Goal: Task Accomplishment & Management: Use online tool/utility

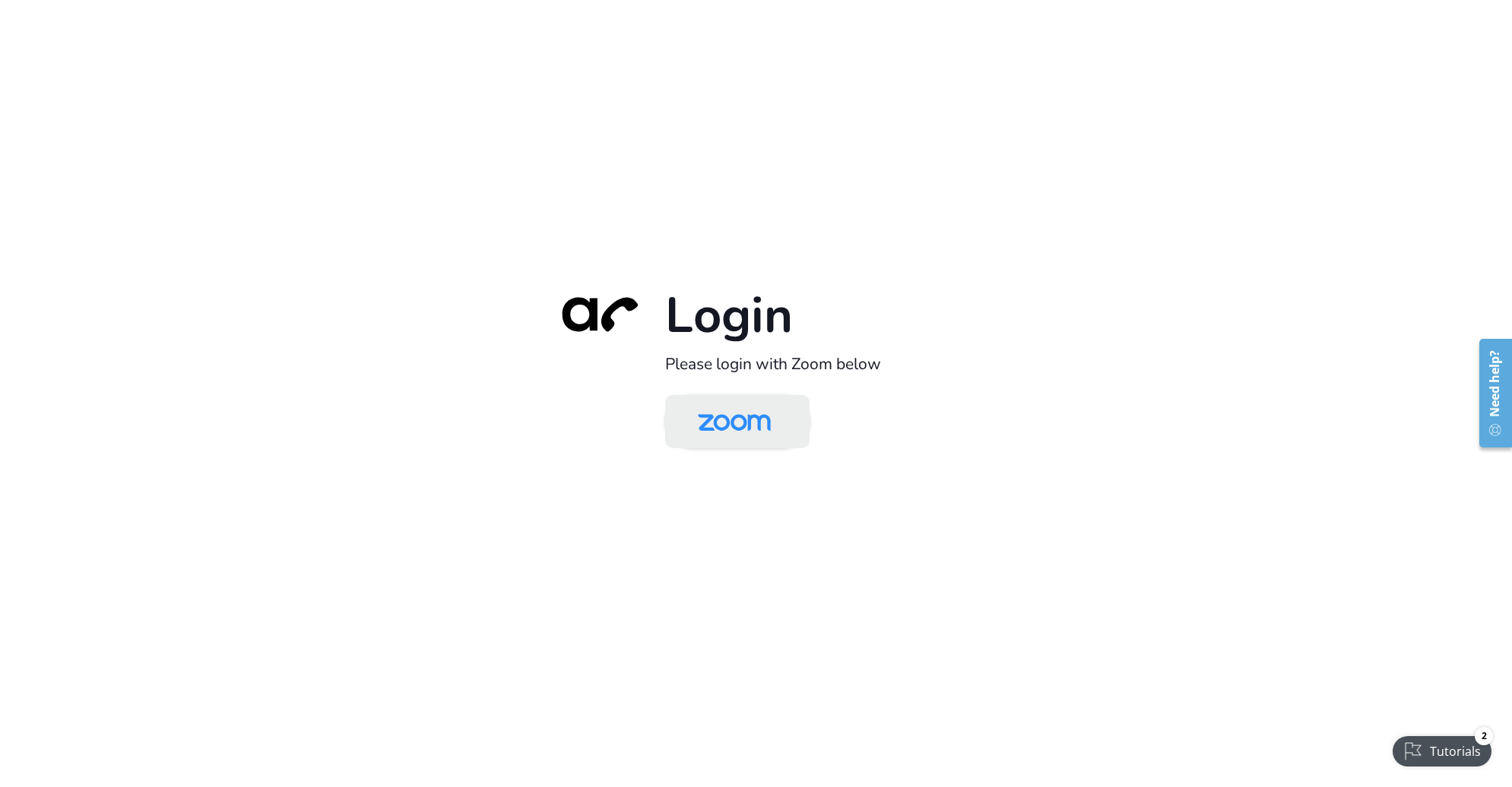
click at [718, 422] on img at bounding box center [734, 423] width 105 height 49
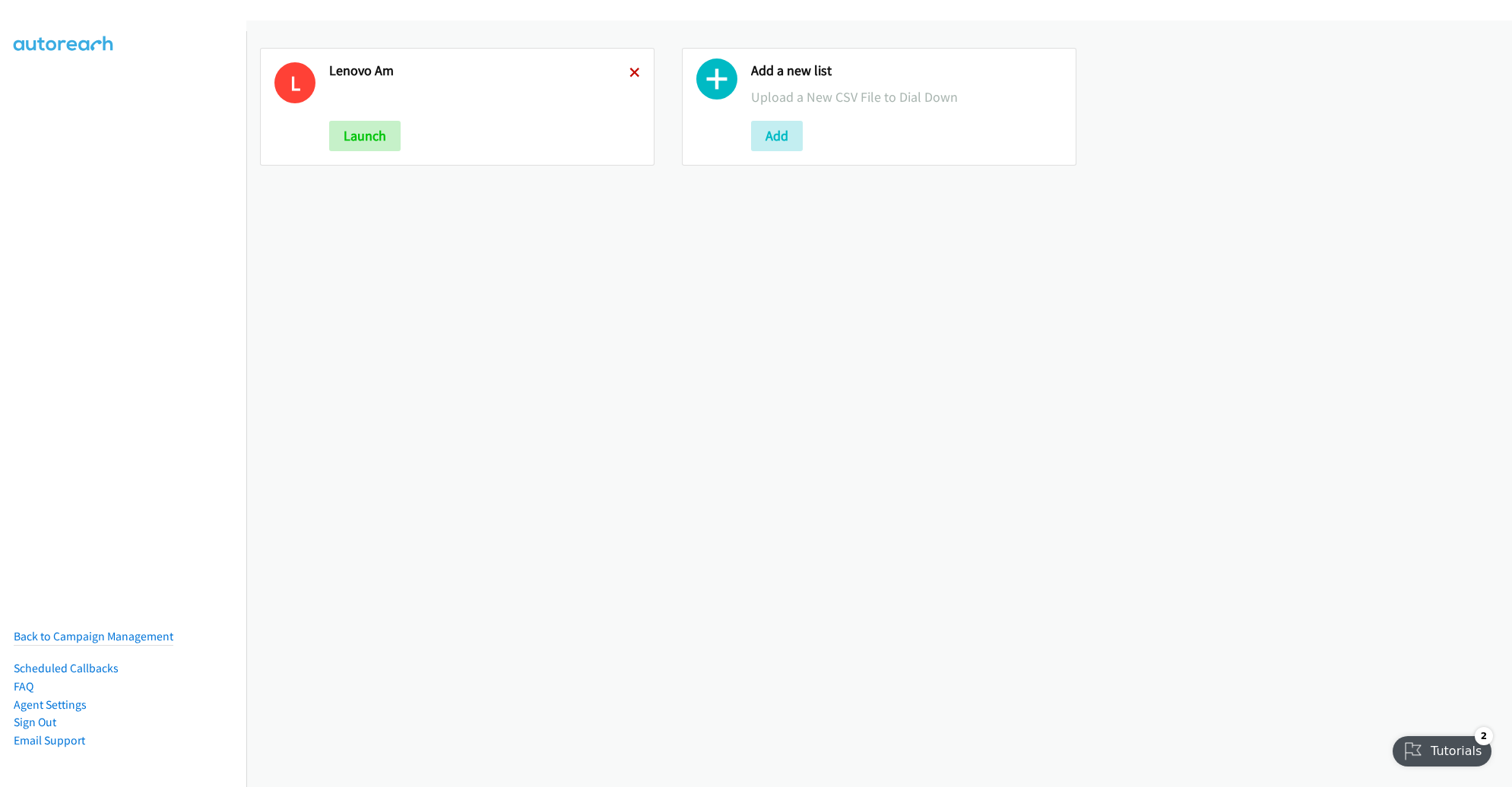
click at [630, 70] on icon at bounding box center [634, 73] width 10 height 10
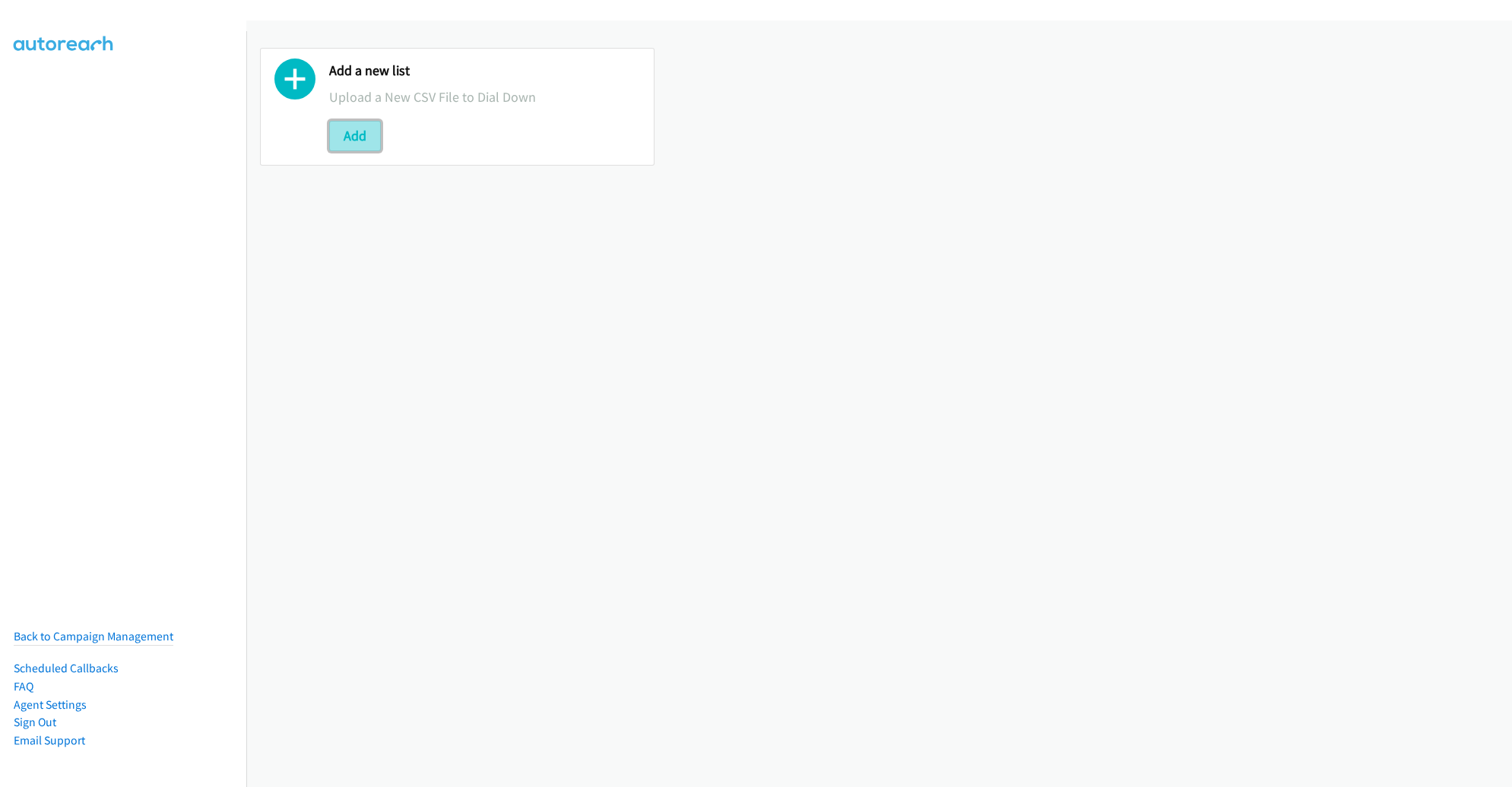
click at [361, 131] on button "Add" at bounding box center [355, 136] width 51 height 30
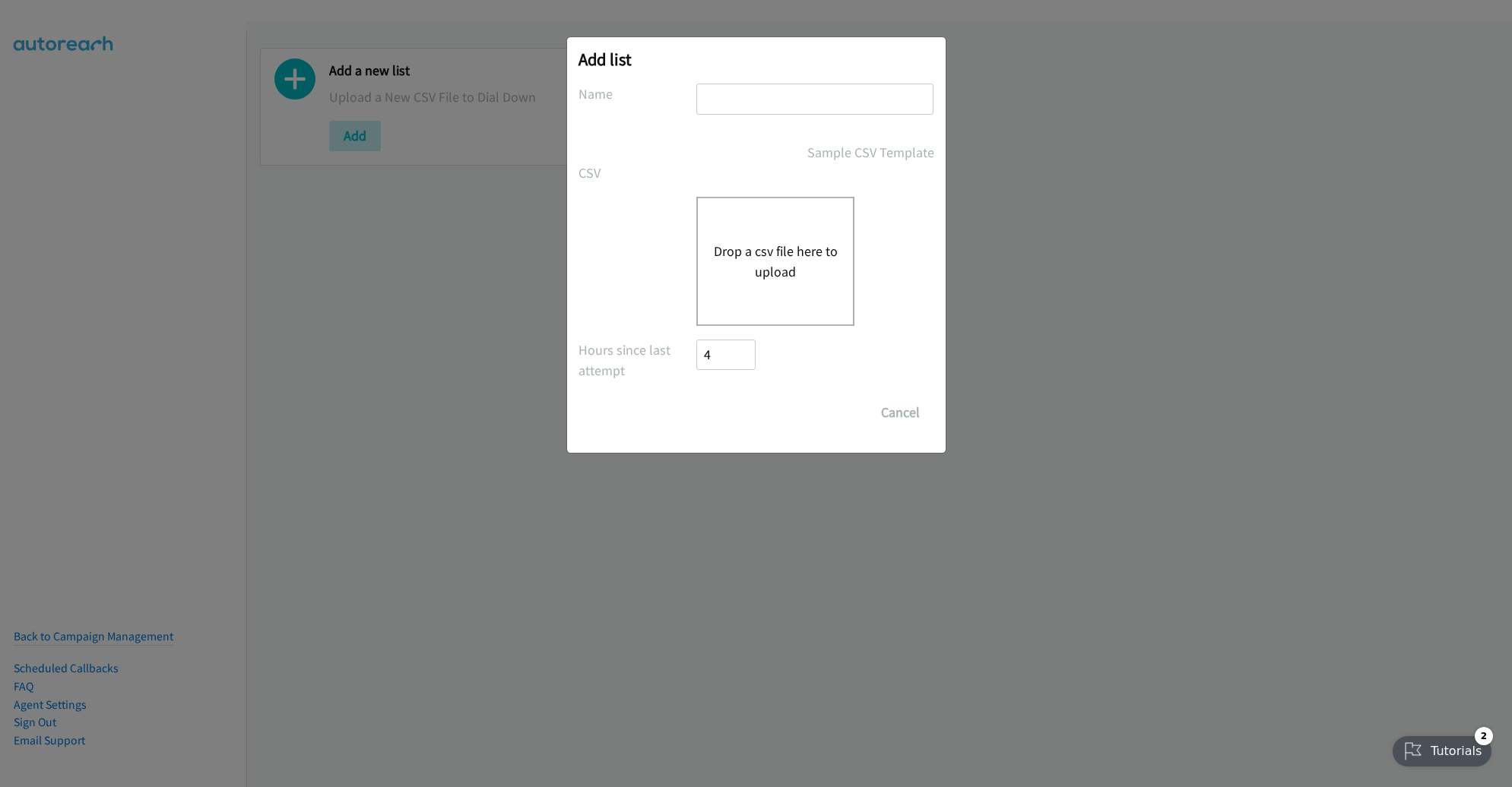
click at [779, 260] on button "Drop a csv file here to upload" at bounding box center [775, 261] width 124 height 41
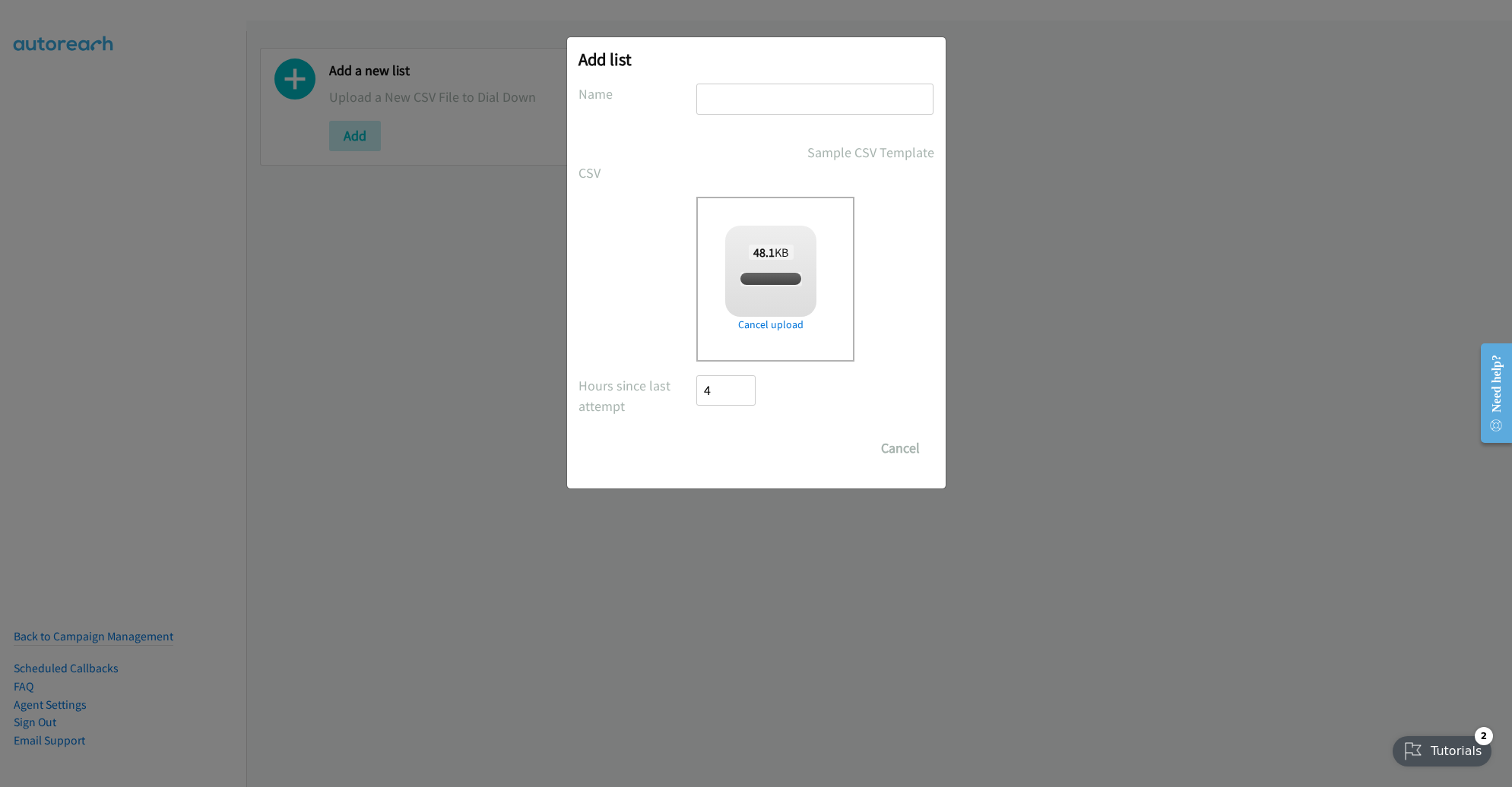
checkbox input "true"
click at [767, 108] on input "text" at bounding box center [814, 99] width 237 height 31
type input "LENOVO PM"
click at [733, 449] on input "Save List" at bounding box center [737, 448] width 80 height 30
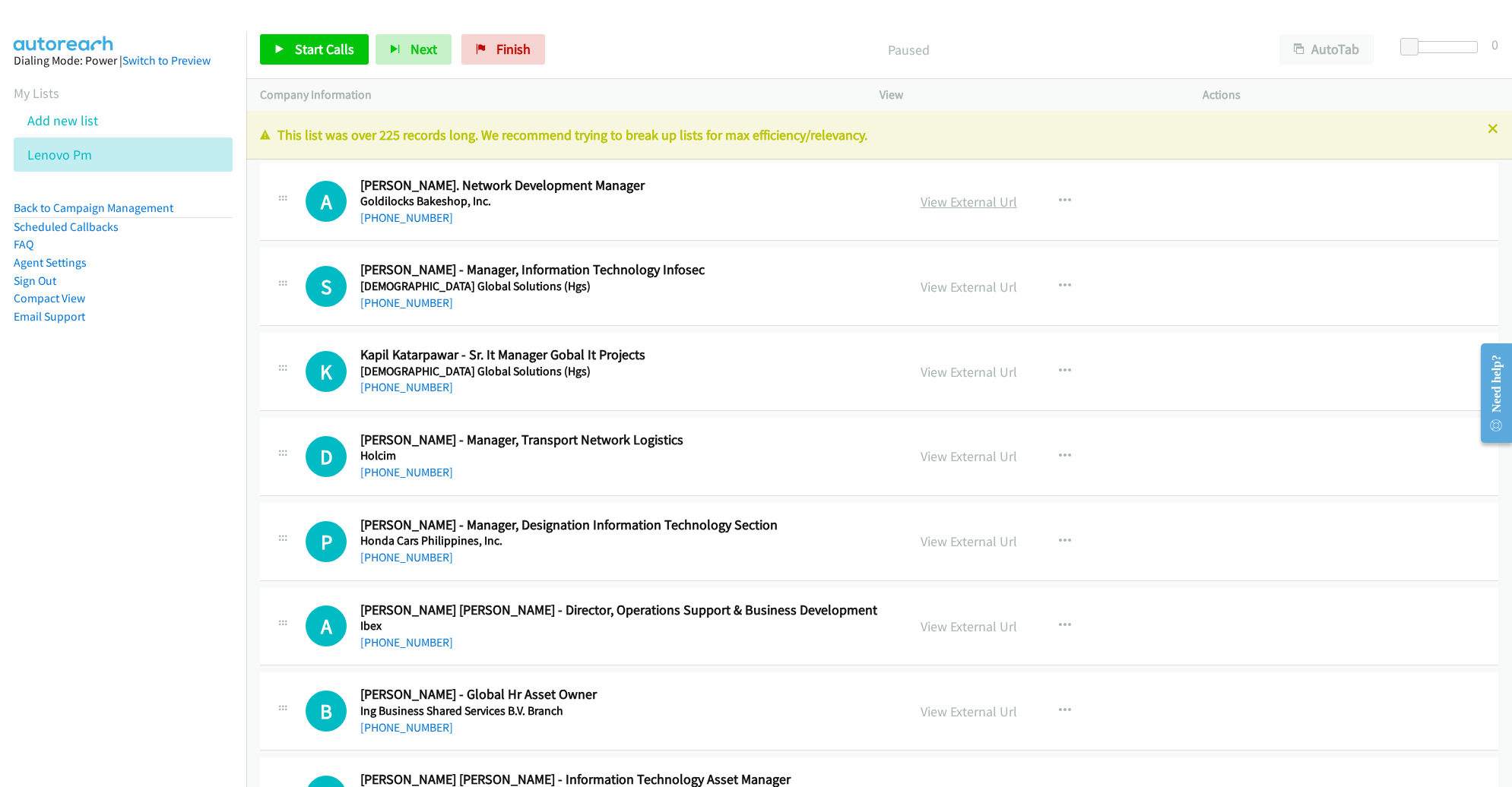
click at [983, 205] on link "View External Url" at bounding box center [969, 202] width 97 height 17
click at [333, 50] on span "Start Calls" at bounding box center [324, 49] width 59 height 17
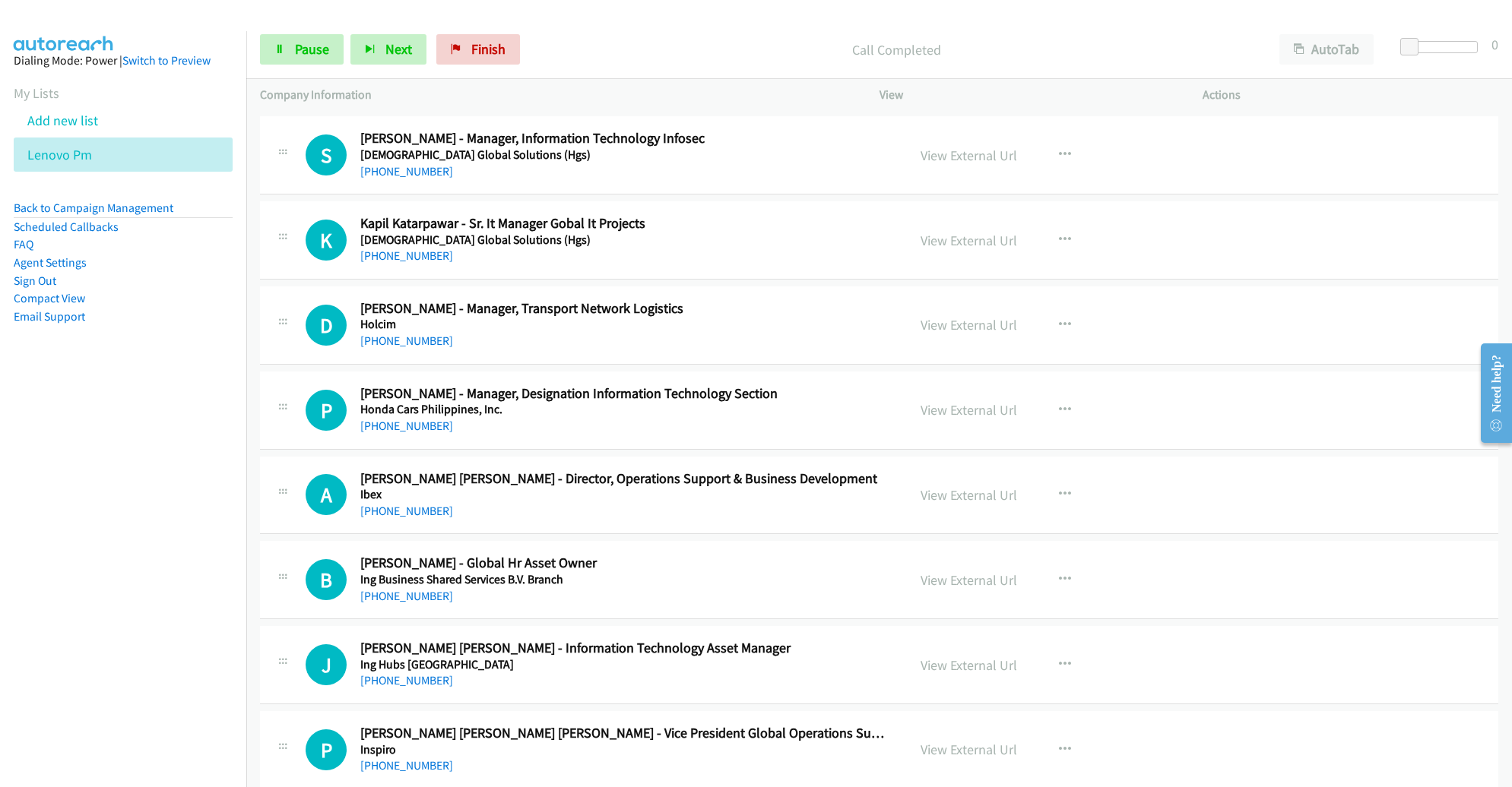
scroll to position [127, 0]
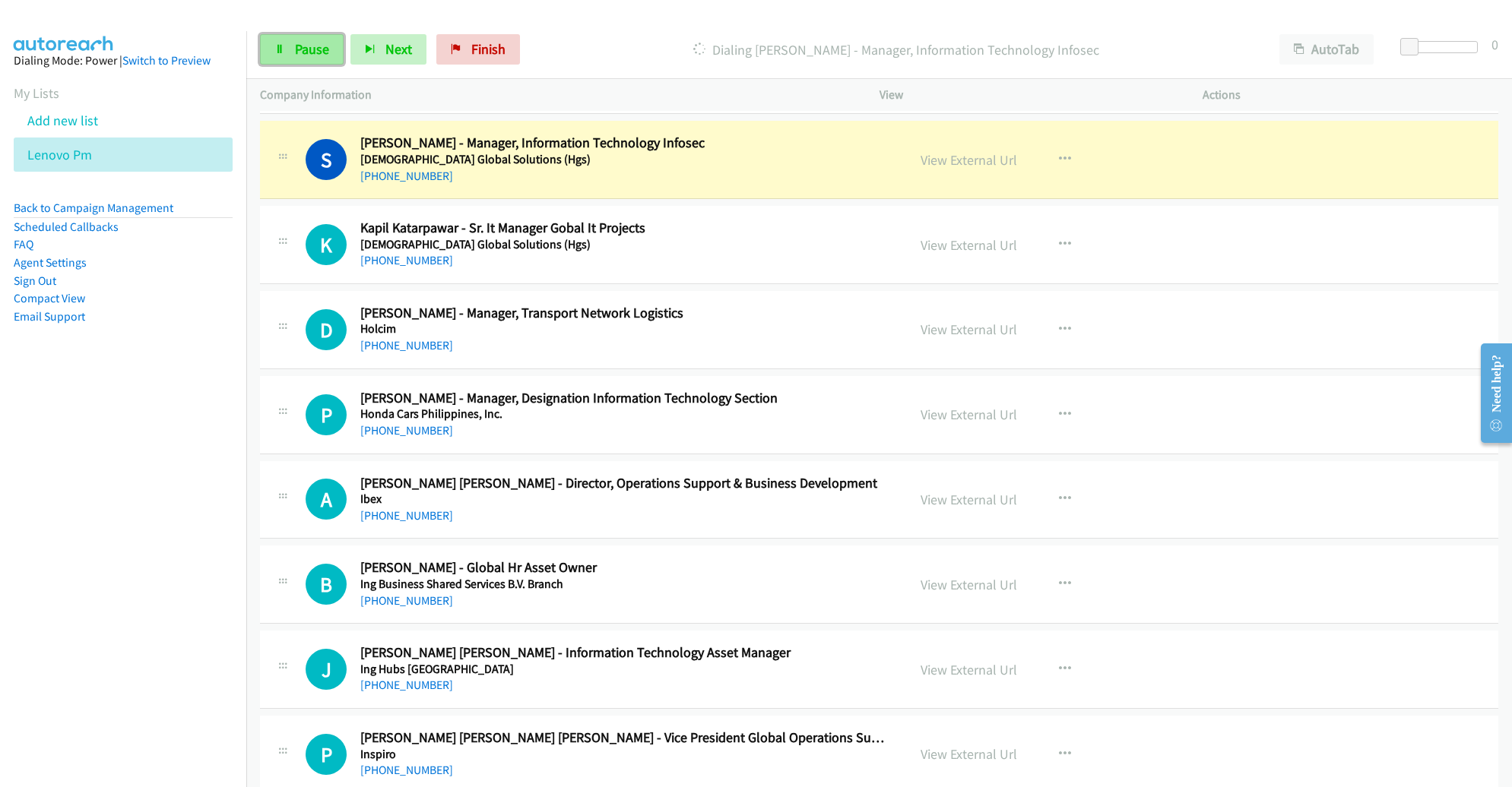
click at [319, 56] on span "Pause" at bounding box center [311, 49] width 34 height 17
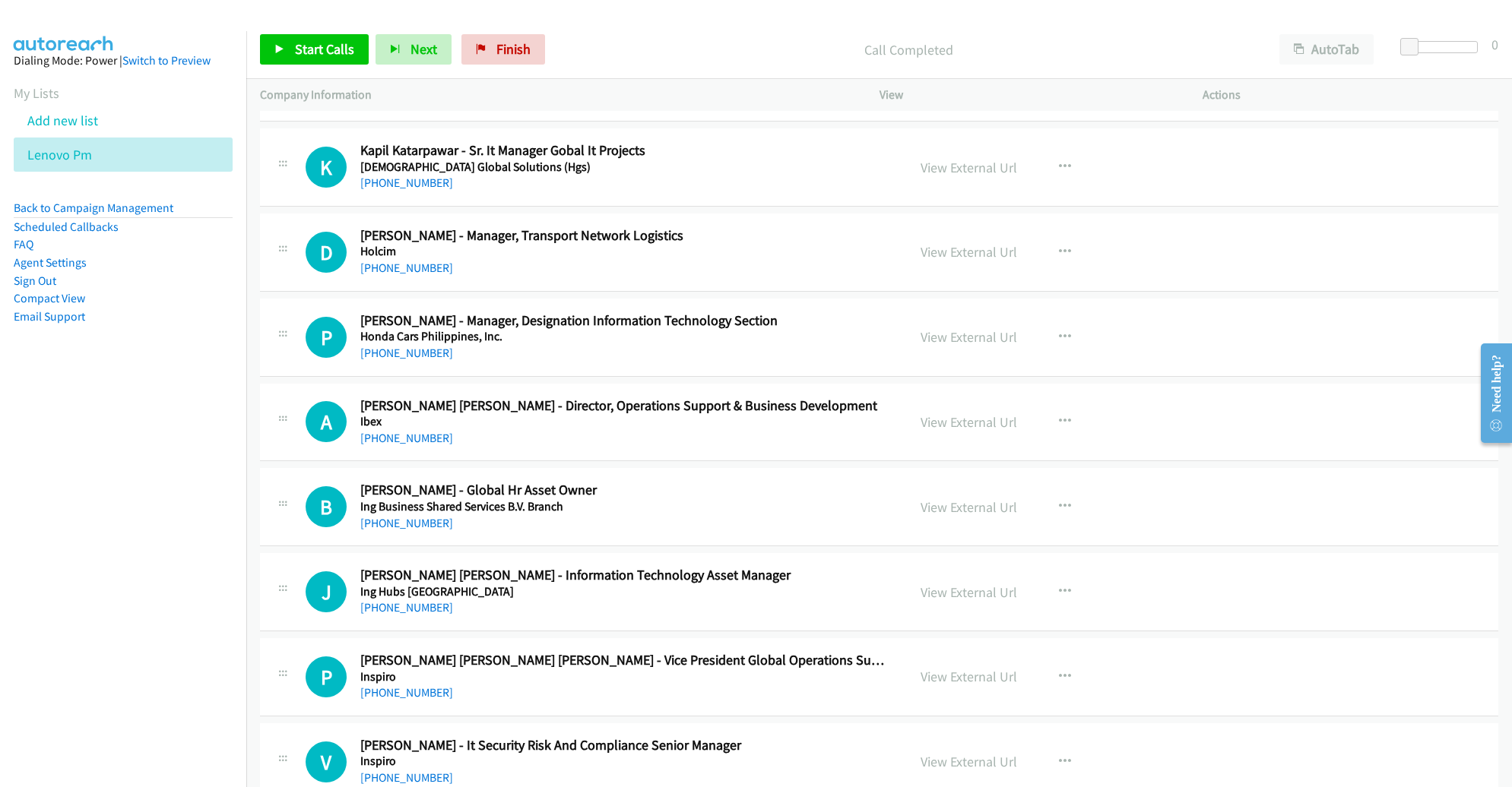
scroll to position [209, 0]
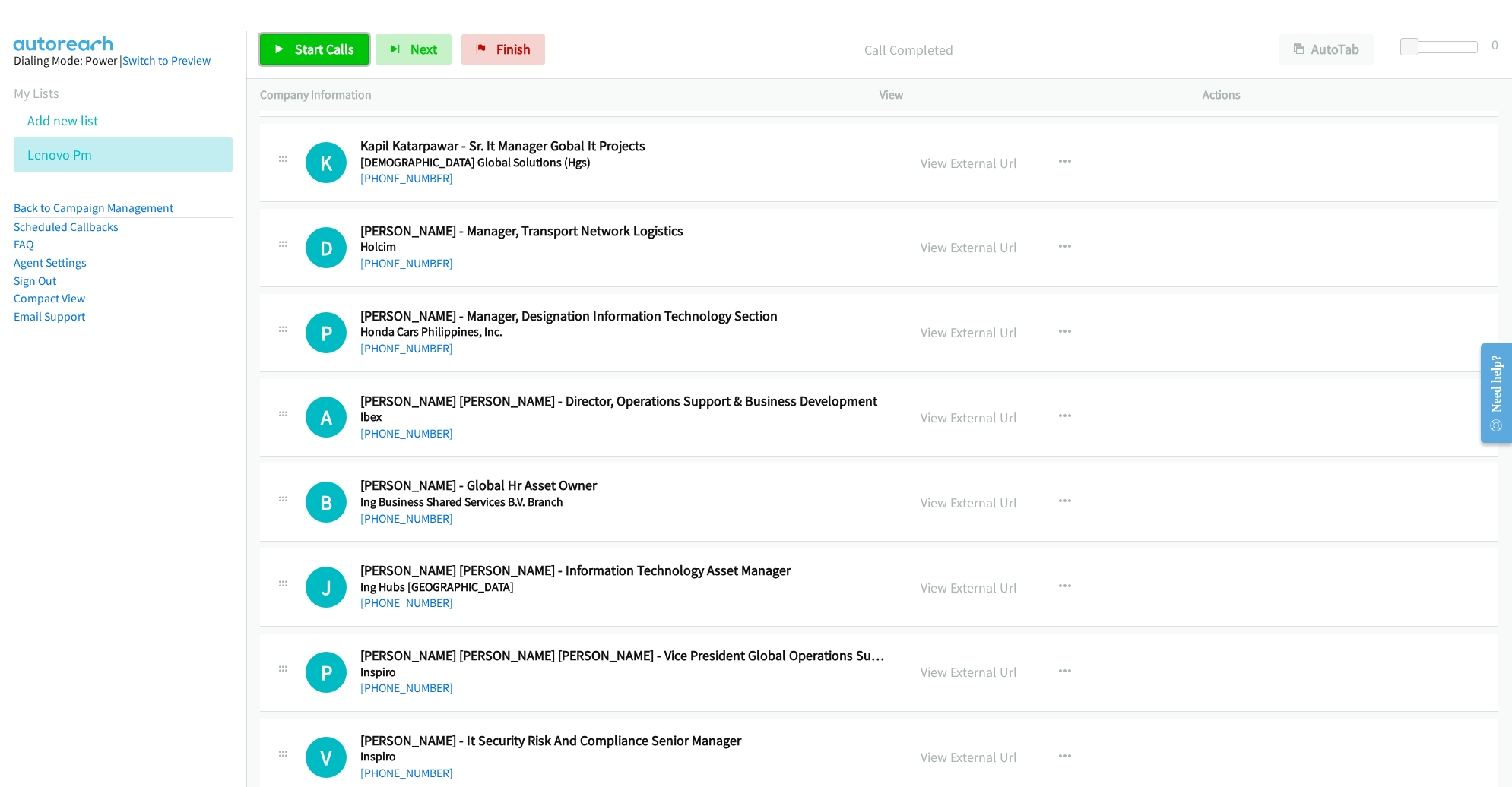
click at [288, 51] on link "Start Calls" at bounding box center [314, 49] width 109 height 30
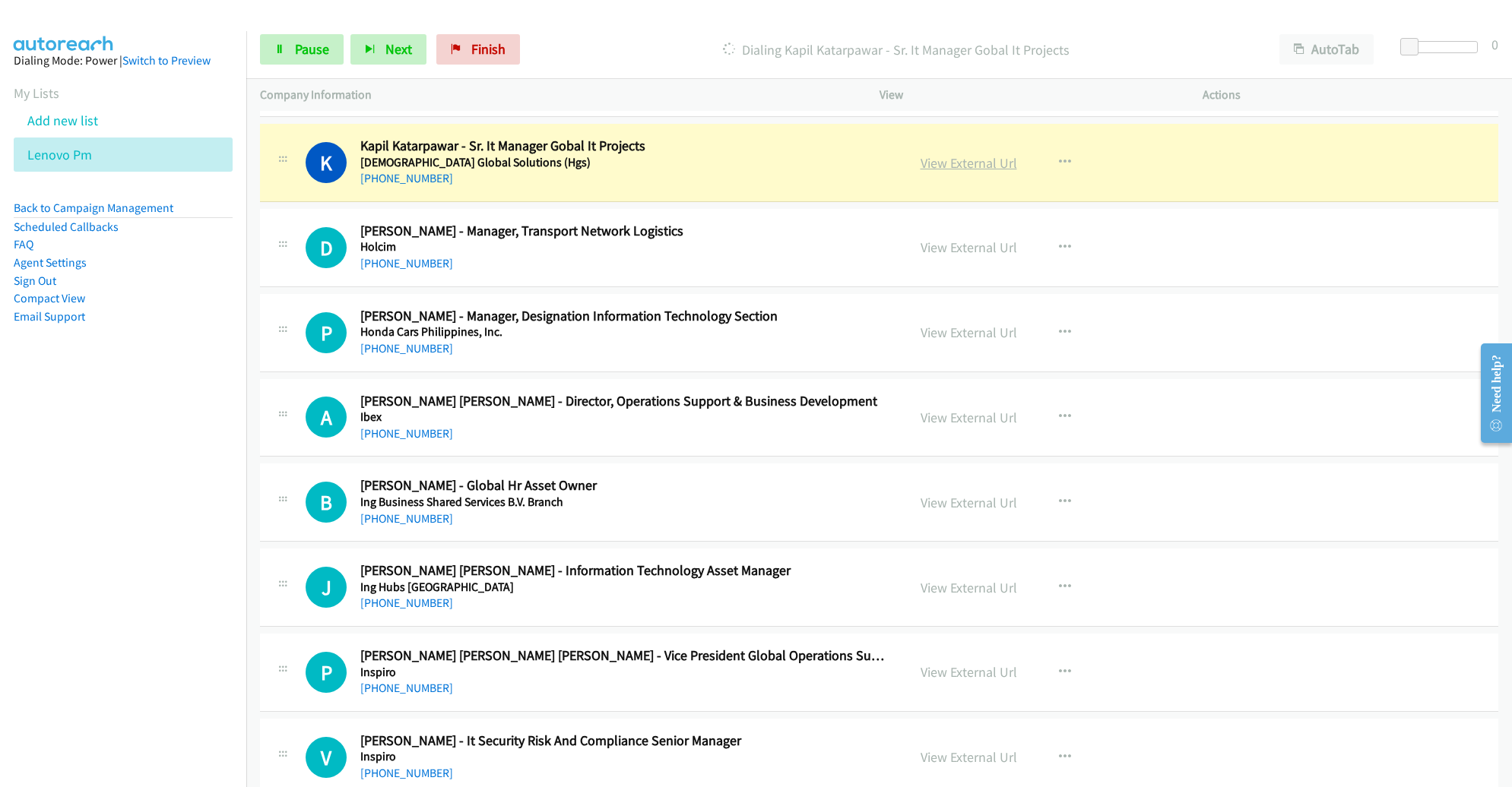
click at [933, 165] on link "View External Url" at bounding box center [969, 163] width 97 height 17
click at [299, 58] on span "Pause" at bounding box center [311, 49] width 34 height 17
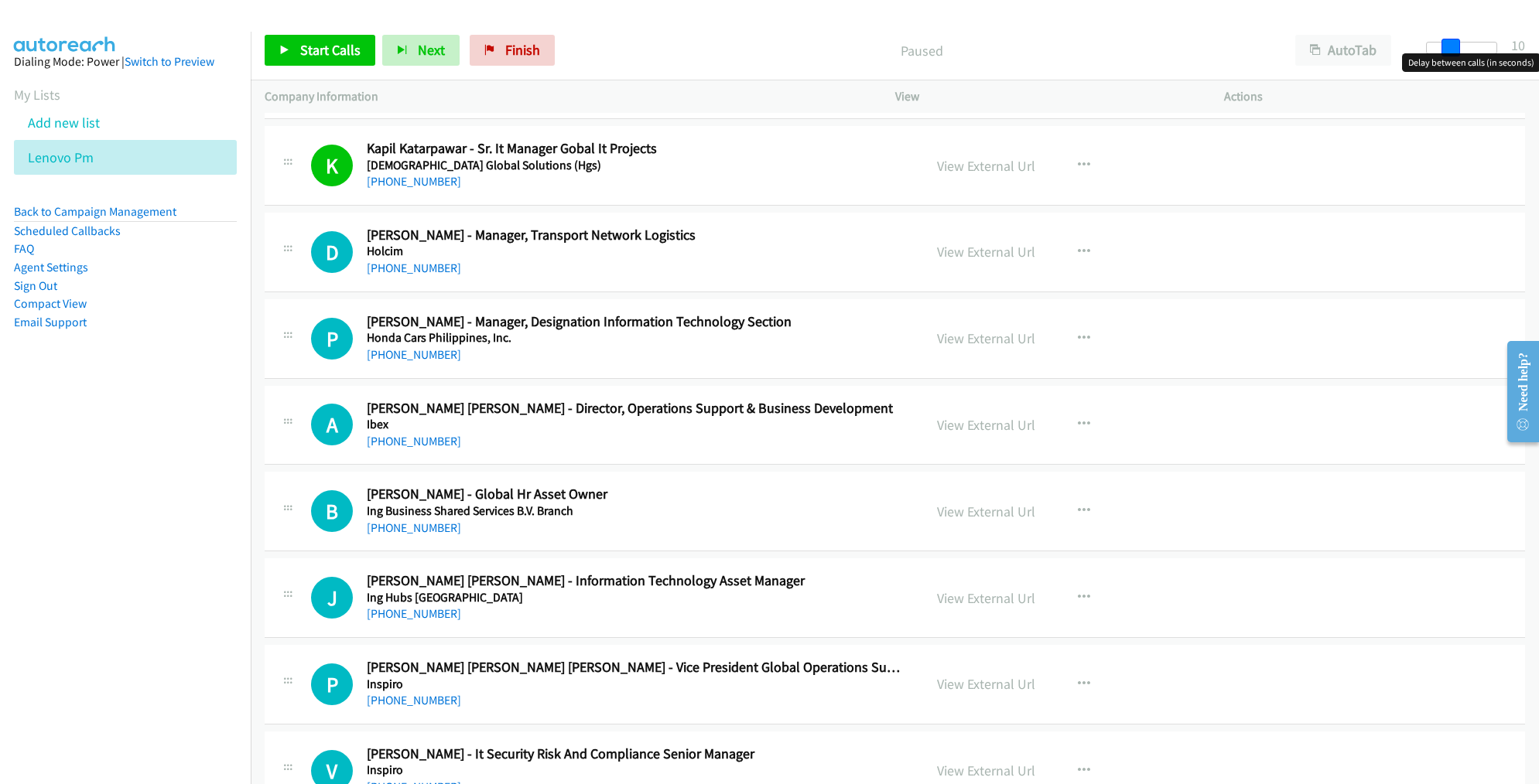
drag, startPoint x: 1447, startPoint y: 44, endPoint x: 1458, endPoint y: 45, distance: 11.0
click at [1458, 45] on div at bounding box center [1462, 48] width 71 height 12
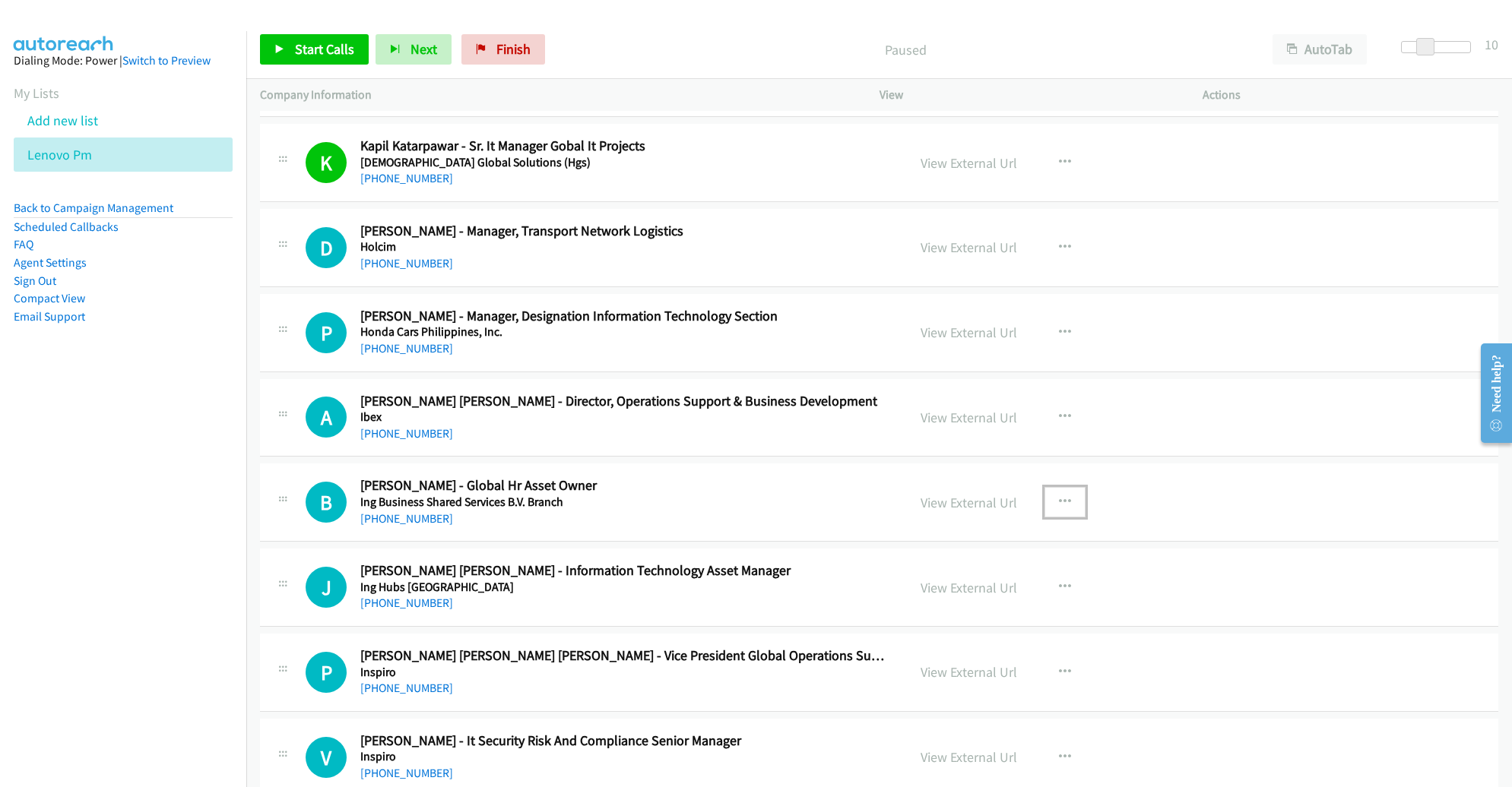
click at [1059, 496] on icon "button" at bounding box center [1064, 502] width 12 height 12
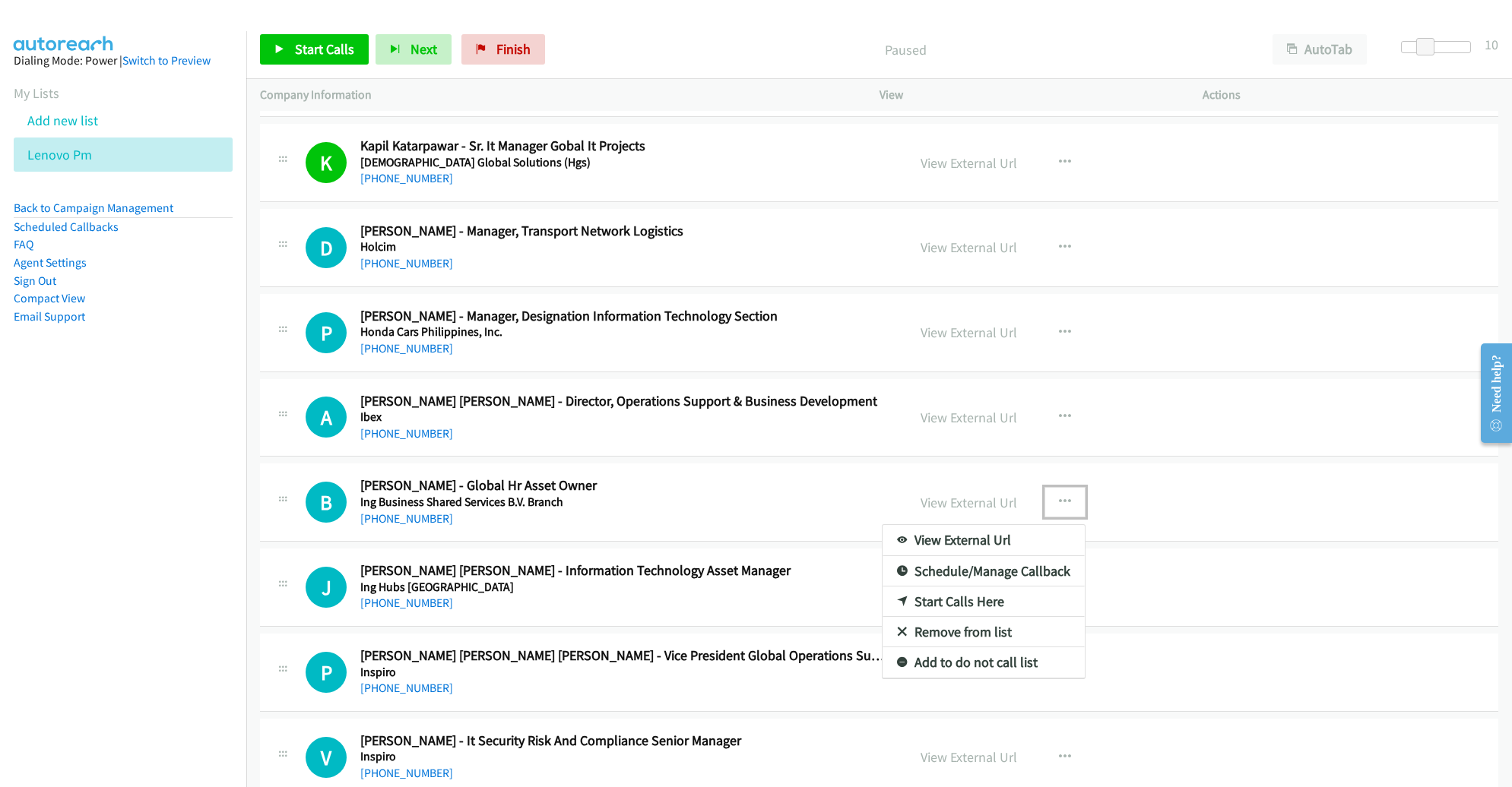
click at [1007, 628] on link "Remove from list" at bounding box center [983, 632] width 202 height 30
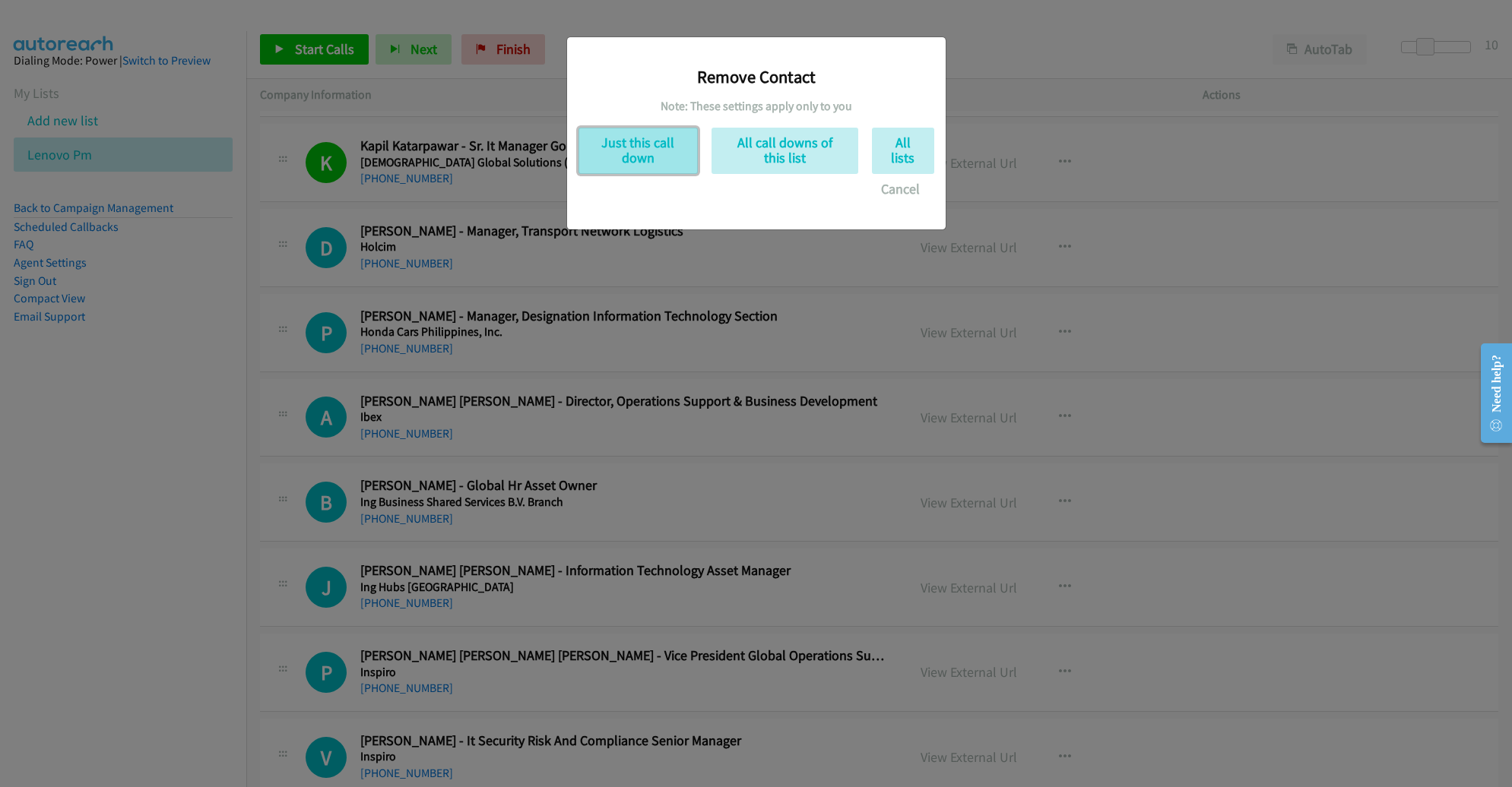
click at [649, 155] on button "Just this call down" at bounding box center [638, 150] width 120 height 47
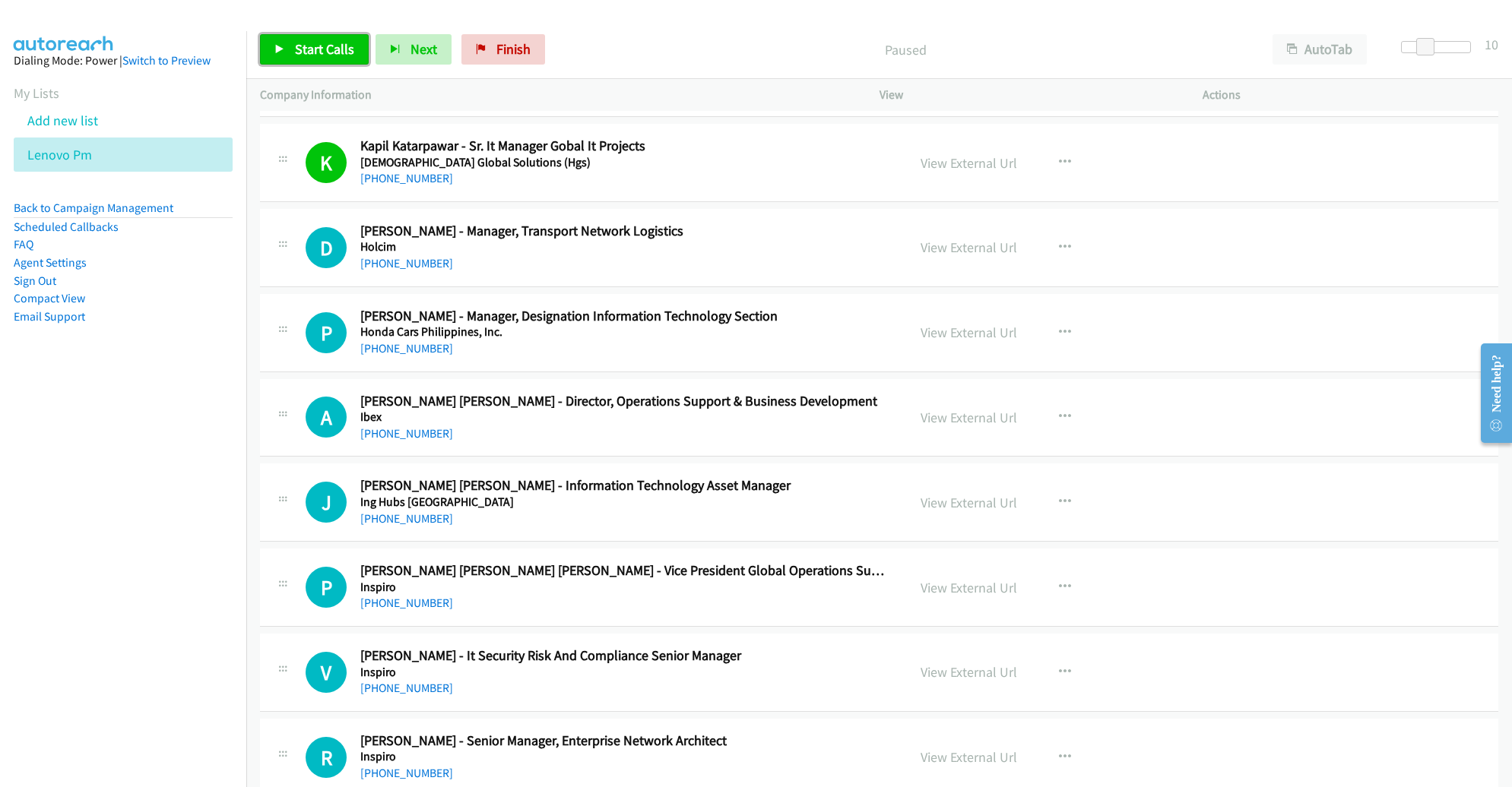
click at [318, 48] on span "Start Calls" at bounding box center [324, 49] width 59 height 17
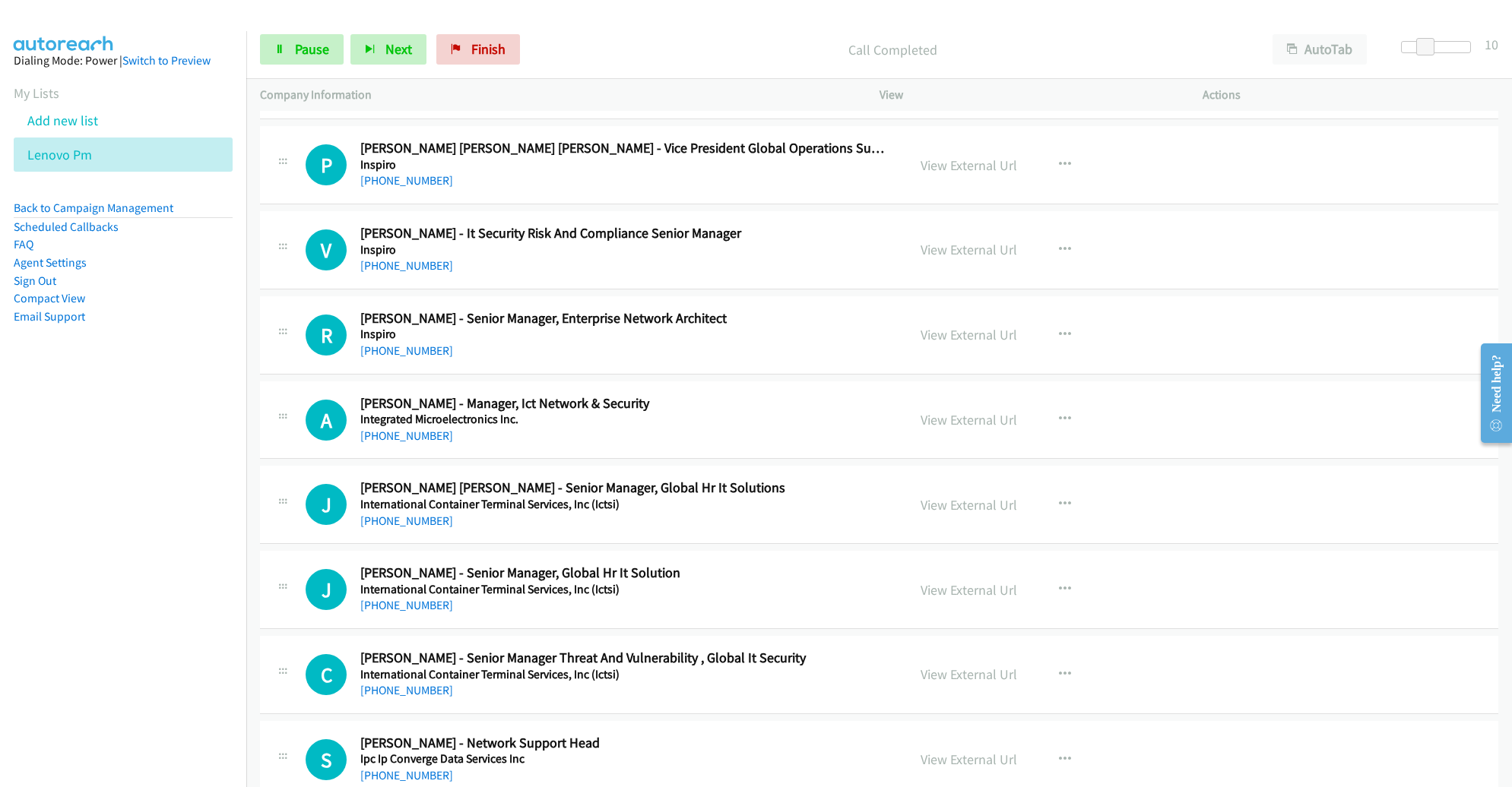
scroll to position [633, 0]
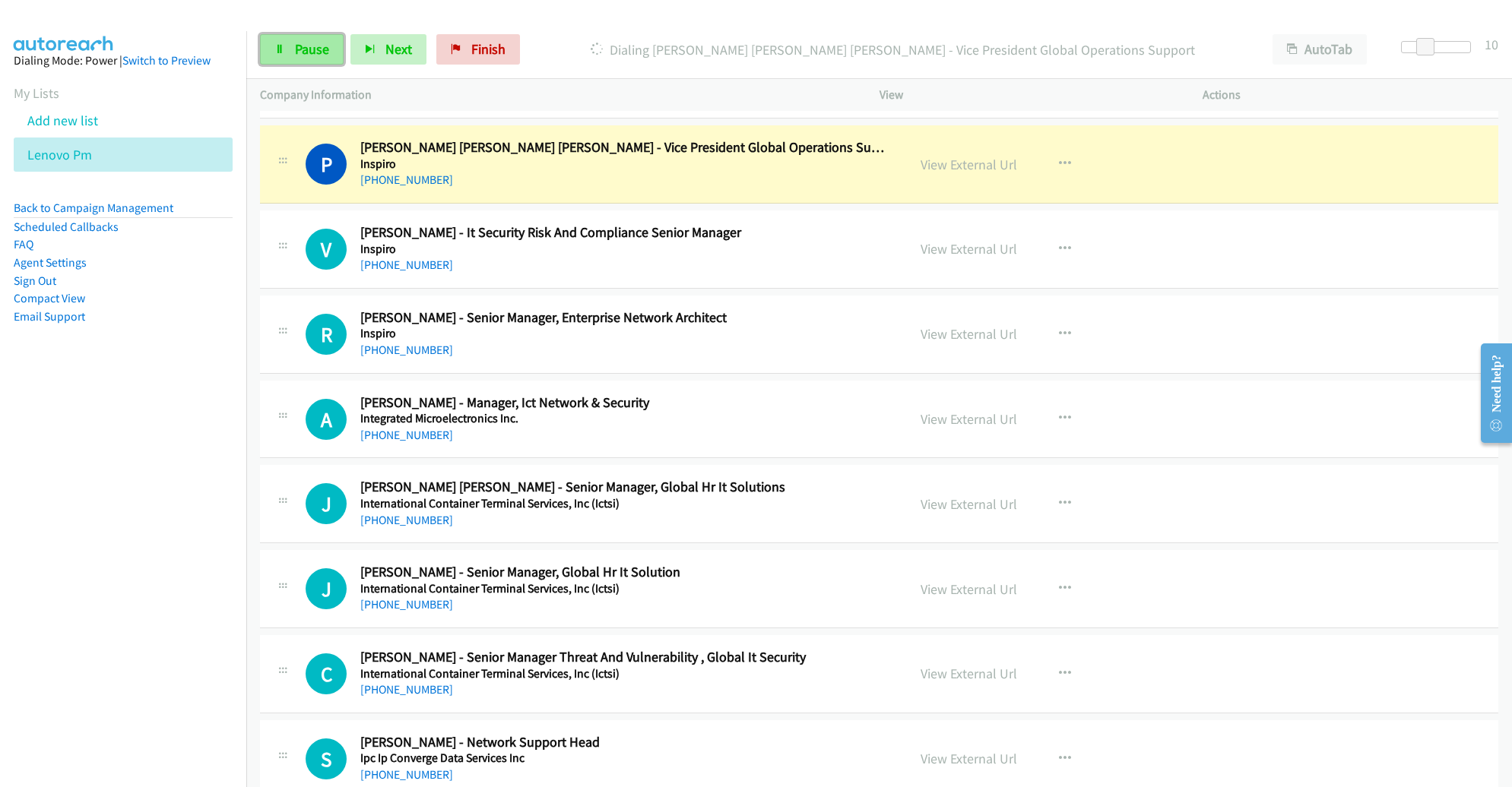
click at [280, 44] on link "Pause" at bounding box center [302, 49] width 84 height 30
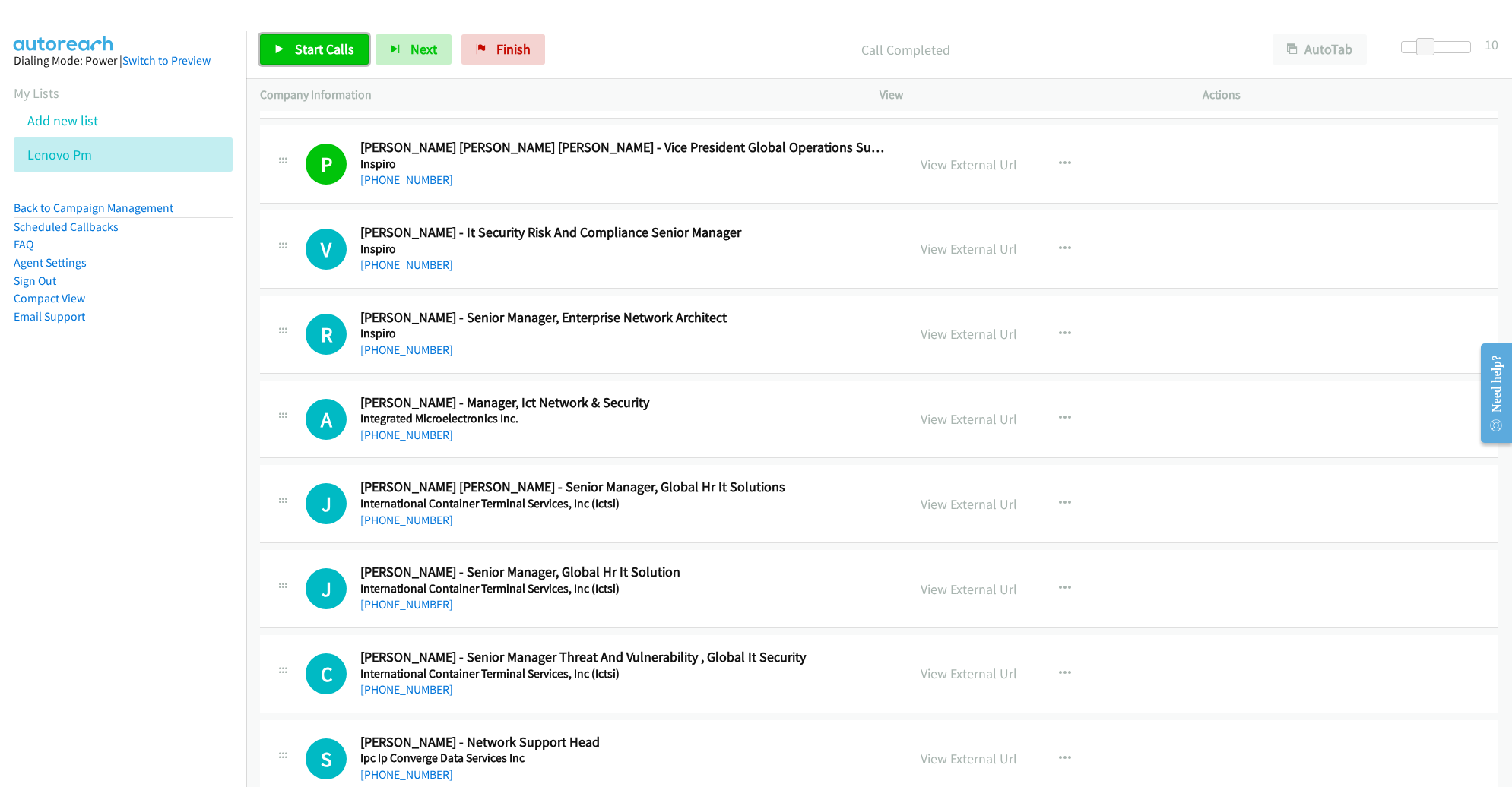
click at [328, 51] on span "Start Calls" at bounding box center [324, 49] width 59 height 17
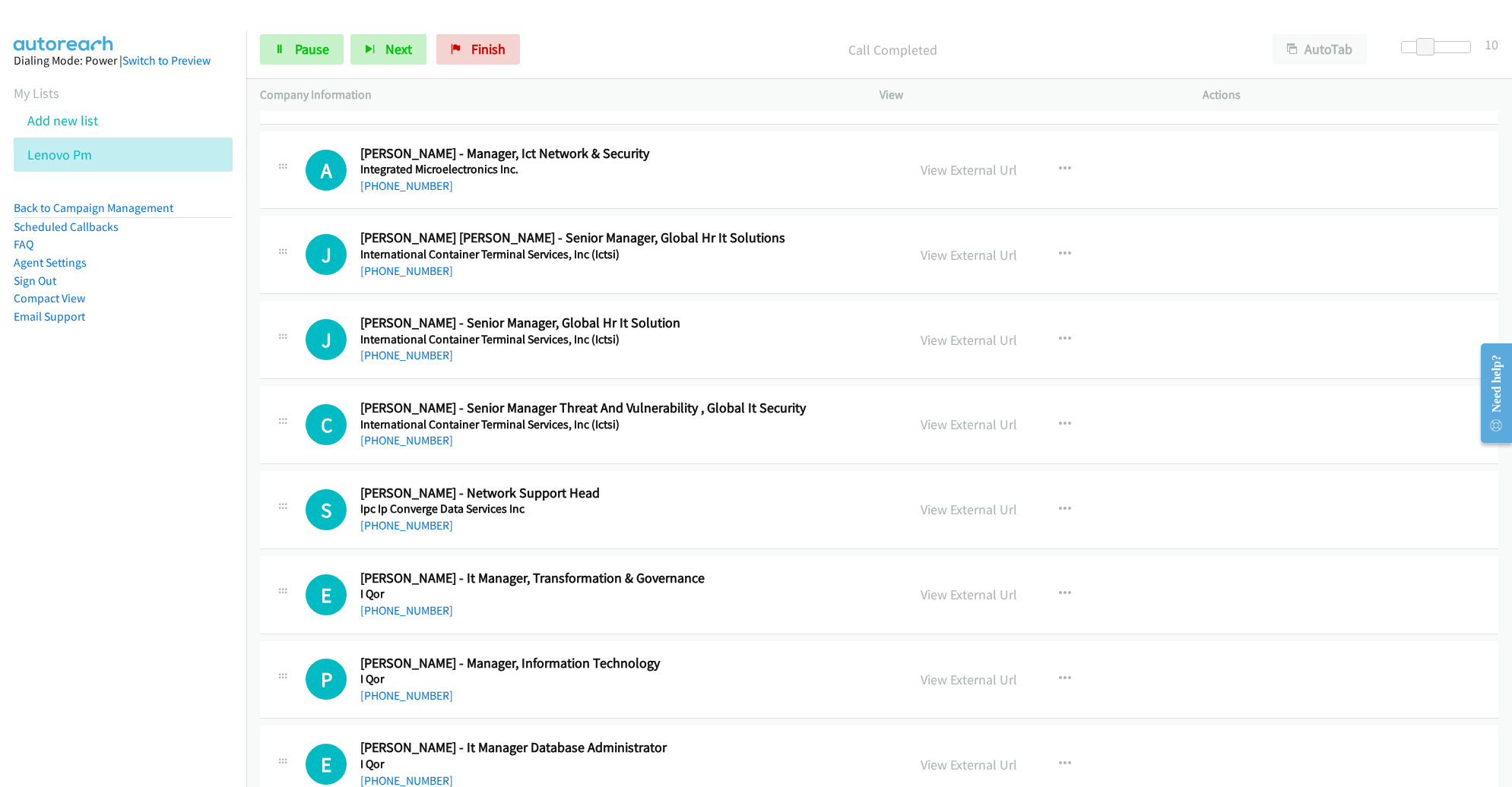
scroll to position [882, 0]
click at [294, 59] on link "Pause" at bounding box center [302, 49] width 84 height 30
click at [294, 59] on link "Start Calls" at bounding box center [314, 49] width 109 height 30
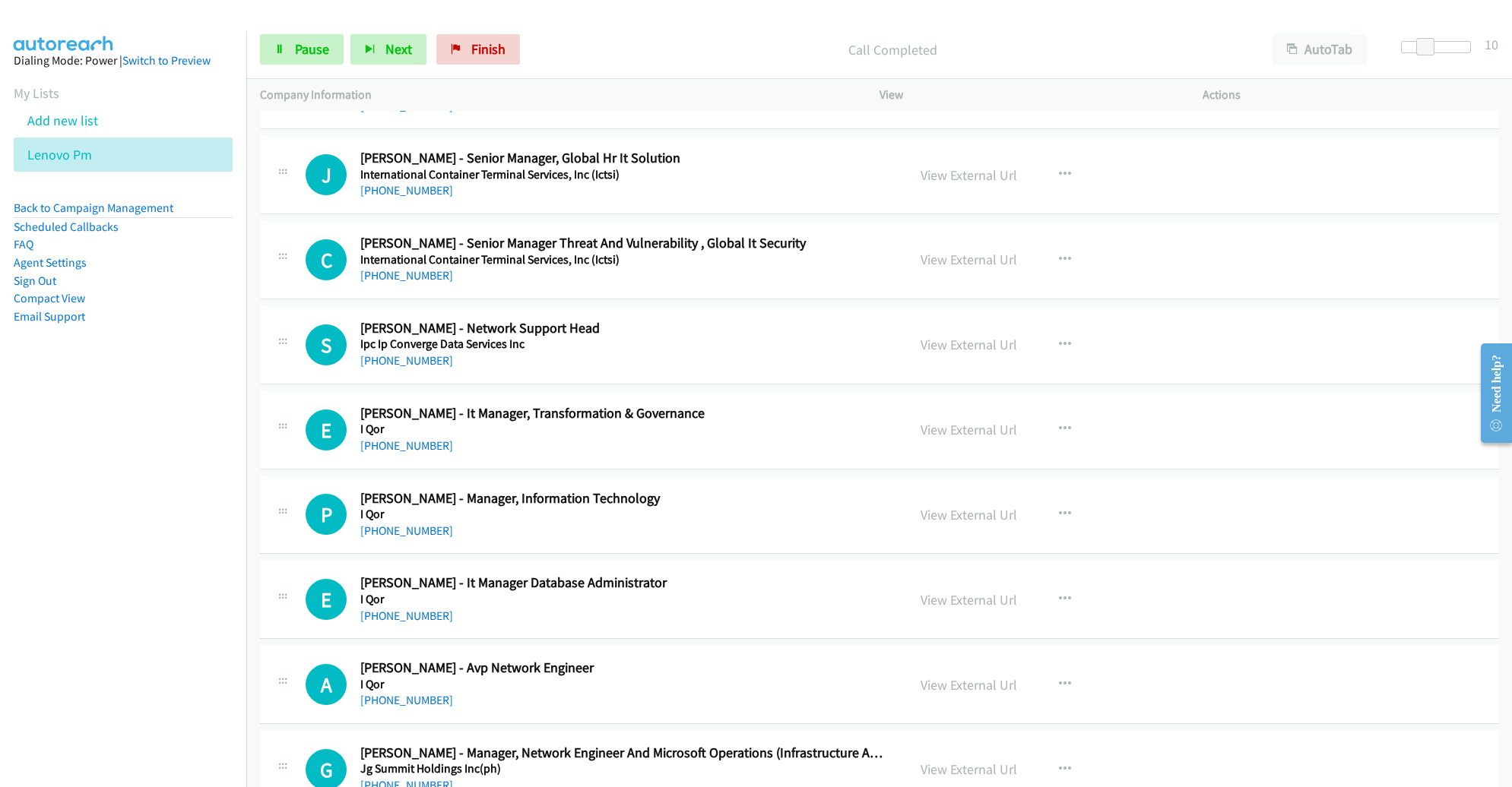
scroll to position [1047, 0]
click at [299, 45] on span "Pause" at bounding box center [311, 49] width 34 height 17
click at [1059, 168] on icon "button" at bounding box center [1064, 173] width 12 height 12
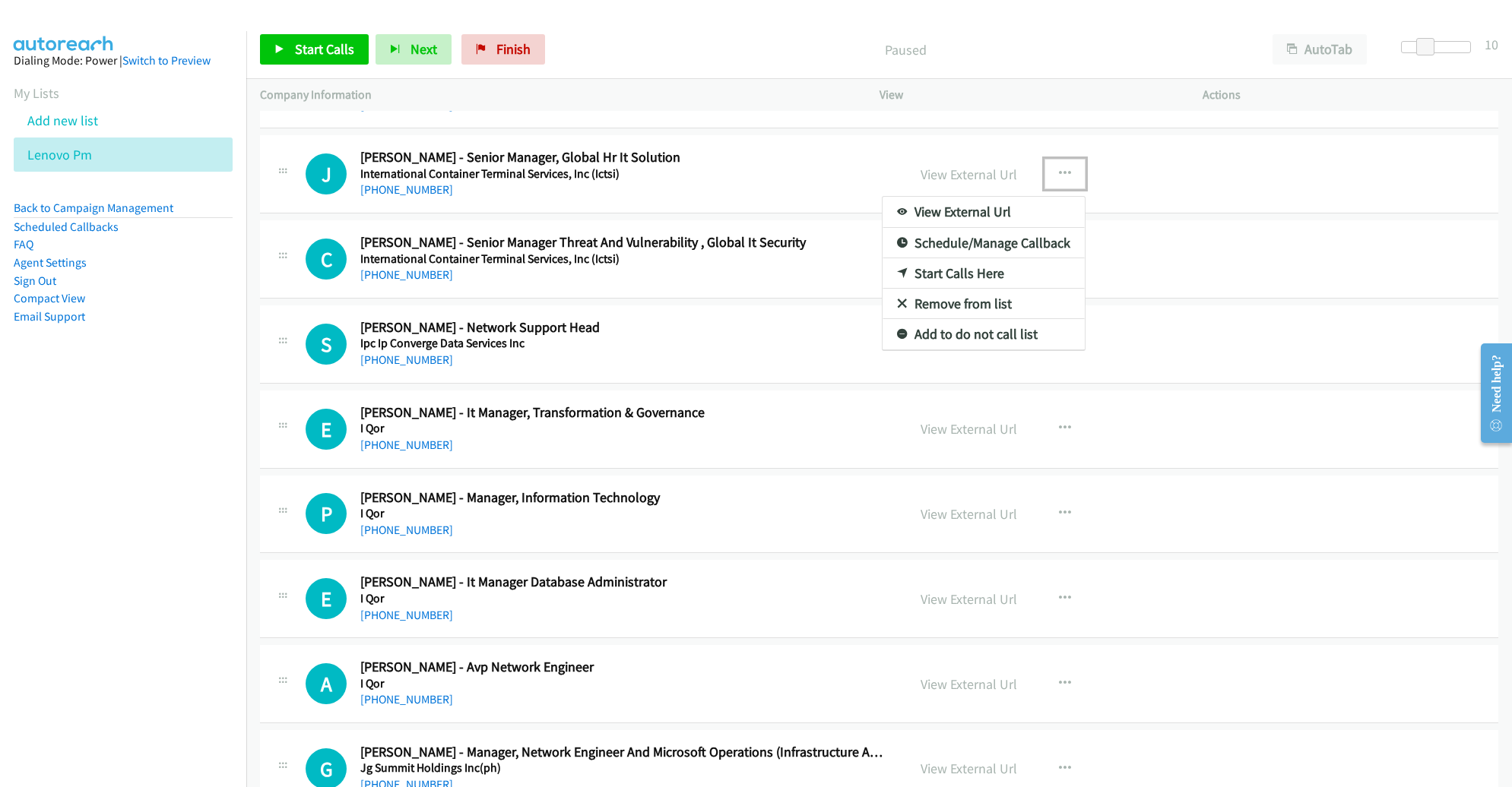
click at [983, 293] on link "Remove from list" at bounding box center [983, 304] width 202 height 30
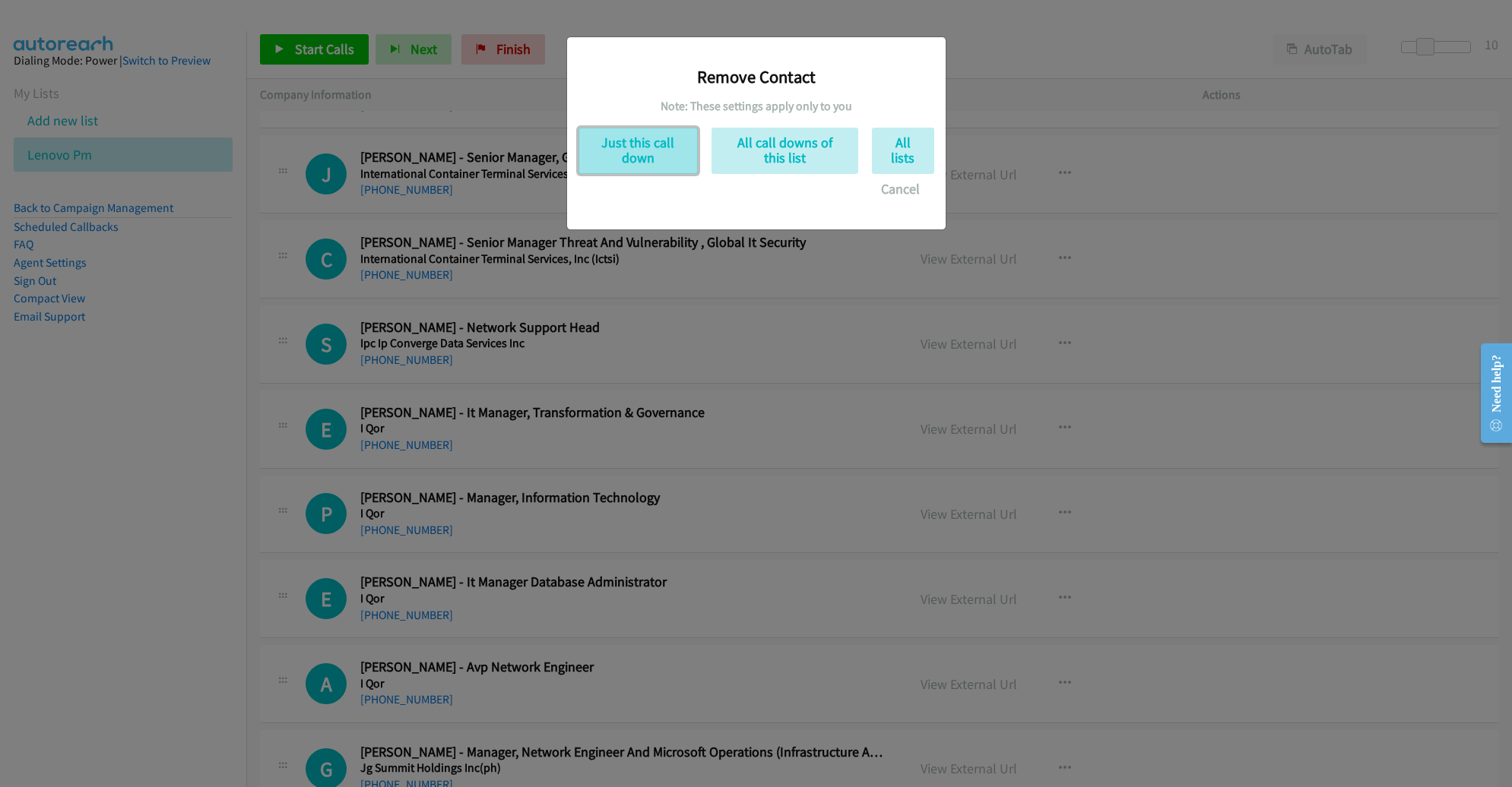
click at [661, 143] on button "Just this call down" at bounding box center [638, 150] width 120 height 47
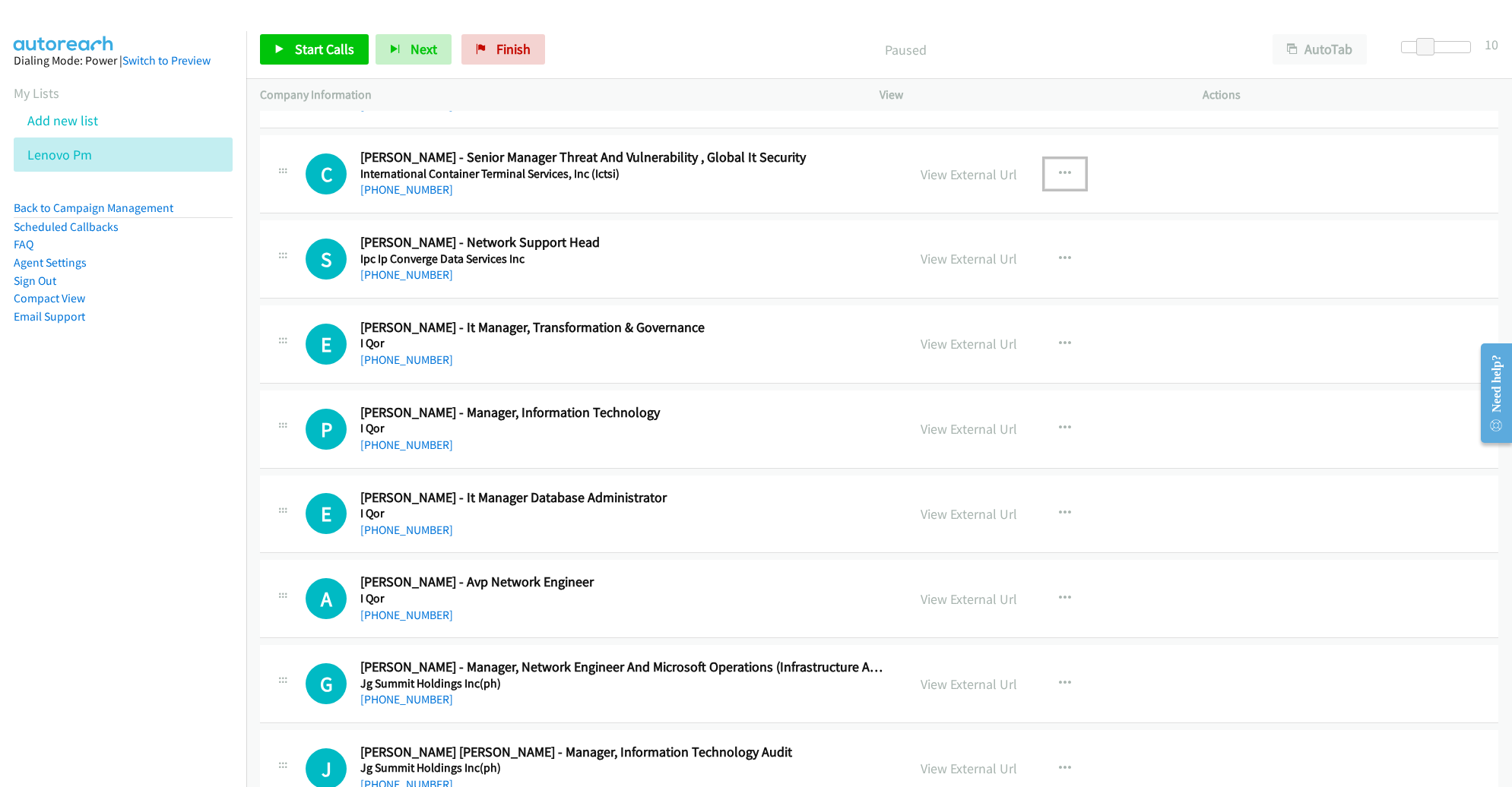
click at [1059, 173] on icon "button" at bounding box center [1064, 173] width 12 height 12
click at [981, 262] on link "Start Calls Here" at bounding box center [983, 273] width 202 height 30
click at [342, 41] on span "Start Calls" at bounding box center [324, 49] width 59 height 17
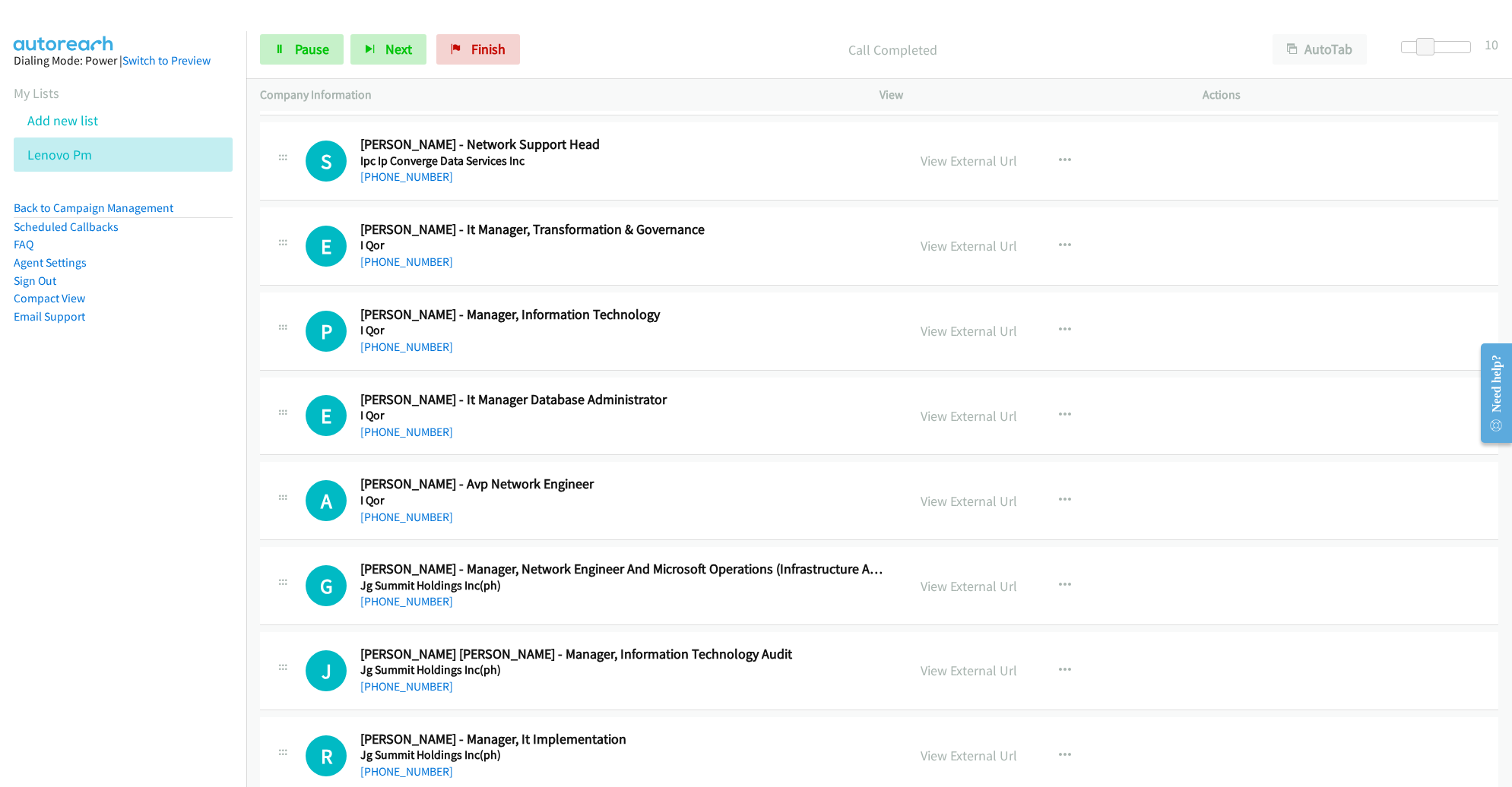
scroll to position [1146, 0]
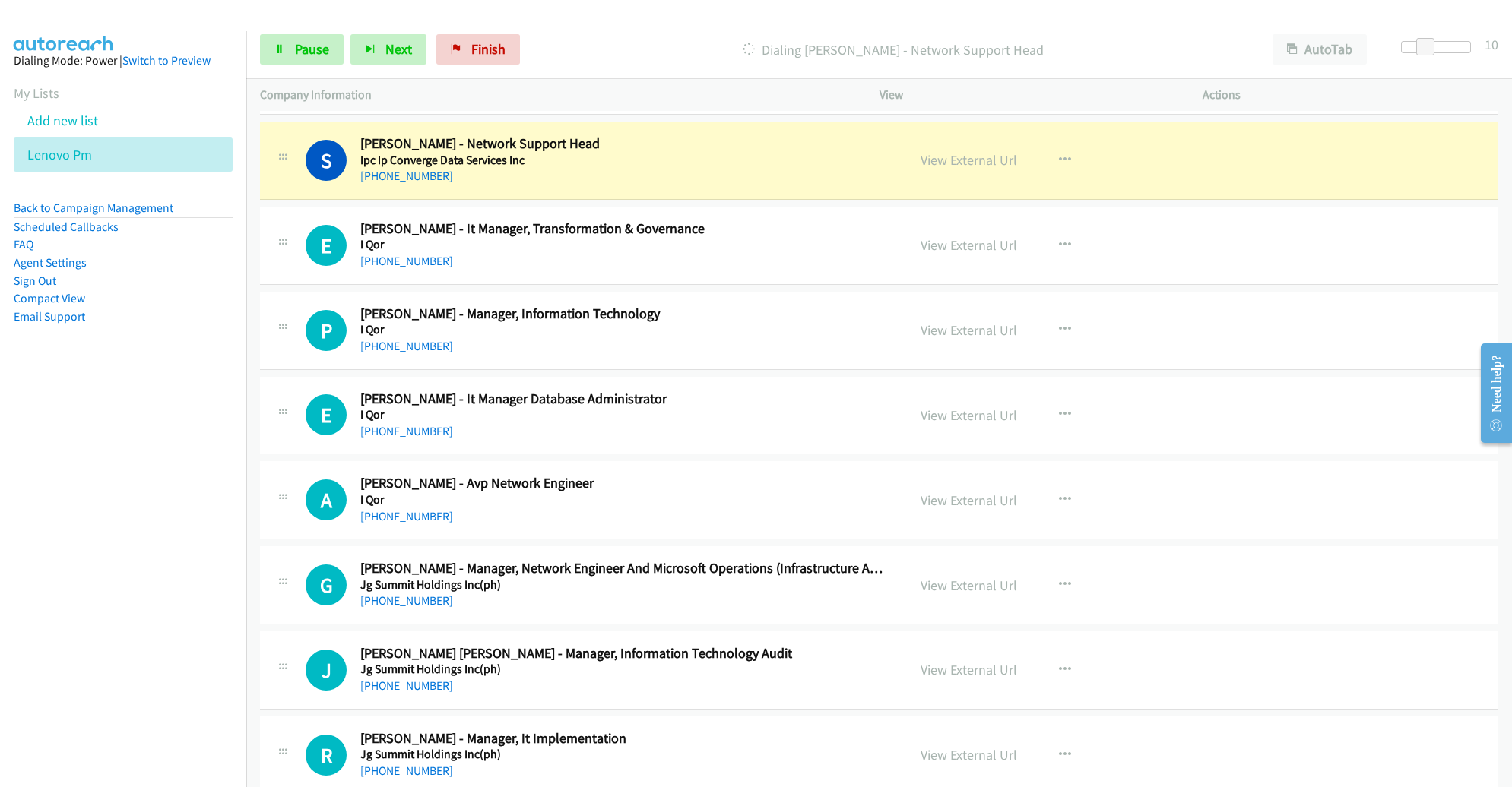
click at [803, 159] on h5 "Ipc Ip Converge Data Services Inc" at bounding box center [623, 160] width 524 height 15
click at [939, 160] on link "View External Url" at bounding box center [969, 160] width 97 height 17
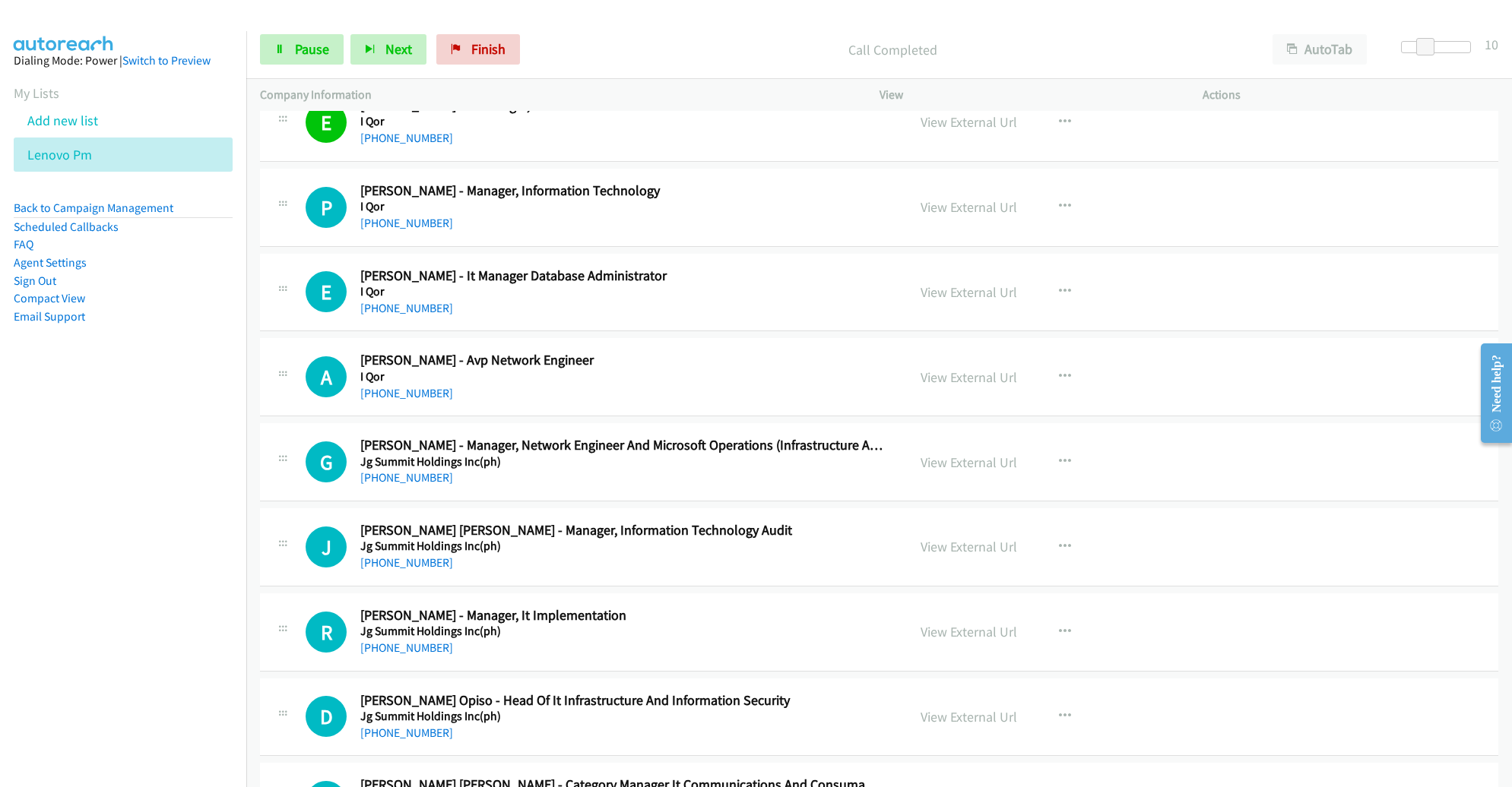
scroll to position [1311, 0]
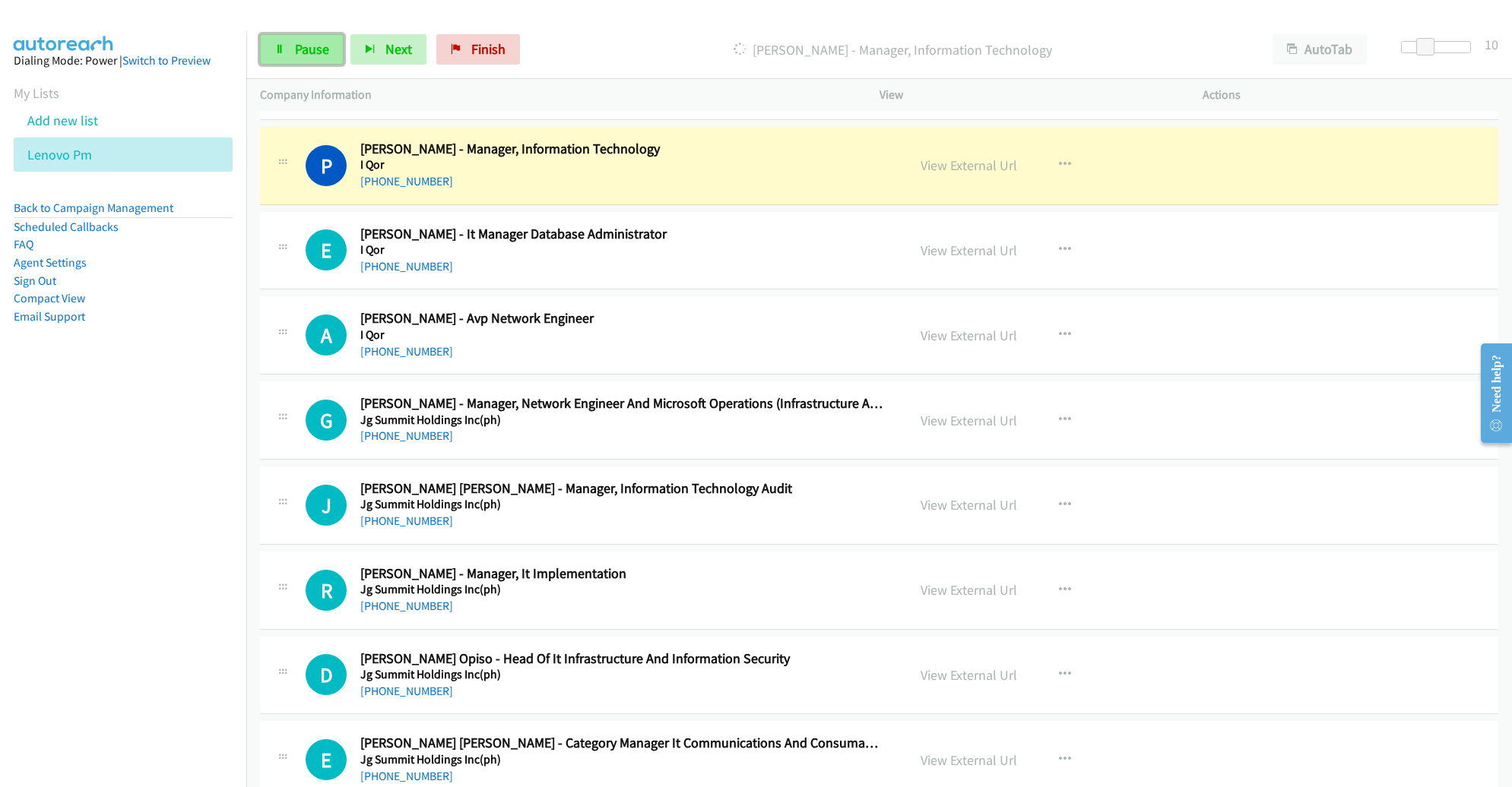
click at [318, 44] on span "Pause" at bounding box center [311, 49] width 34 height 17
click at [1057, 406] on button "button" at bounding box center [1065, 420] width 41 height 30
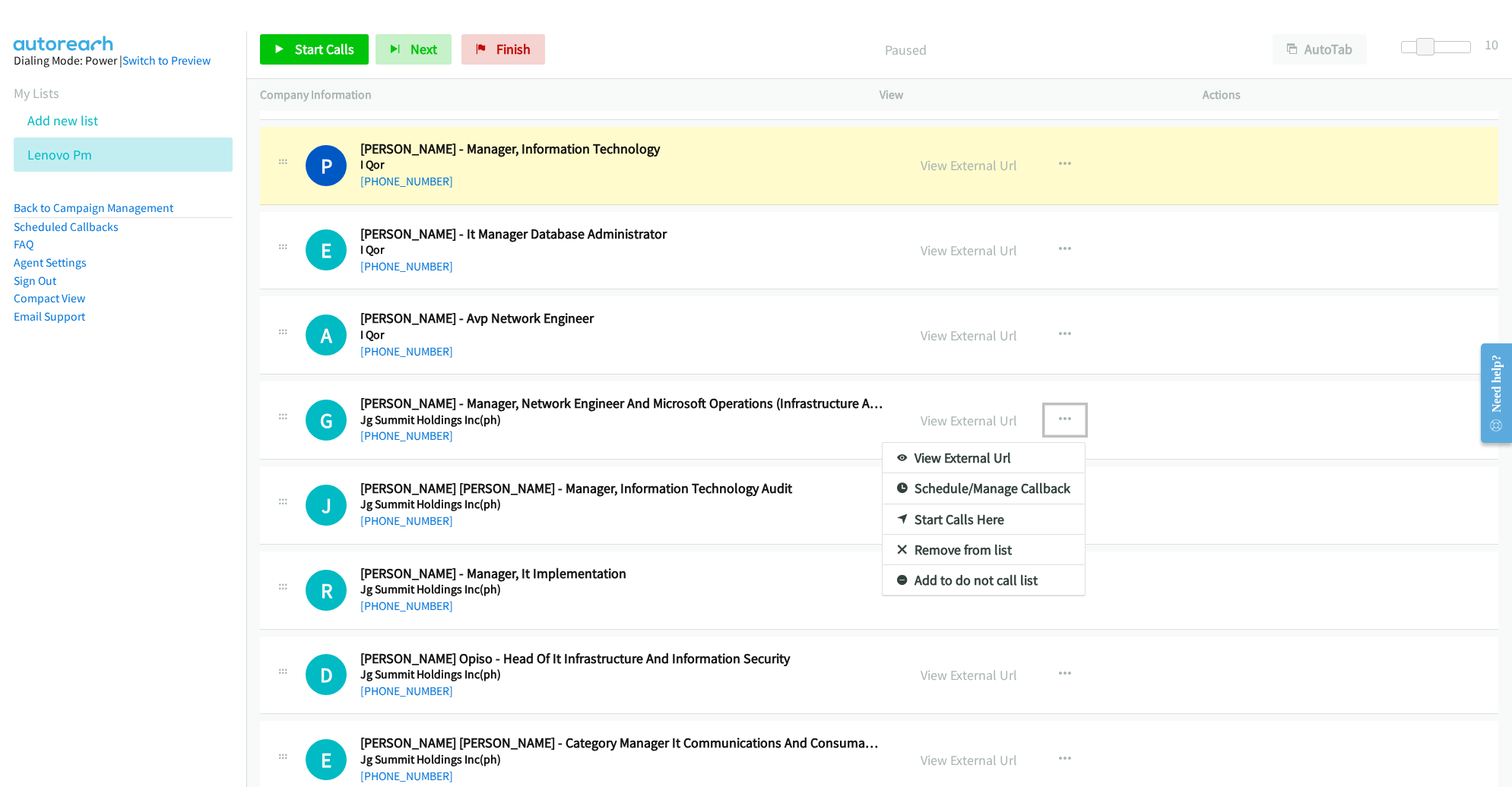
click at [982, 549] on link "Remove from list" at bounding box center [983, 550] width 202 height 30
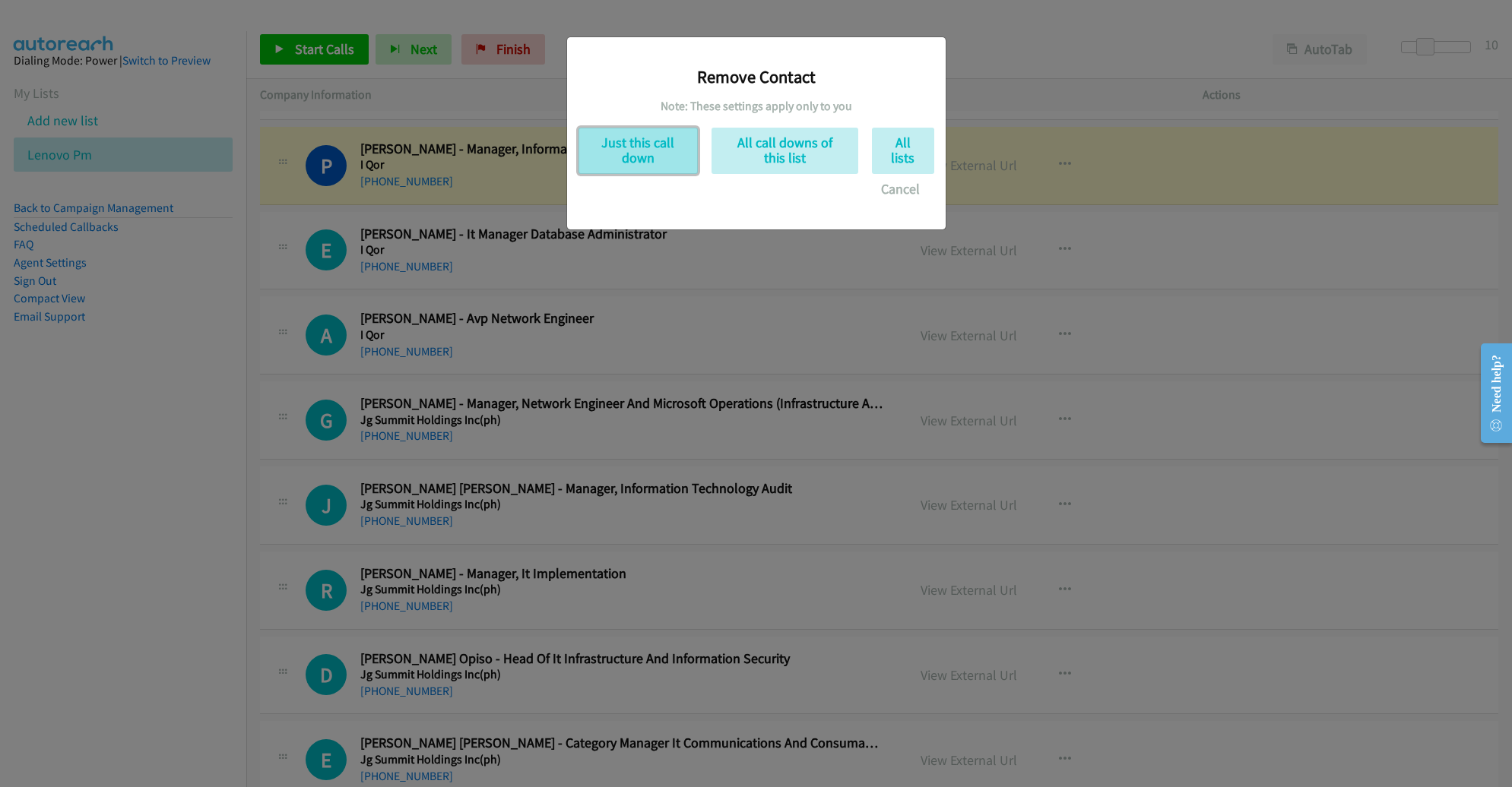
click at [635, 166] on button "Just this call down" at bounding box center [638, 150] width 120 height 47
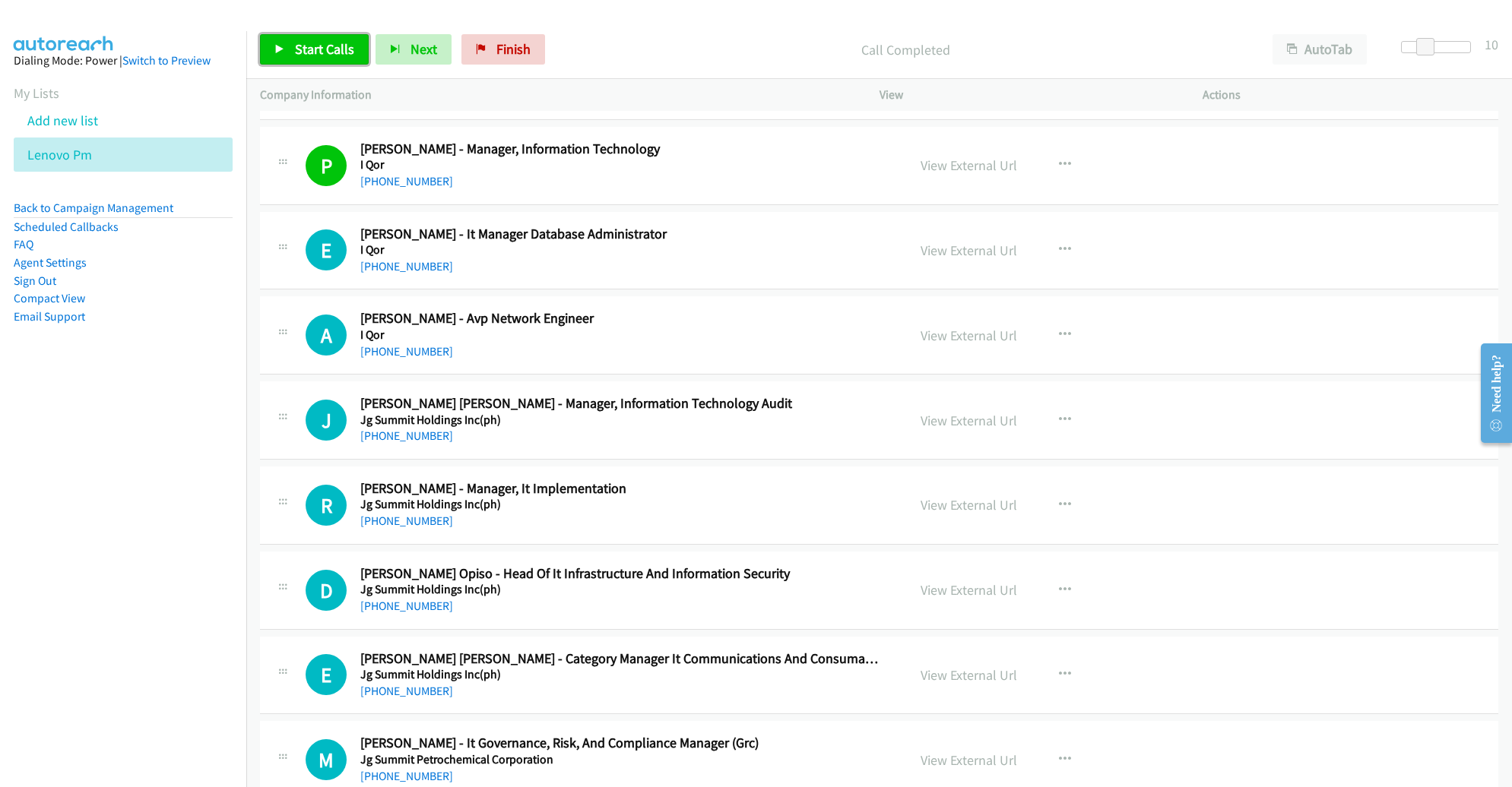
click at [330, 57] on span "Start Calls" at bounding box center [324, 49] width 59 height 17
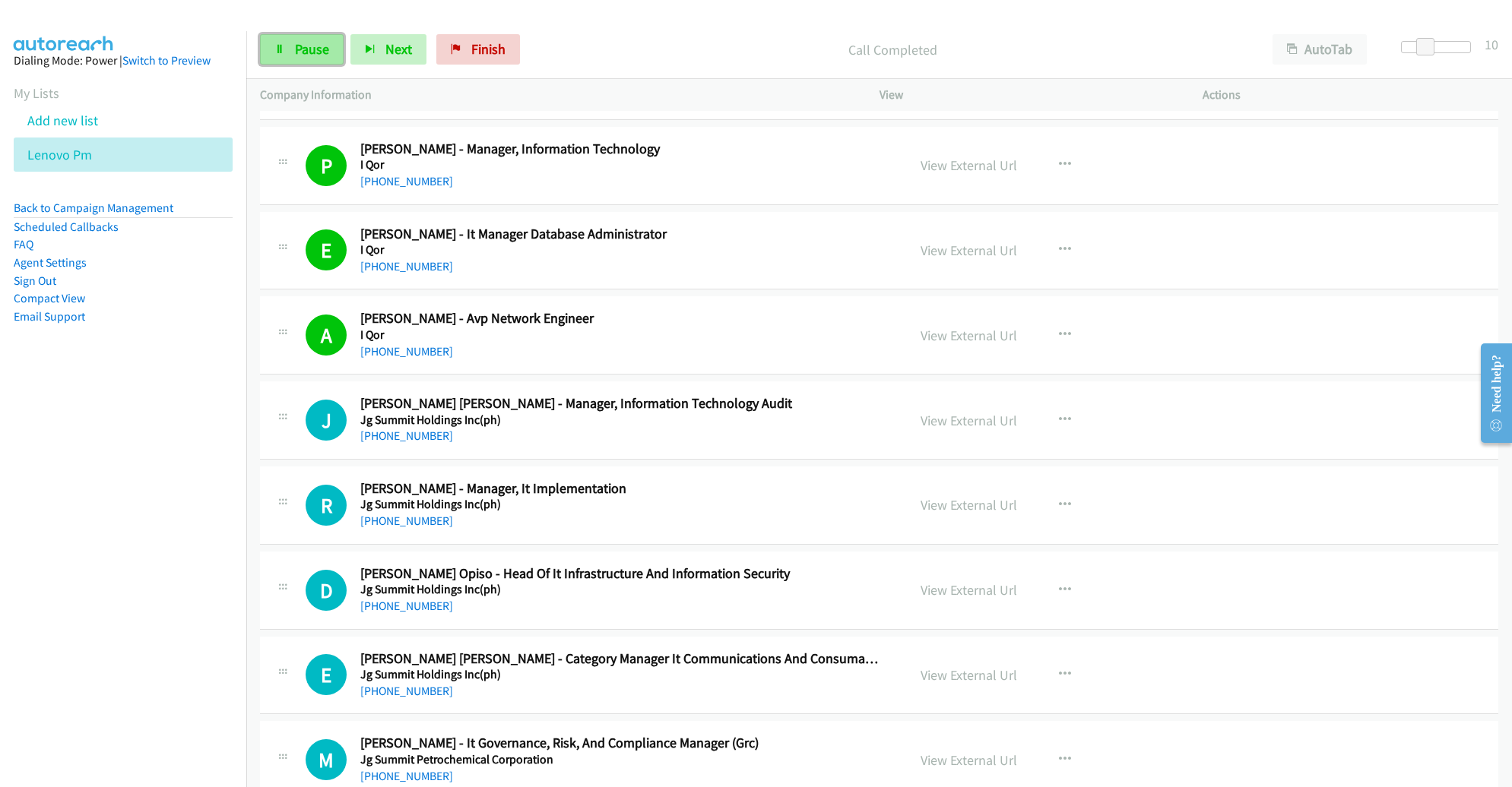
click at [317, 47] on span "Pause" at bounding box center [311, 49] width 34 height 17
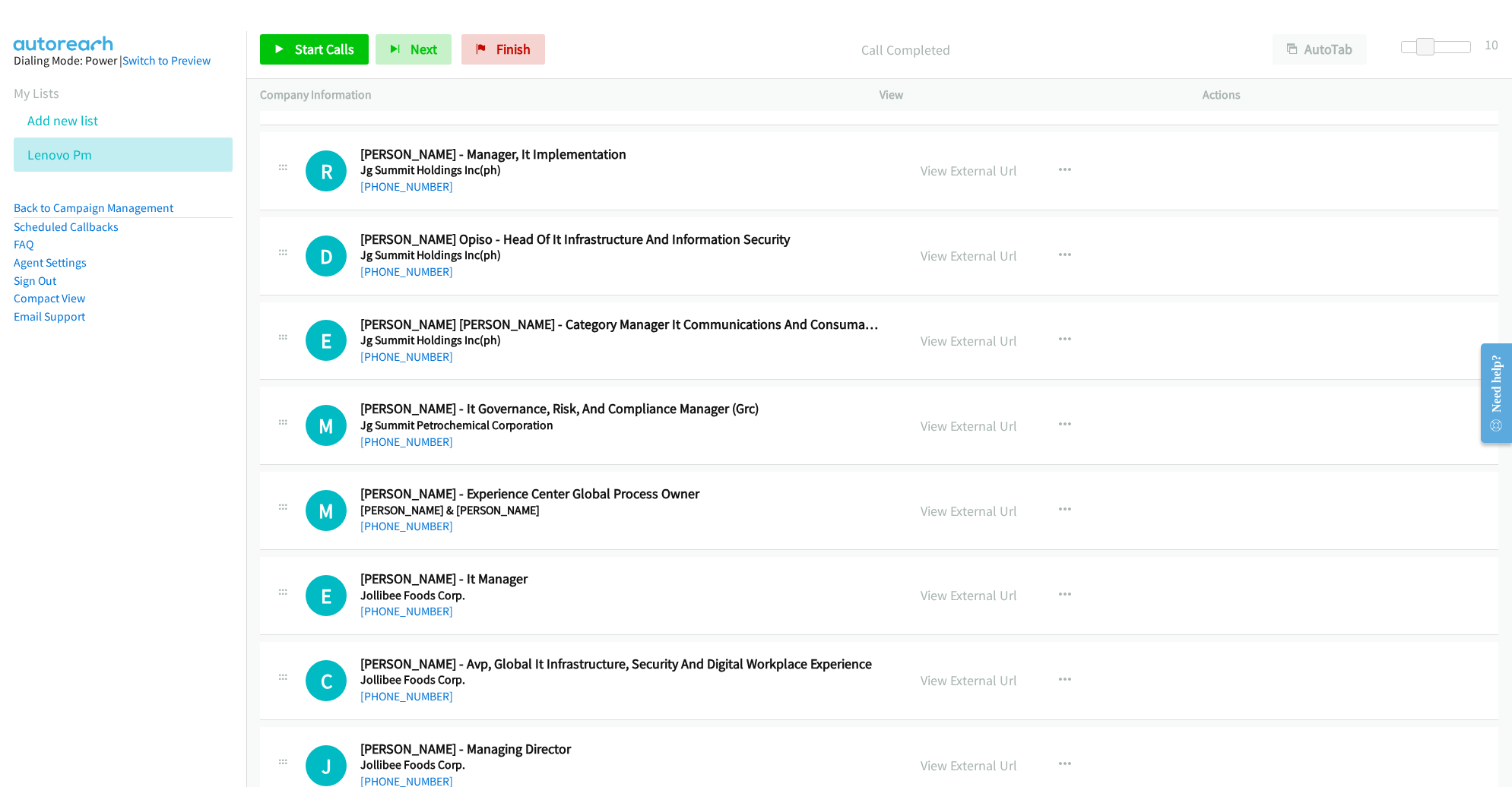
scroll to position [1646, 0]
click at [329, 57] on span "Start Calls" at bounding box center [324, 49] width 59 height 17
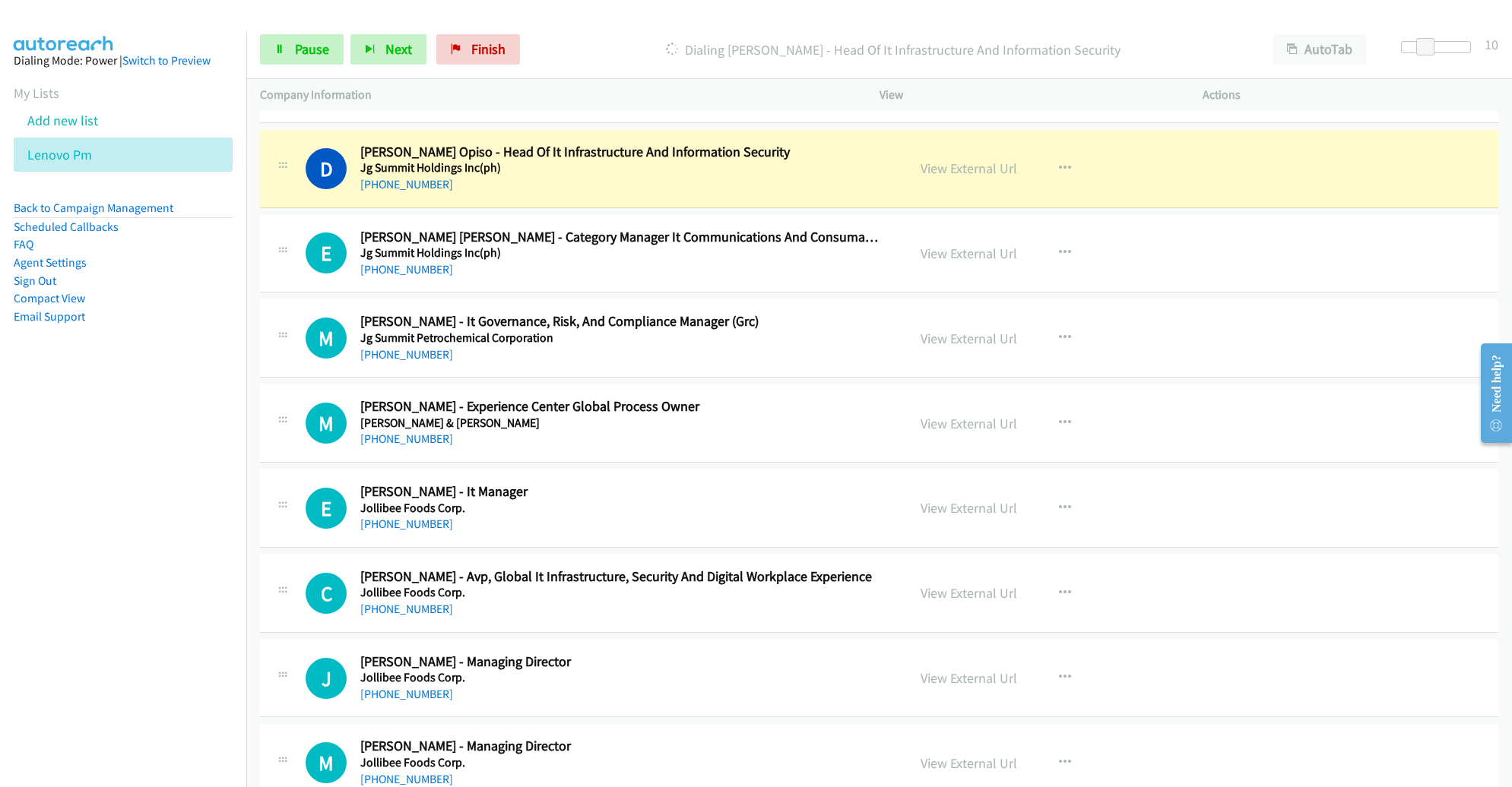
scroll to position [1728, 0]
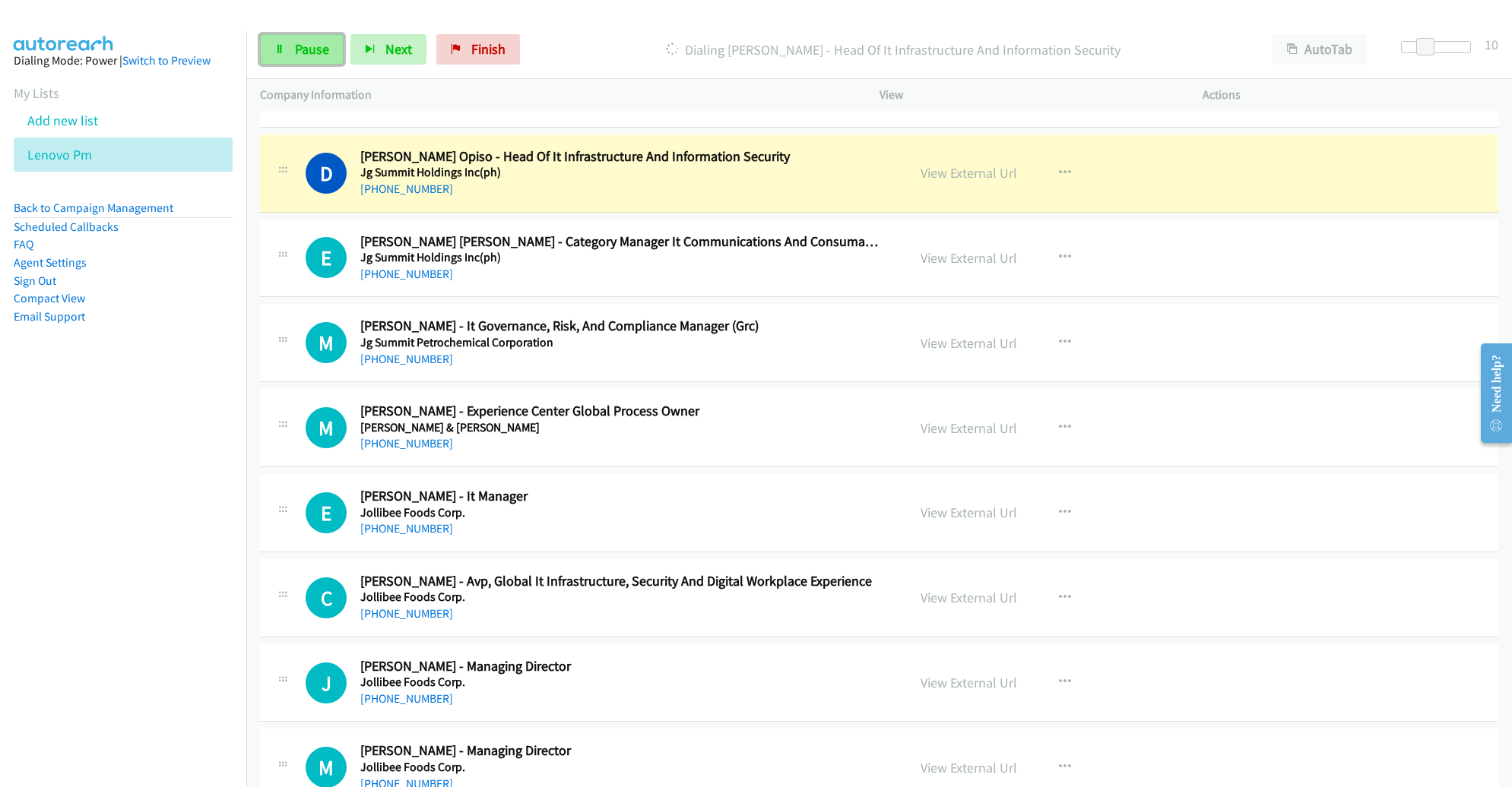
click at [314, 41] on span "Pause" at bounding box center [311, 49] width 34 height 17
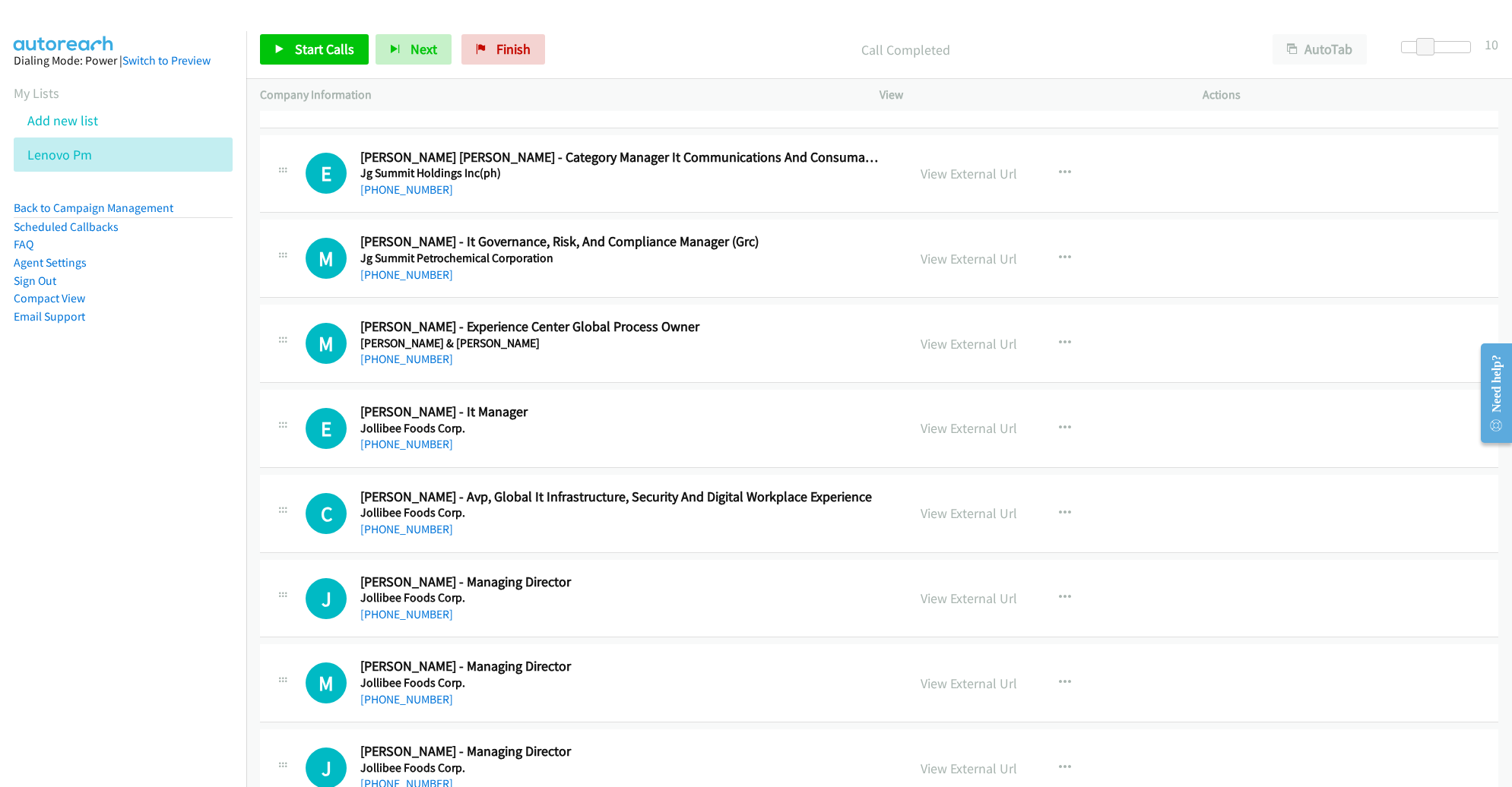
scroll to position [1817, 0]
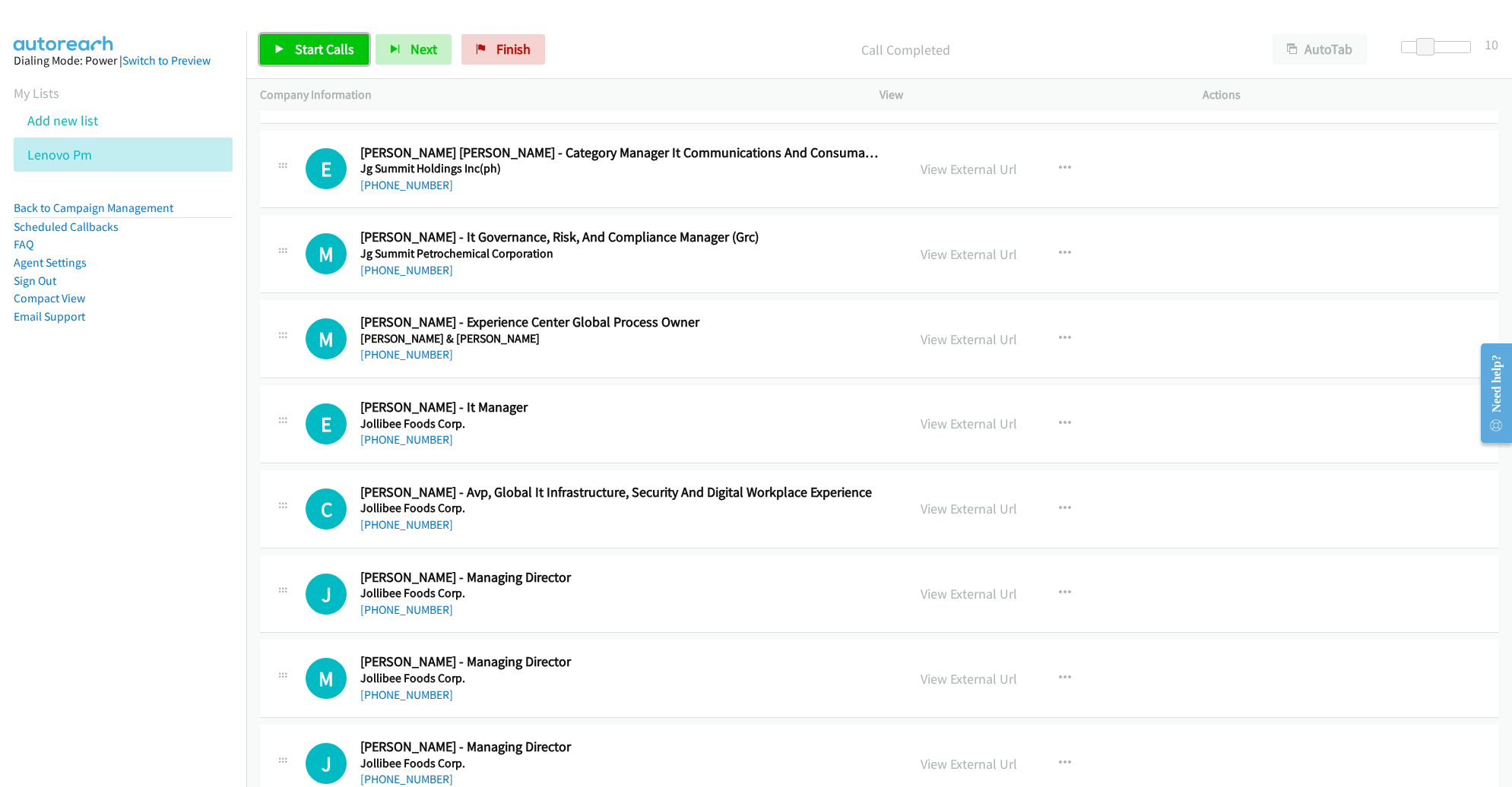
click at [300, 48] on span "Start Calls" at bounding box center [324, 49] width 59 height 17
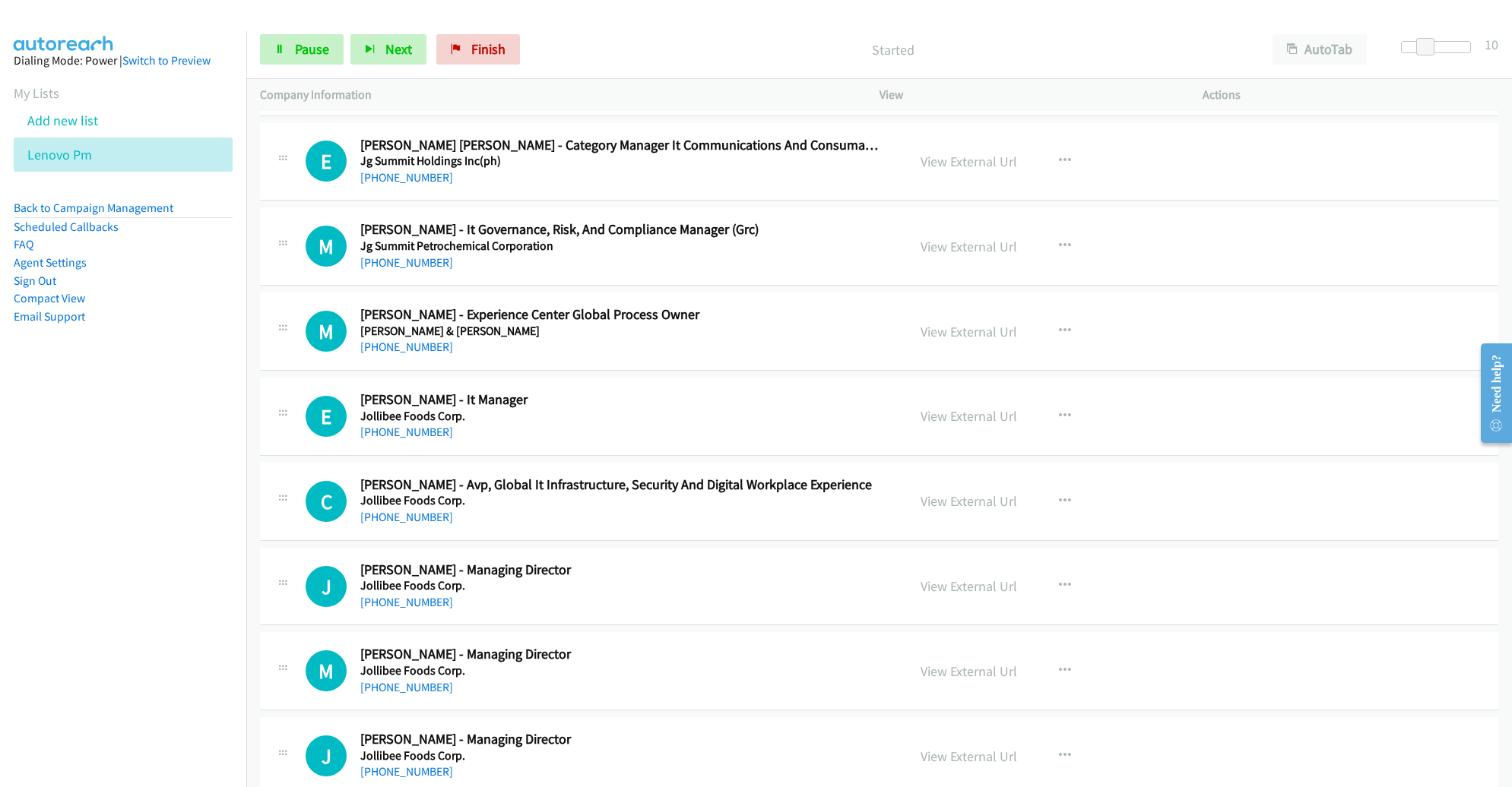
scroll to position [1820, 0]
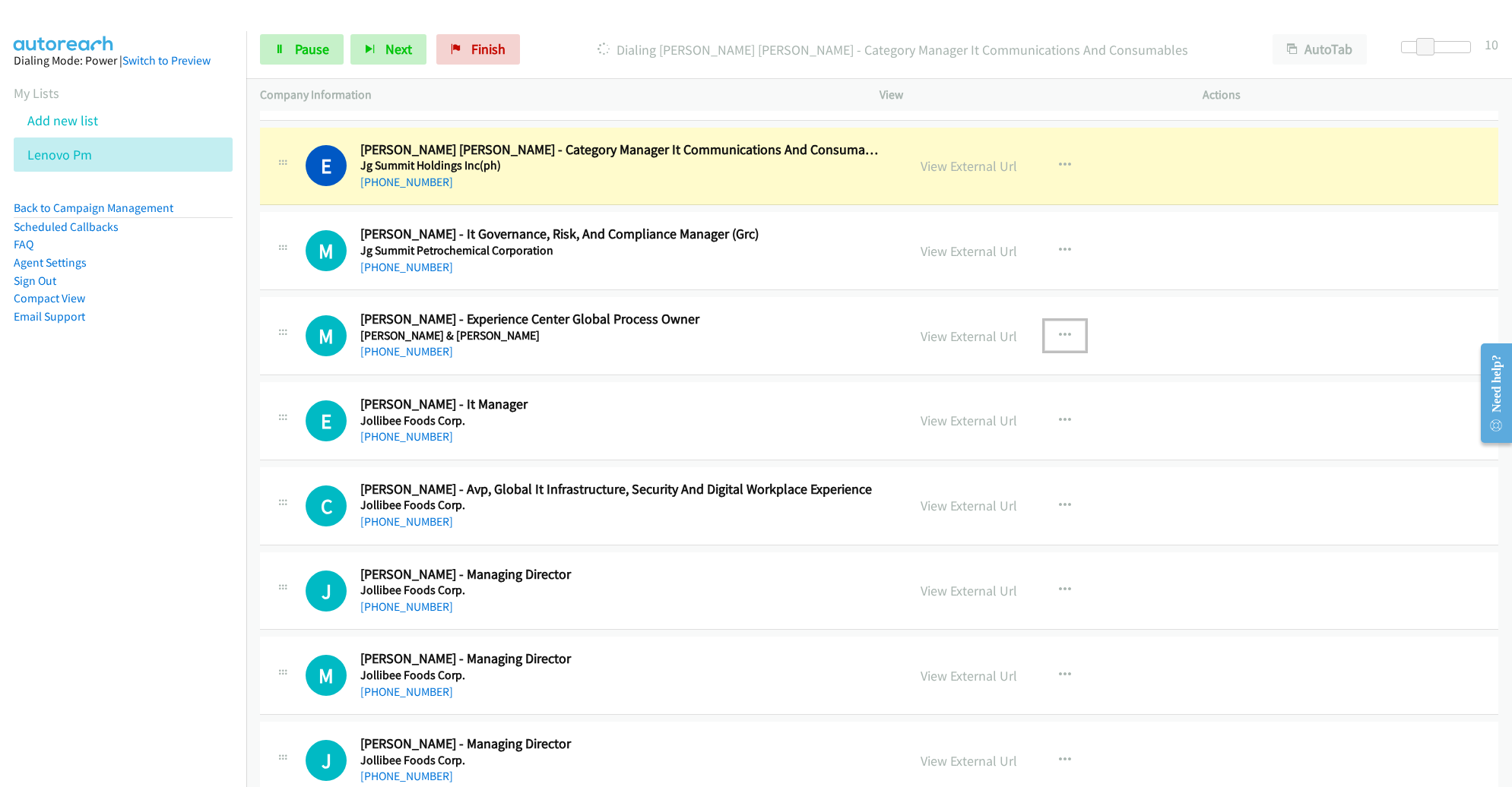
click at [1057, 339] on button "button" at bounding box center [1065, 336] width 41 height 30
click at [984, 453] on link "Remove from list" at bounding box center [983, 466] width 202 height 30
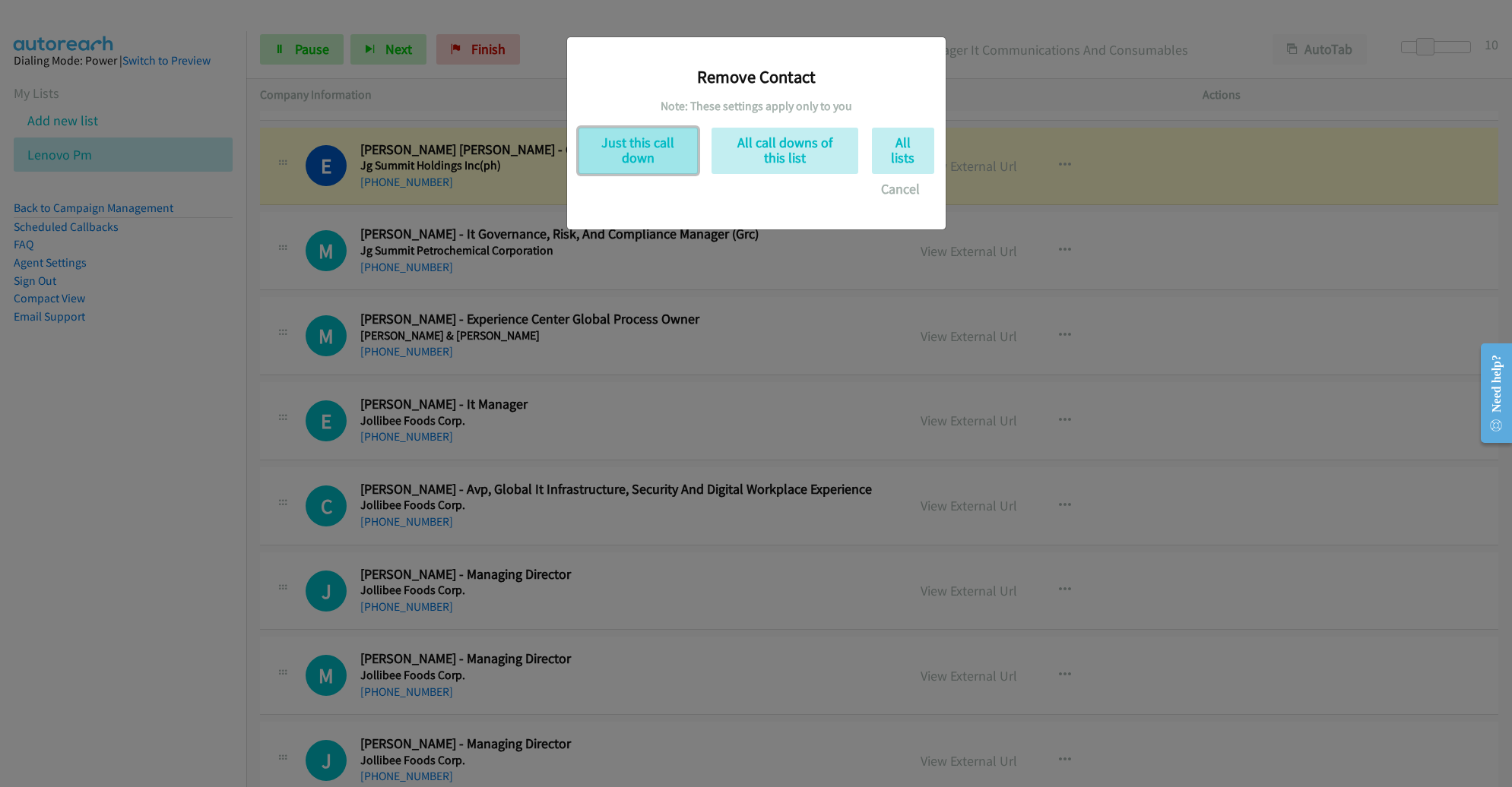
click at [611, 145] on button "Just this call down" at bounding box center [638, 150] width 120 height 47
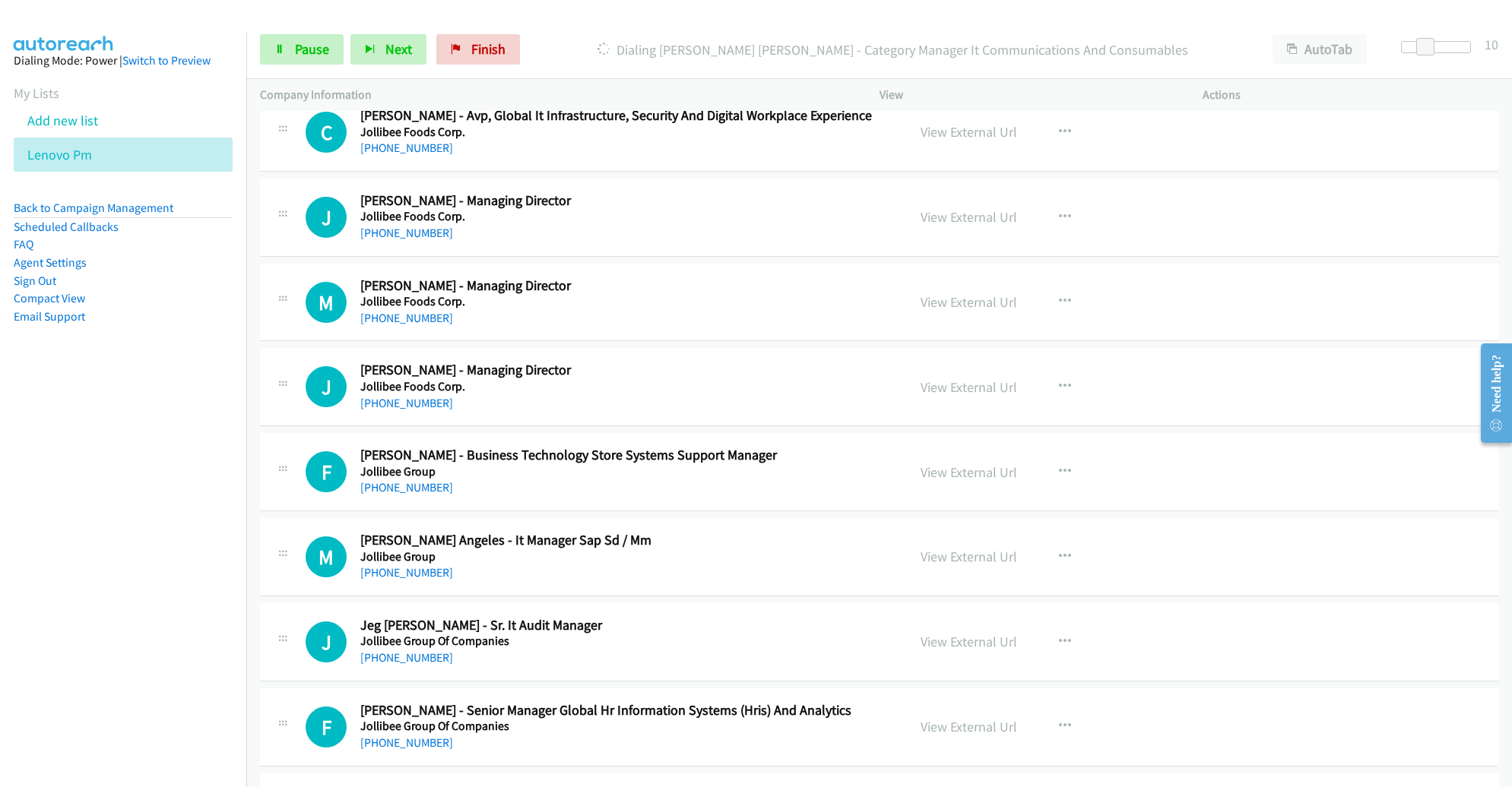
scroll to position [2113, 0]
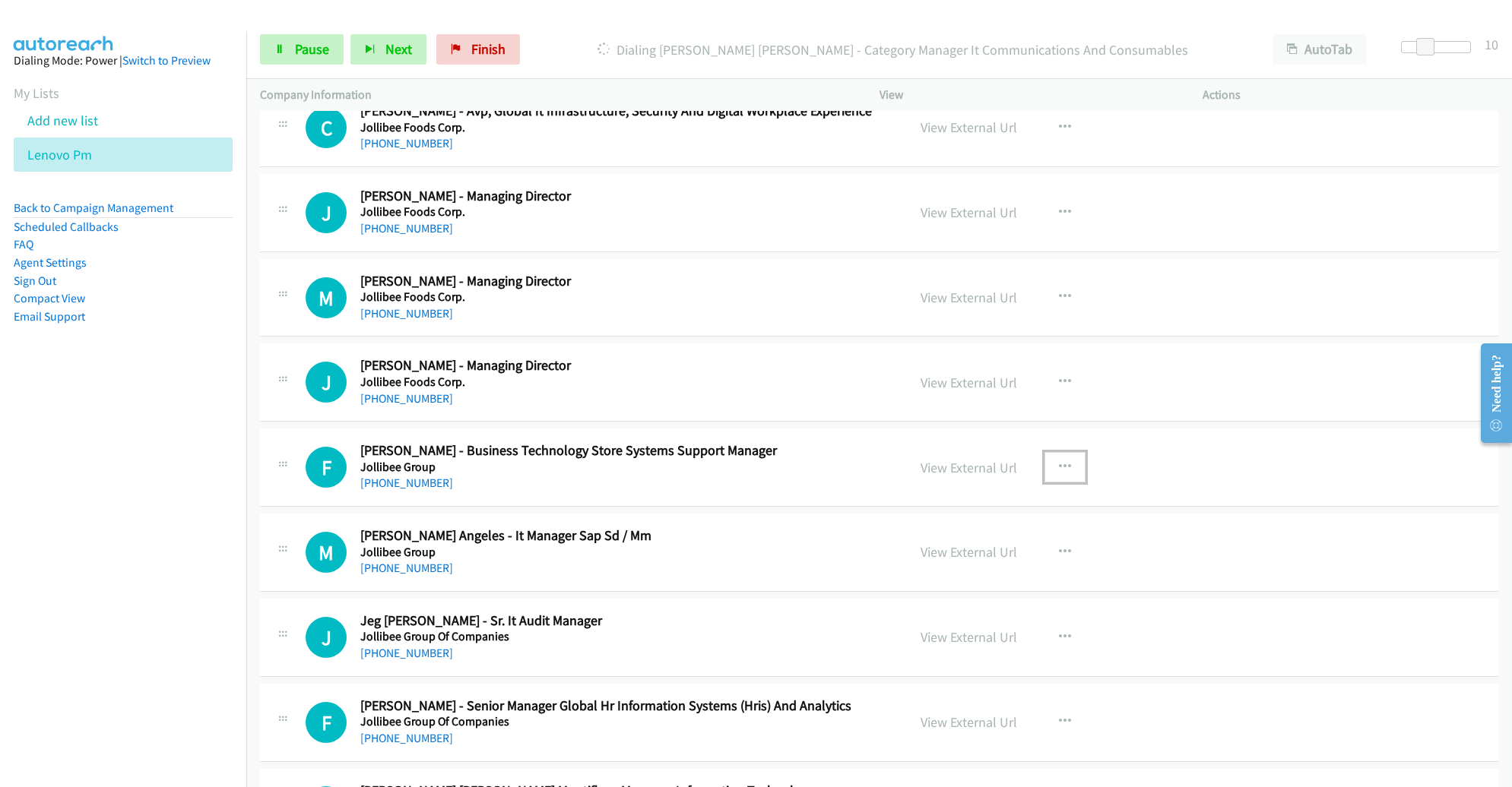
click at [1061, 454] on button "button" at bounding box center [1065, 467] width 41 height 30
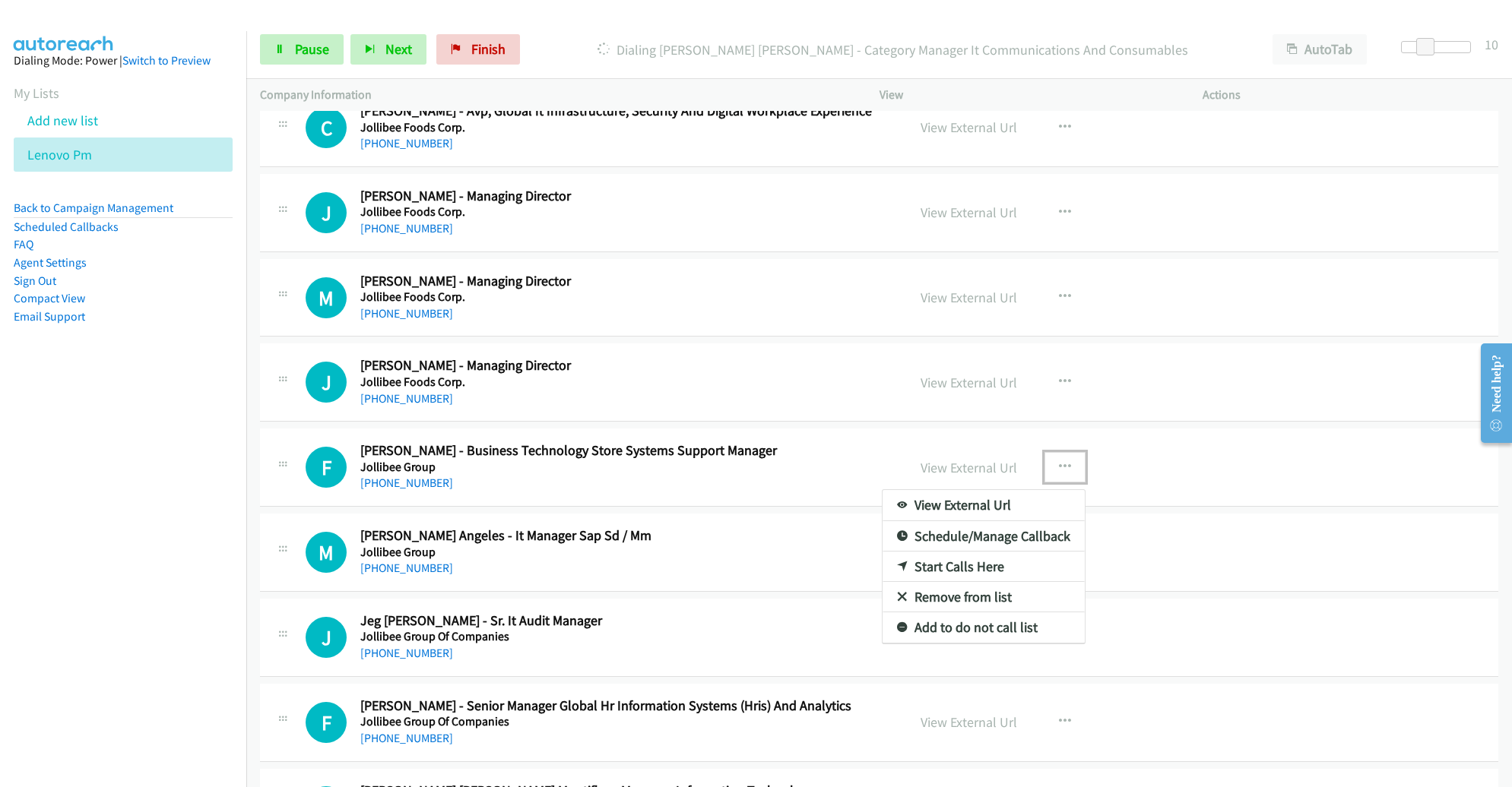
click at [982, 584] on link "Remove from list" at bounding box center [983, 597] width 202 height 30
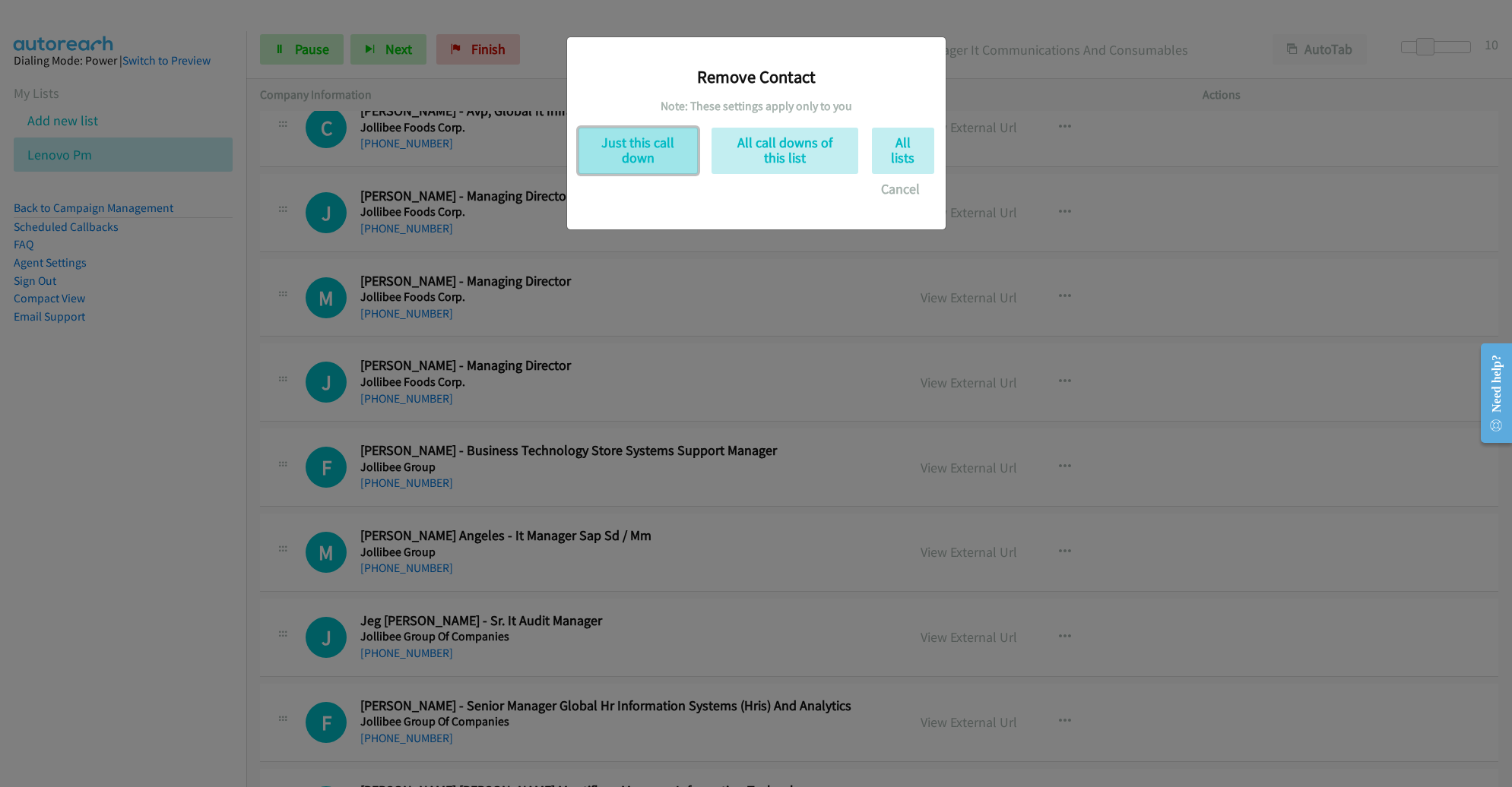
click at [619, 149] on button "Just this call down" at bounding box center [638, 150] width 120 height 47
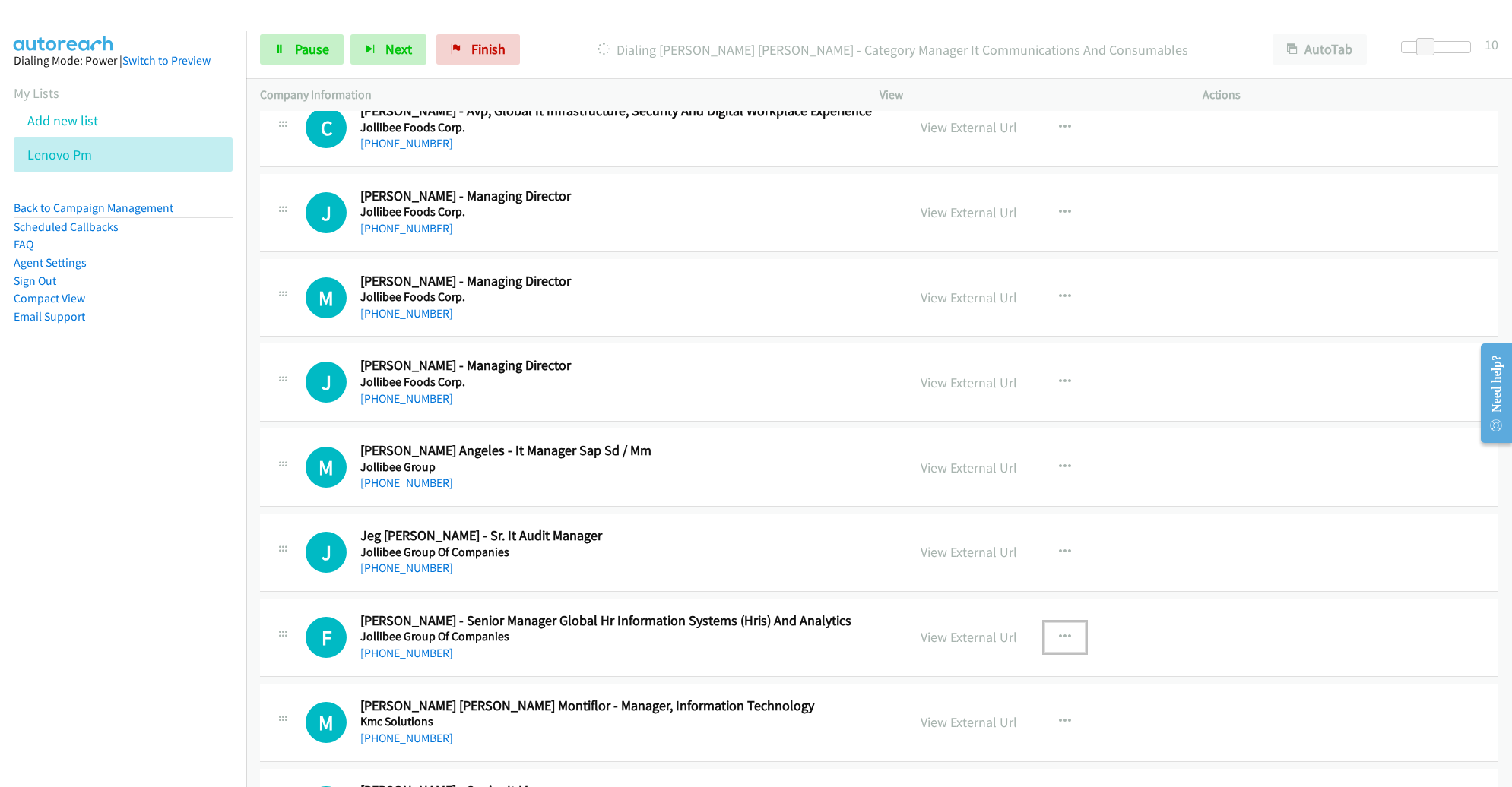
click at [1062, 630] on button "button" at bounding box center [1065, 637] width 41 height 30
click at [976, 756] on link "Remove from list" at bounding box center [983, 767] width 202 height 30
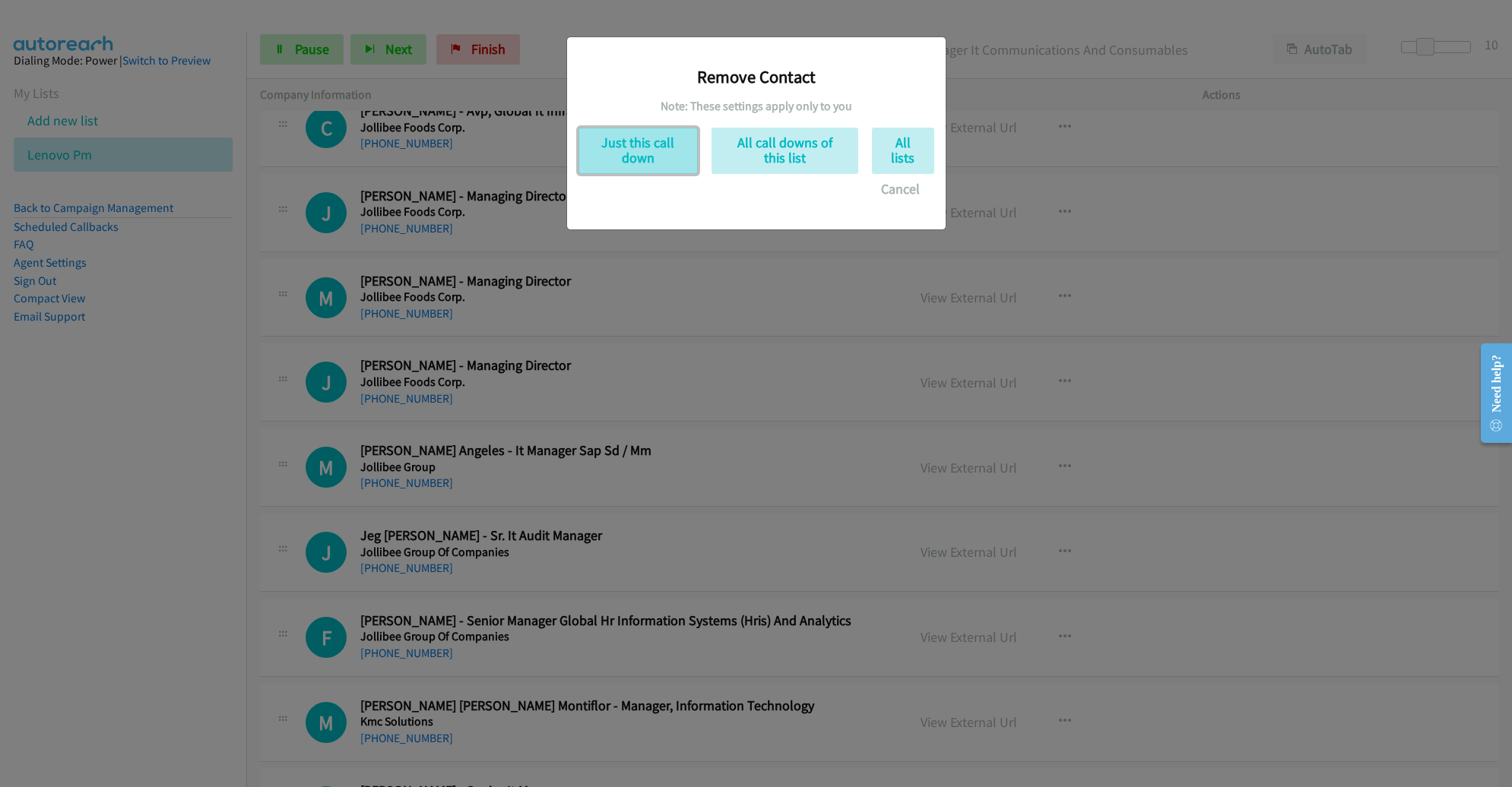
click at [638, 150] on button "Just this call down" at bounding box center [638, 150] width 120 height 47
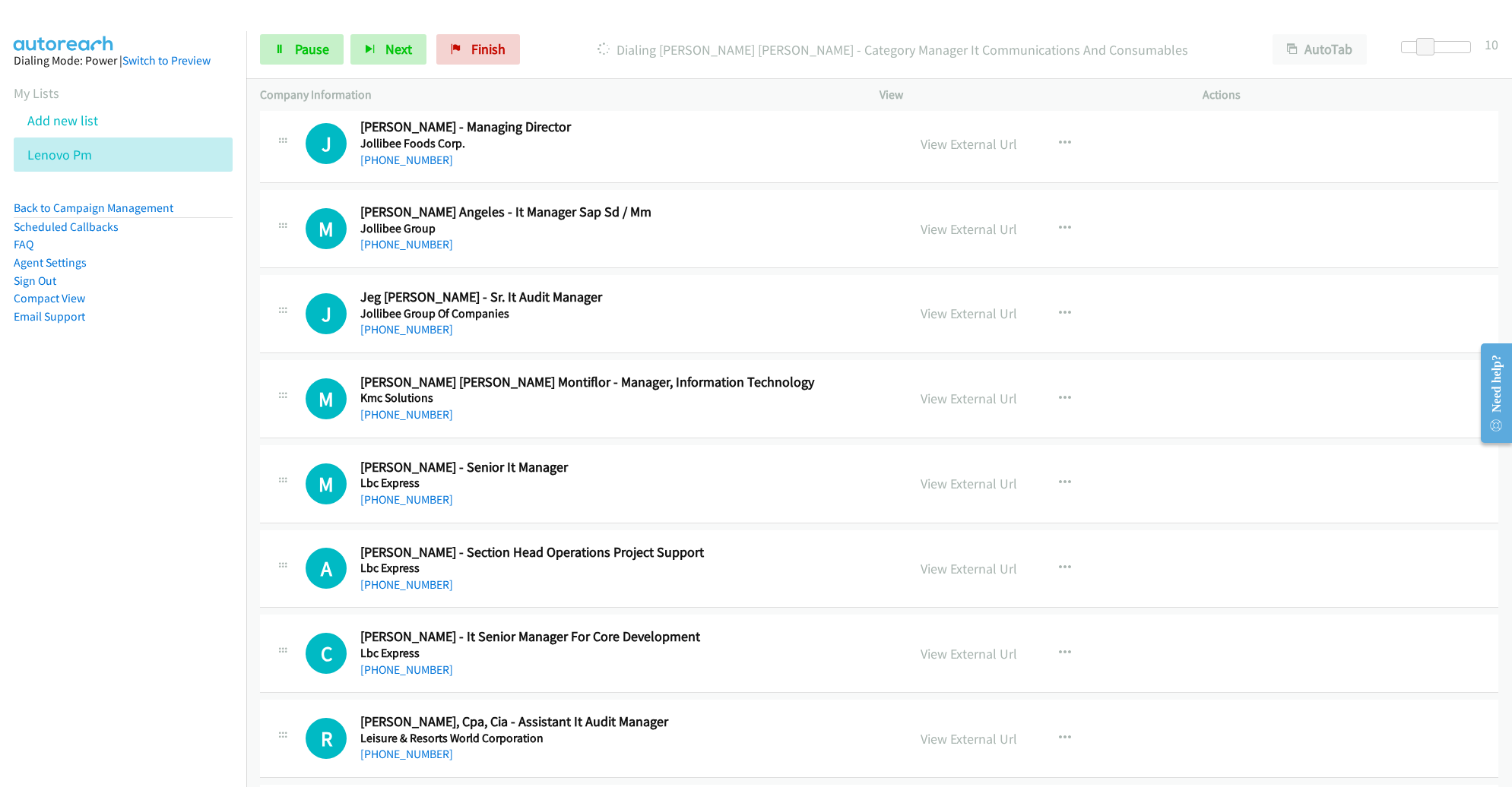
scroll to position [2497, 0]
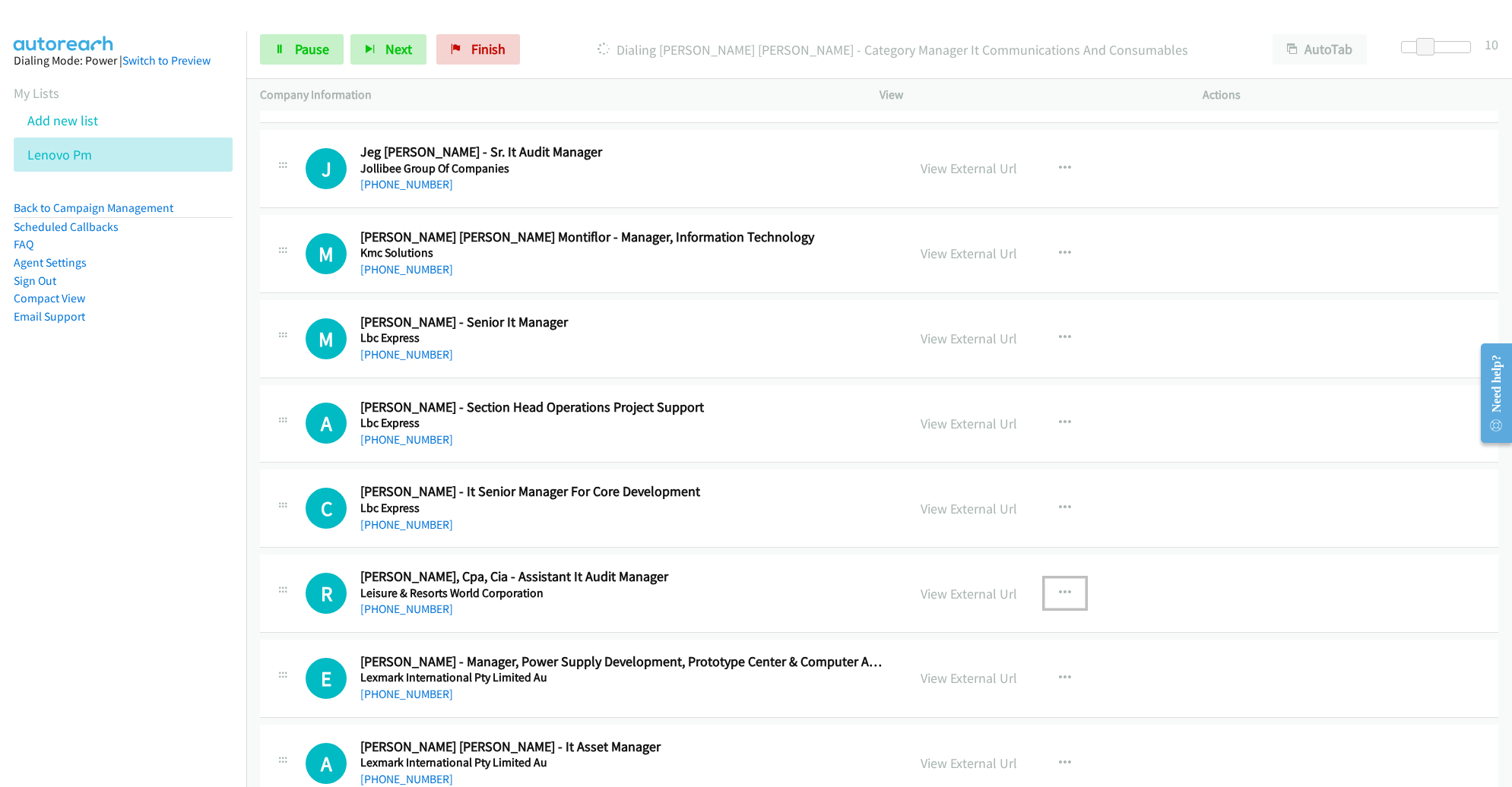
click at [1067, 586] on button "button" at bounding box center [1065, 593] width 41 height 30
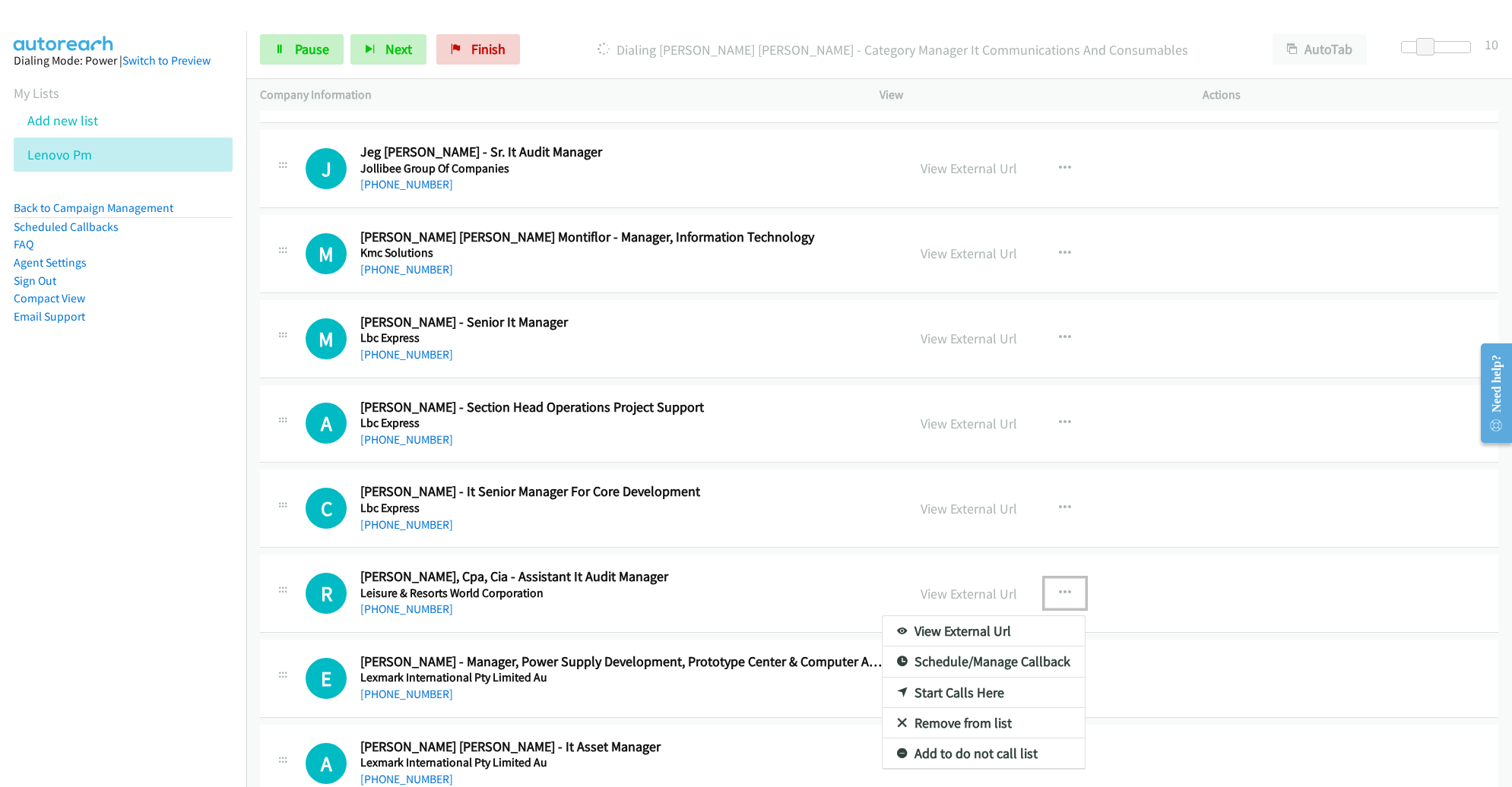
click at [997, 710] on link "Remove from list" at bounding box center [983, 724] width 202 height 30
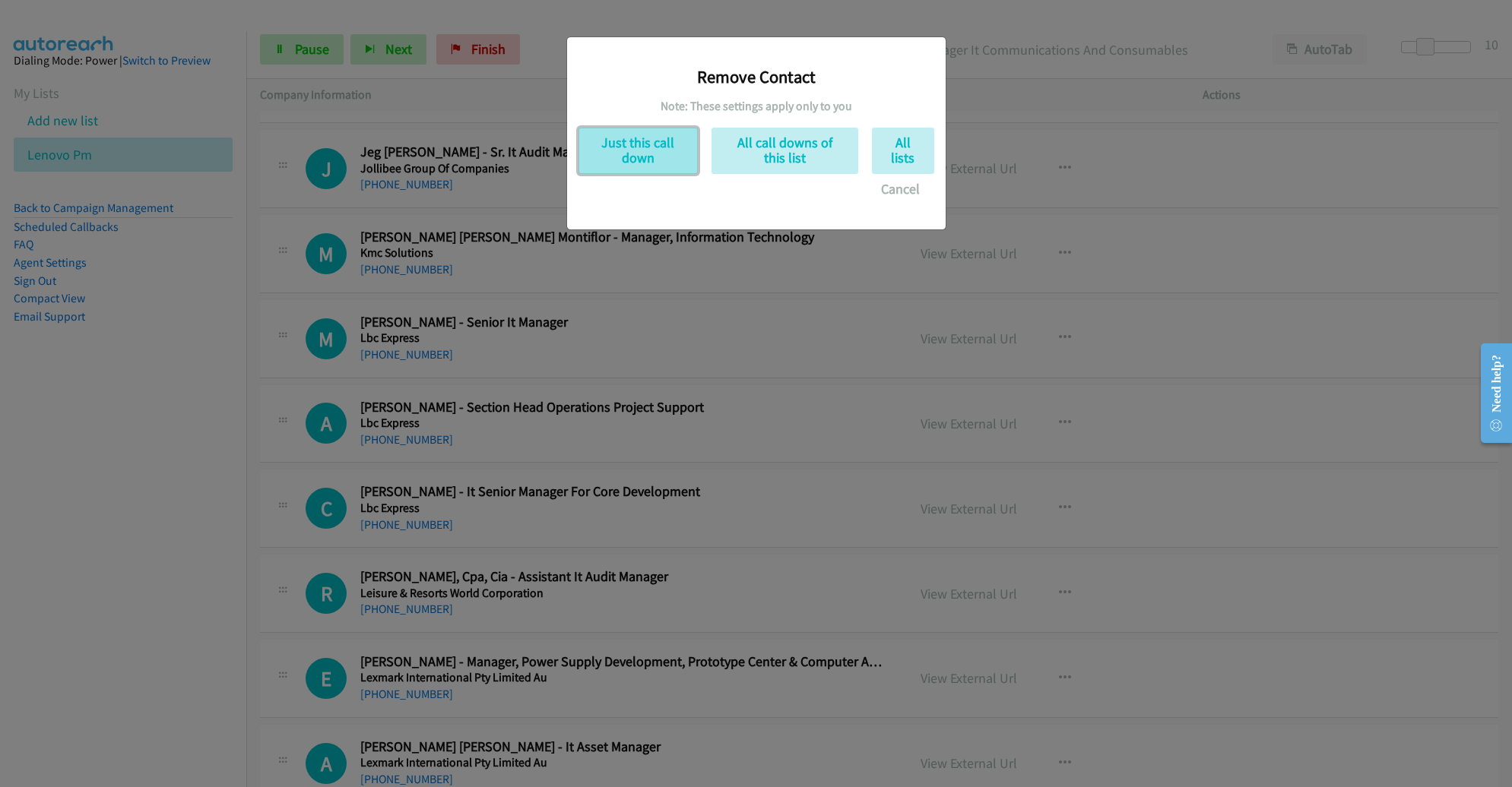
click at [657, 155] on button "Just this call down" at bounding box center [638, 150] width 120 height 47
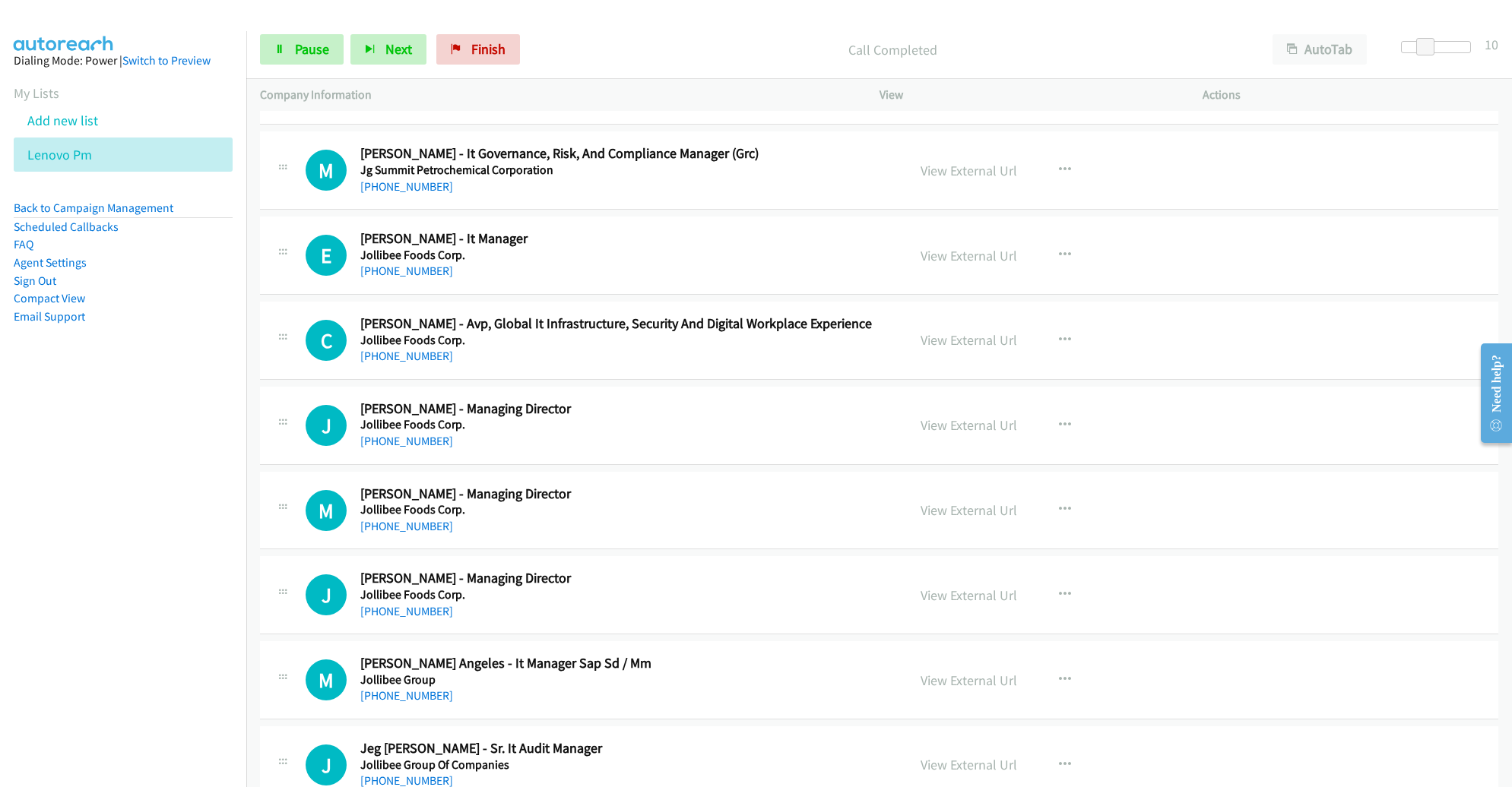
scroll to position [1899, 0]
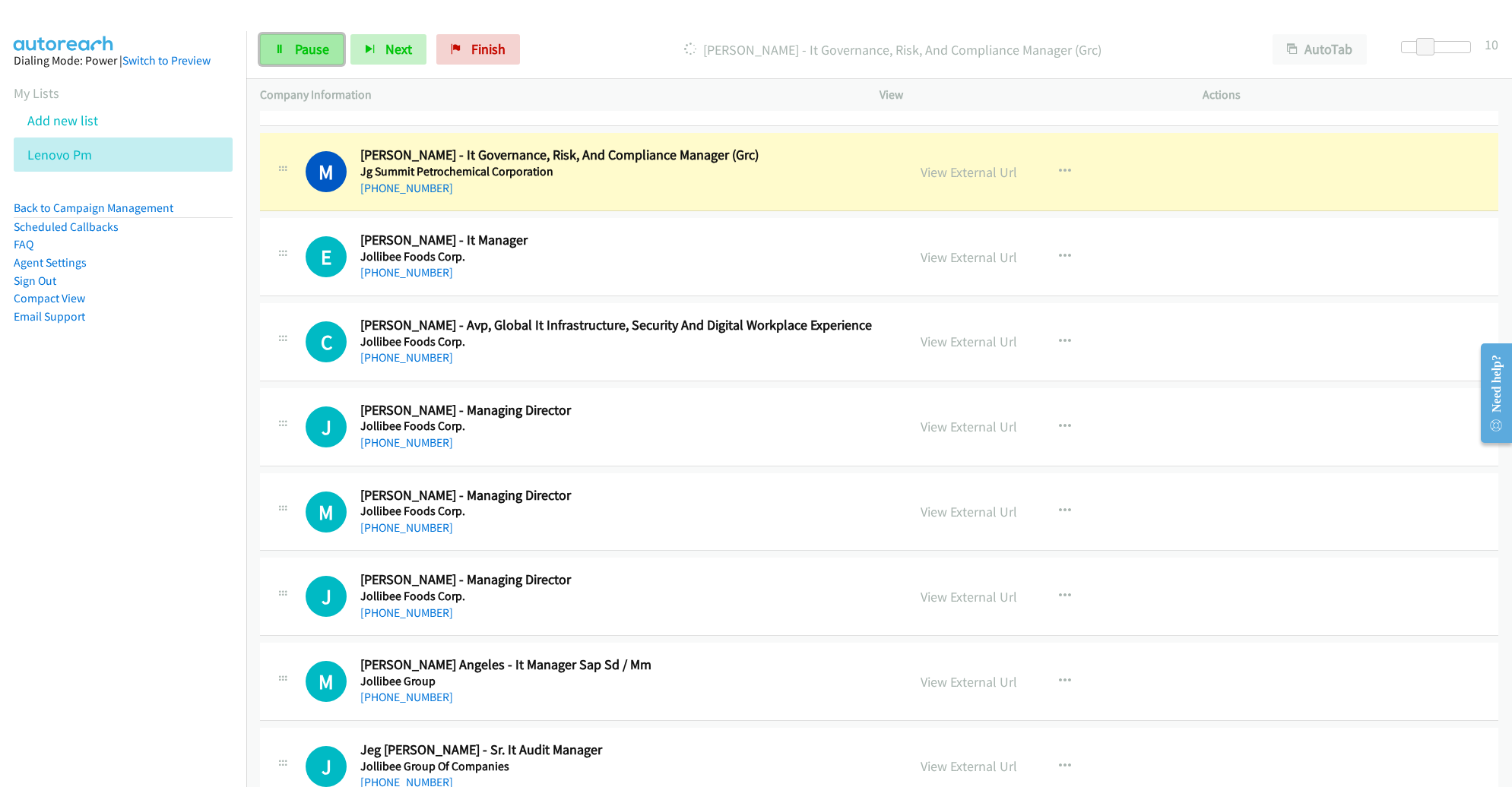
click at [303, 51] on span "Pause" at bounding box center [311, 49] width 34 height 17
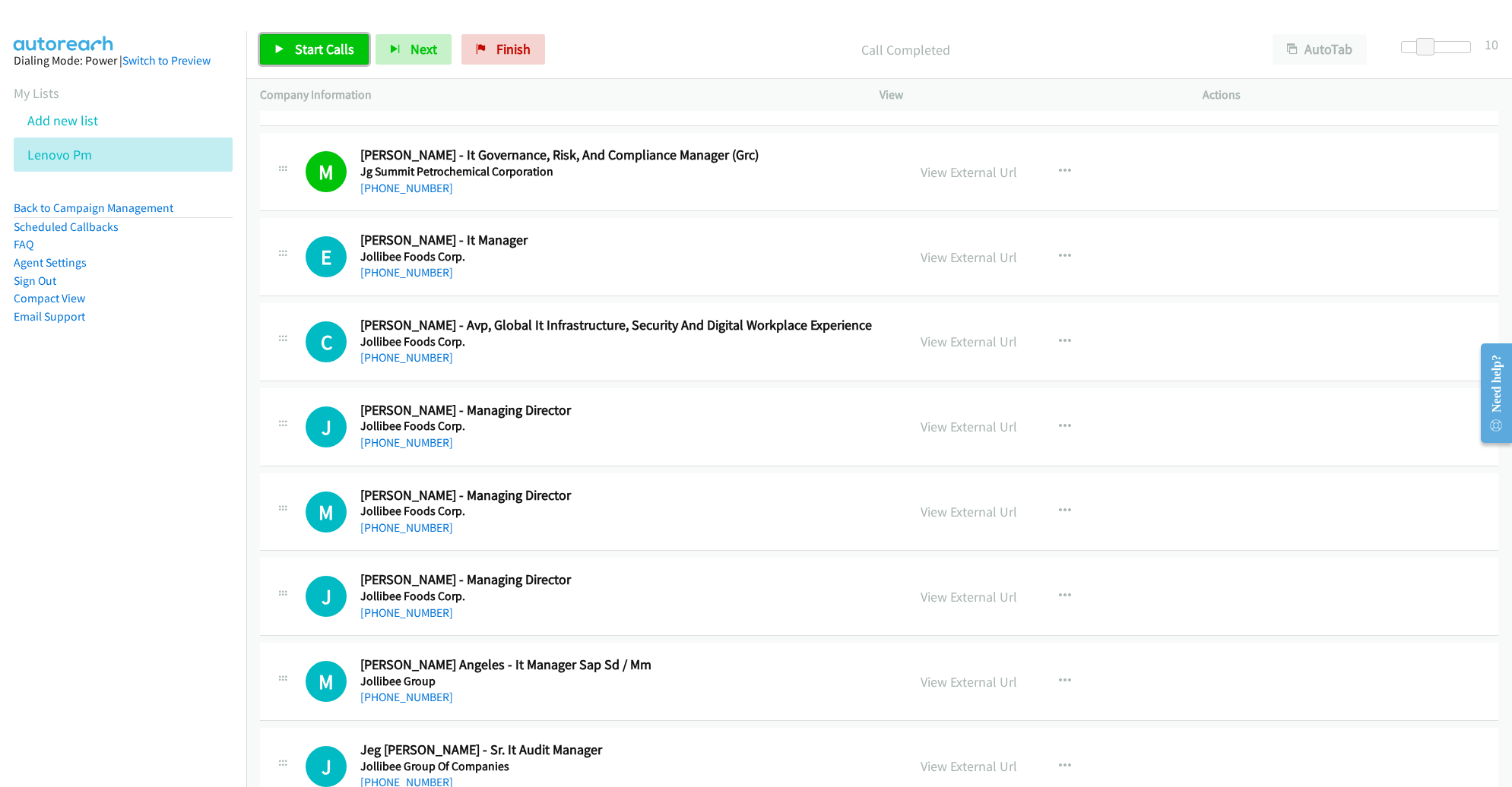
click at [319, 49] on span "Start Calls" at bounding box center [324, 49] width 59 height 17
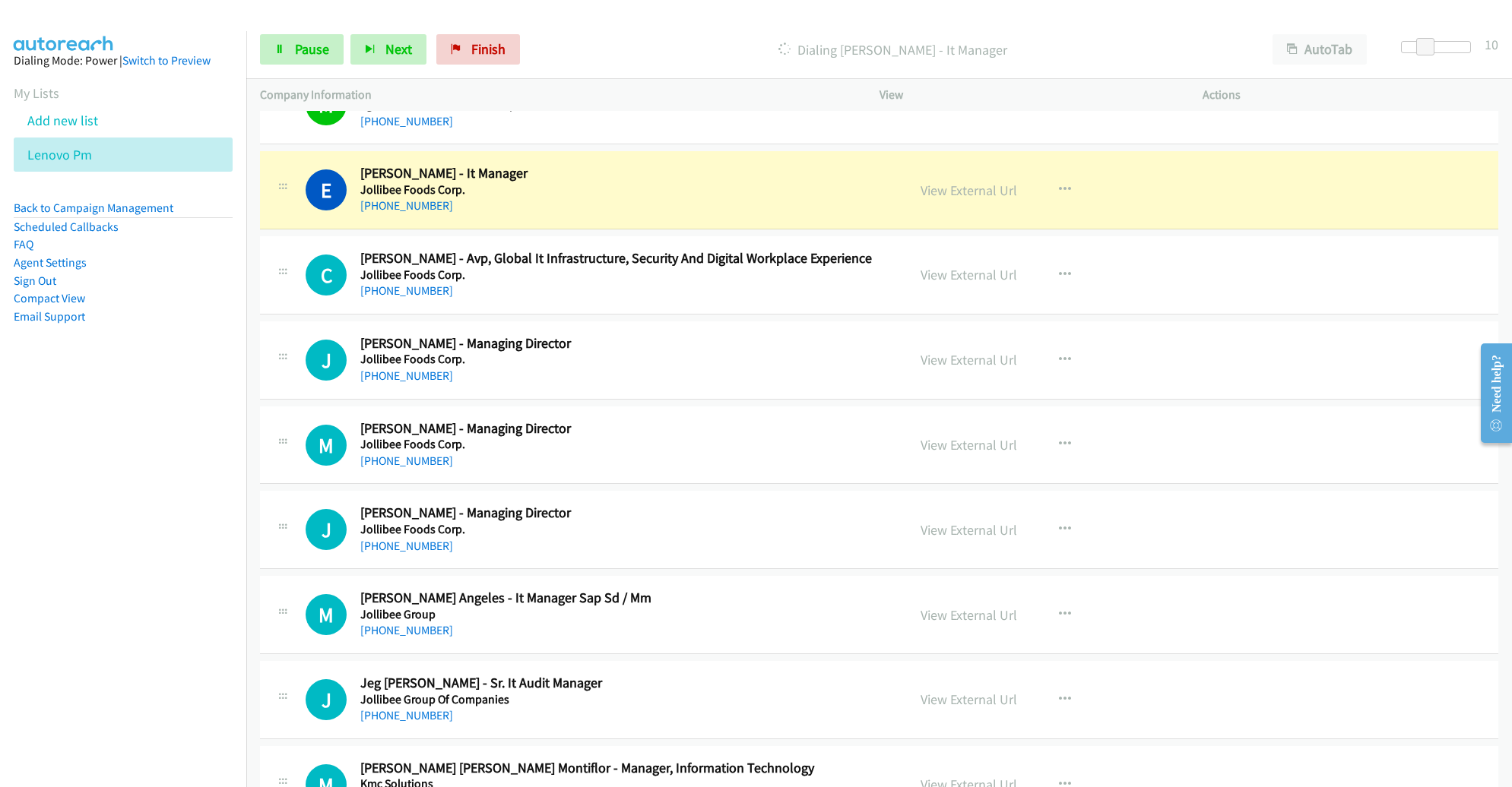
scroll to position [1971, 0]
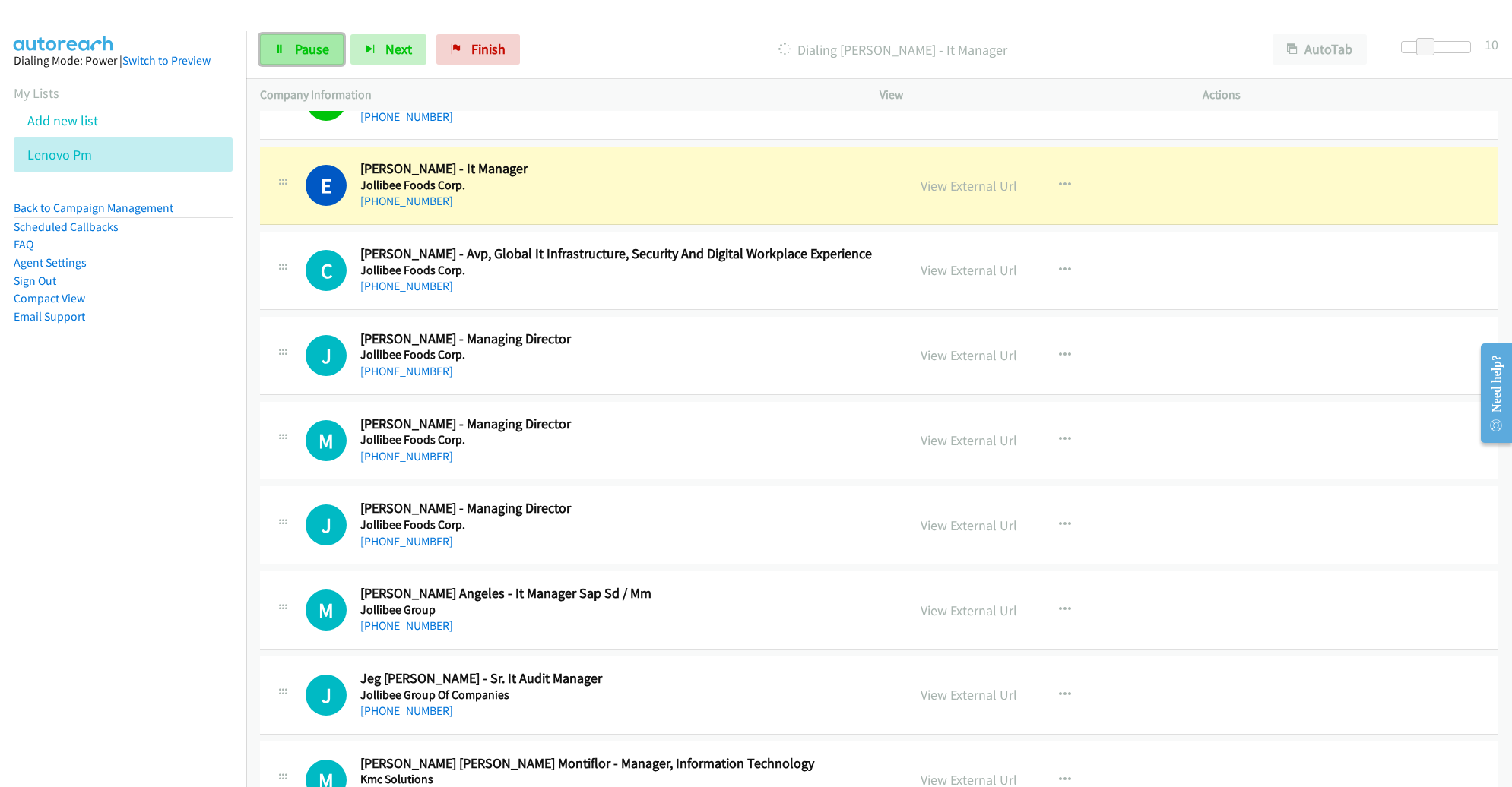
click at [318, 54] on span "Pause" at bounding box center [311, 49] width 34 height 17
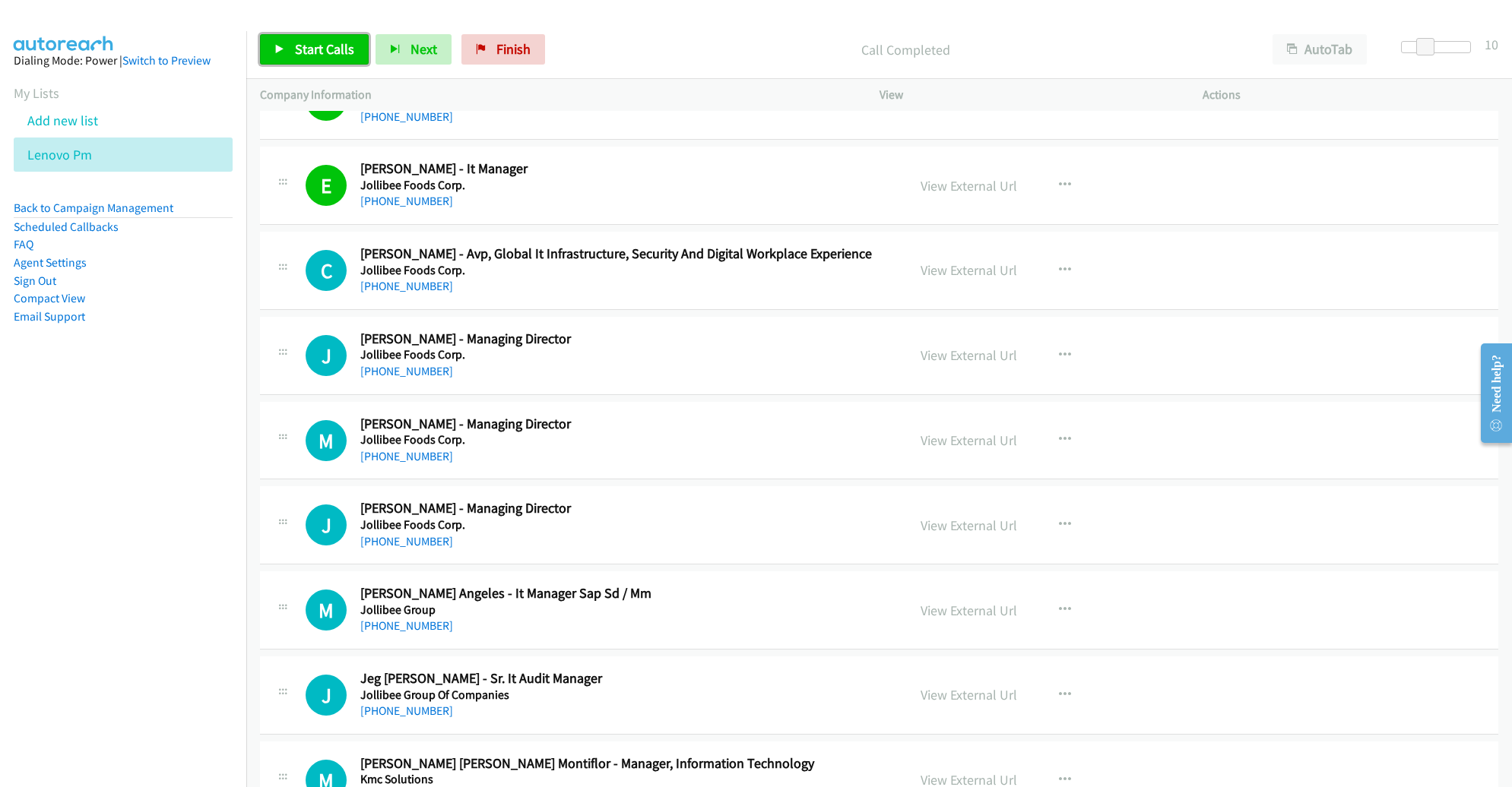
click at [333, 45] on span "Start Calls" at bounding box center [324, 49] width 59 height 17
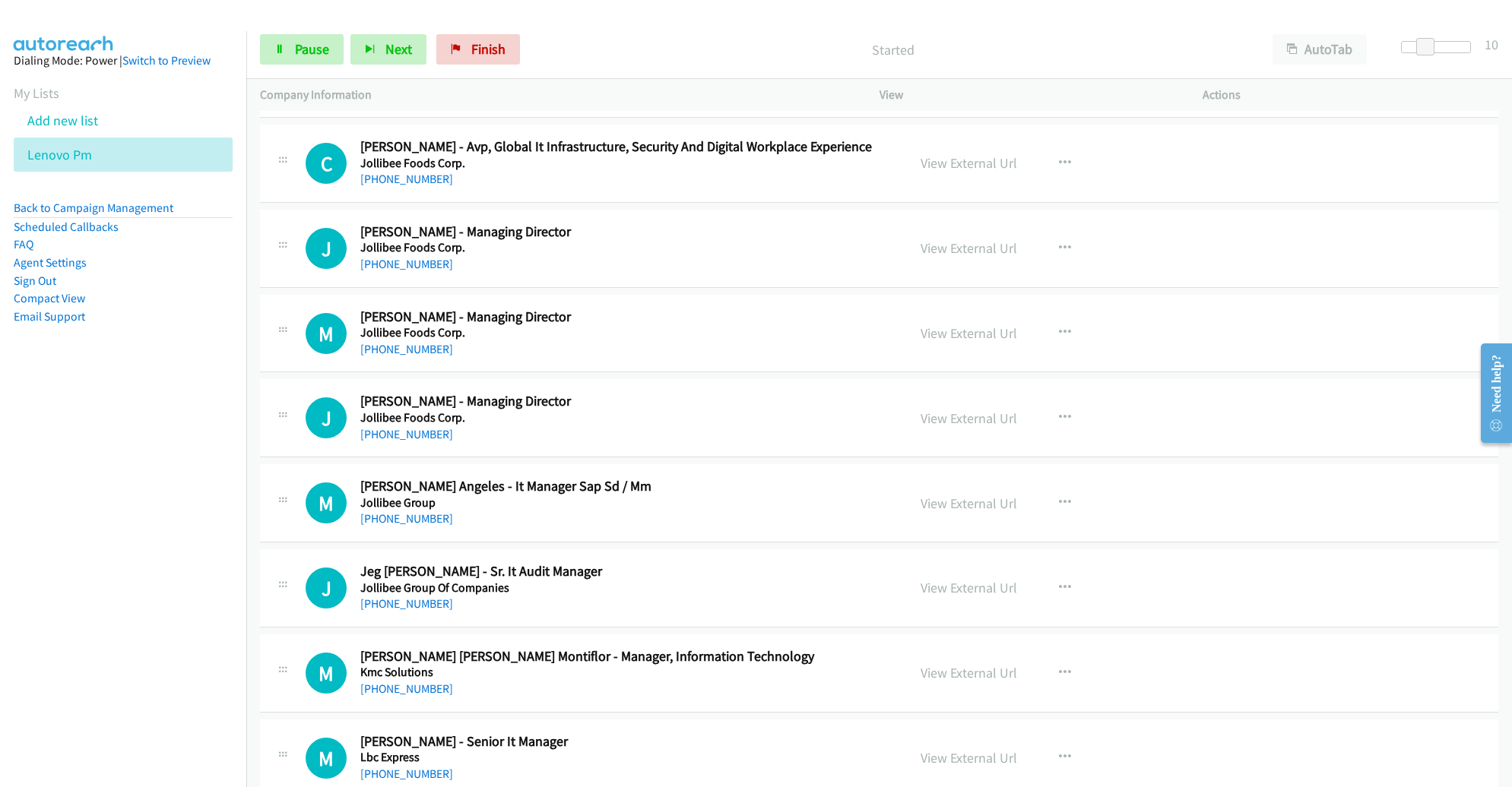
scroll to position [2078, 0]
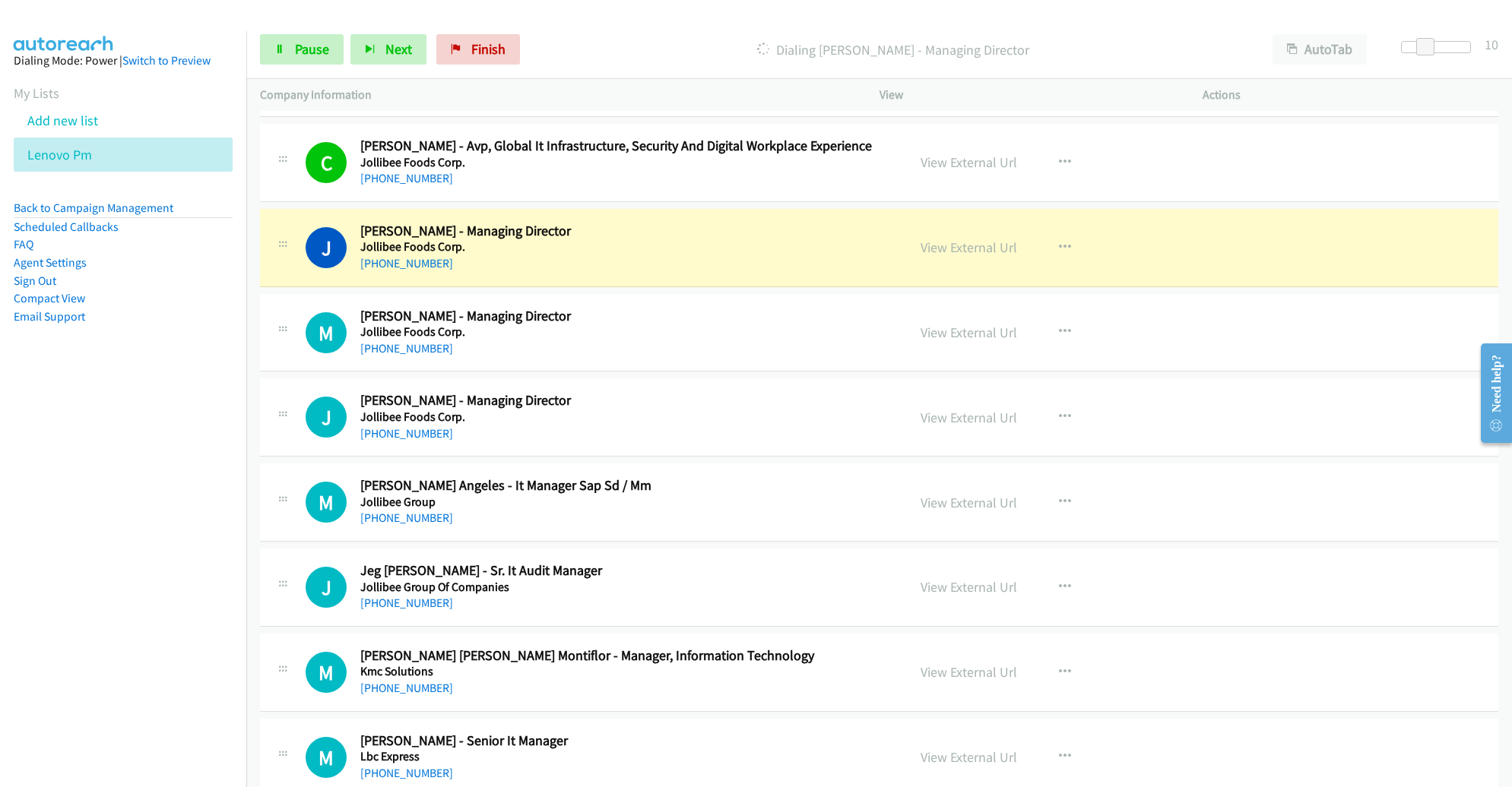
click at [782, 270] on div "J Callback Scheduled [PERSON_NAME] - Managing Director Jollibee Foods Corp. [GE…" at bounding box center [879, 248] width 1239 height 78
click at [975, 245] on link "View External Url" at bounding box center [969, 247] width 97 height 17
click at [825, 275] on div "J Callback Scheduled [PERSON_NAME] - Managing Director Jollibee Foods Corp. [GE…" at bounding box center [879, 248] width 1239 height 78
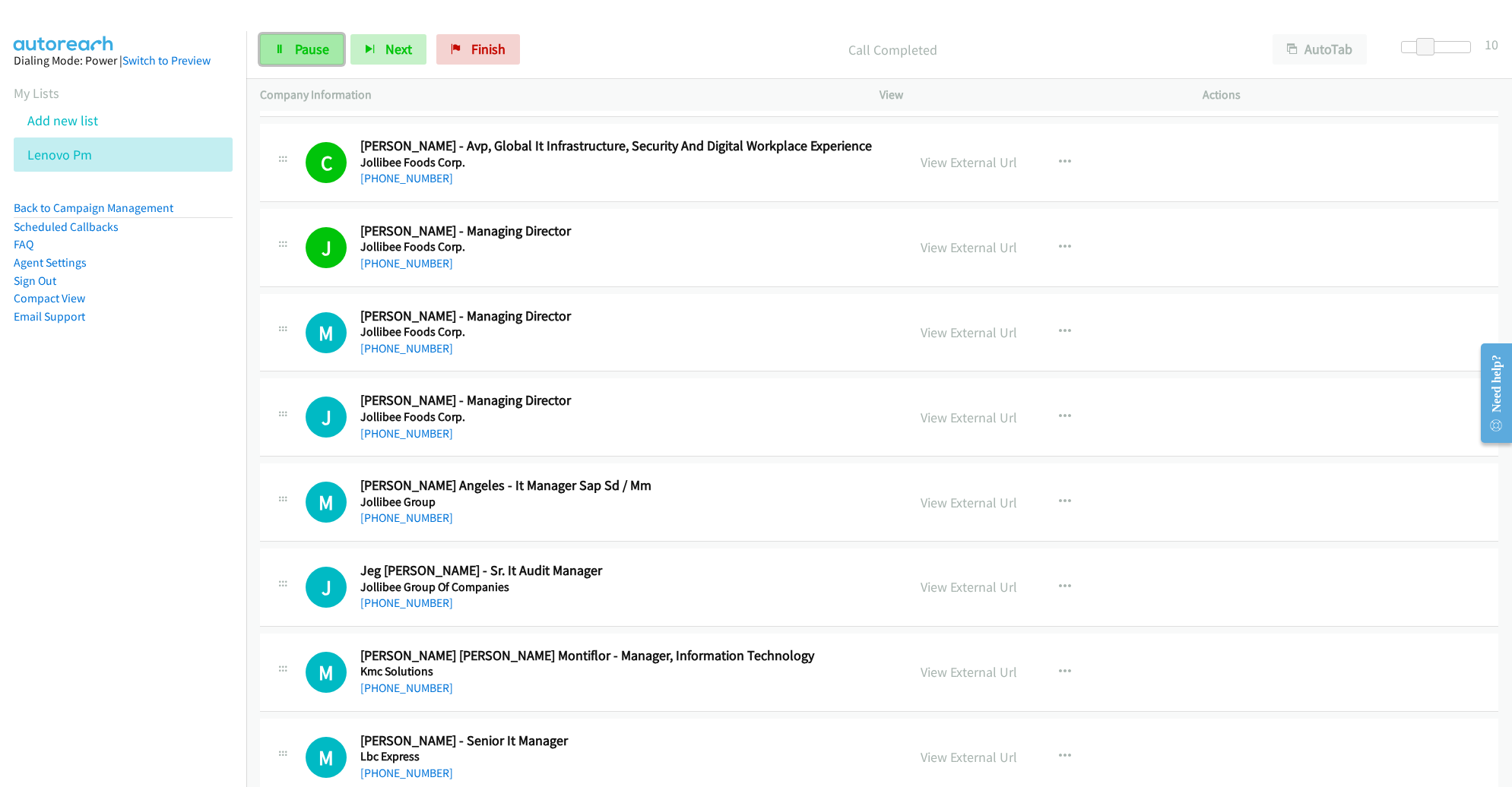
click at [302, 51] on span "Pause" at bounding box center [311, 49] width 34 height 17
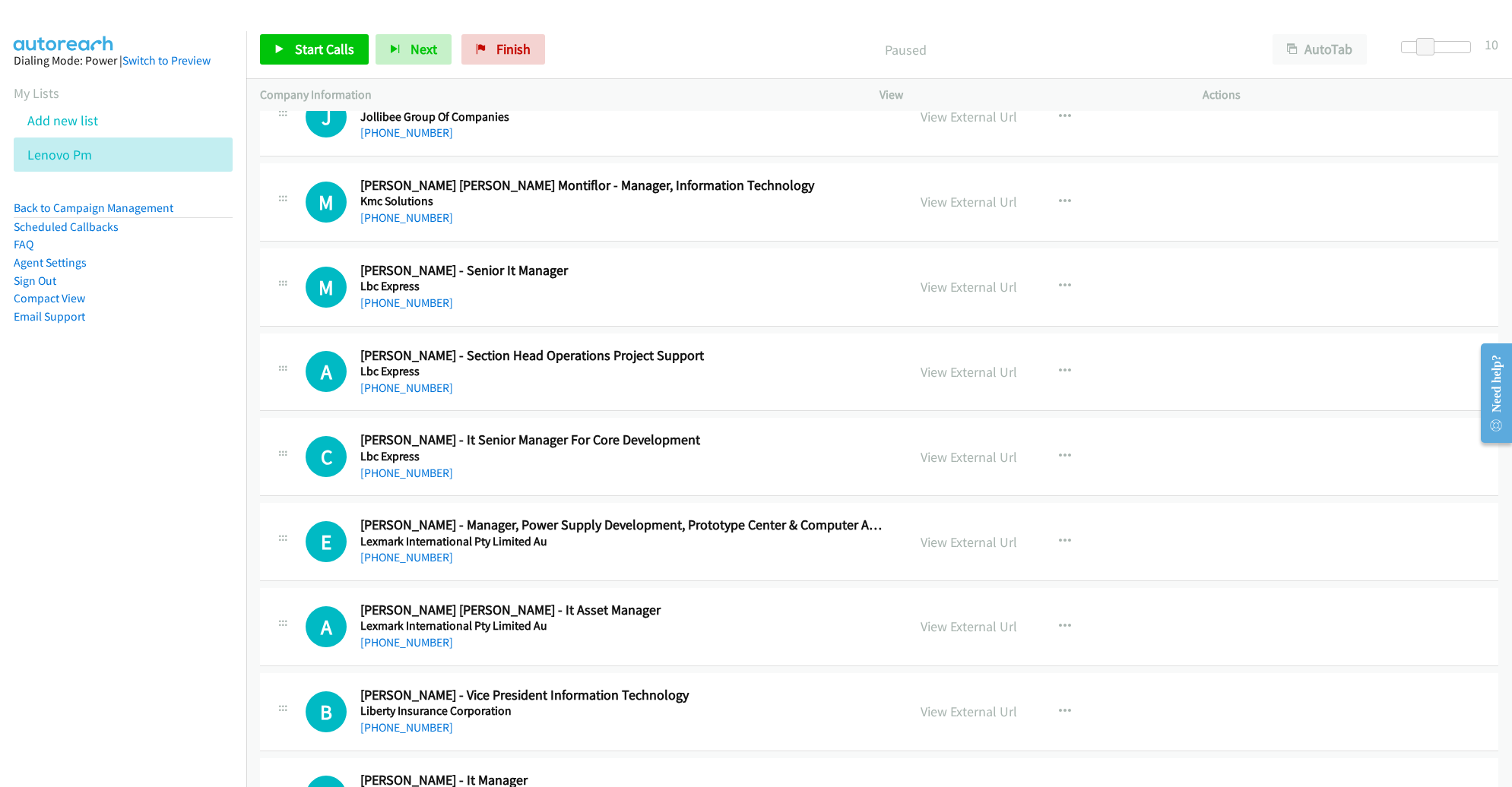
scroll to position [2567, 0]
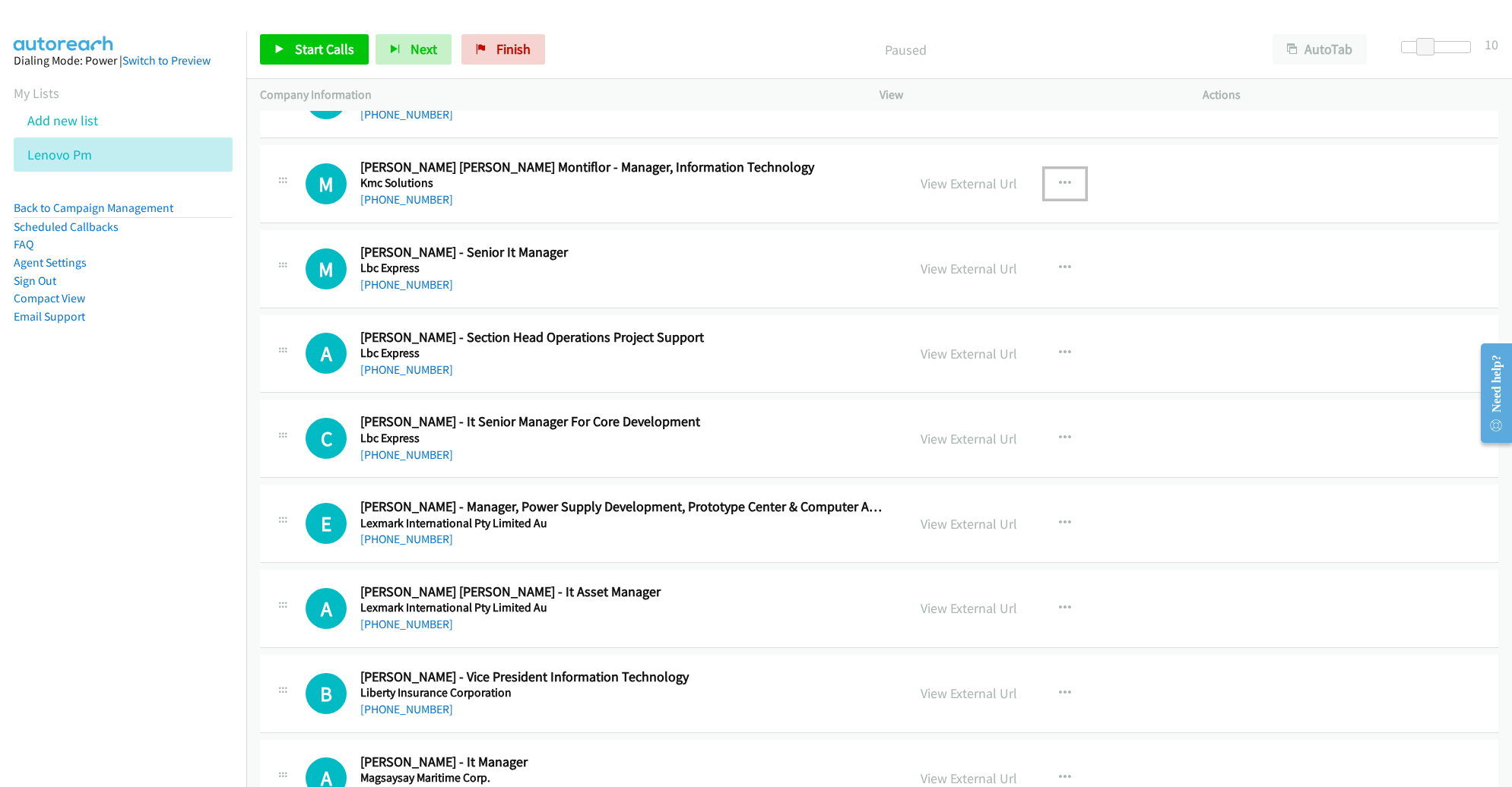
click at [1049, 179] on button "button" at bounding box center [1065, 184] width 41 height 30
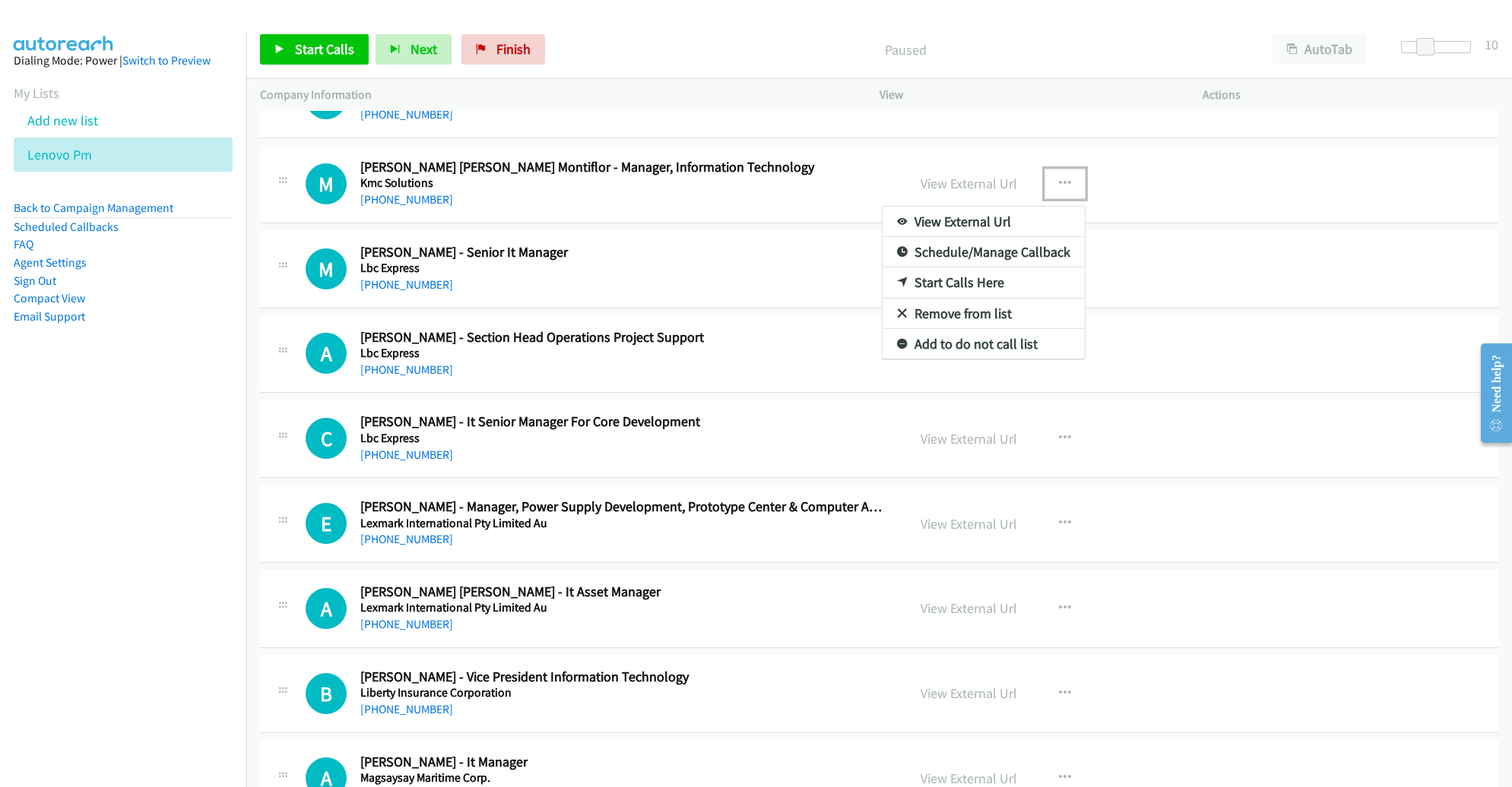
click at [942, 279] on link "Start Calls Here" at bounding box center [983, 283] width 202 height 30
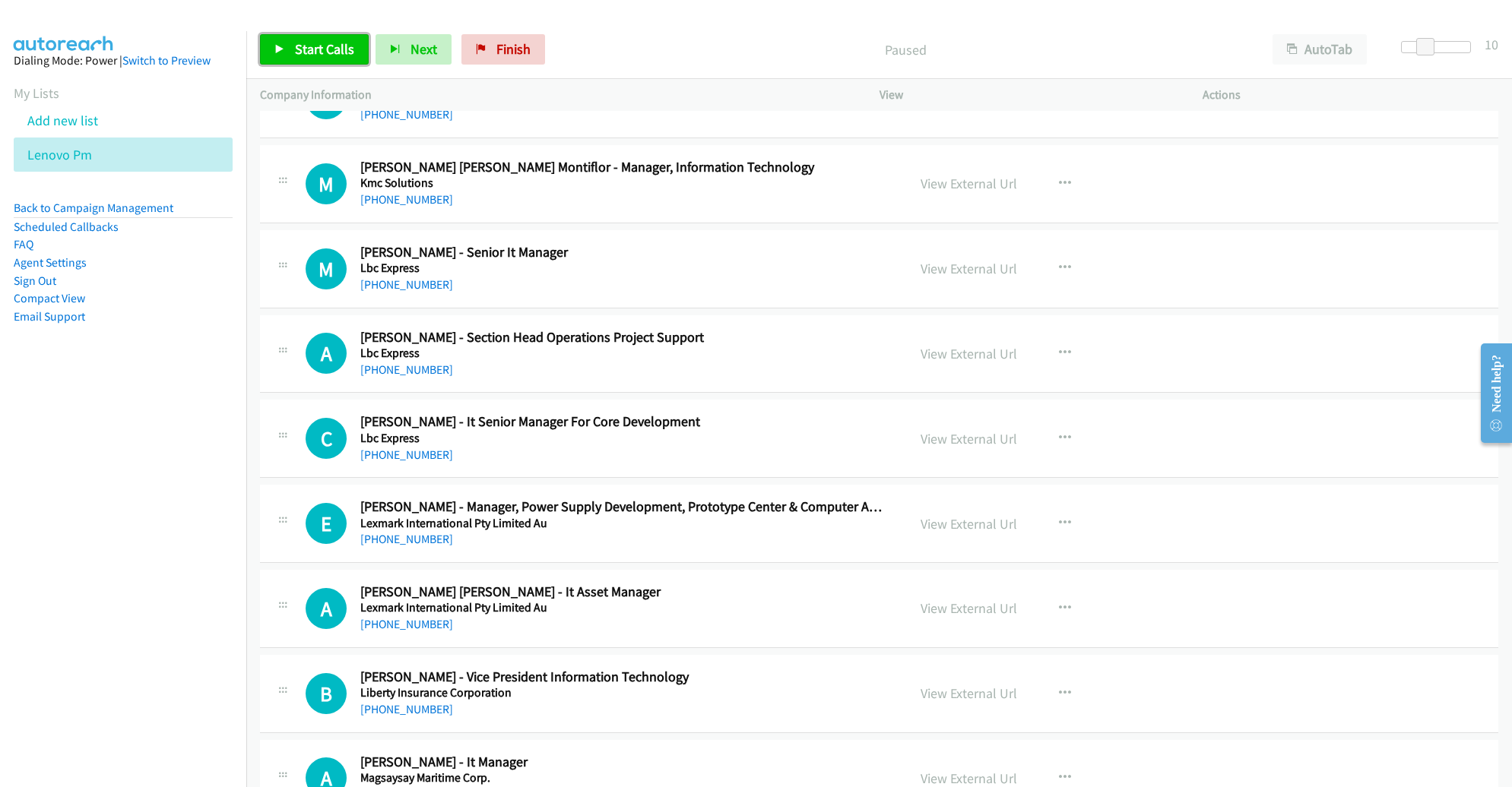
click at [307, 51] on span "Start Calls" at bounding box center [324, 49] width 59 height 17
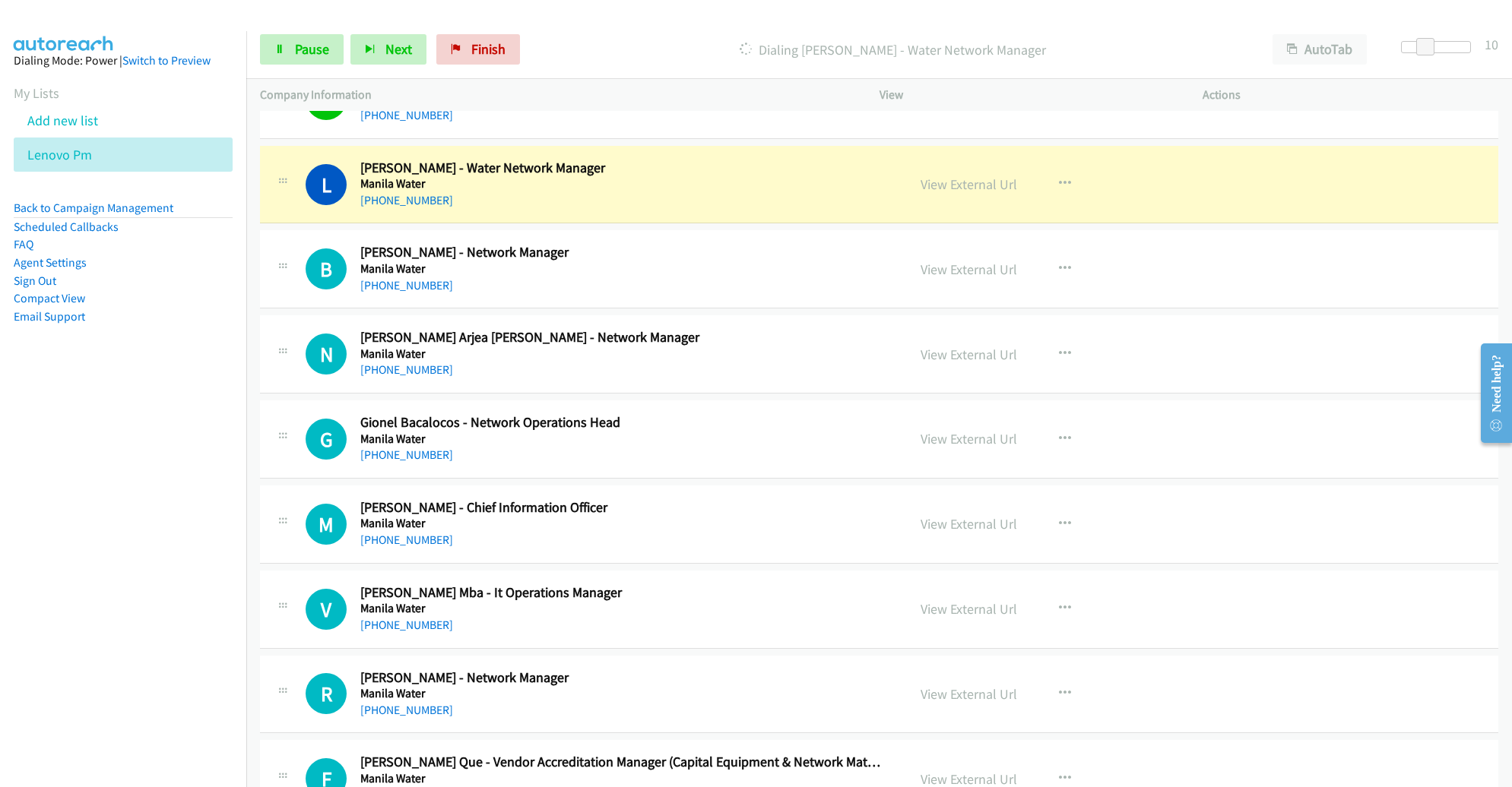
scroll to position [3591, 0]
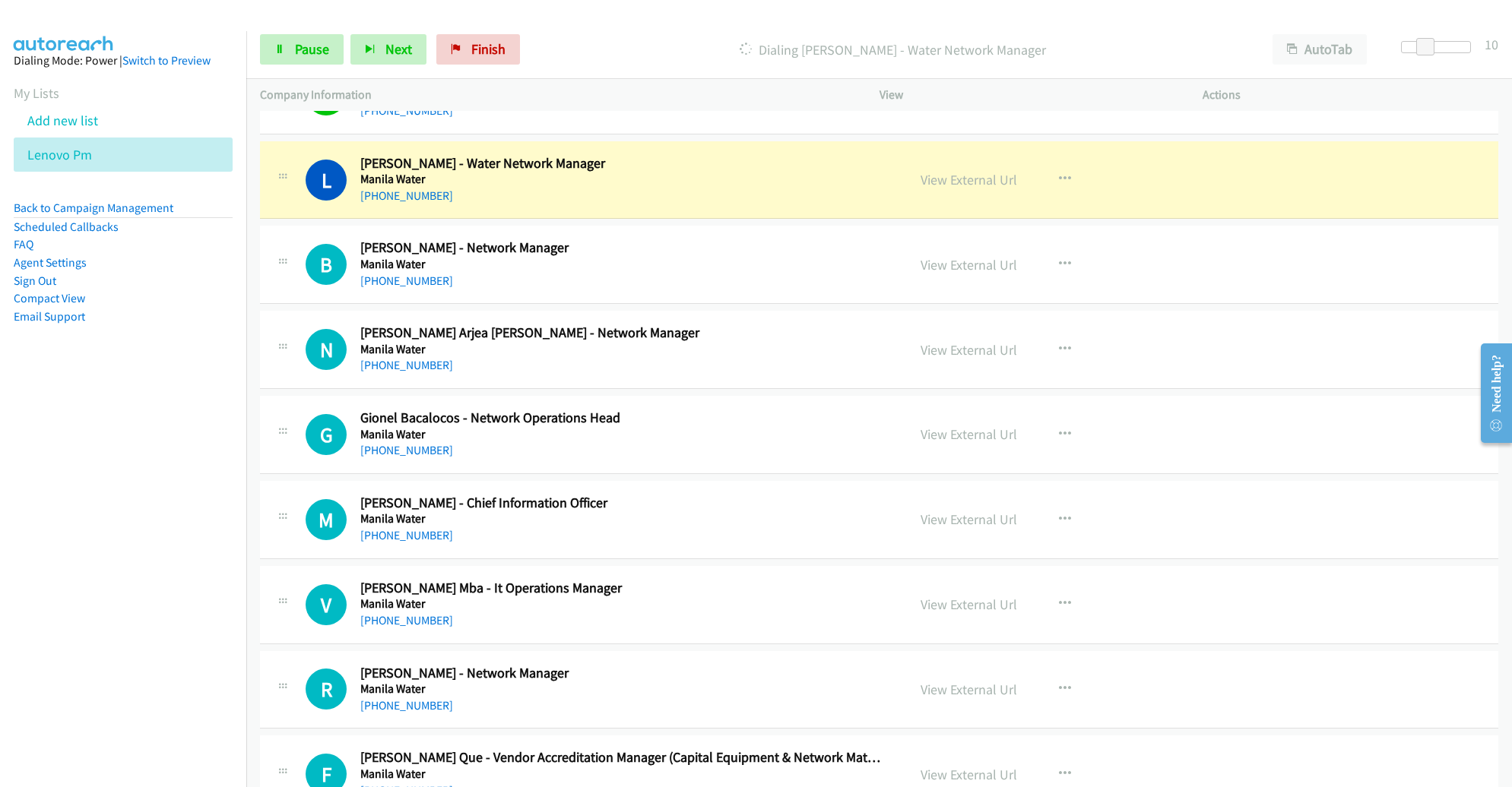
click at [1032, 495] on div "View External Url View External Url Schedule/Manage Callback Start Calls Here R…" at bounding box center [1075, 519] width 337 height 50
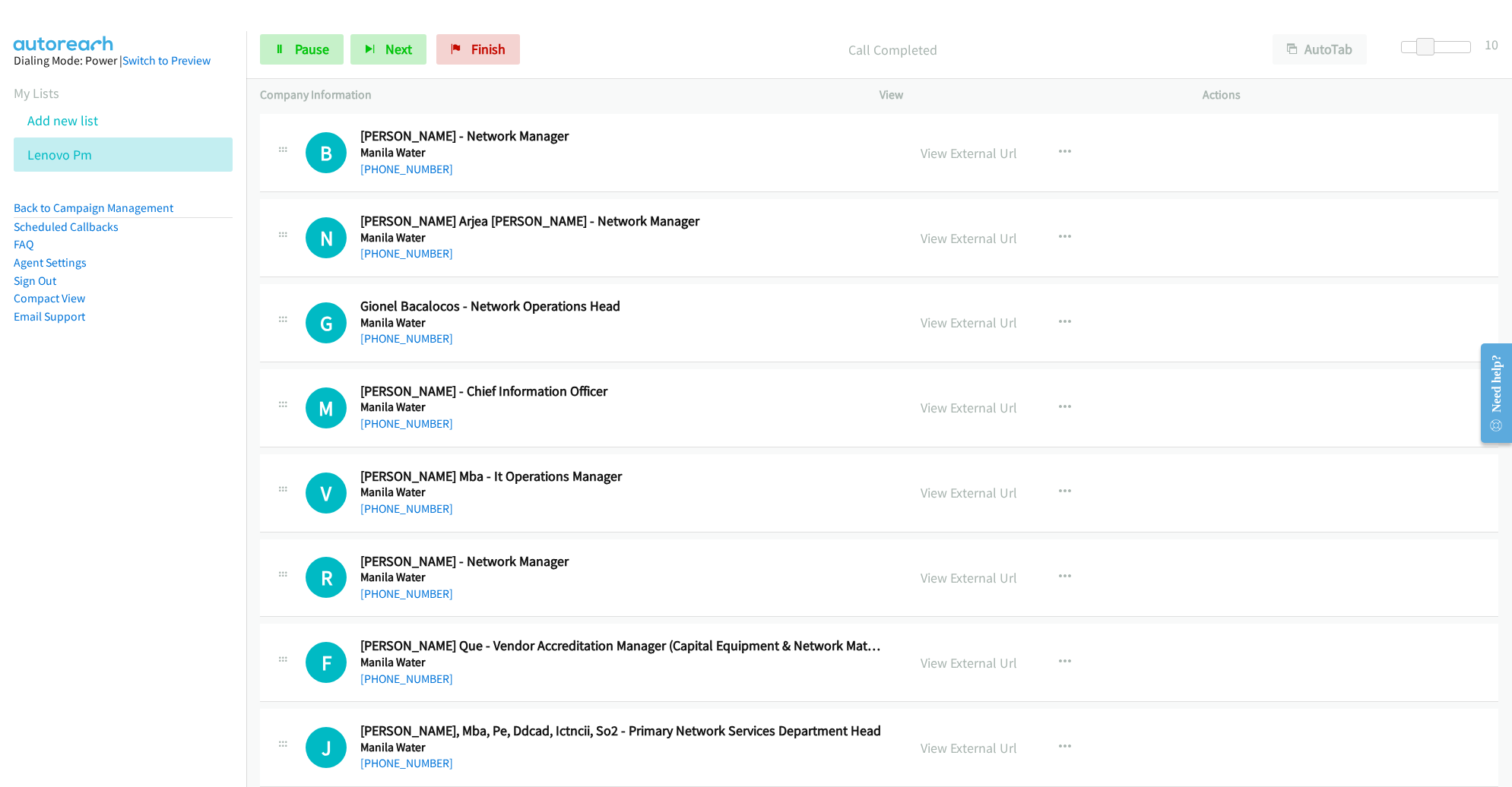
scroll to position [3703, 0]
click at [278, 34] on link "Pause" at bounding box center [302, 49] width 84 height 30
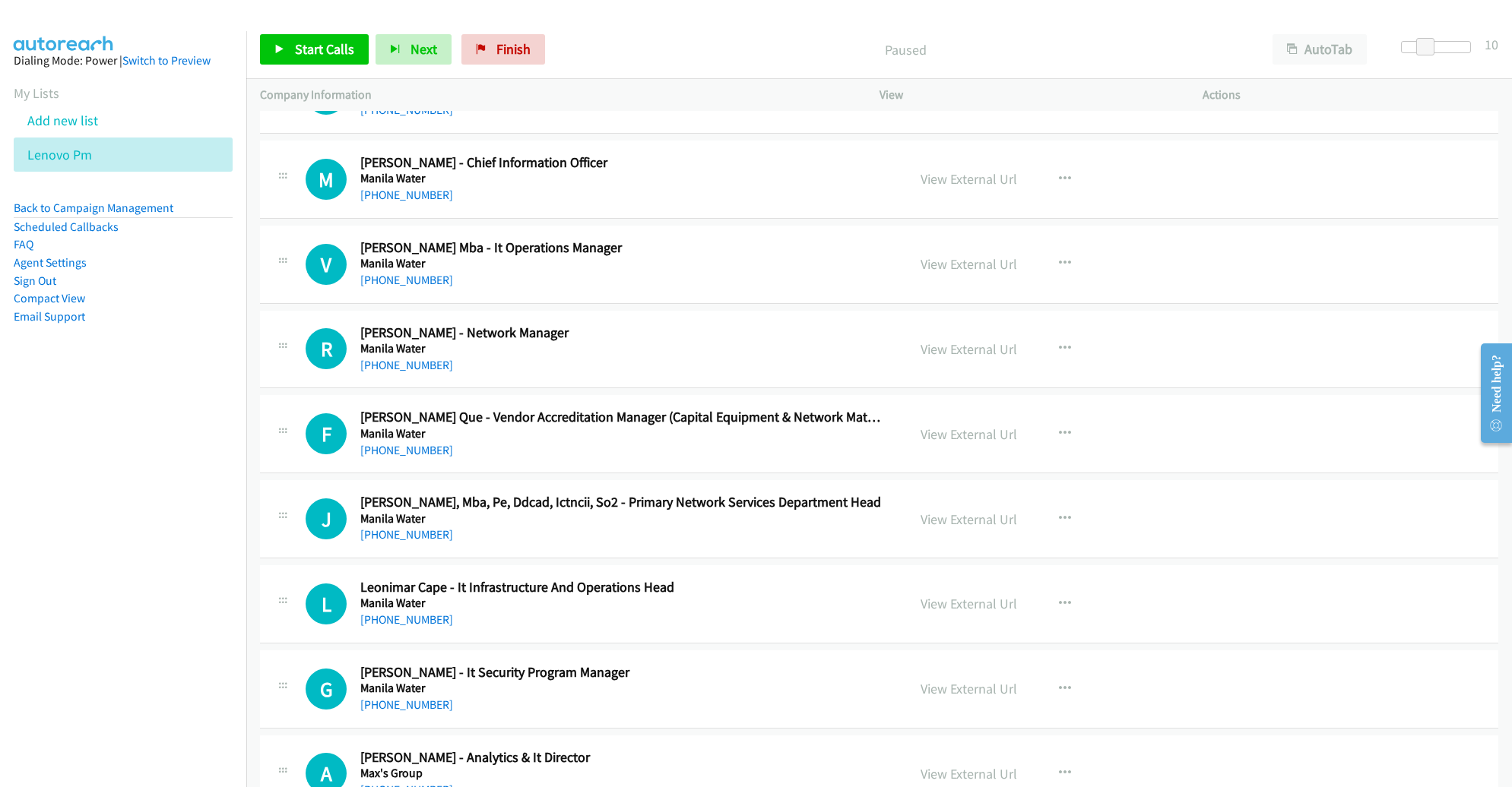
scroll to position [3933, 0]
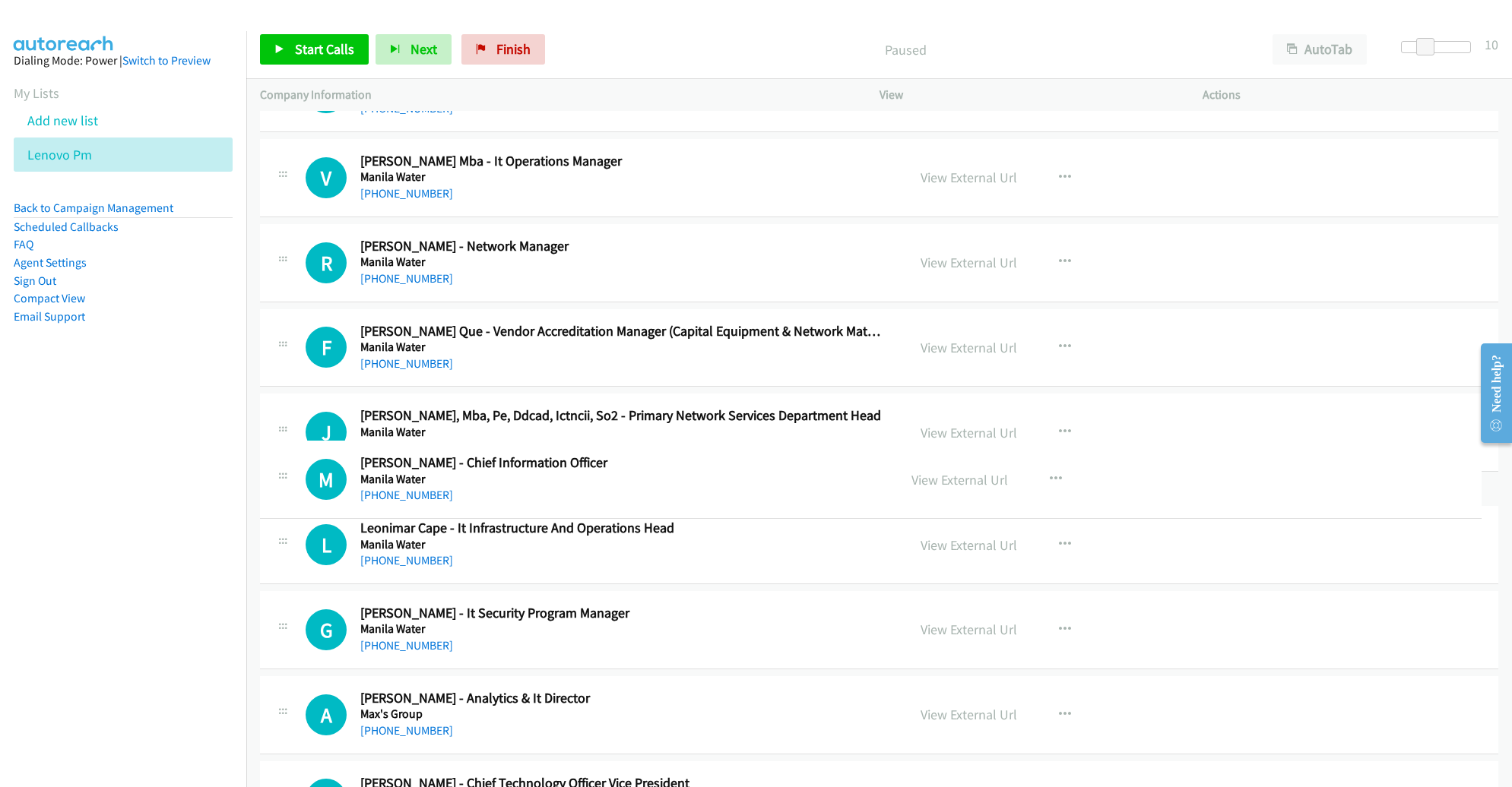
drag, startPoint x: 527, startPoint y: 187, endPoint x: 527, endPoint y: 498, distance: 311.0
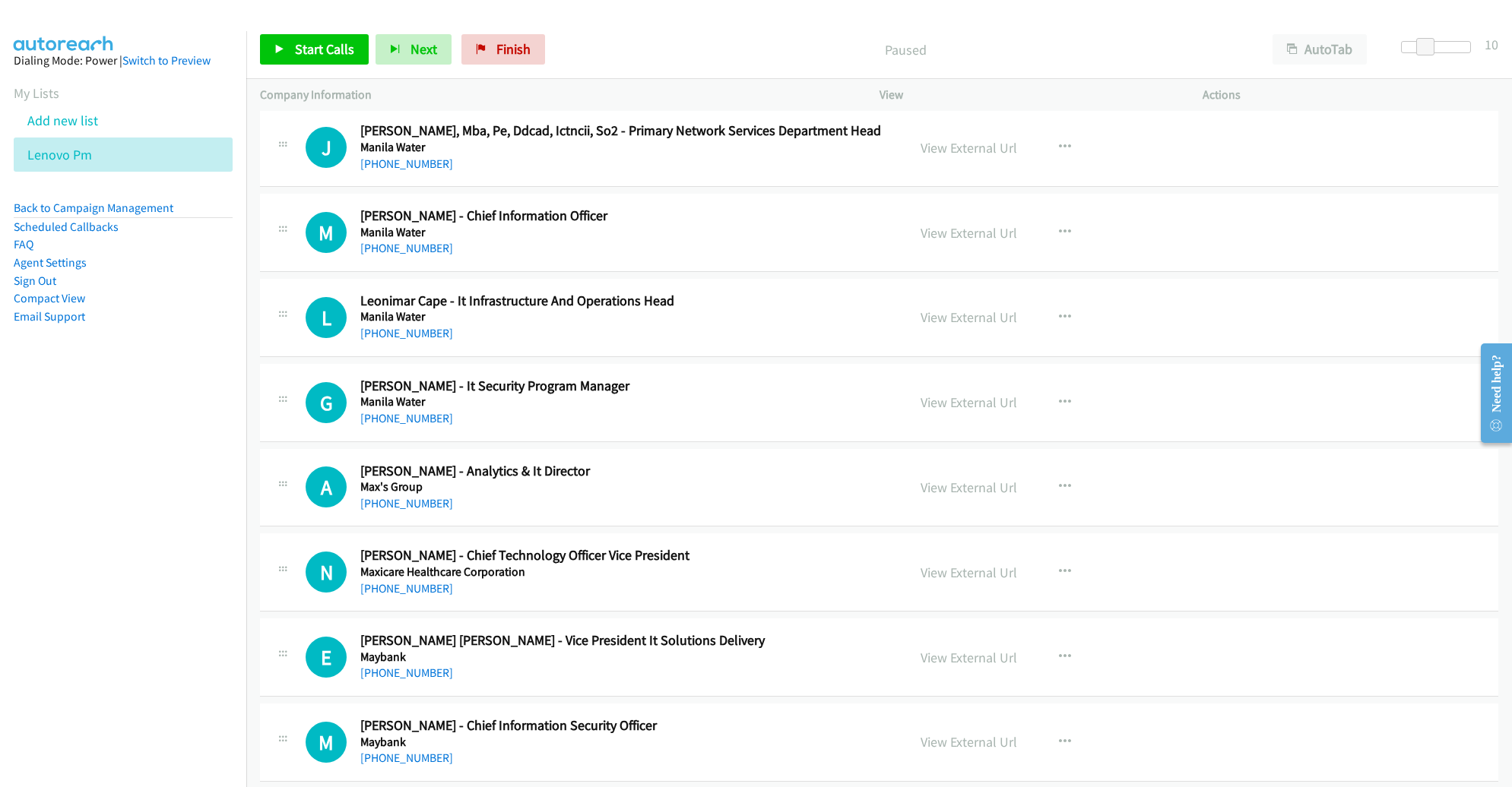
scroll to position [4219, 0]
click at [1059, 225] on icon "button" at bounding box center [1064, 230] width 12 height 12
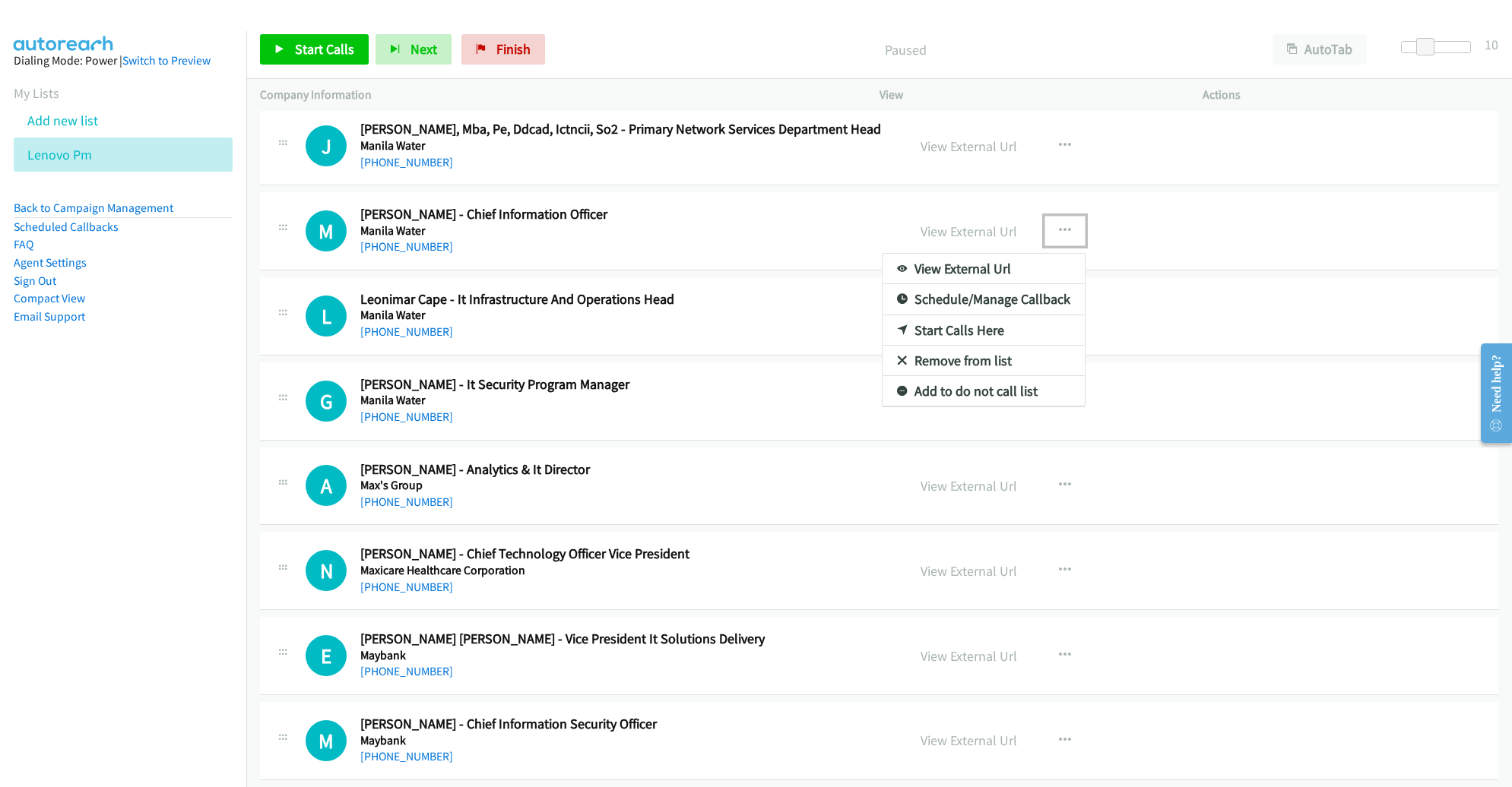
click at [965, 321] on link "Start Calls Here" at bounding box center [983, 330] width 202 height 30
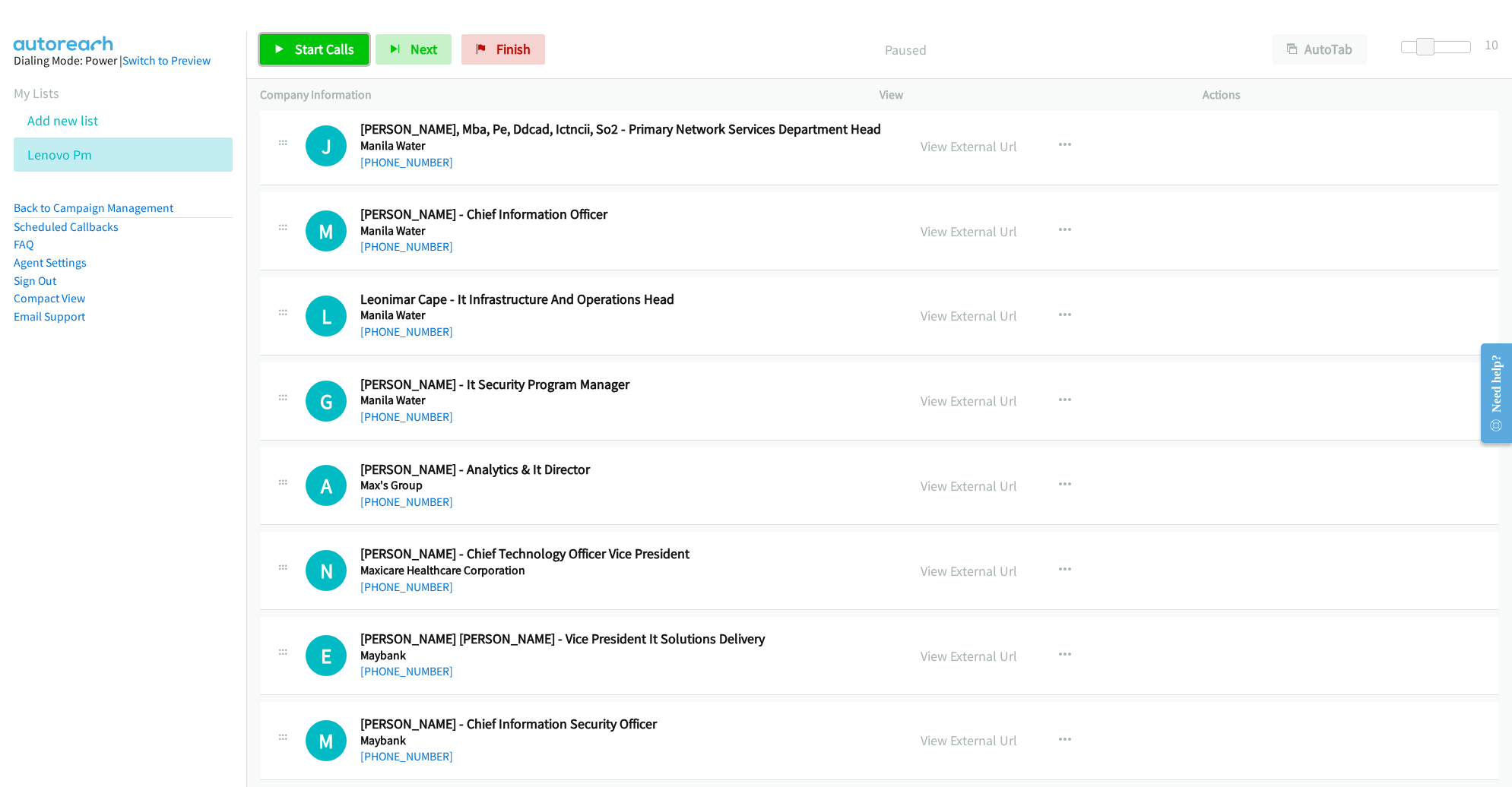
click at [329, 46] on span "Start Calls" at bounding box center [324, 49] width 59 height 17
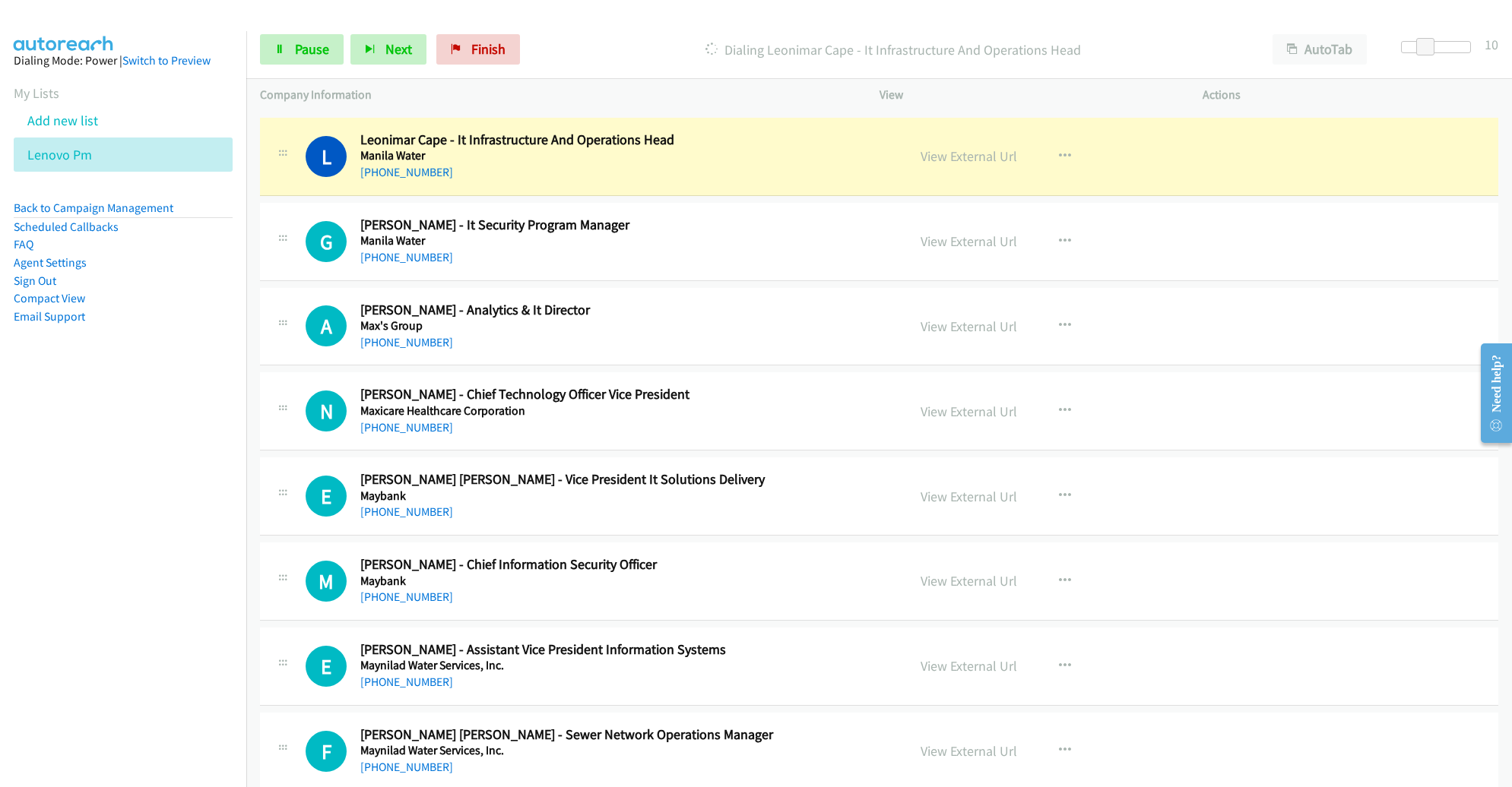
scroll to position [4384, 0]
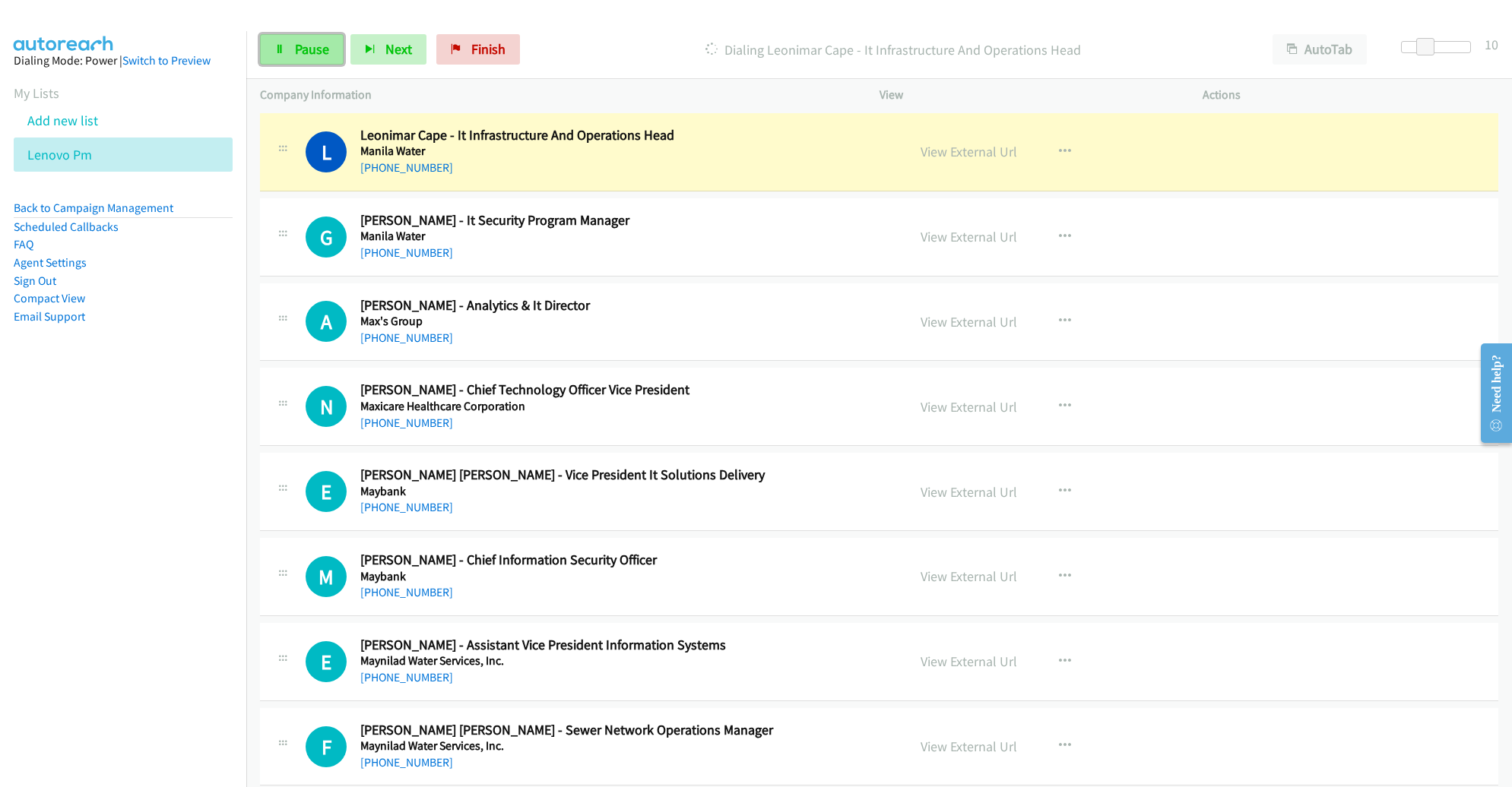
click at [314, 54] on span "Pause" at bounding box center [311, 49] width 34 height 17
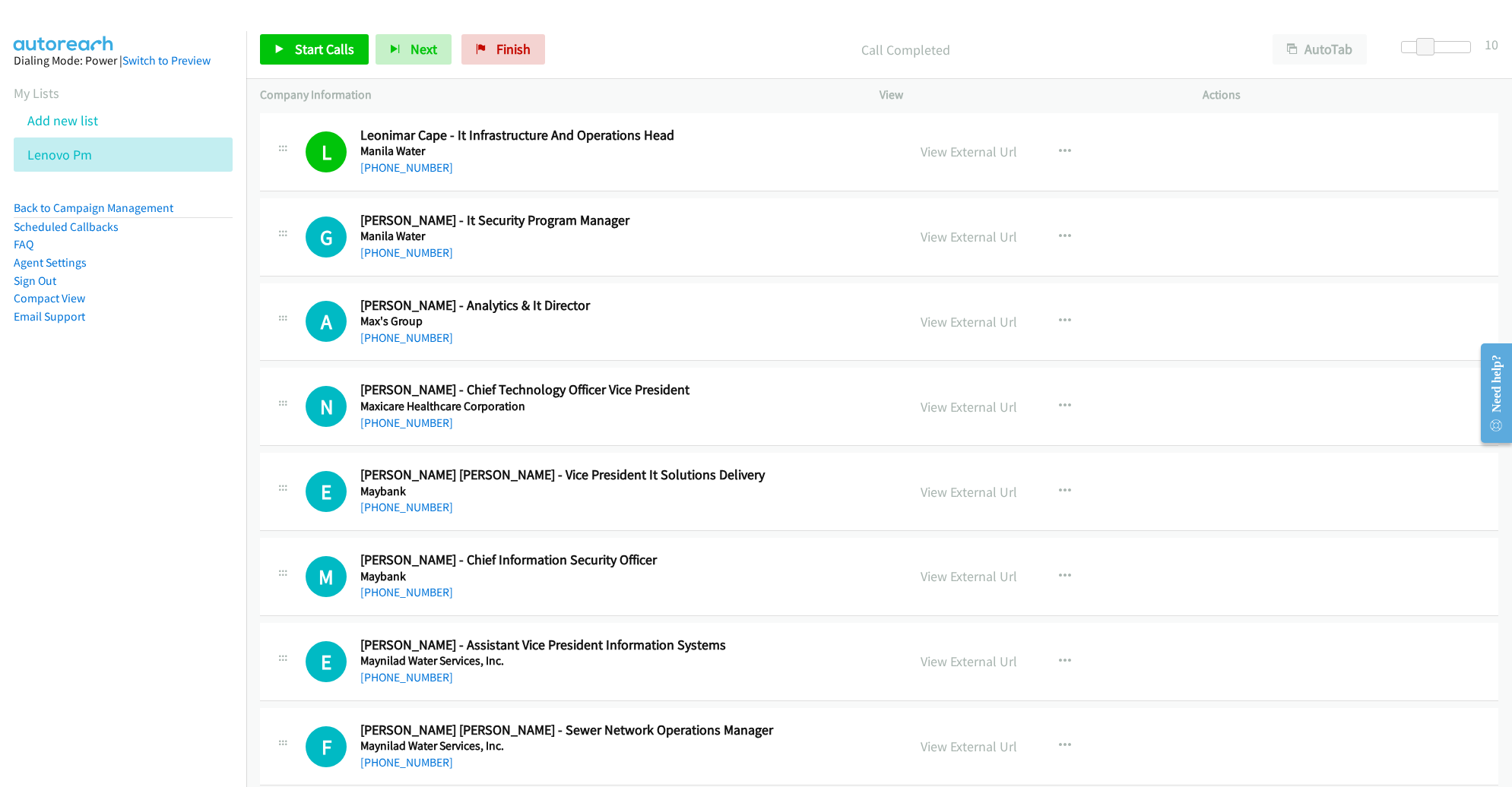
click at [295, 29] on div "Start Calls Pause Next Finish Call Completed AutoTab AutoTab 10" at bounding box center [879, 50] width 1266 height 59
click at [296, 36] on link "Start Calls" at bounding box center [314, 49] width 109 height 30
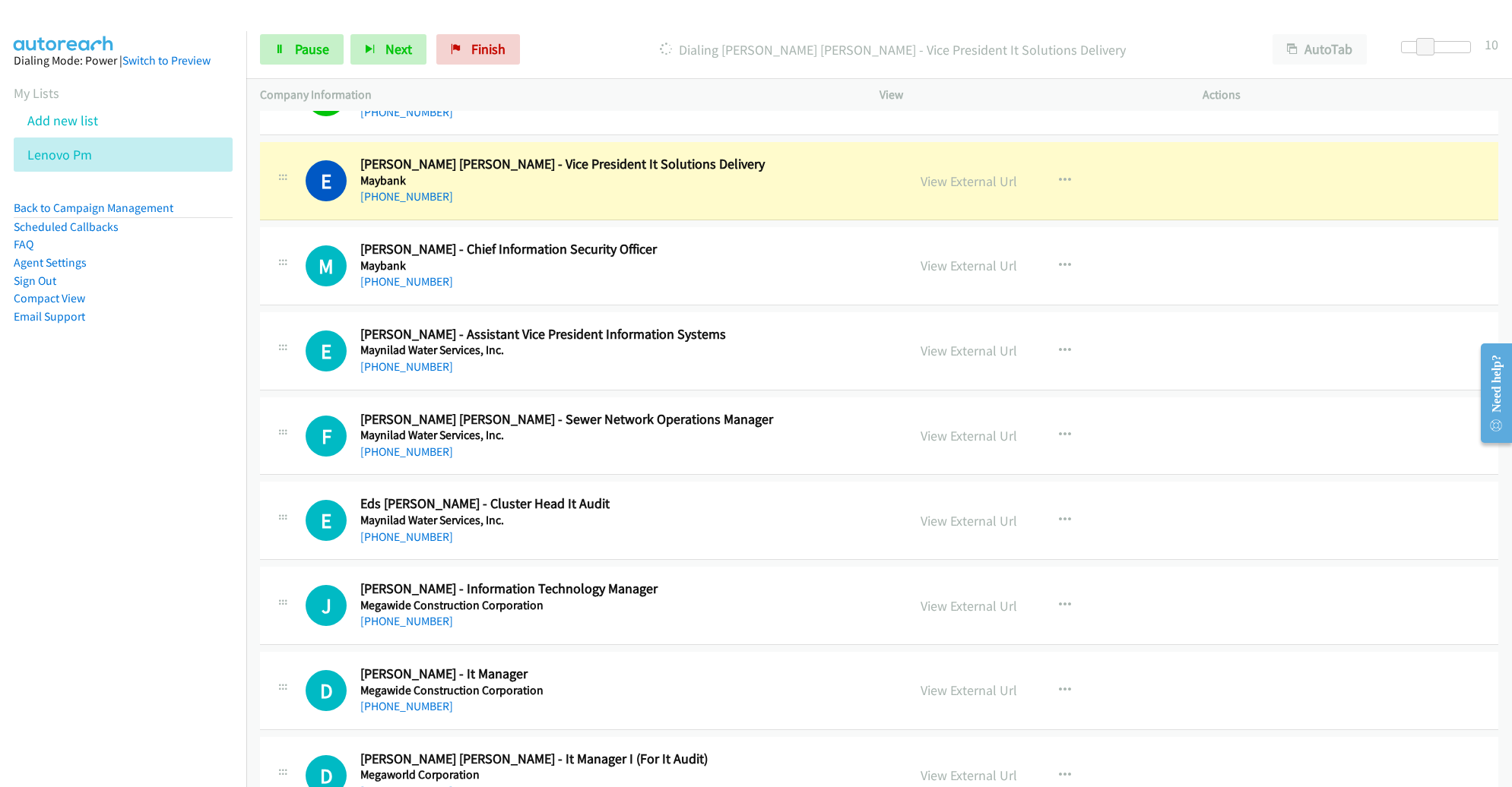
scroll to position [4695, 0]
click at [971, 172] on link "View External Url" at bounding box center [969, 181] width 97 height 17
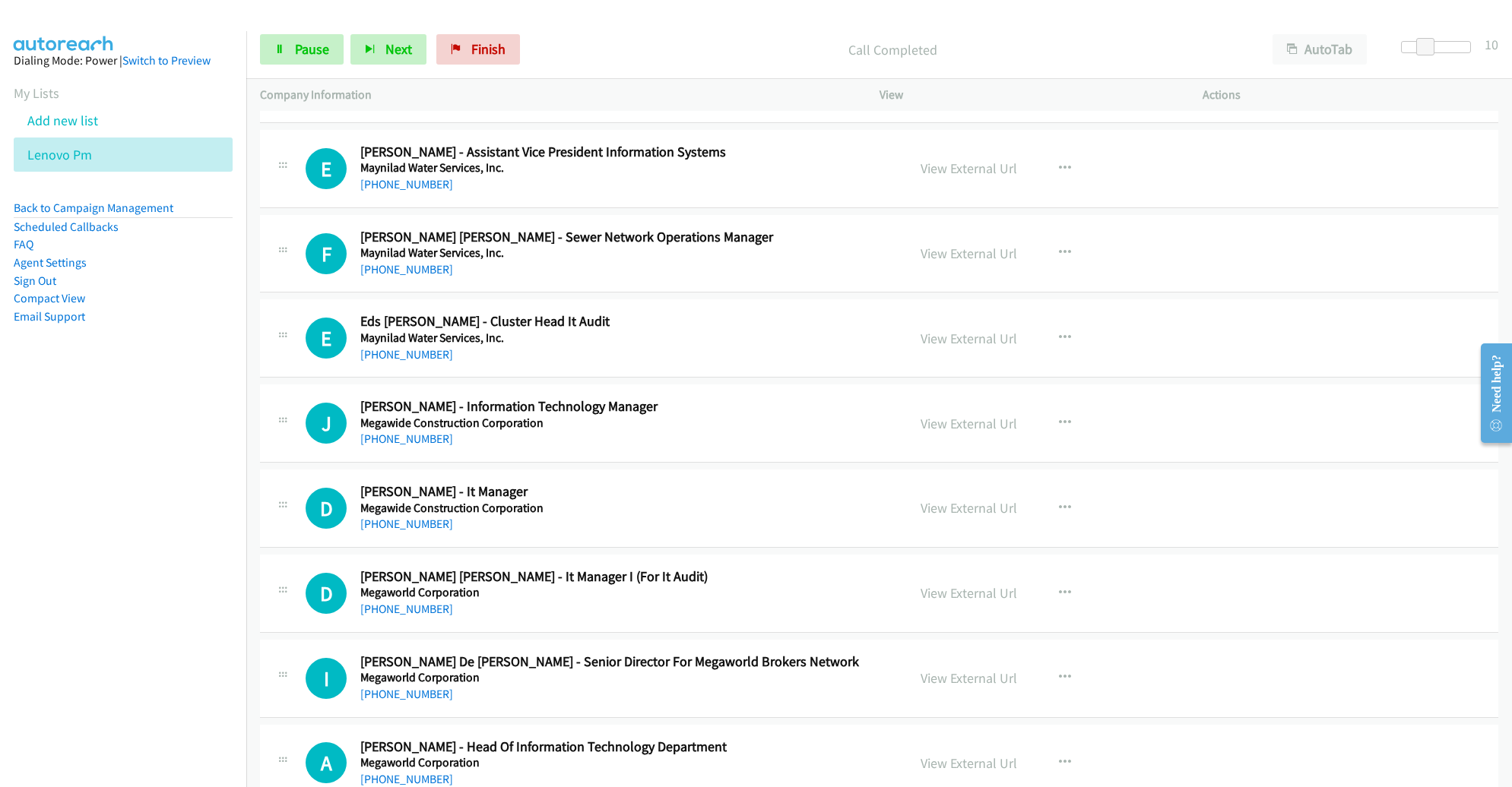
scroll to position [4877, 0]
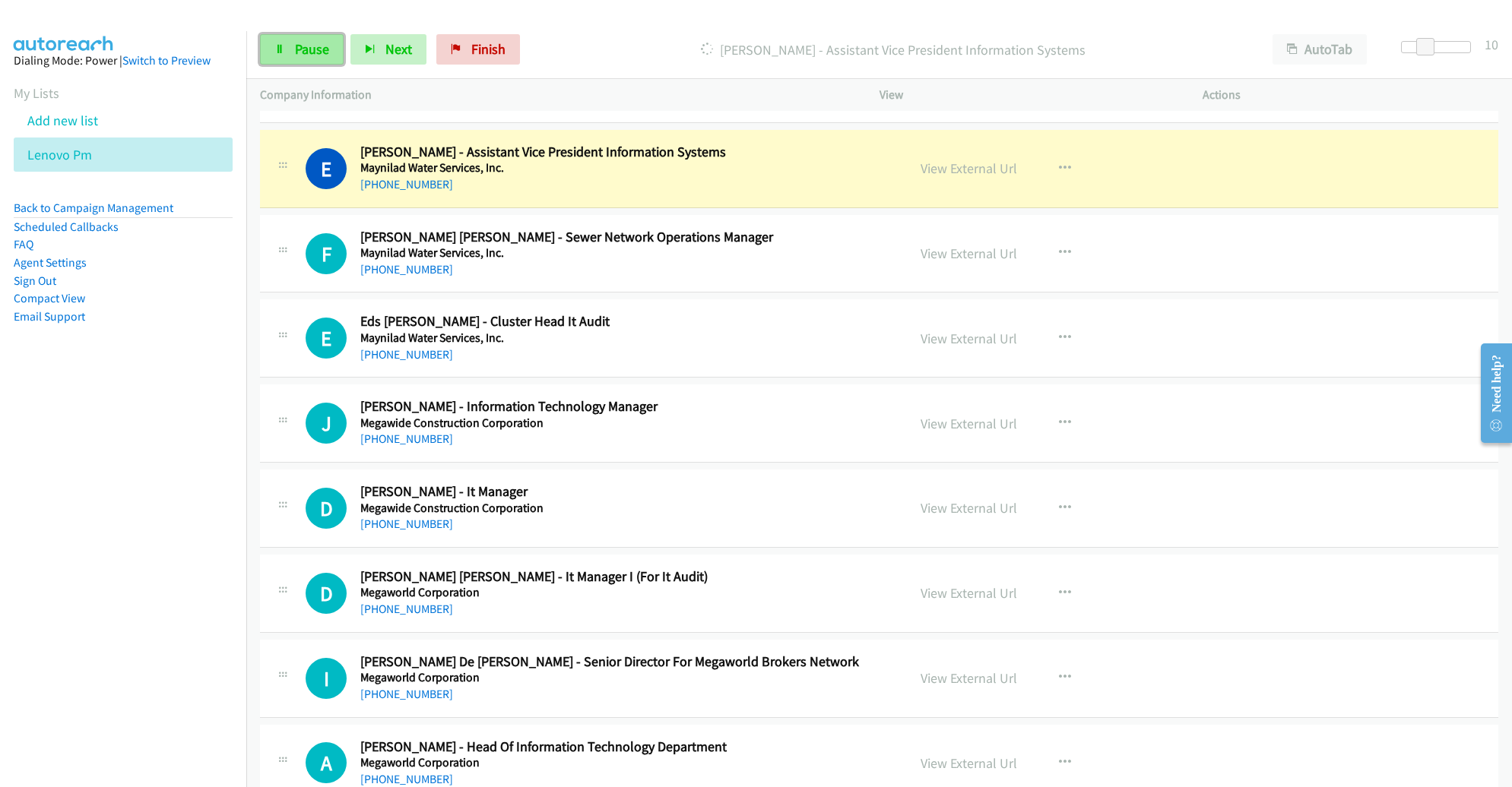
click at [320, 61] on link "Pause" at bounding box center [302, 49] width 84 height 30
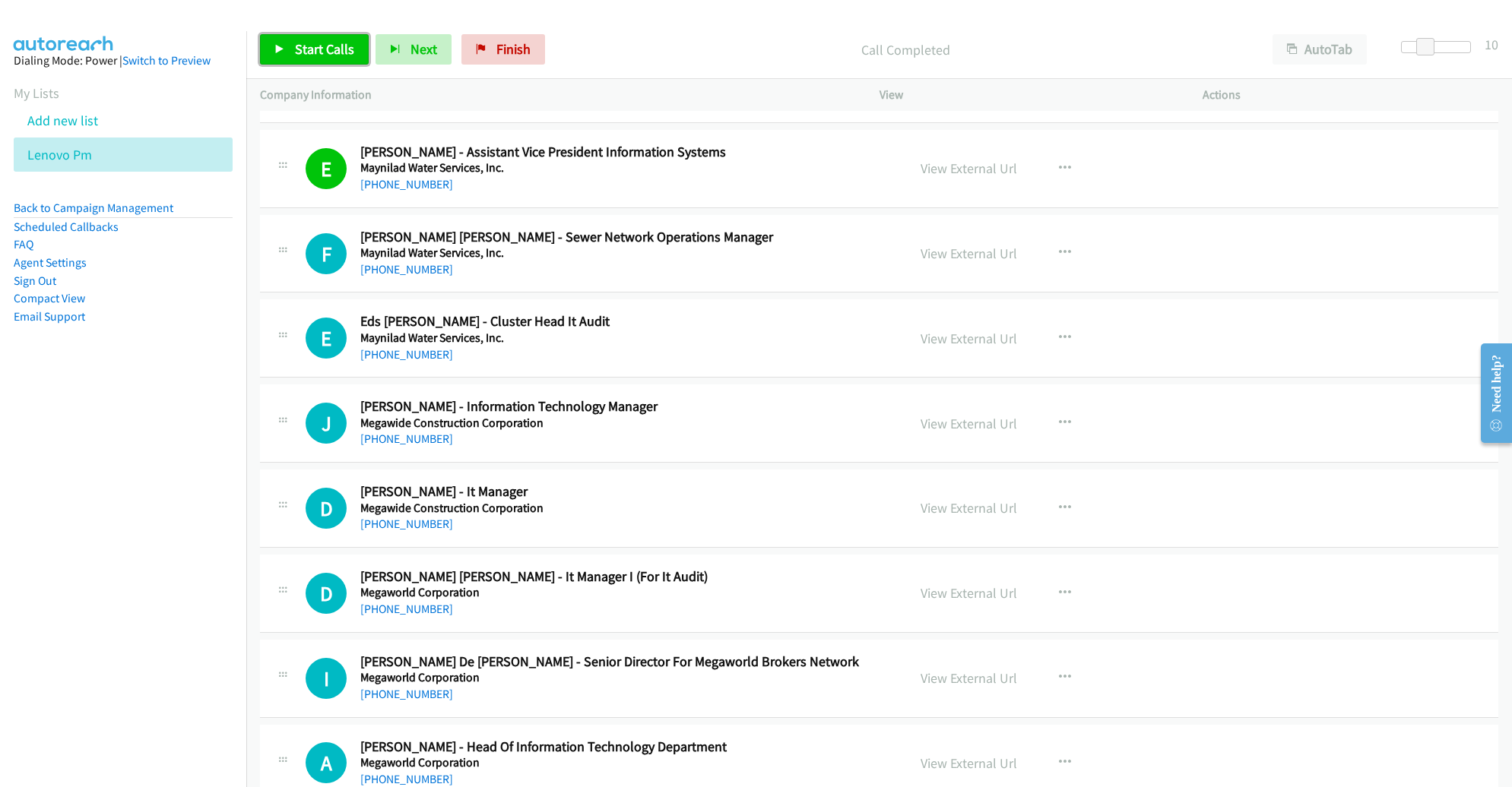
click at [316, 59] on link "Start Calls" at bounding box center [314, 49] width 109 height 30
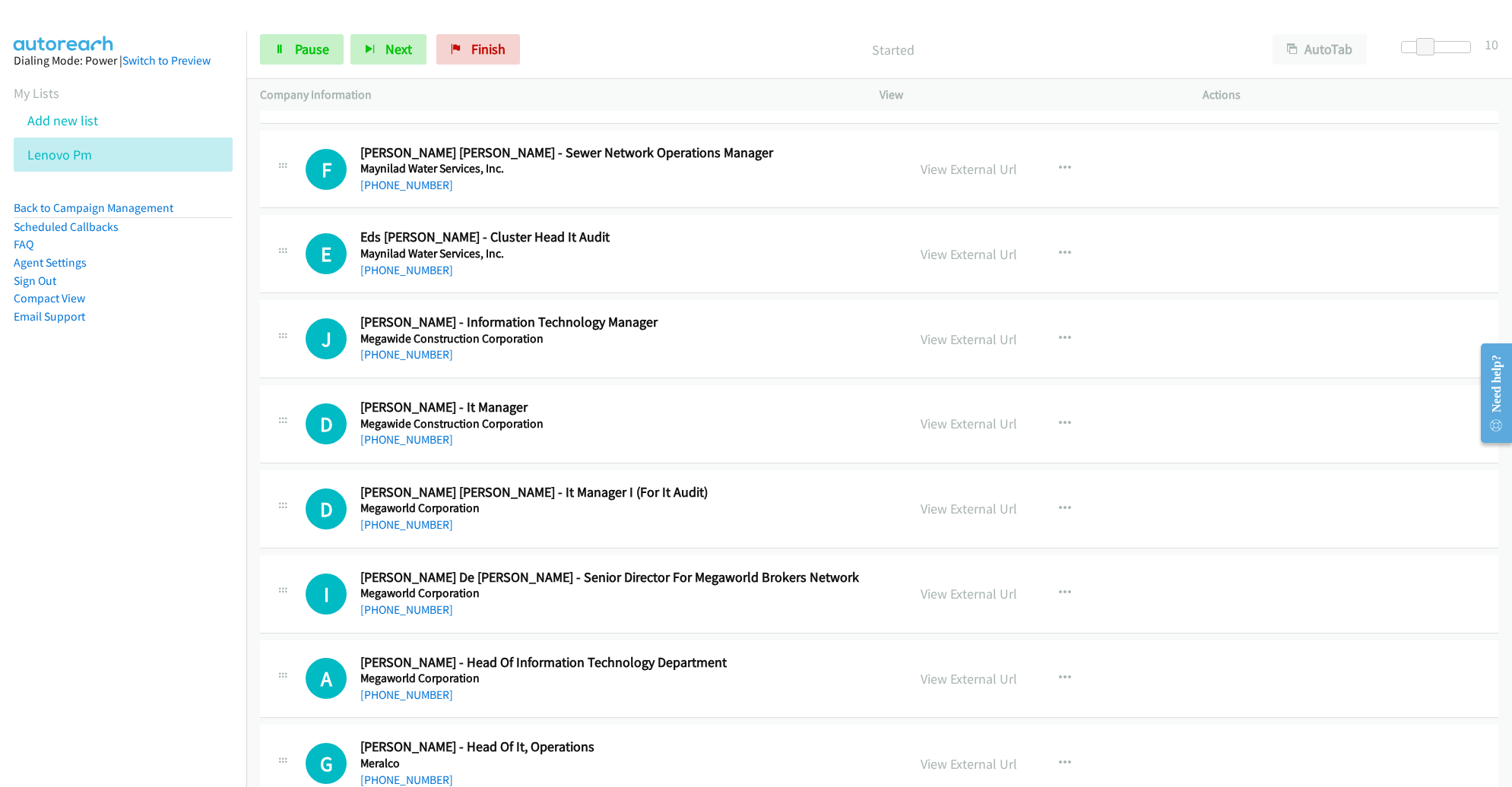
scroll to position [4962, 0]
click at [1270, 355] on div "J Callback Scheduled [PERSON_NAME] - Information Technology Manager Megawide Co…" at bounding box center [879, 338] width 1239 height 78
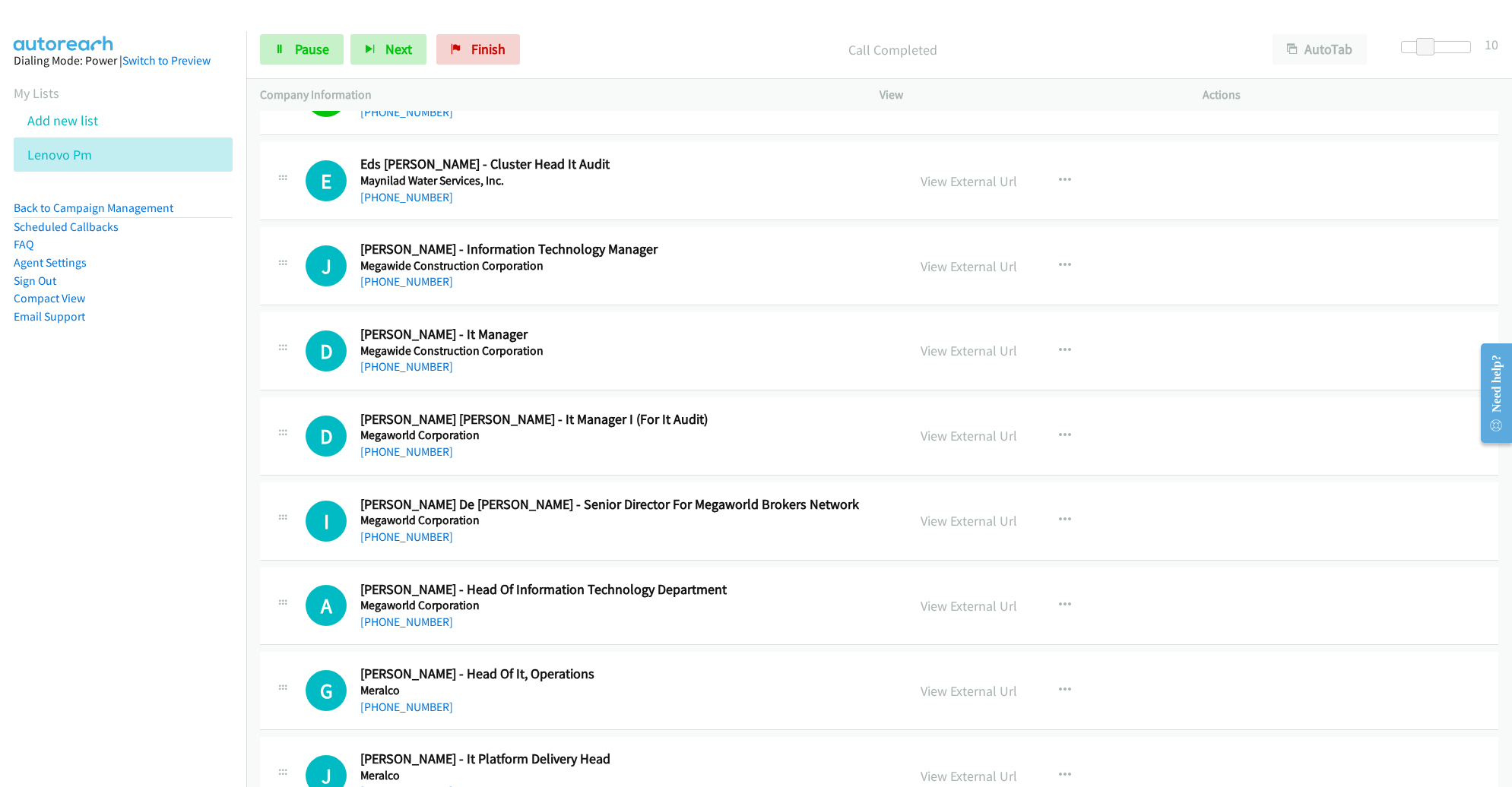
scroll to position [5039, 0]
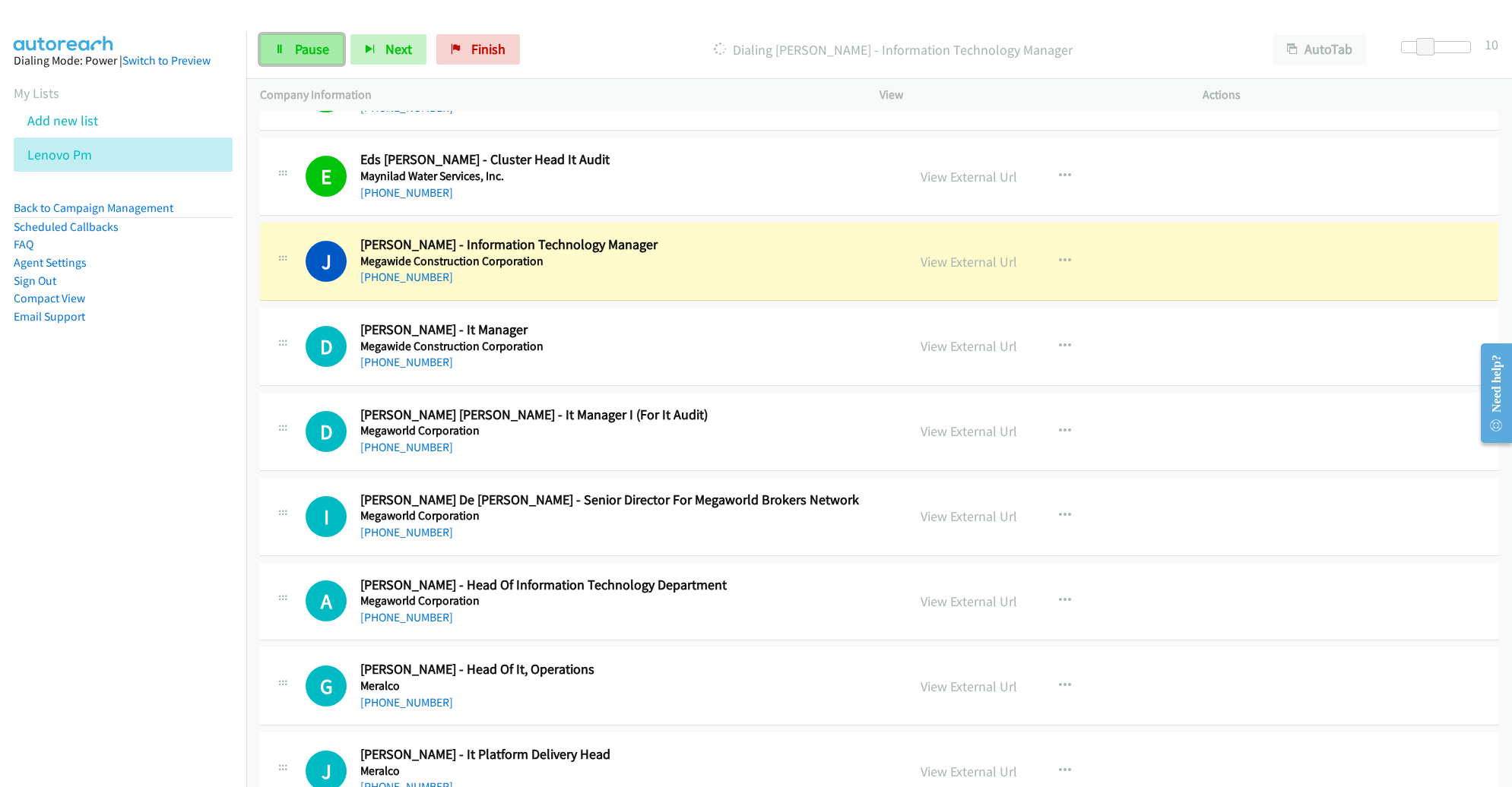
click at [291, 45] on link "Pause" at bounding box center [302, 49] width 84 height 30
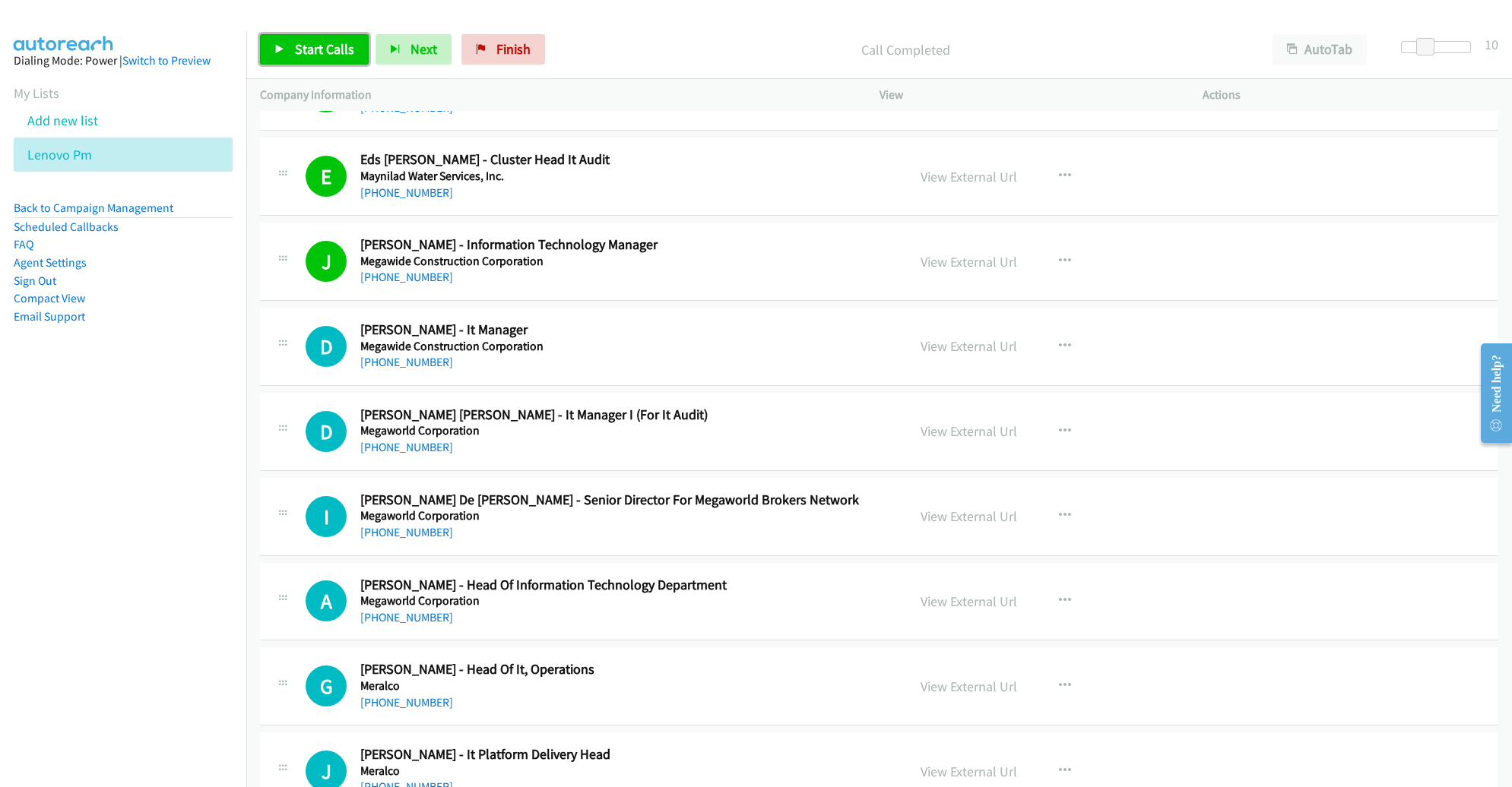
click at [332, 51] on span "Start Calls" at bounding box center [324, 49] width 59 height 17
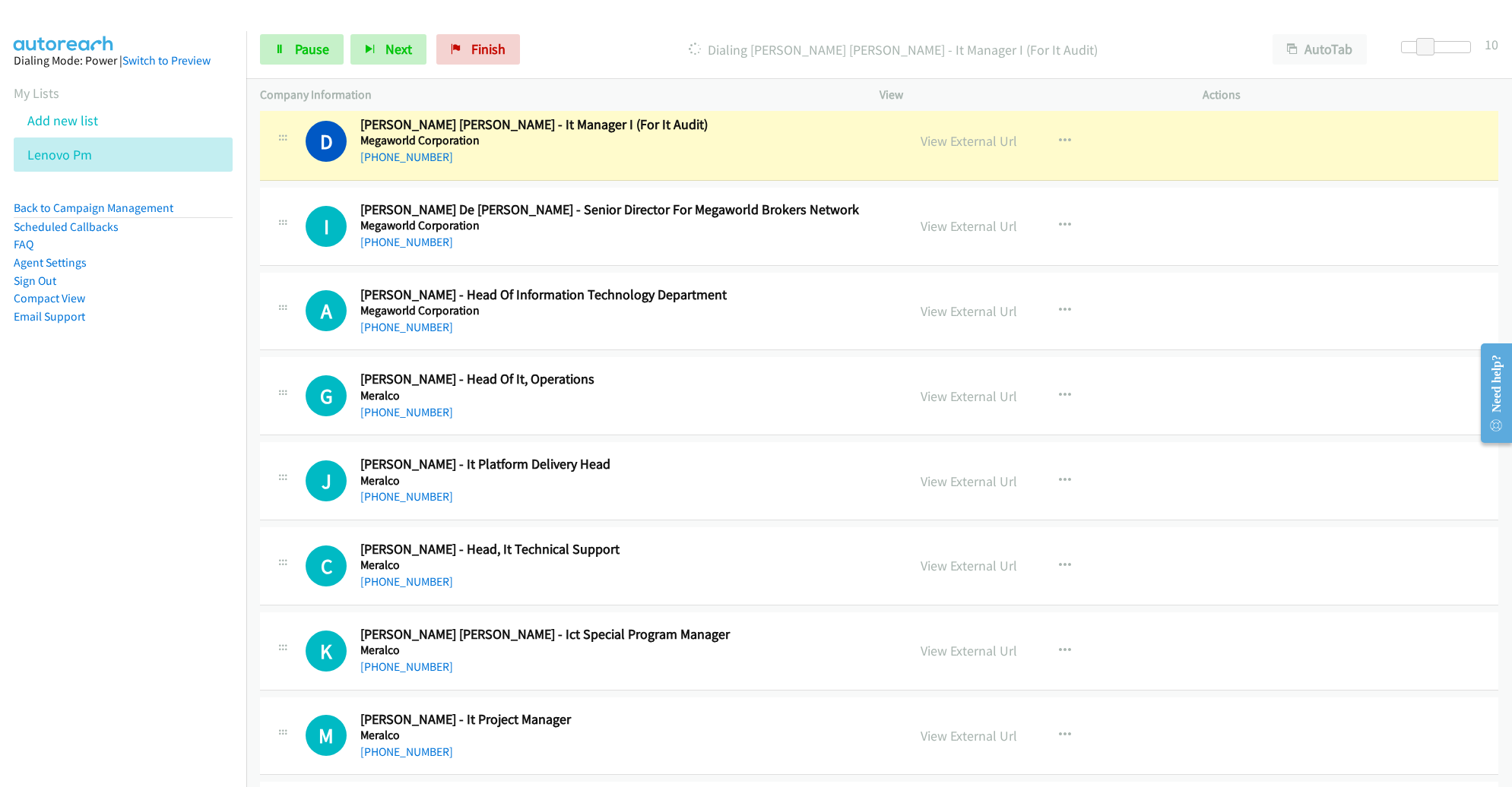
scroll to position [5333, 0]
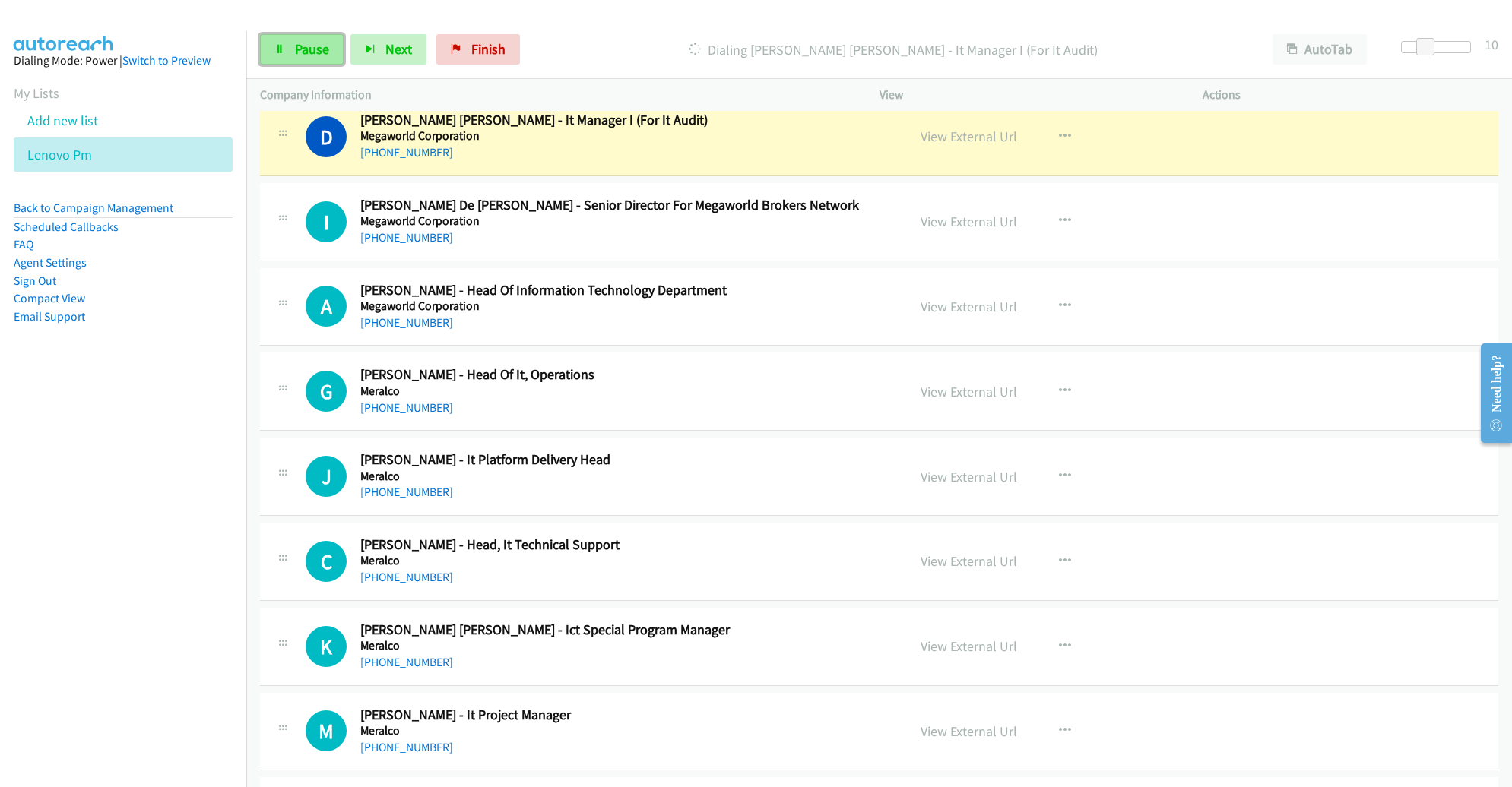
click at [303, 48] on span "Pause" at bounding box center [311, 49] width 34 height 17
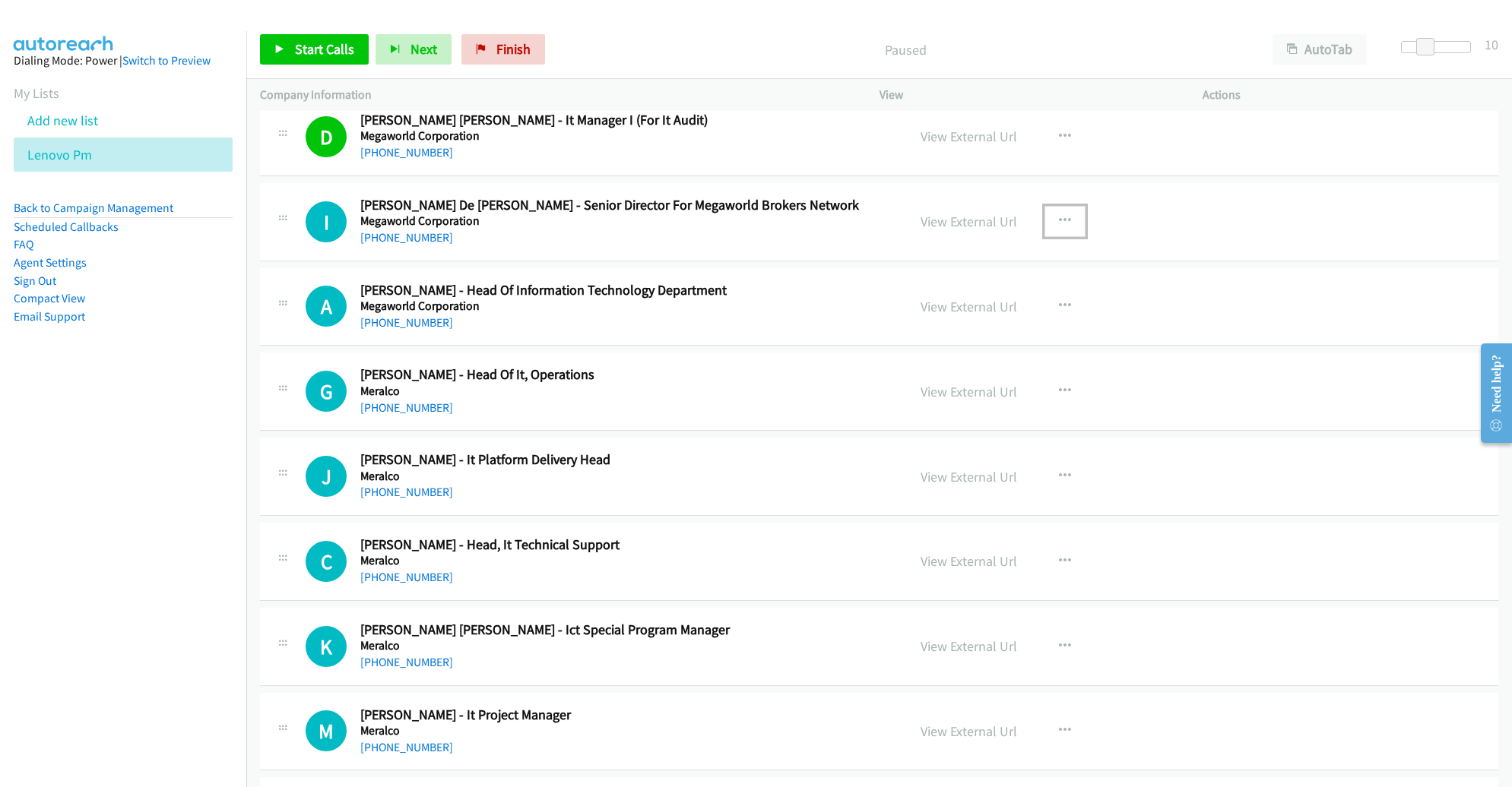
click at [1059, 215] on icon "button" at bounding box center [1064, 221] width 12 height 12
click at [987, 336] on link "Remove from list" at bounding box center [983, 351] width 202 height 30
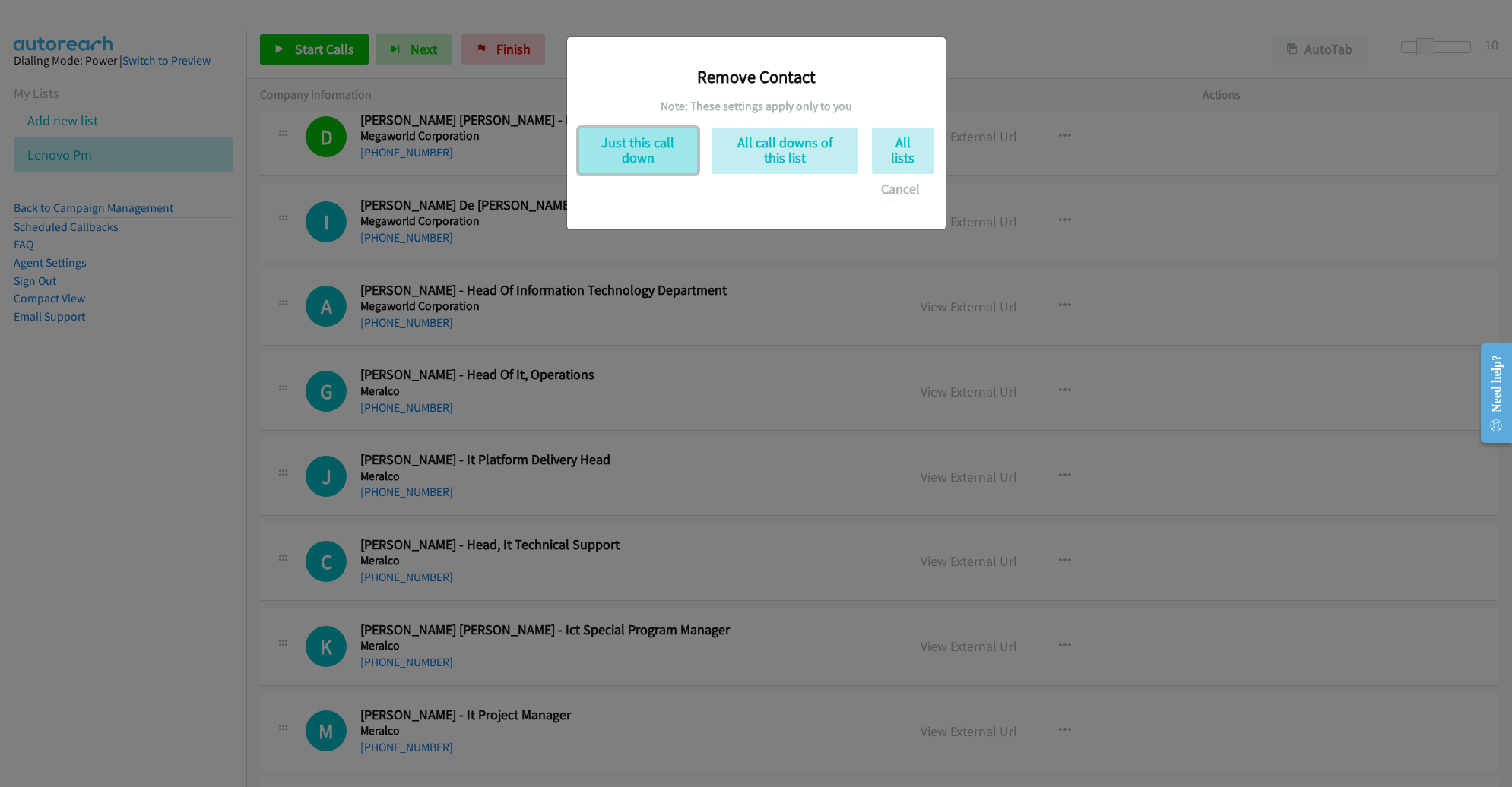
click at [636, 146] on button "Just this call down" at bounding box center [638, 150] width 120 height 47
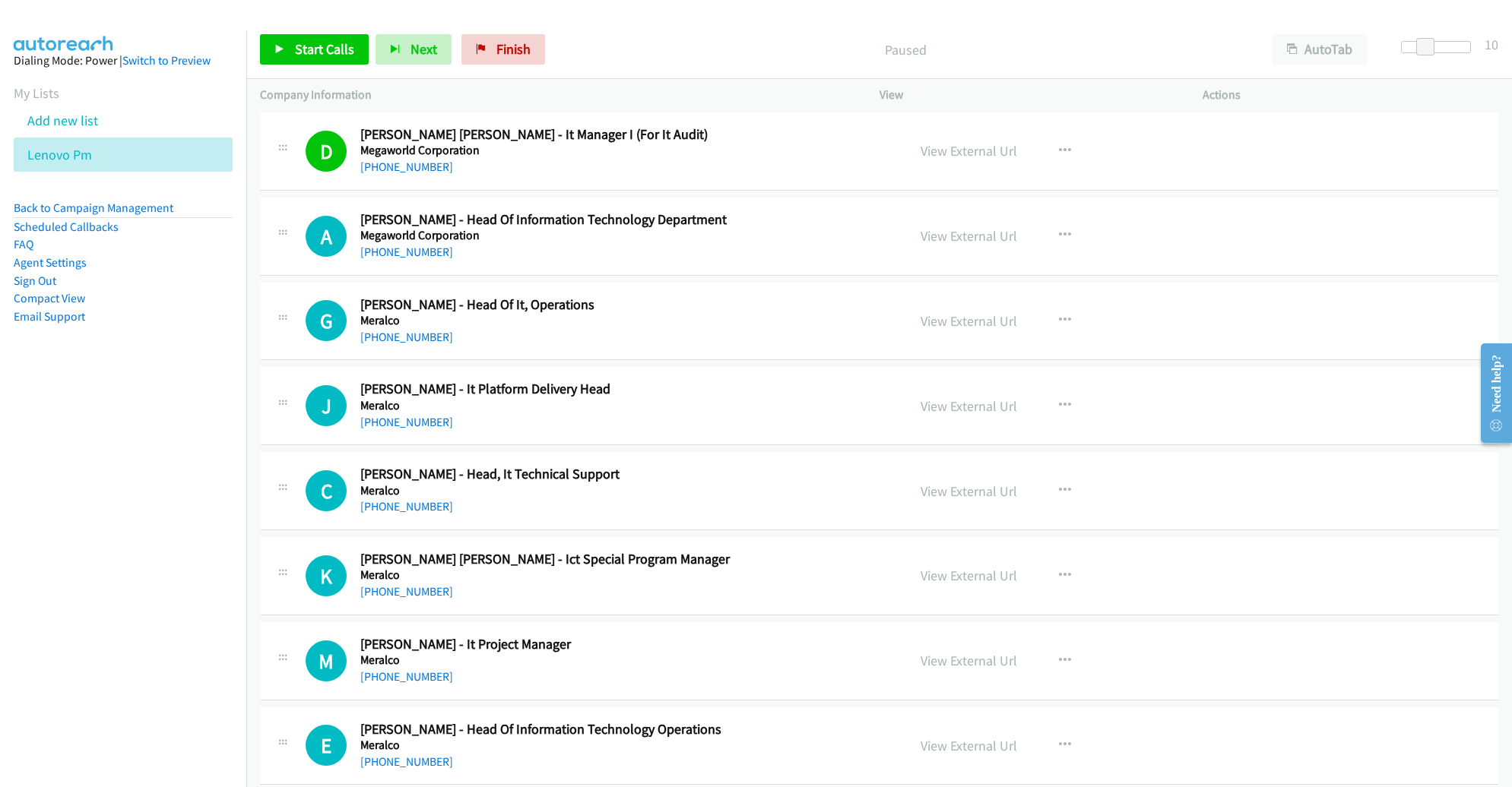
scroll to position [5301, 0]
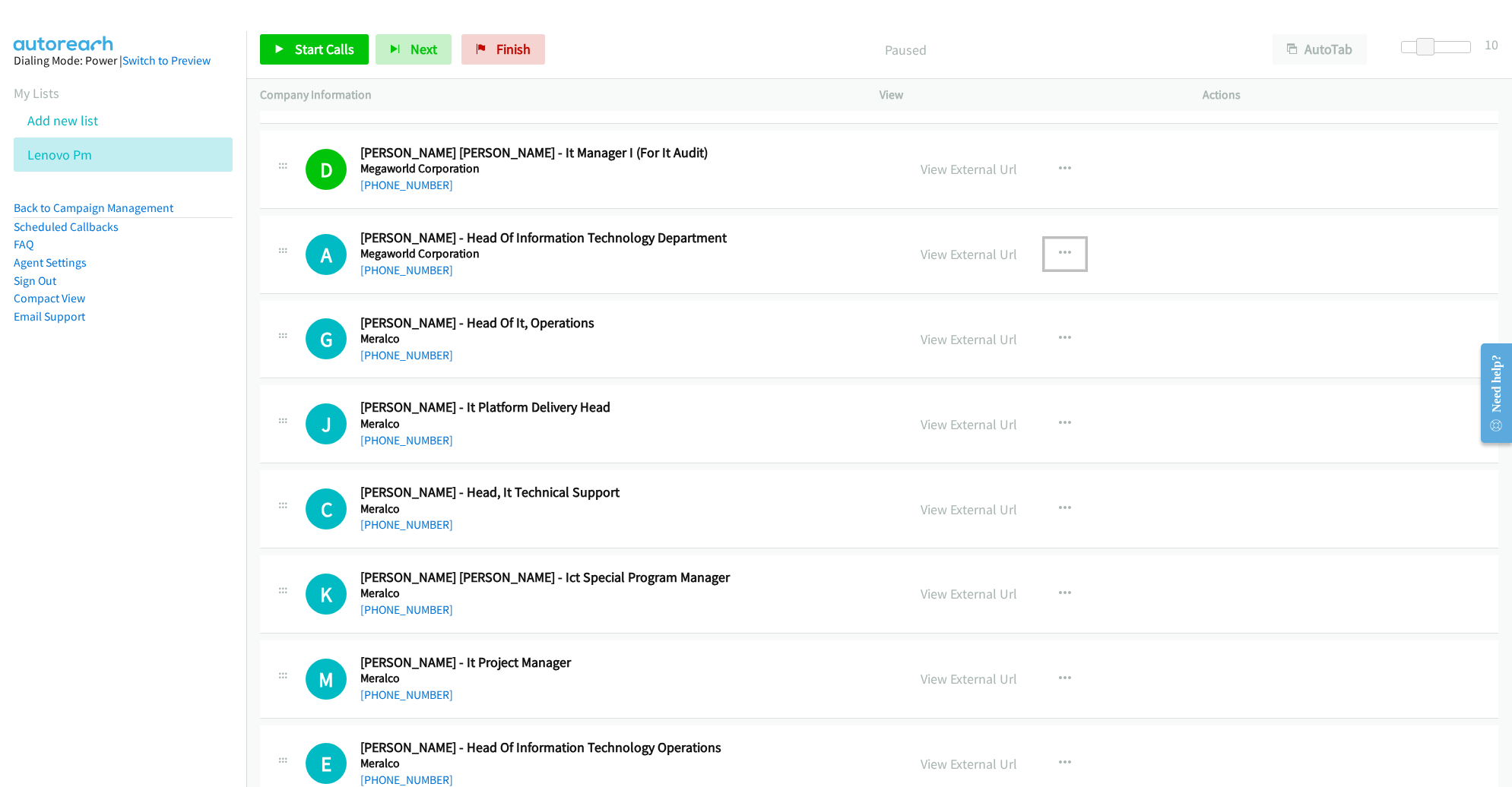
click at [1059, 248] on icon "button" at bounding box center [1064, 253] width 12 height 12
click at [966, 338] on link "Start Calls Here" at bounding box center [983, 353] width 202 height 30
click at [1063, 240] on button "button" at bounding box center [1065, 253] width 41 height 30
click at [991, 338] on link "Start Calls Here" at bounding box center [983, 353] width 202 height 30
click at [328, 47] on span "Start Calls" at bounding box center [324, 49] width 59 height 17
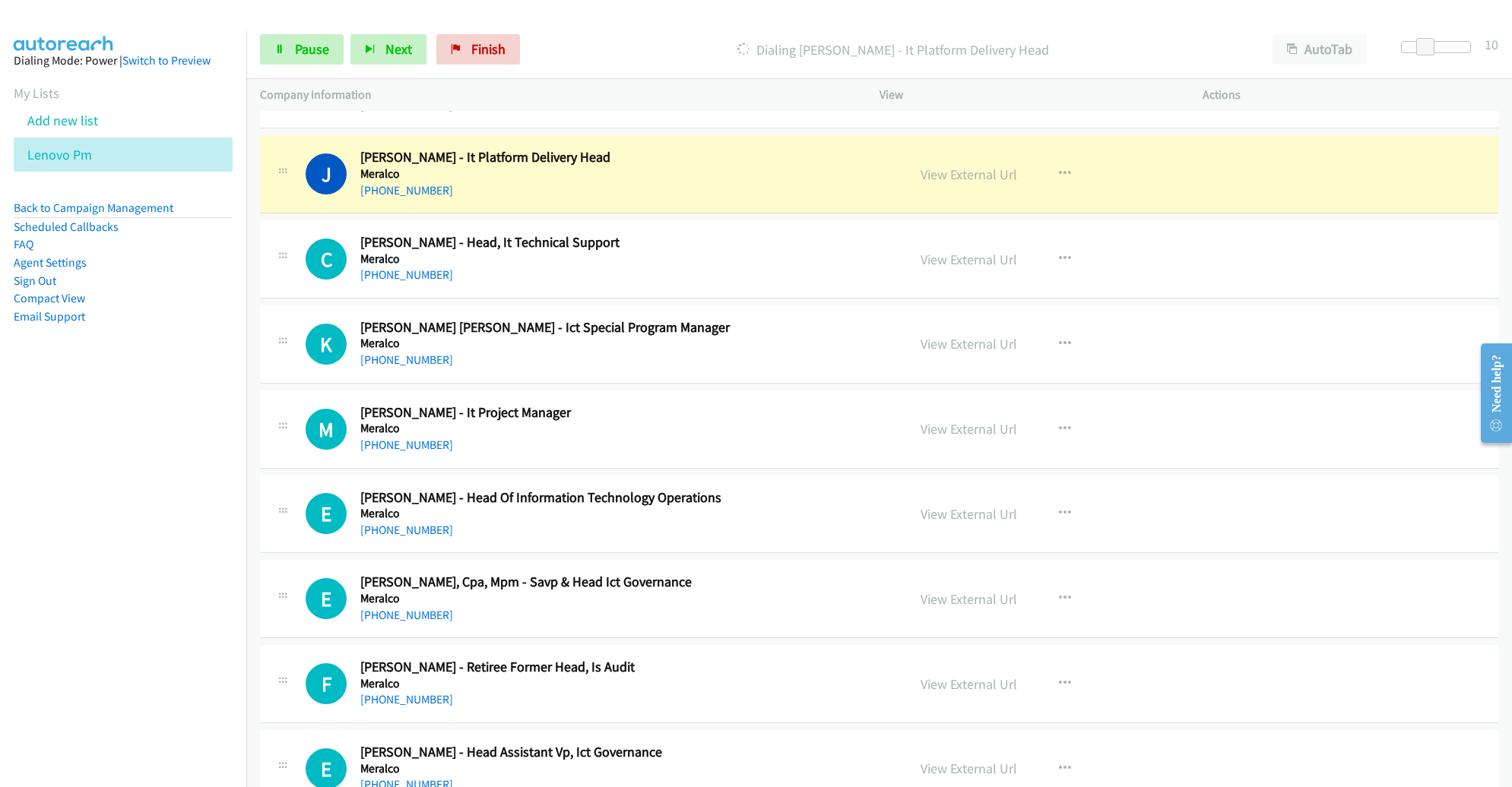
scroll to position [5553, 0]
click at [318, 48] on span "Pause" at bounding box center [311, 49] width 34 height 17
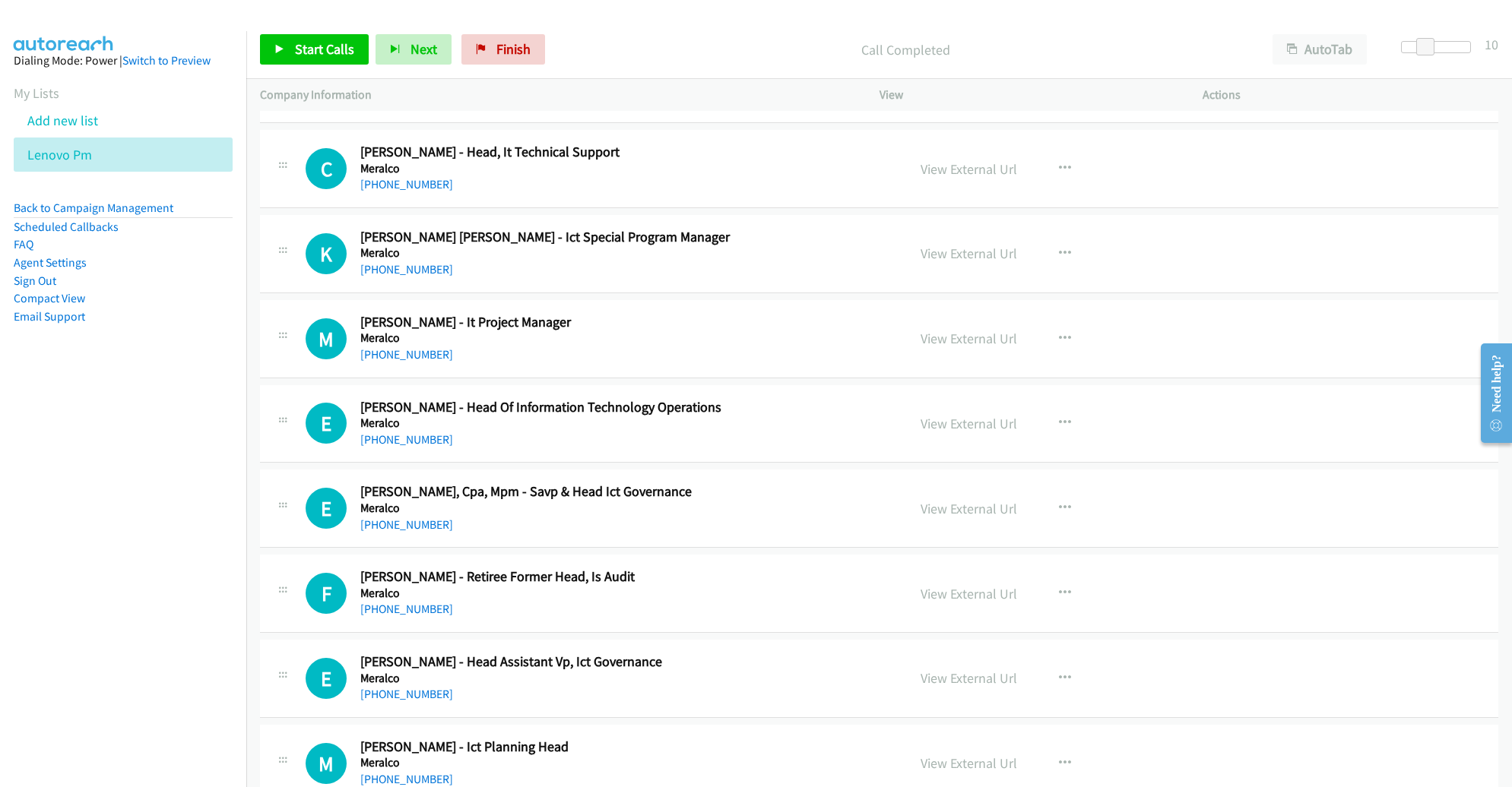
scroll to position [5643, 0]
click at [337, 59] on link "Start Calls" at bounding box center [314, 49] width 109 height 30
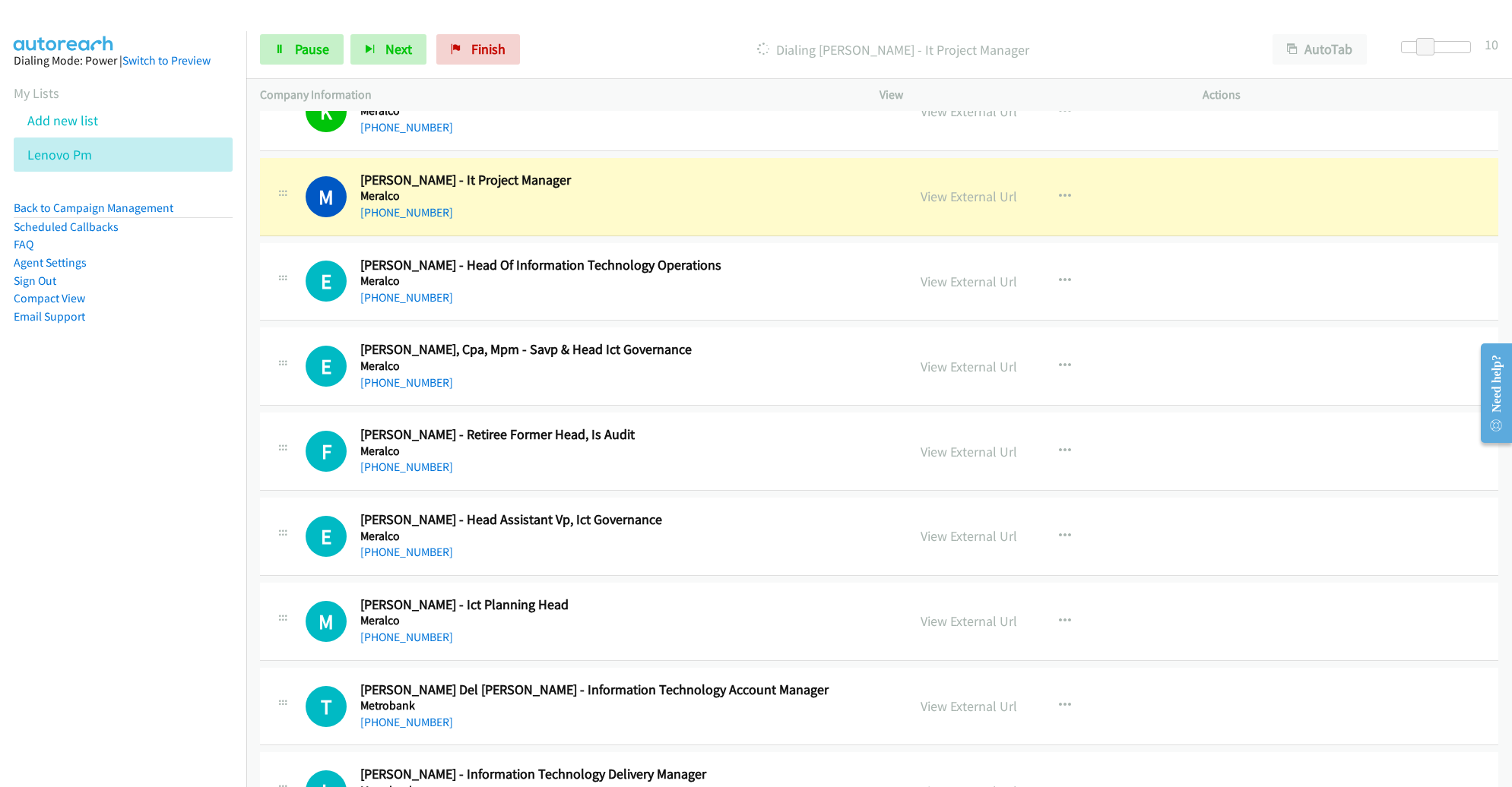
scroll to position [5785, 0]
click at [963, 187] on link "View External Url" at bounding box center [969, 196] width 97 height 17
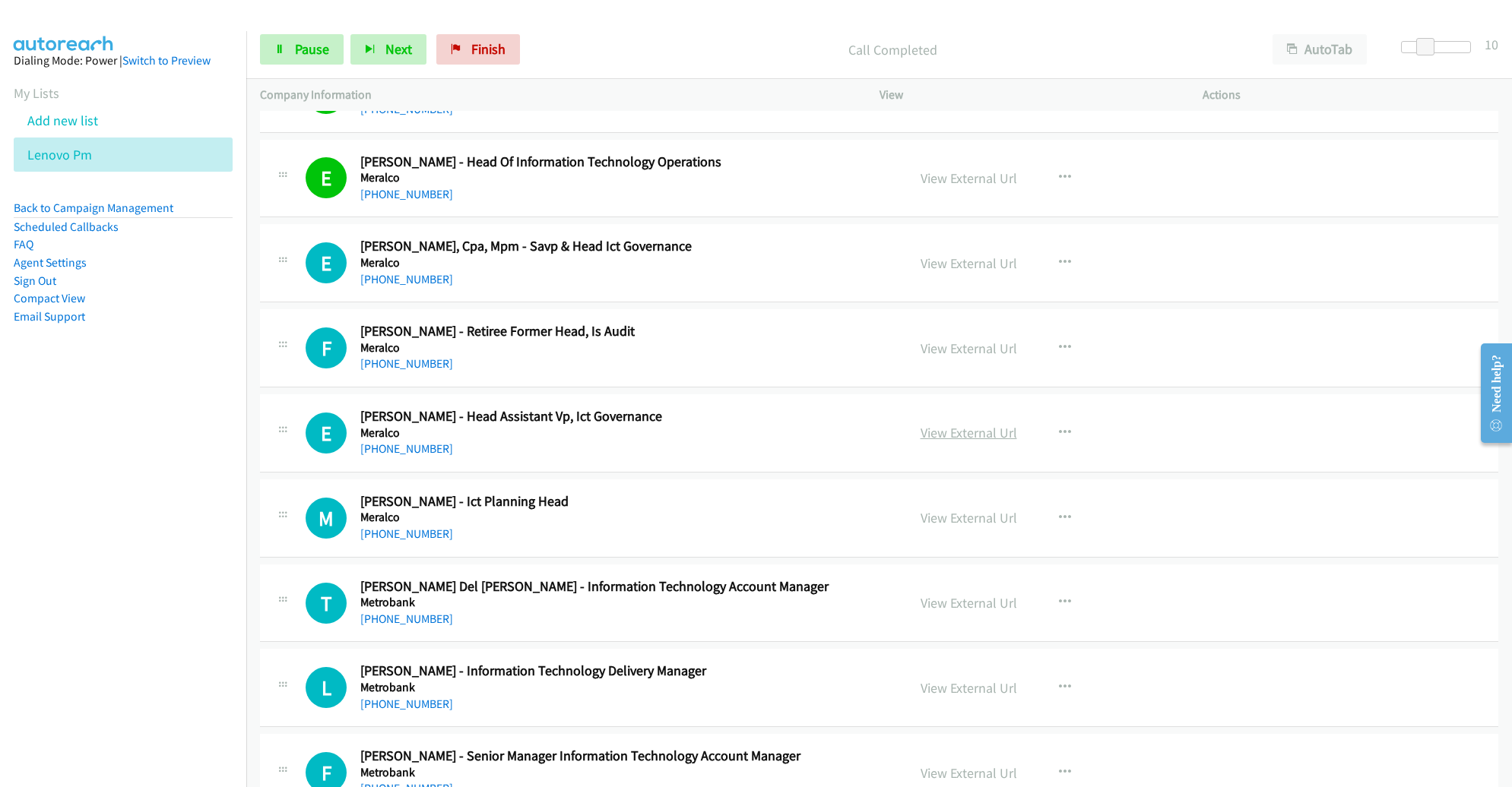
scroll to position [5887, 0]
click at [282, 54] on icon at bounding box center [280, 50] width 10 height 10
click at [296, 44] on span "Start Calls" at bounding box center [324, 49] width 59 height 17
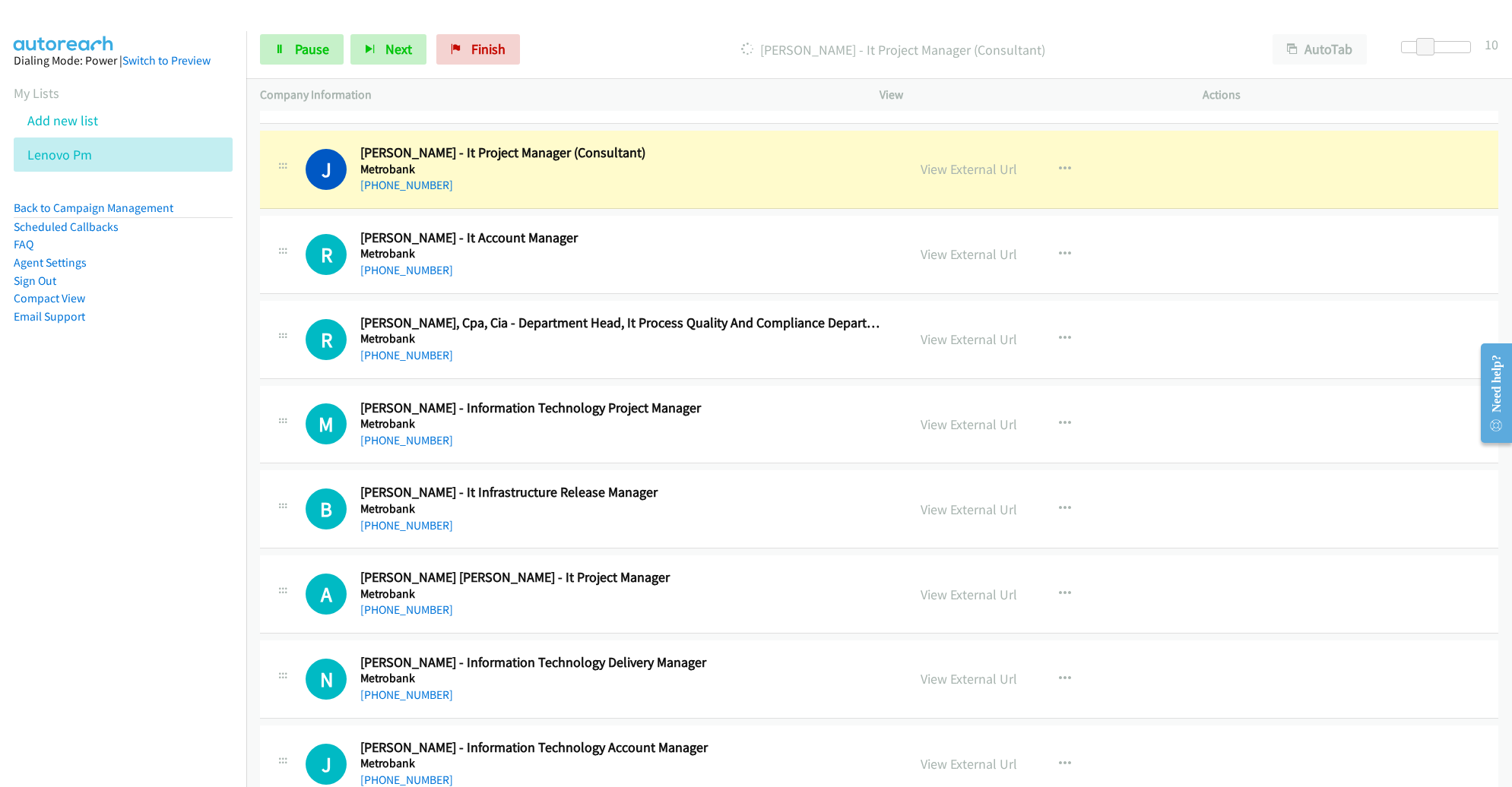
scroll to position [6575, 0]
click at [334, 54] on link "Pause" at bounding box center [302, 49] width 84 height 30
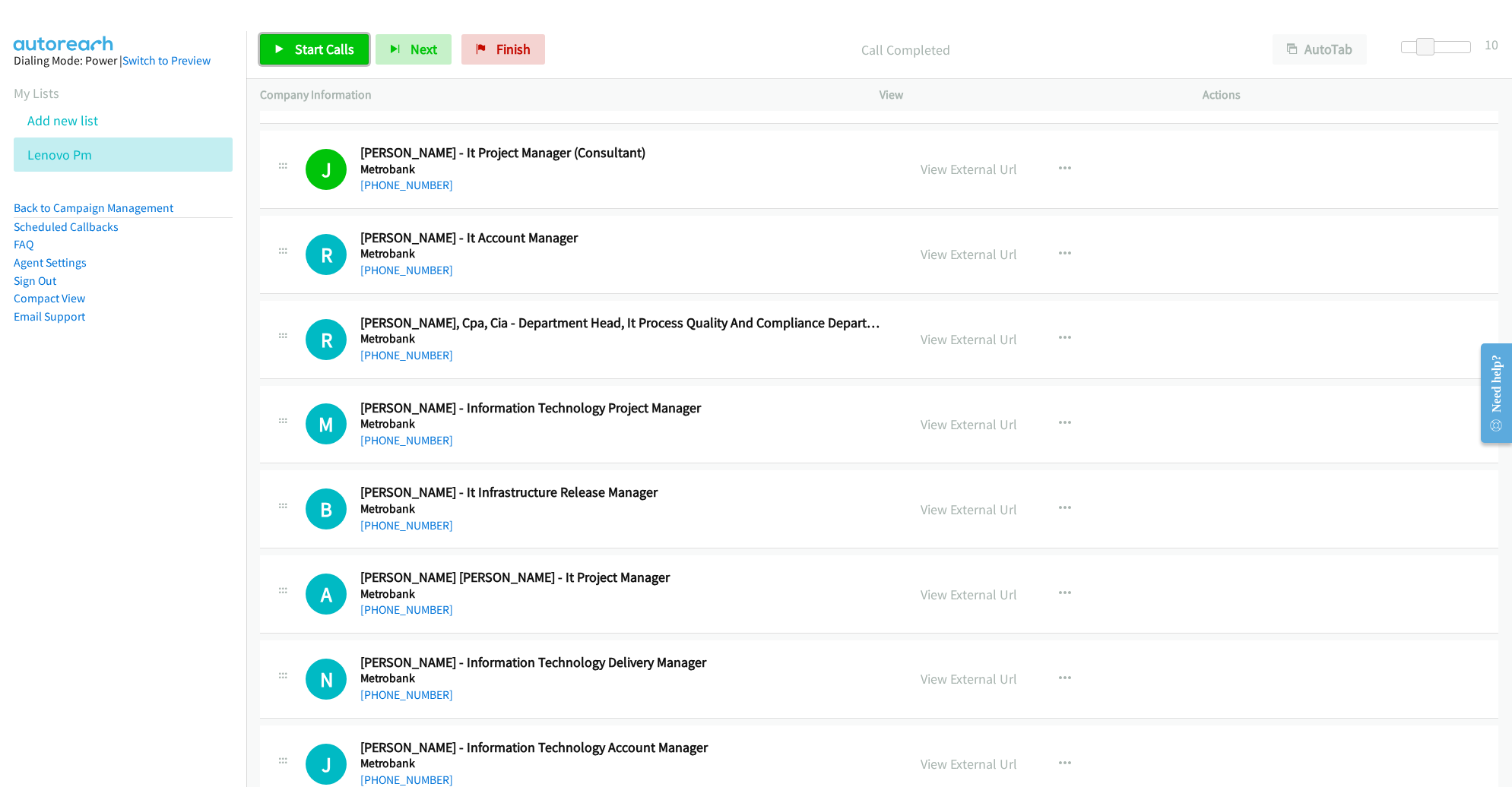
click at [314, 50] on span "Start Calls" at bounding box center [324, 49] width 59 height 17
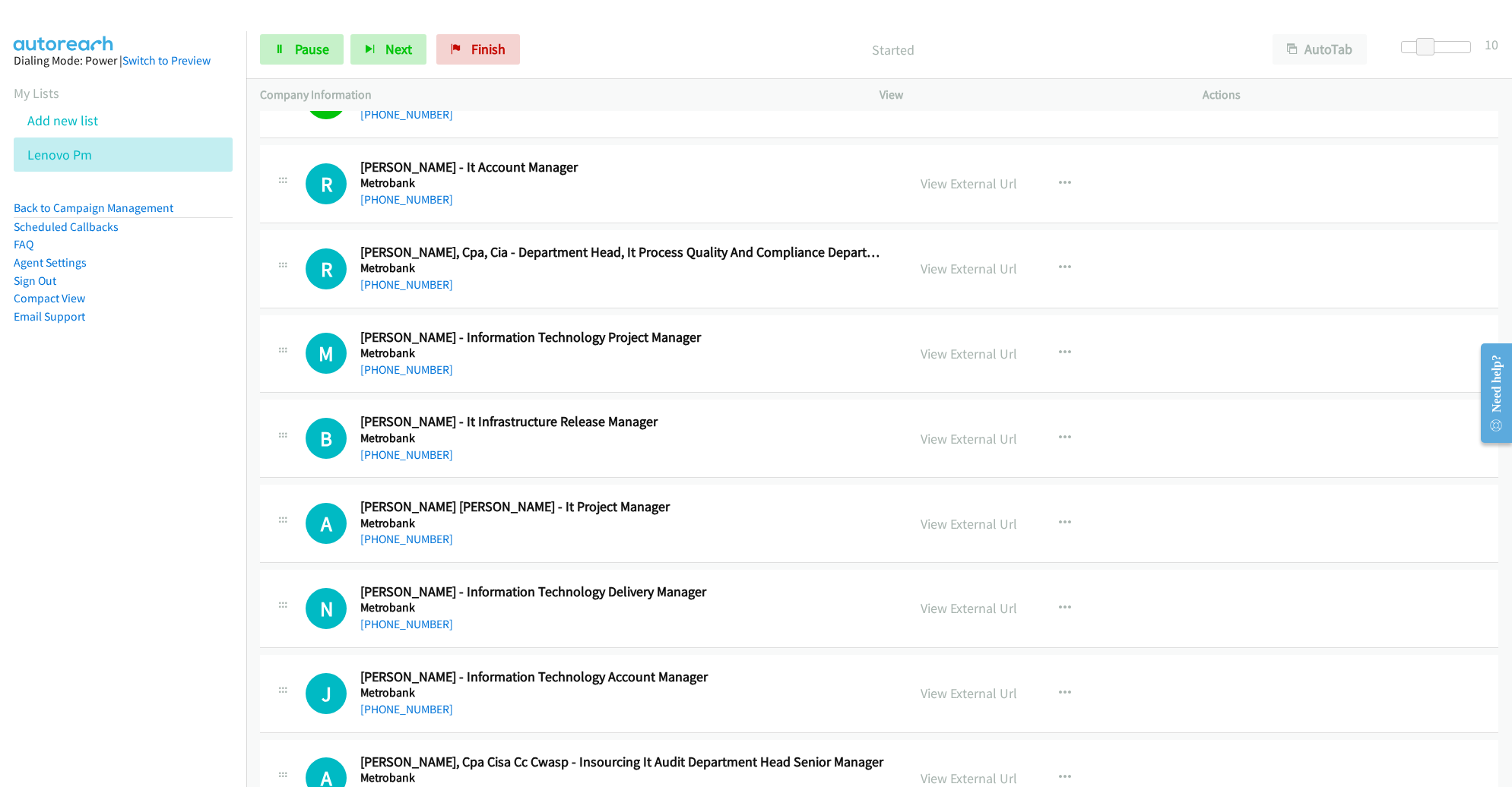
scroll to position [6658, 0]
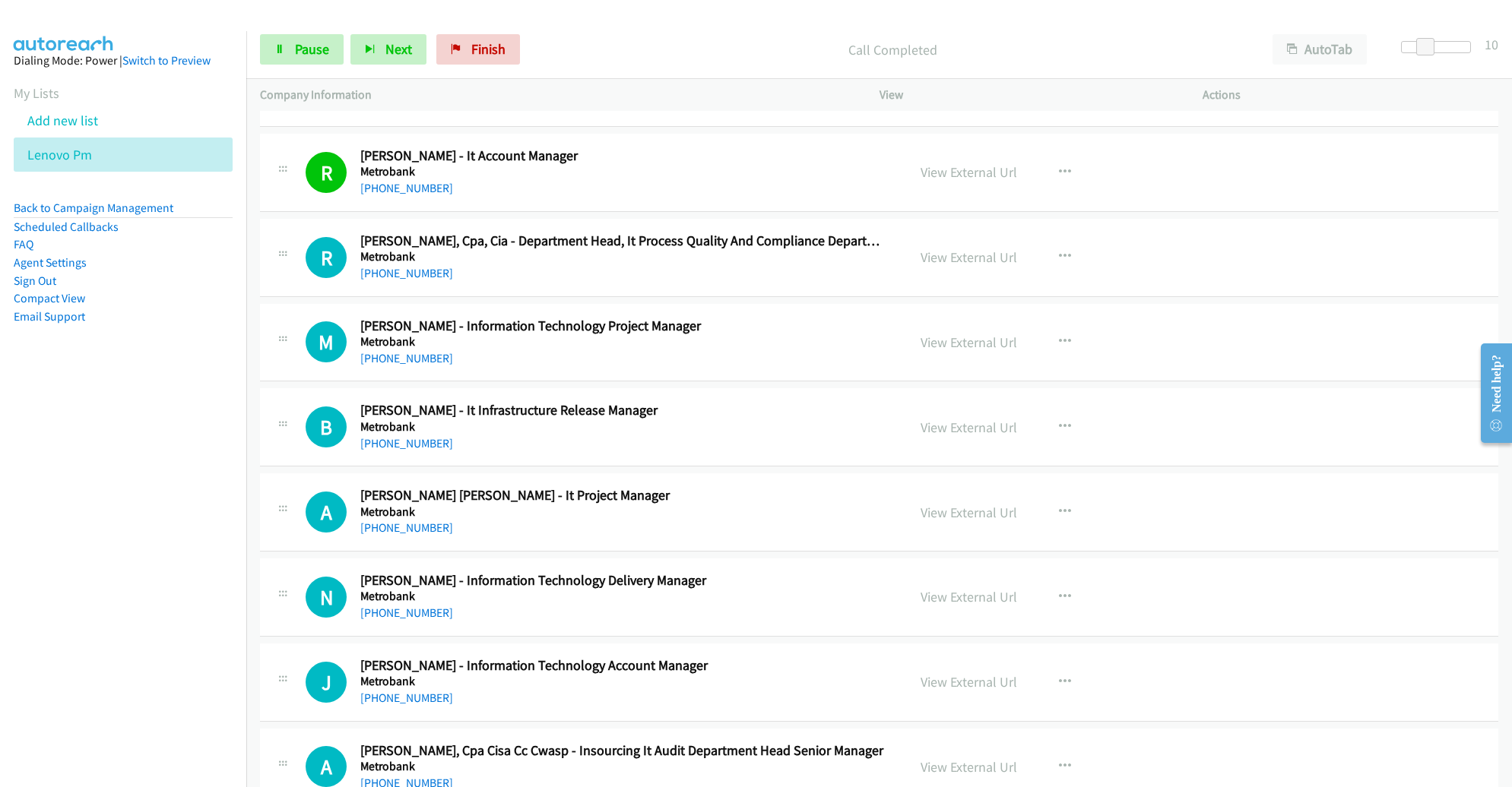
click at [319, 65] on div "Start Calls Pause Next Finish Call Completed AutoTab AutoTab 10" at bounding box center [879, 50] width 1266 height 59
click at [318, 62] on link "Pause" at bounding box center [302, 49] width 84 height 30
click at [318, 62] on link "Start Calls" at bounding box center [314, 49] width 109 height 30
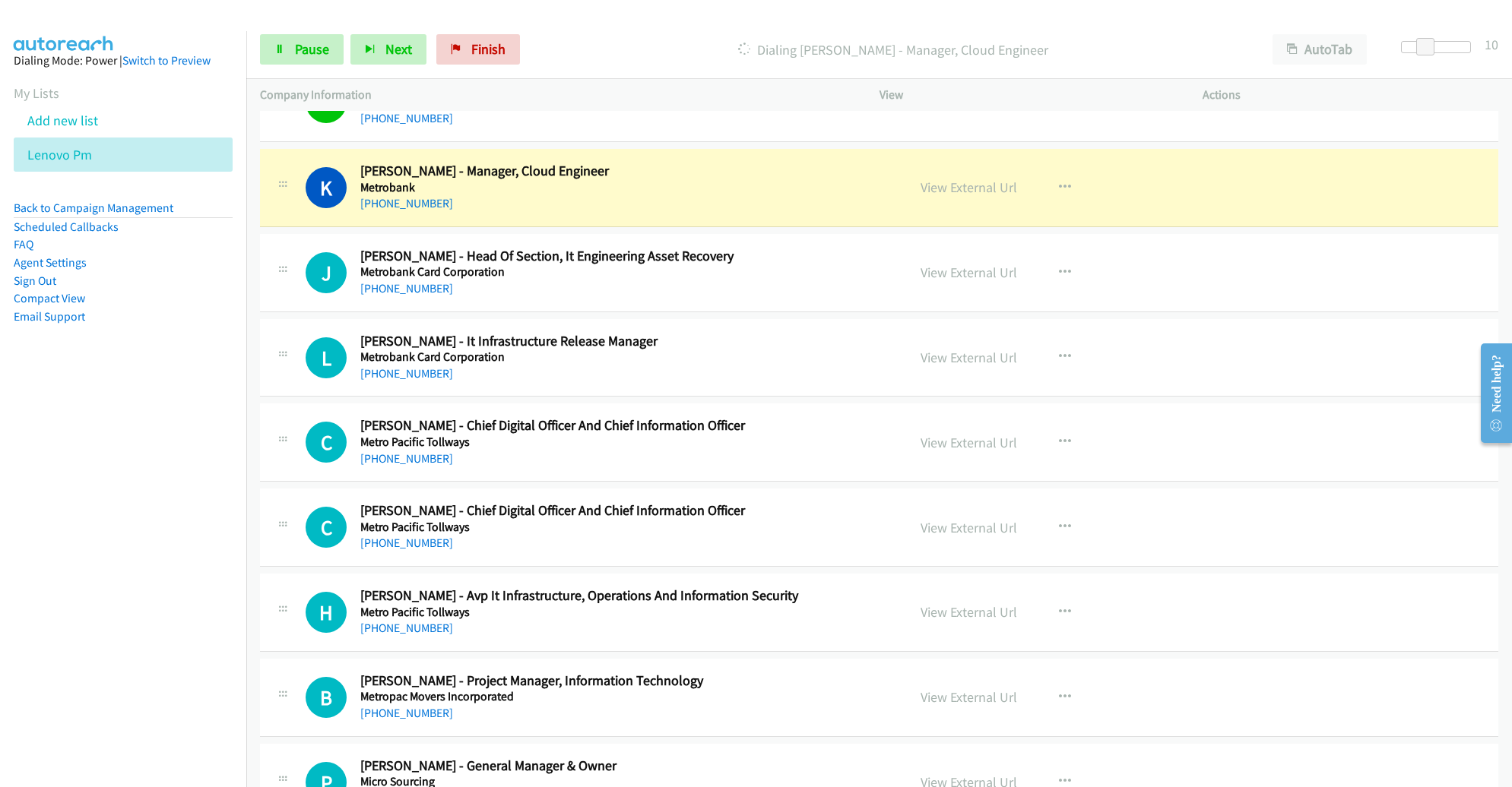
scroll to position [7496, 0]
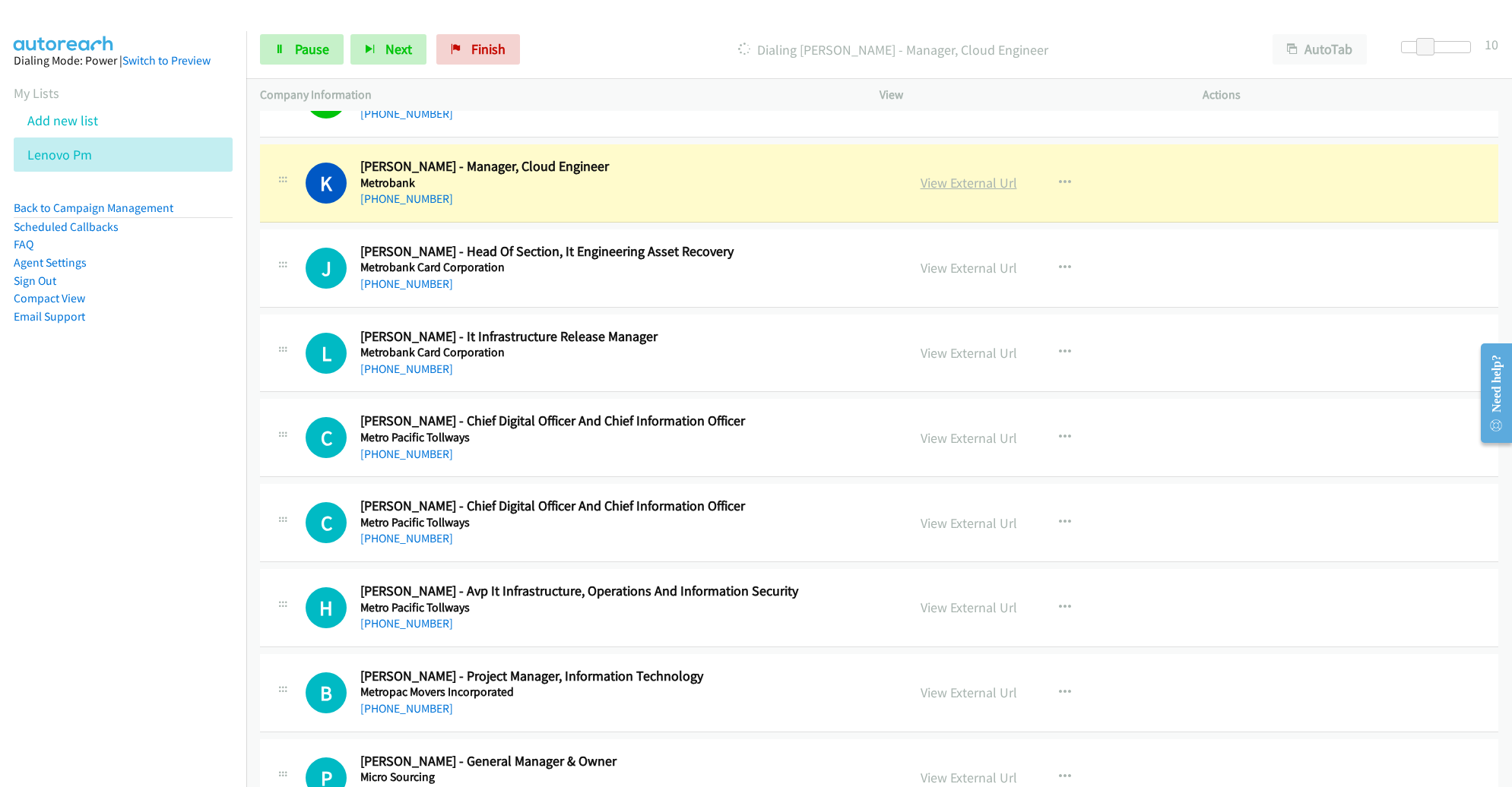
click at [976, 174] on link "View External Url" at bounding box center [969, 183] width 97 height 17
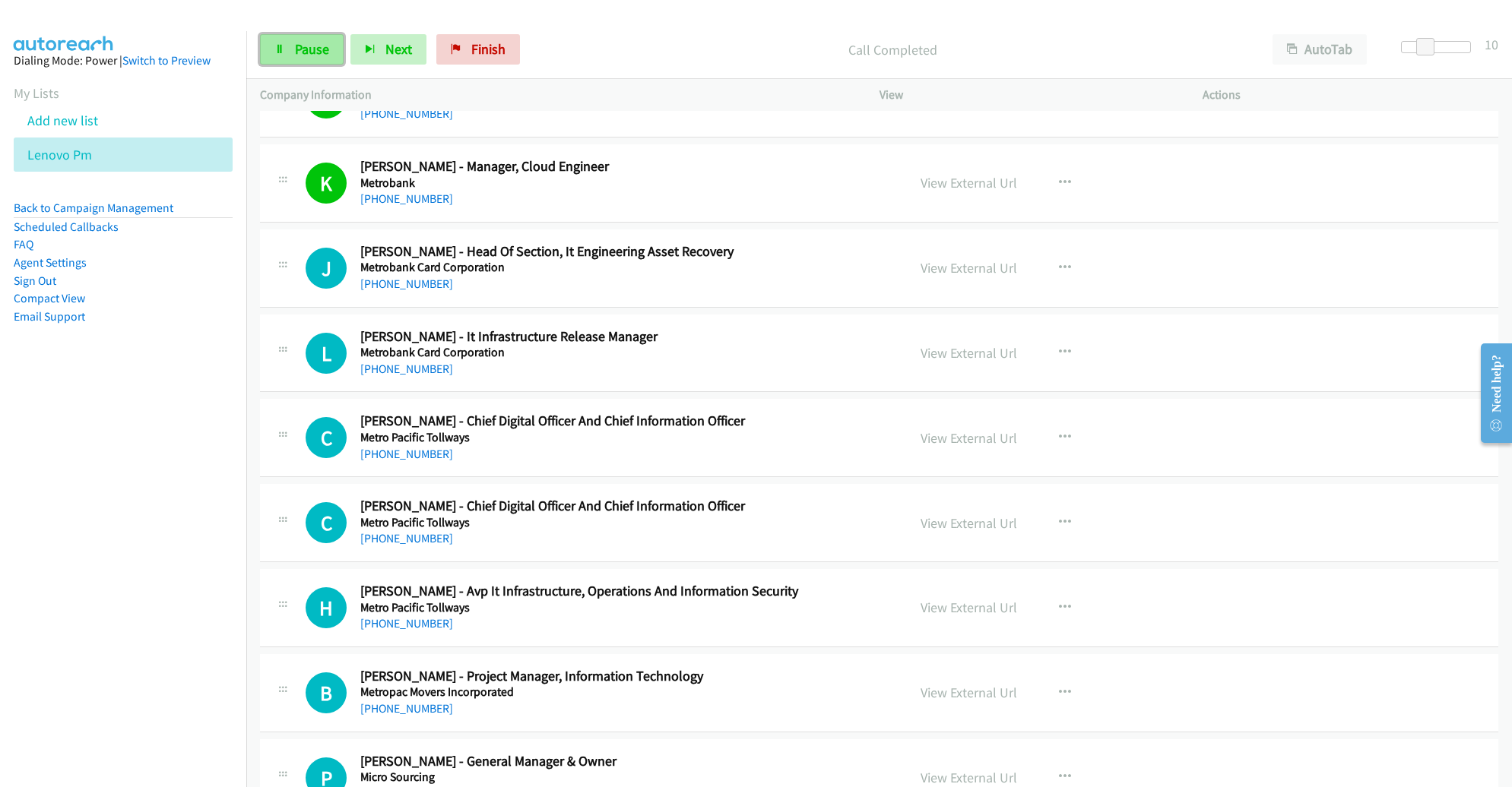
click at [296, 51] on span "Pause" at bounding box center [311, 49] width 34 height 17
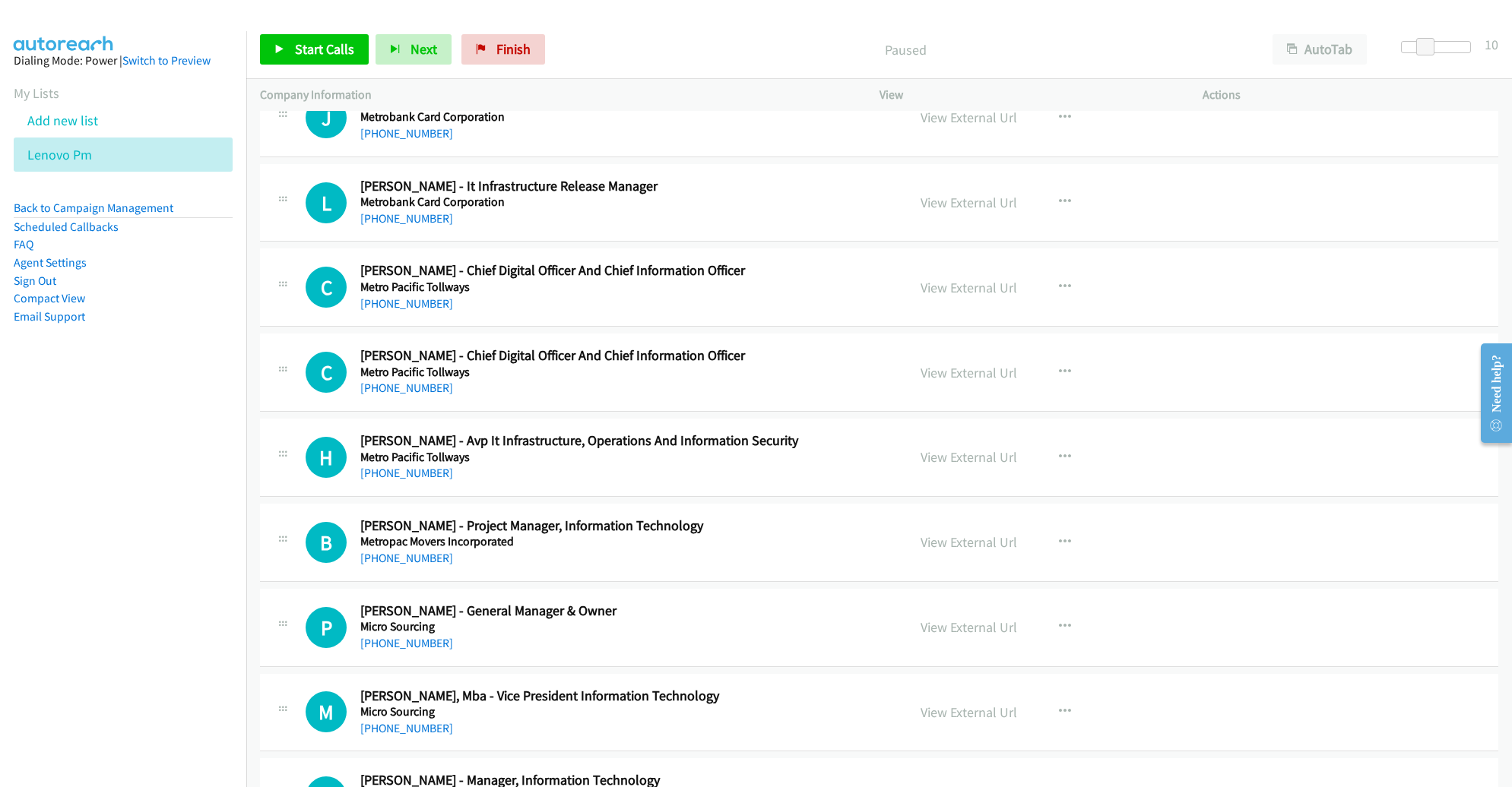
scroll to position [7650, 0]
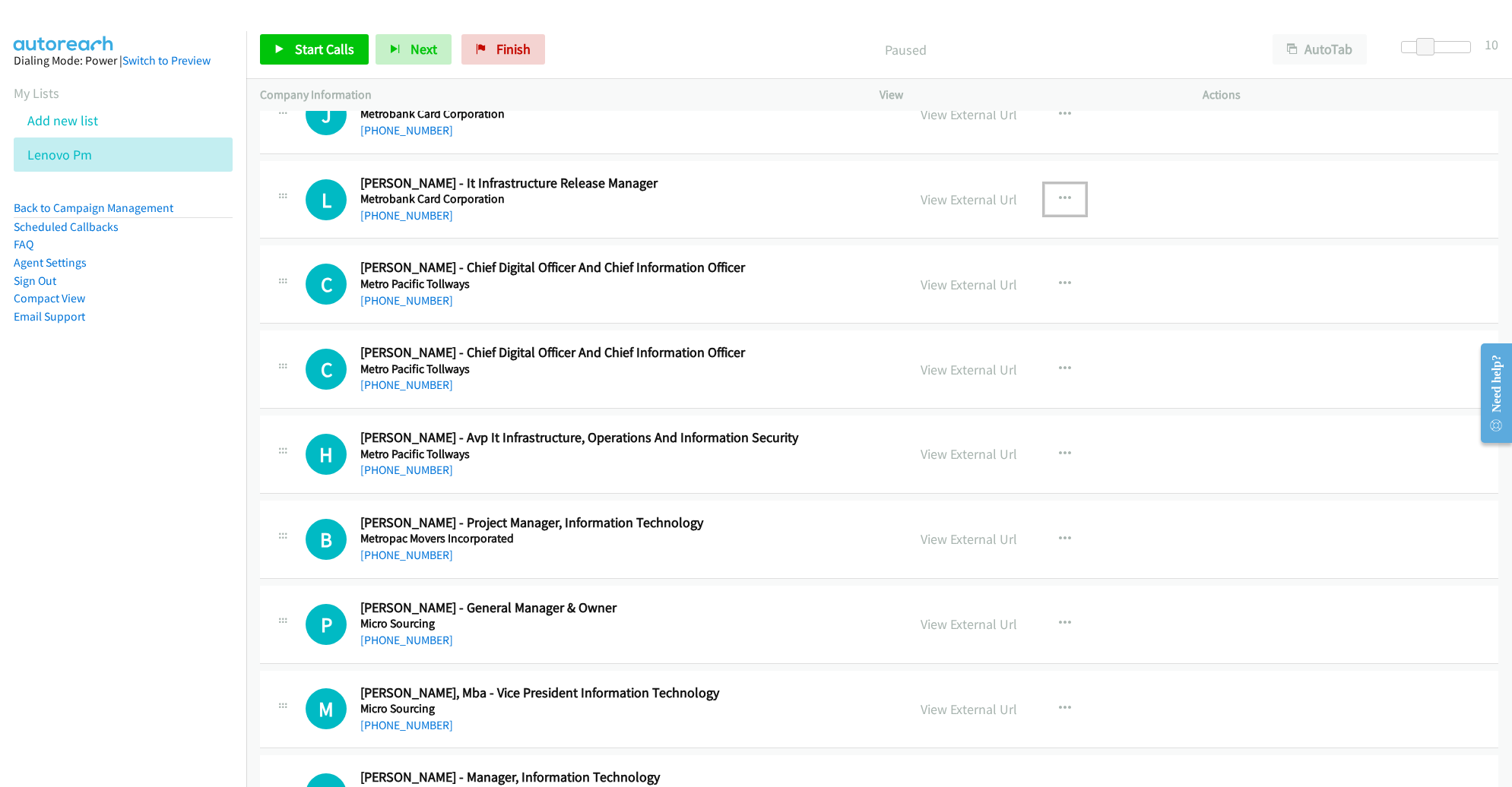
click at [1059, 193] on icon "button" at bounding box center [1064, 199] width 12 height 12
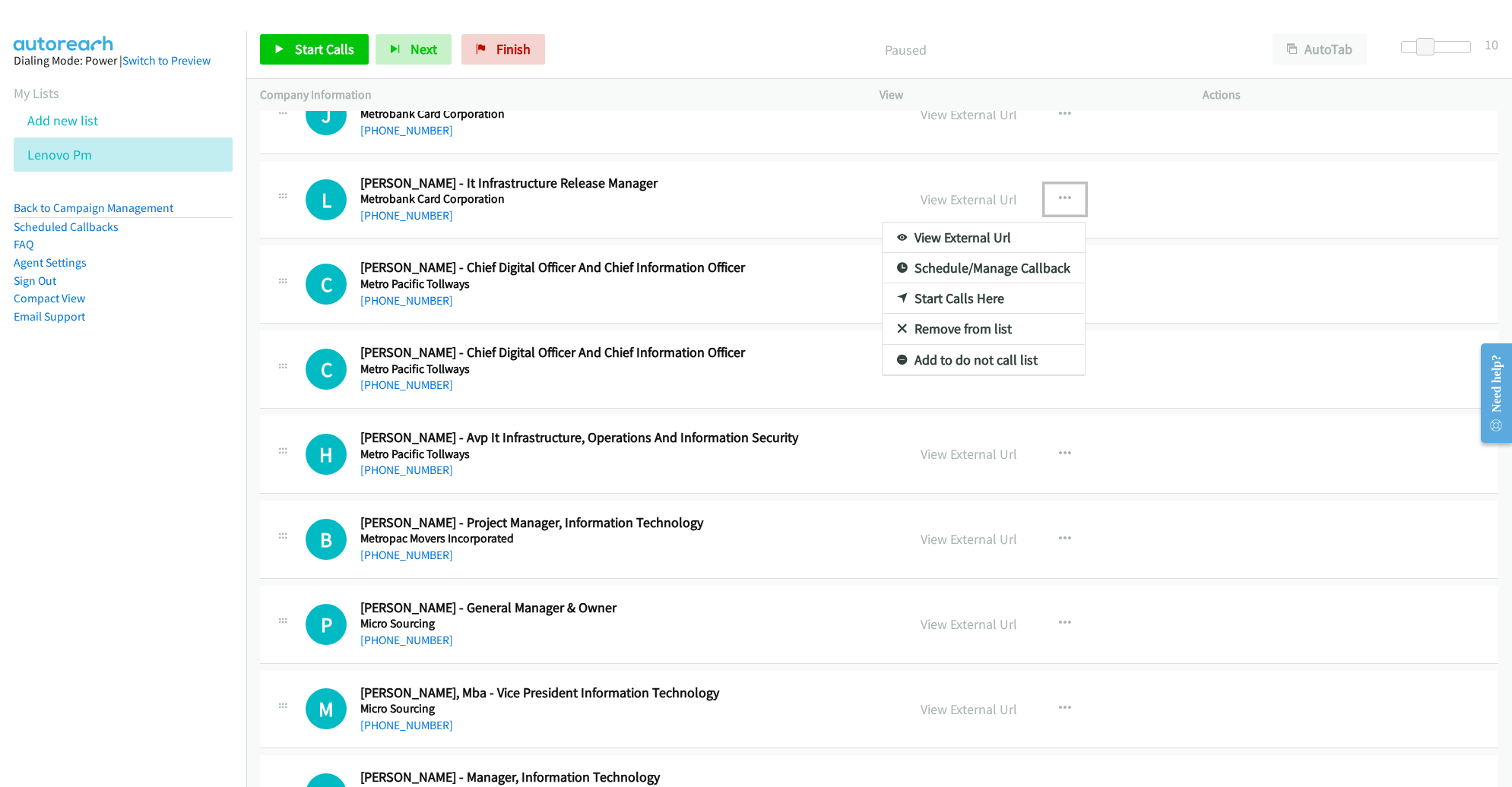
click at [959, 283] on link "Start Calls Here" at bounding box center [983, 298] width 202 height 30
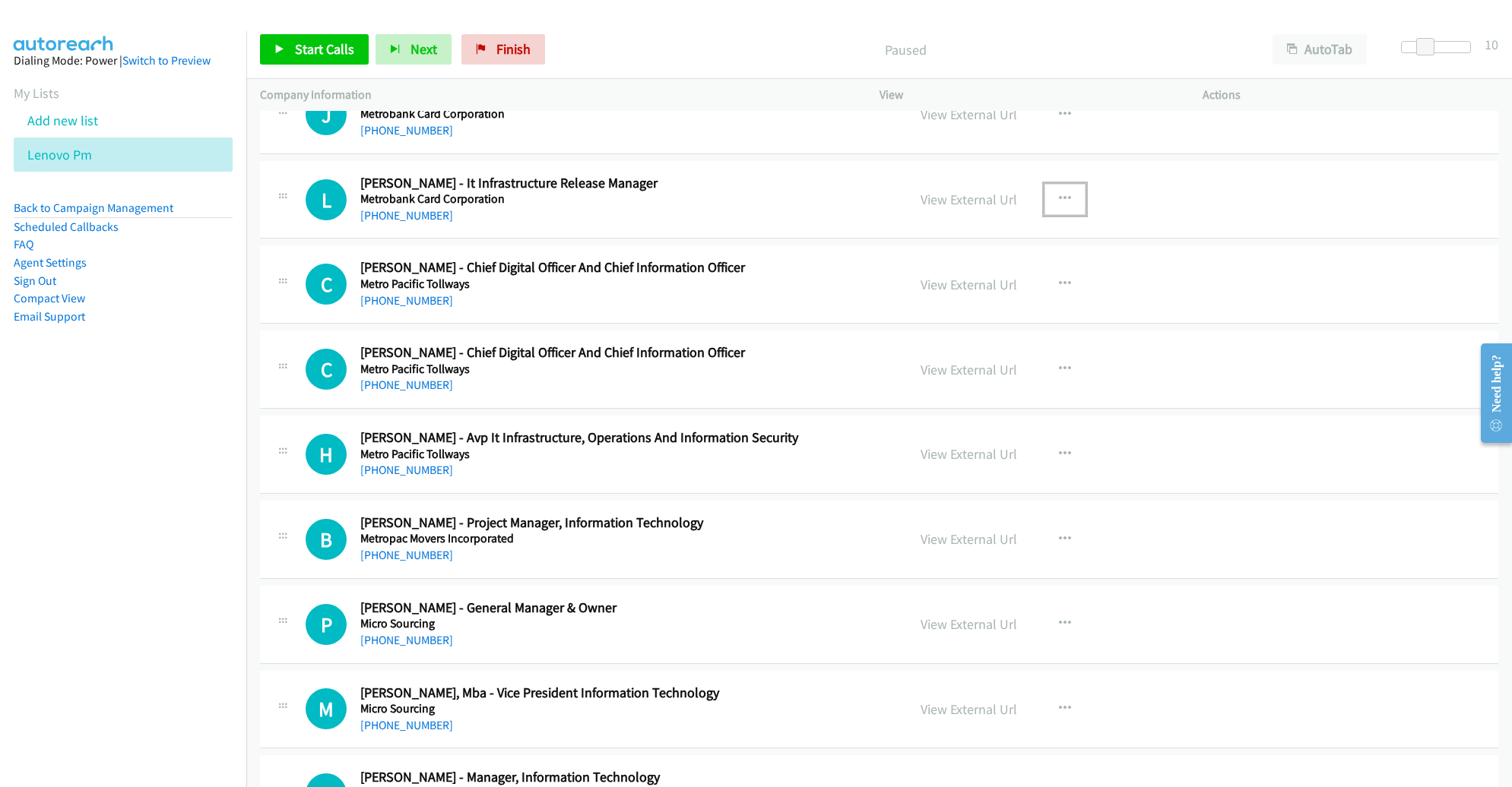
click at [959, 283] on div "View External Url View External Url Schedule/Manage Callback Start Calls Here R…" at bounding box center [1075, 283] width 337 height 50
click at [310, 46] on span "Start Calls" at bounding box center [324, 49] width 59 height 17
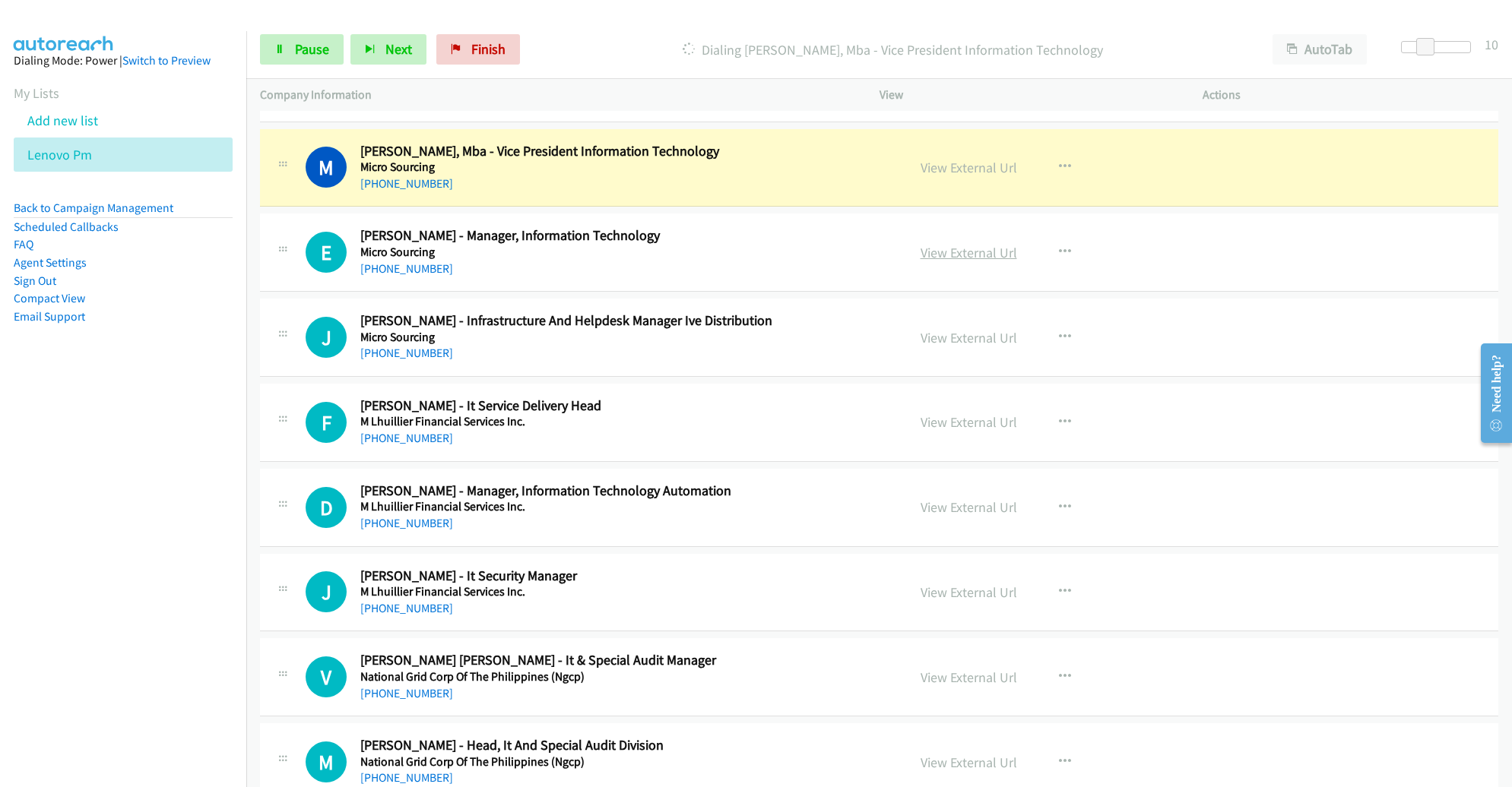
scroll to position [8191, 0]
click at [751, 176] on div "[PHONE_NUMBER]" at bounding box center [623, 184] width 524 height 18
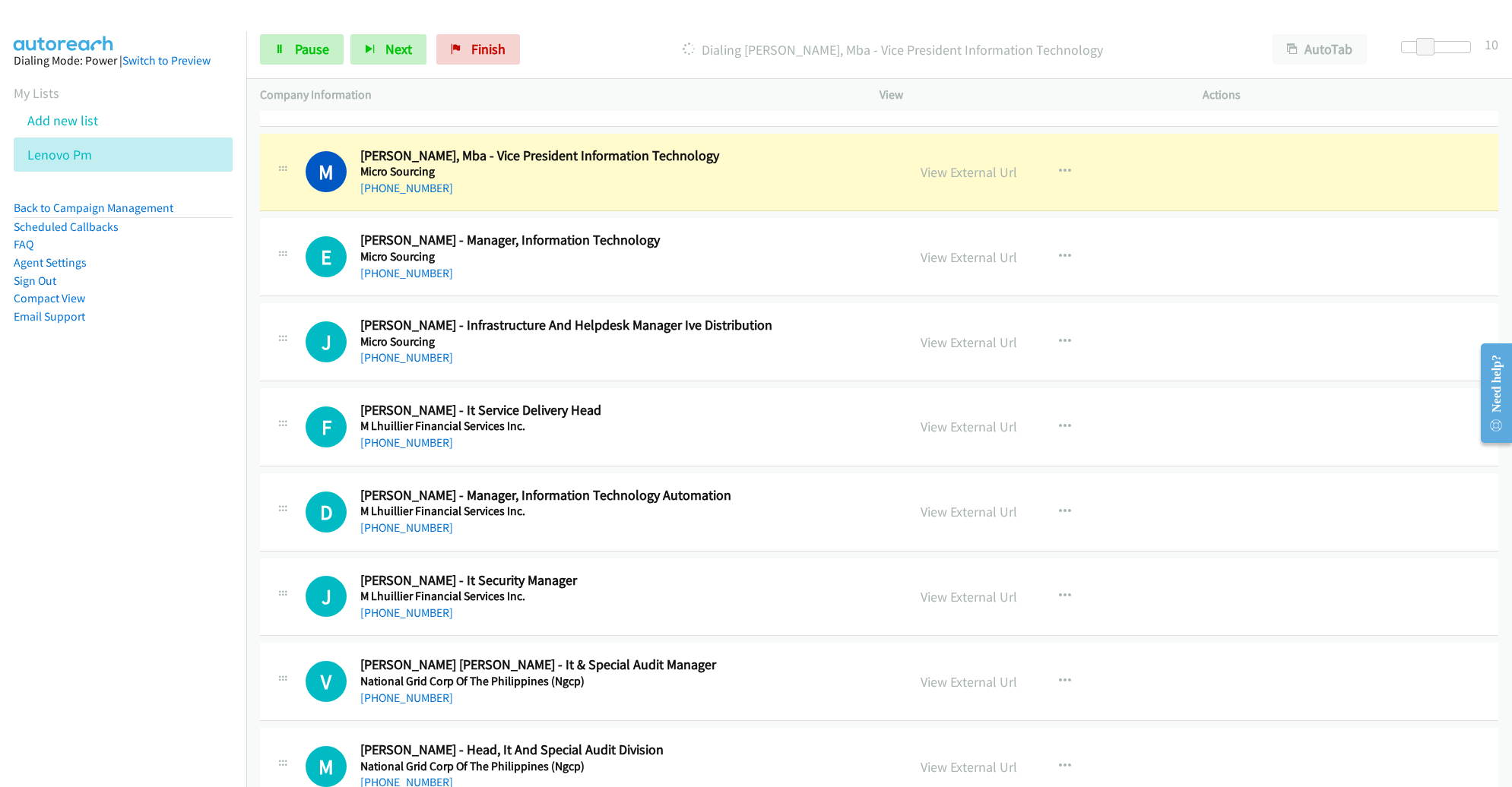
scroll to position [8187, 0]
click at [978, 164] on link "View External Url" at bounding box center [969, 173] width 97 height 17
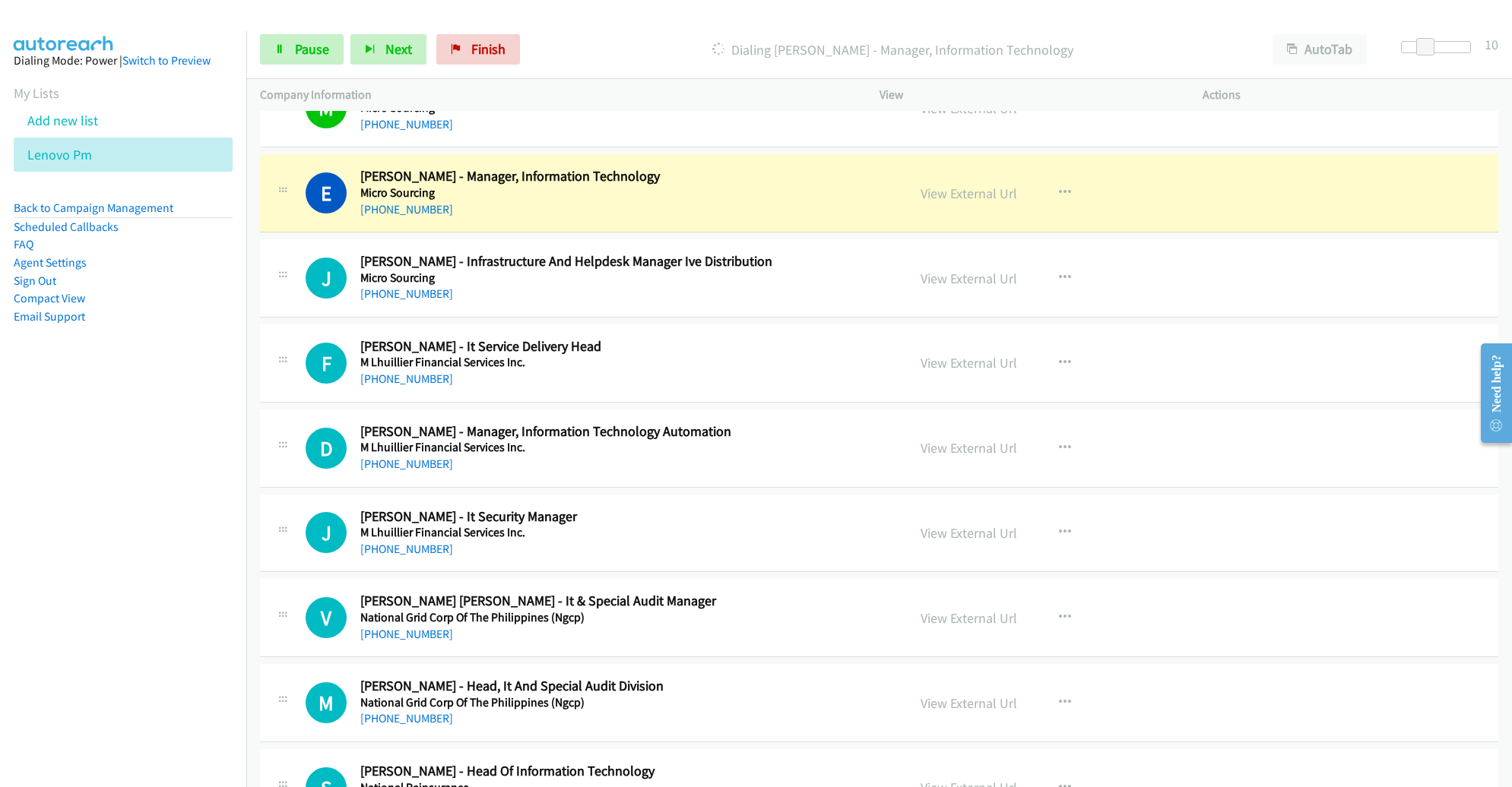
scroll to position [8252, 0]
click at [863, 283] on div "[PHONE_NUMBER]" at bounding box center [623, 292] width 524 height 18
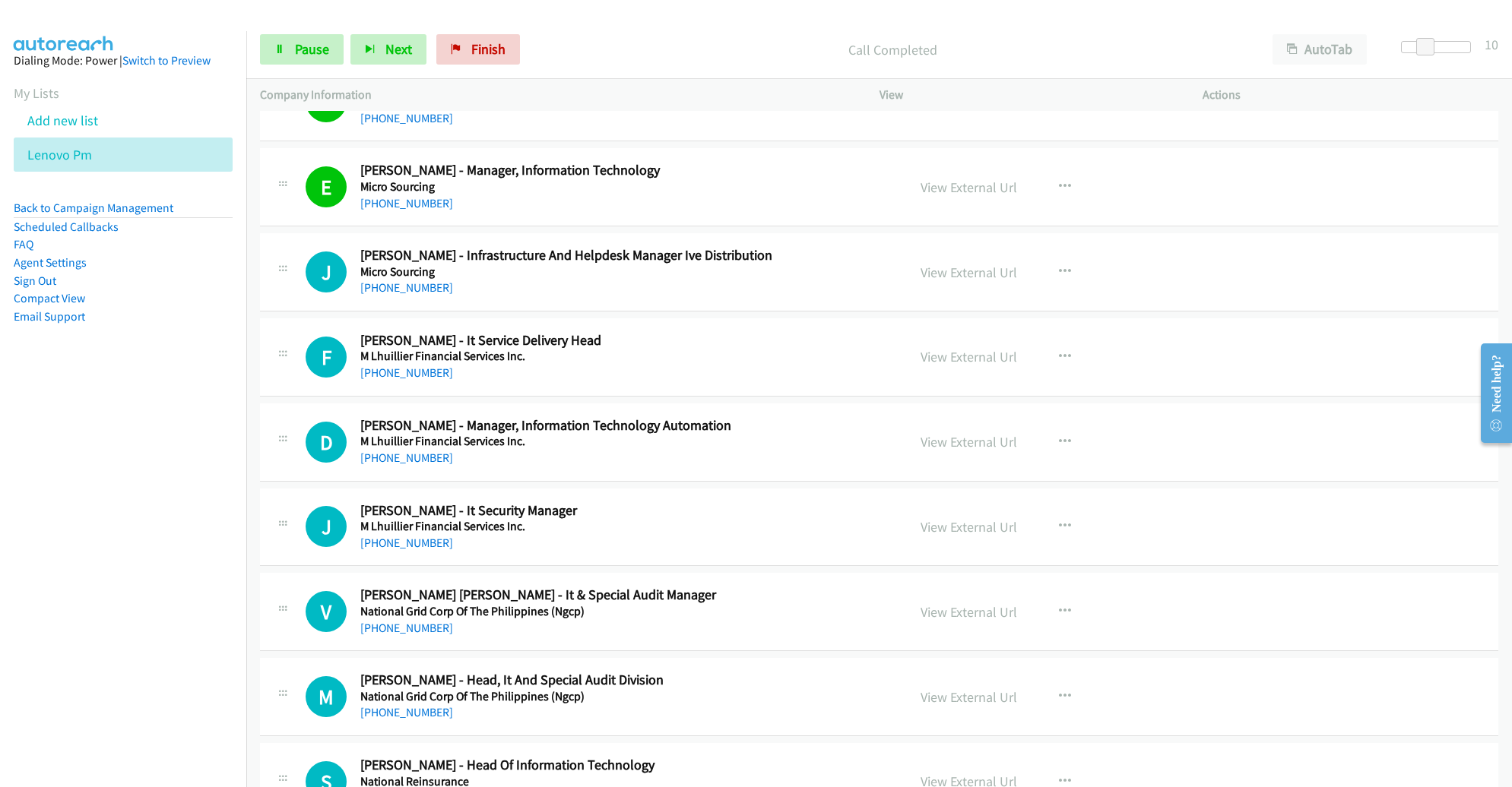
scroll to position [8256, 0]
click at [284, 53] on icon at bounding box center [280, 50] width 10 height 10
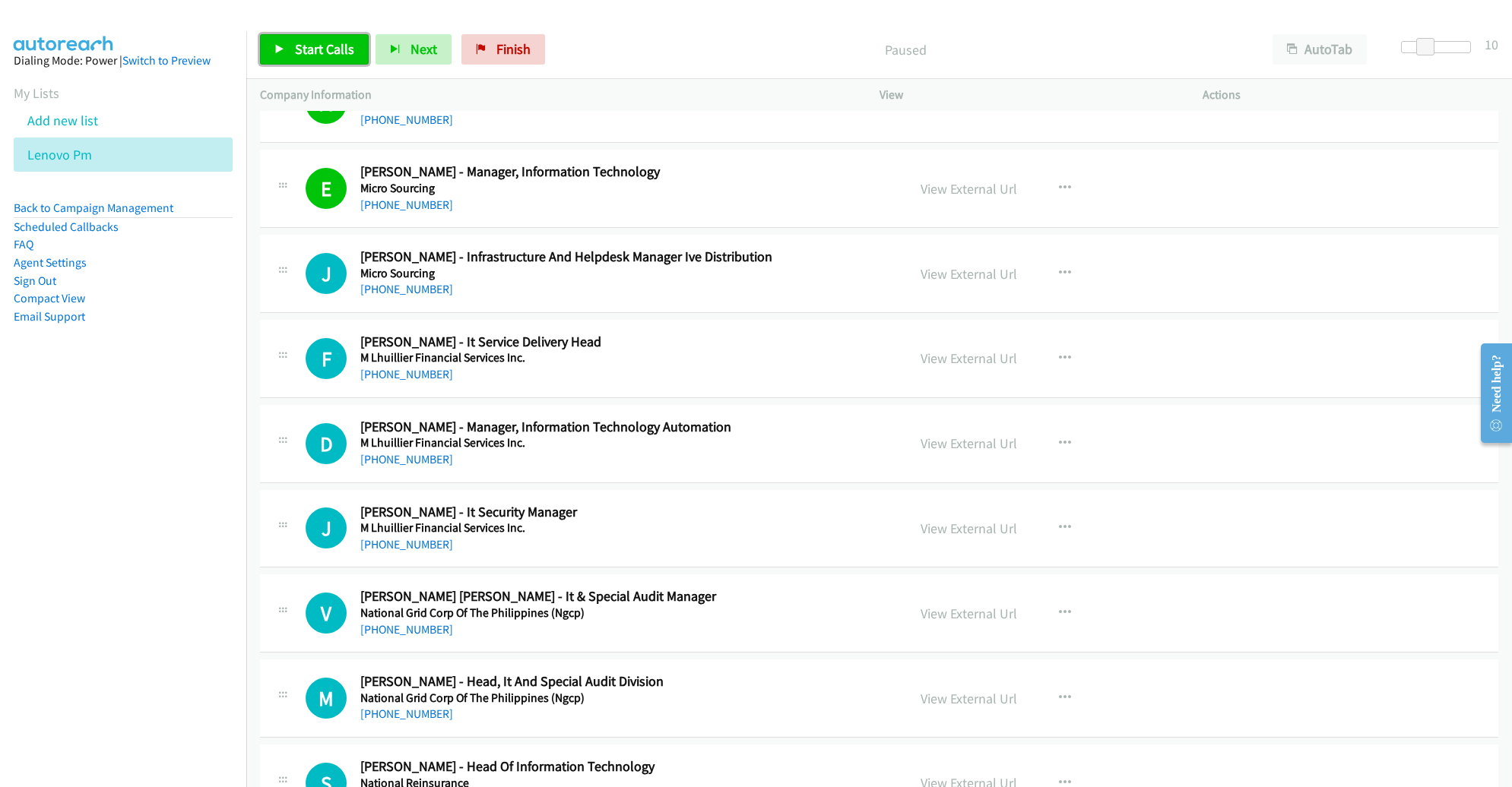
click at [284, 53] on icon at bounding box center [280, 50] width 10 height 10
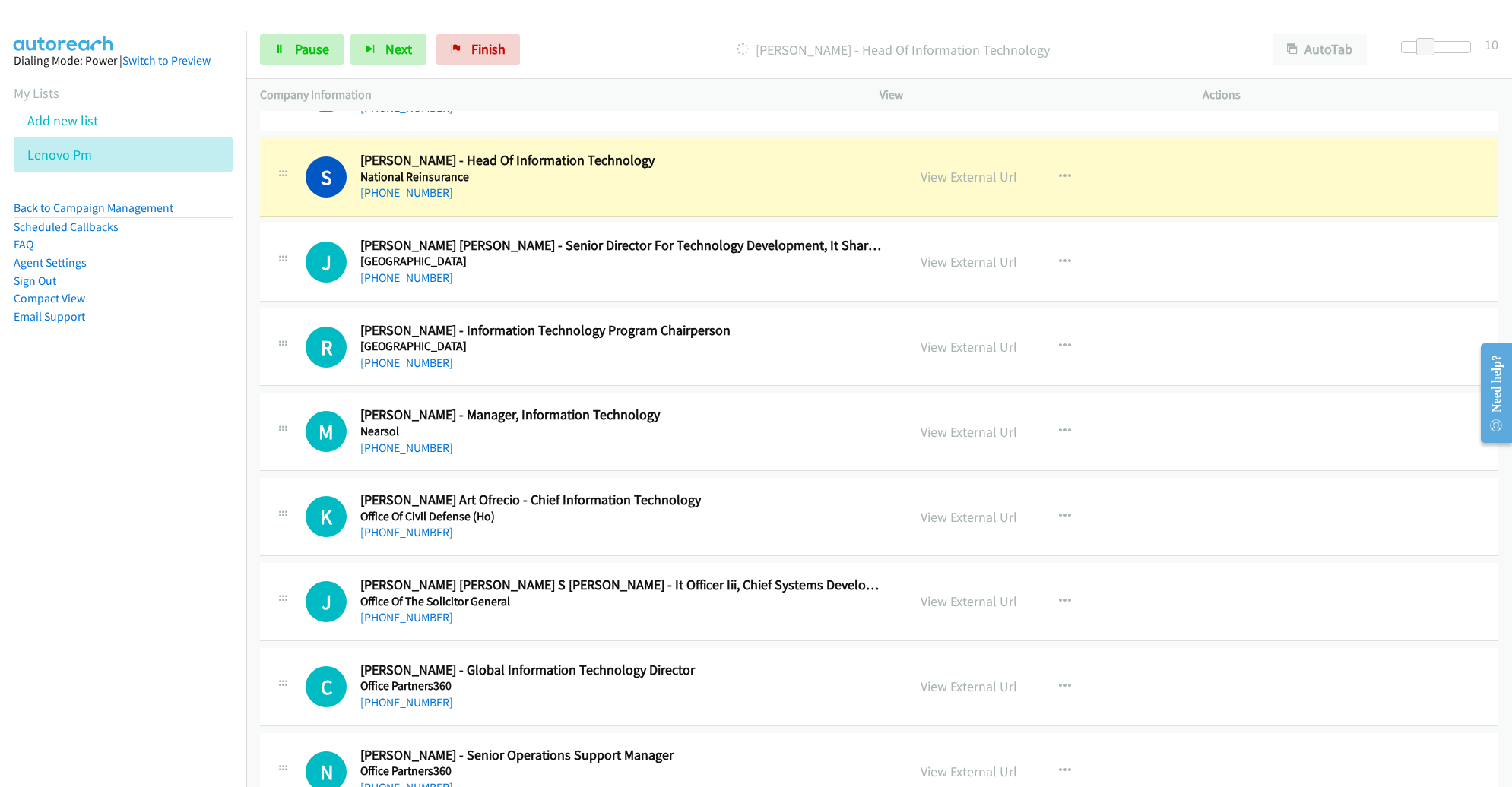
scroll to position [8862, 0]
click at [301, 55] on span "Pause" at bounding box center [311, 49] width 34 height 17
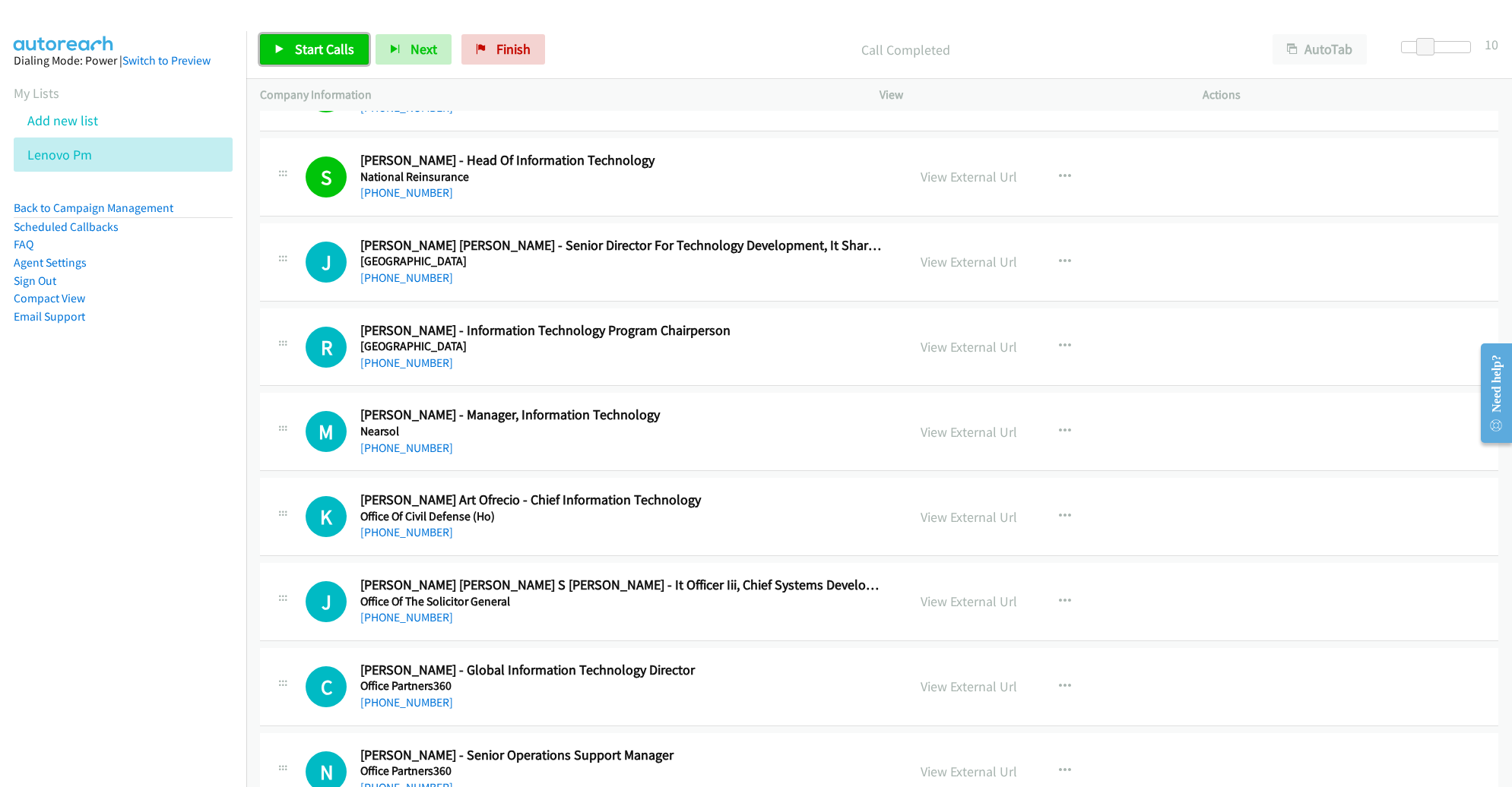
click at [313, 38] on link "Start Calls" at bounding box center [314, 49] width 109 height 30
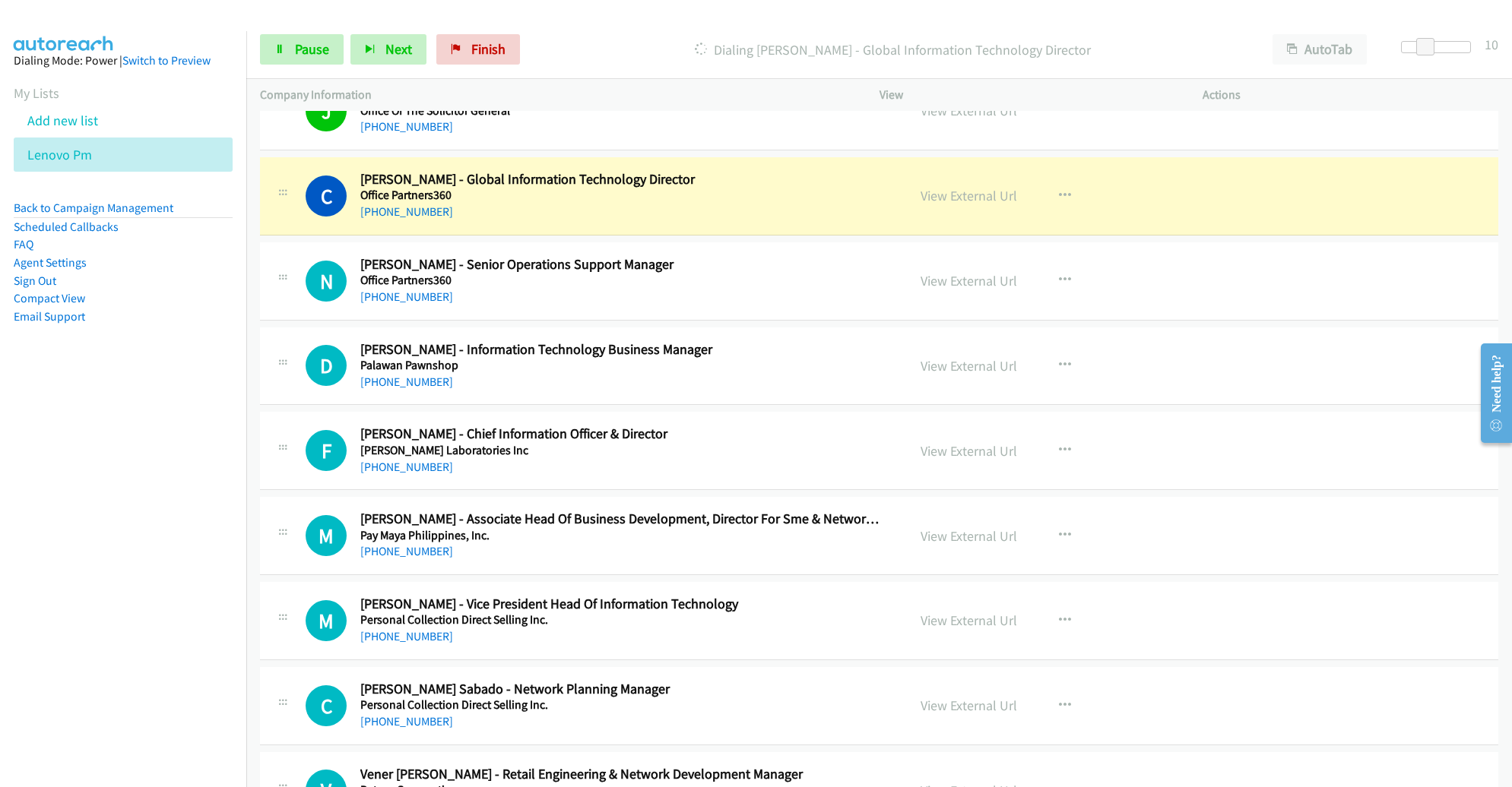
scroll to position [9358, 0]
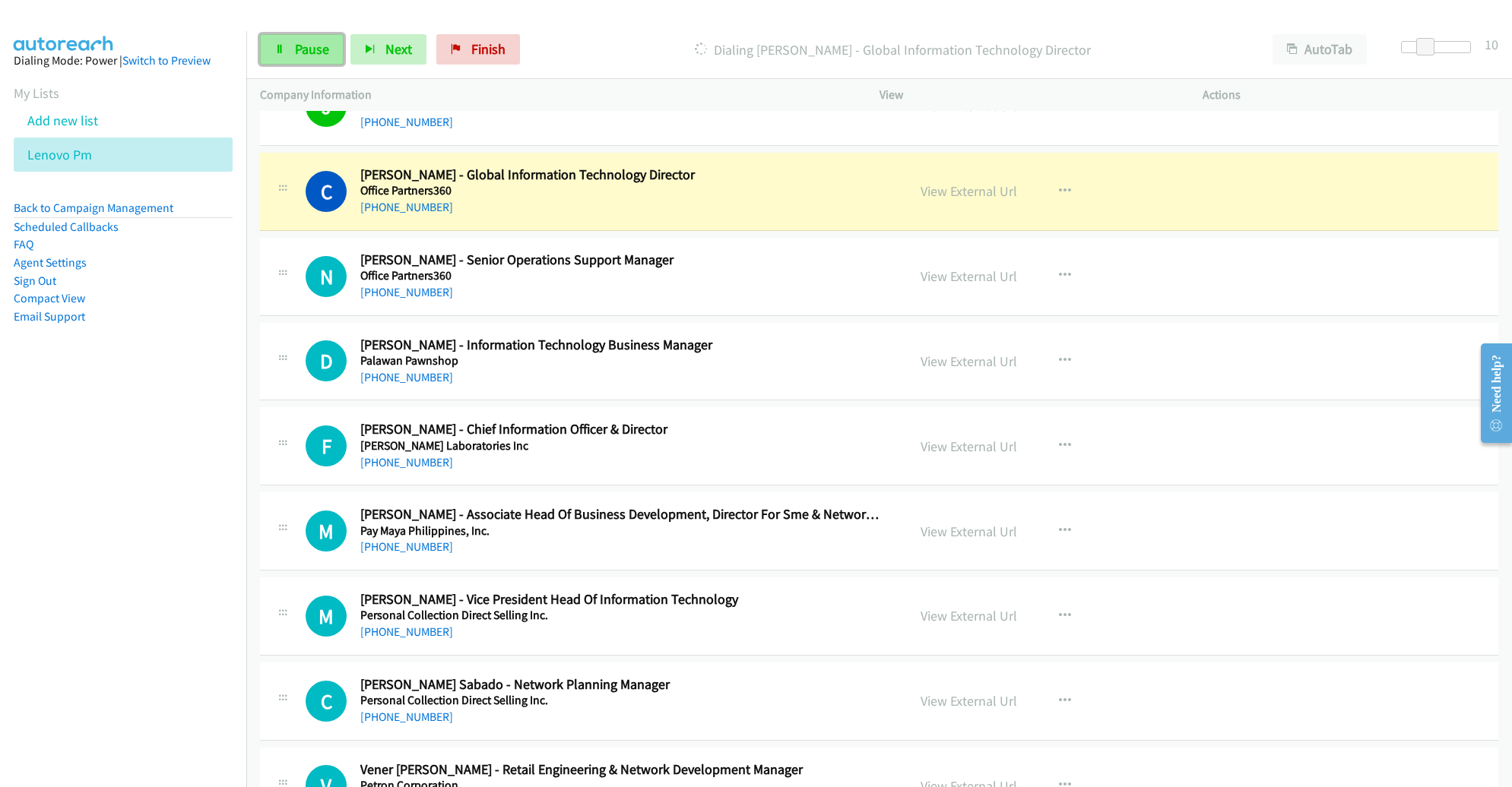
click at [319, 46] on span "Pause" at bounding box center [311, 49] width 34 height 17
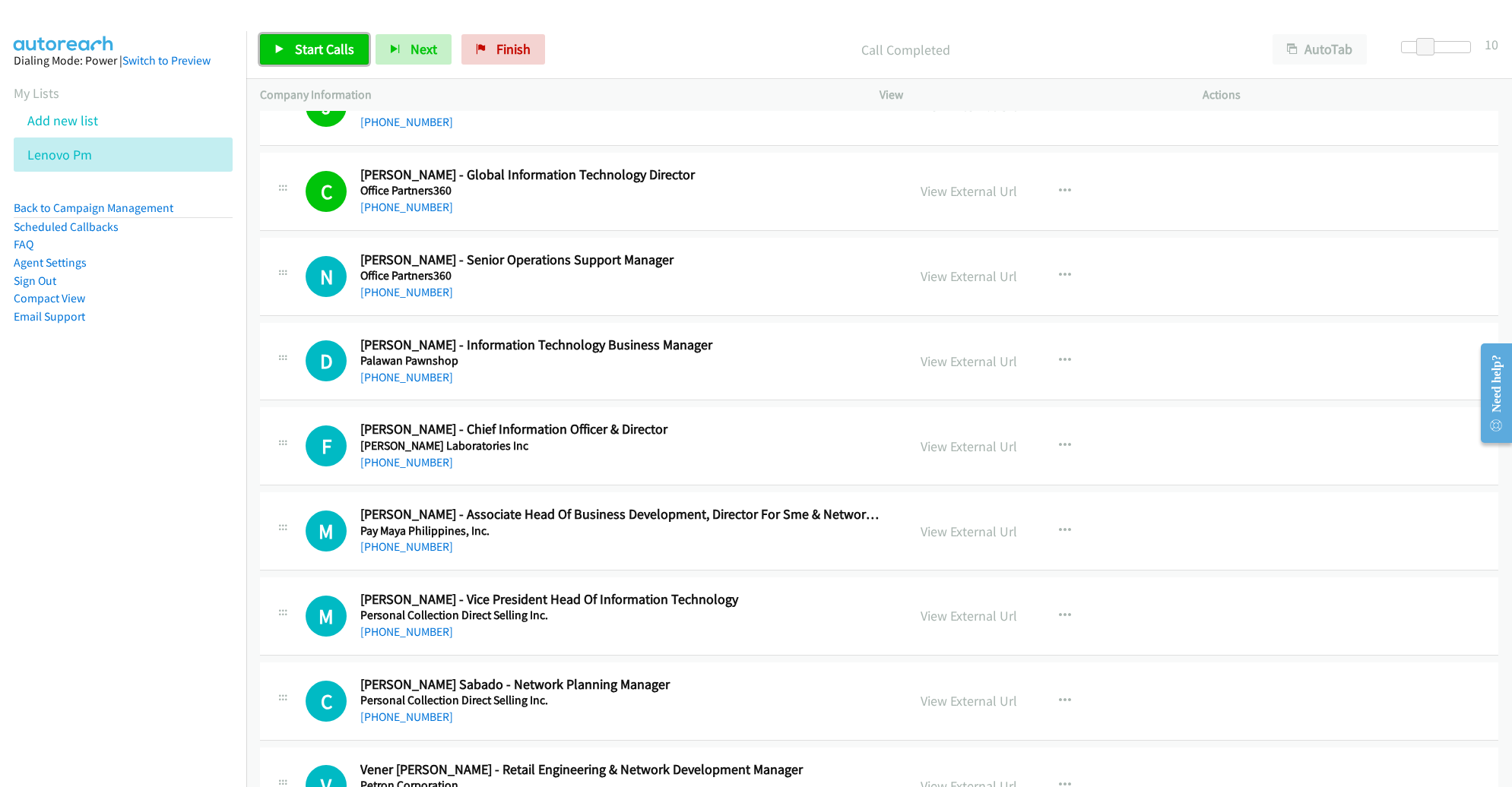
click at [319, 46] on span "Start Calls" at bounding box center [324, 49] width 59 height 17
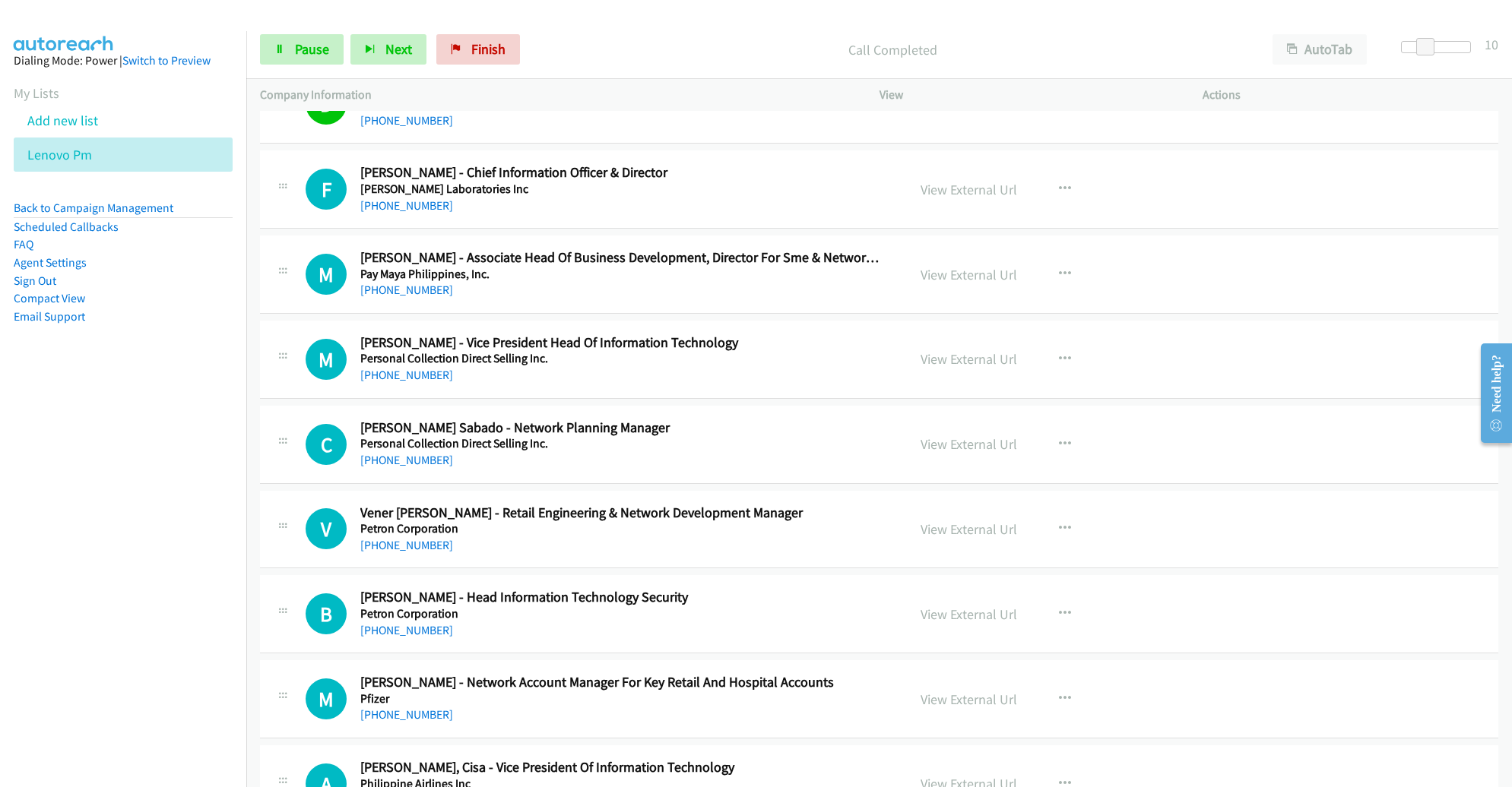
scroll to position [9617, 0]
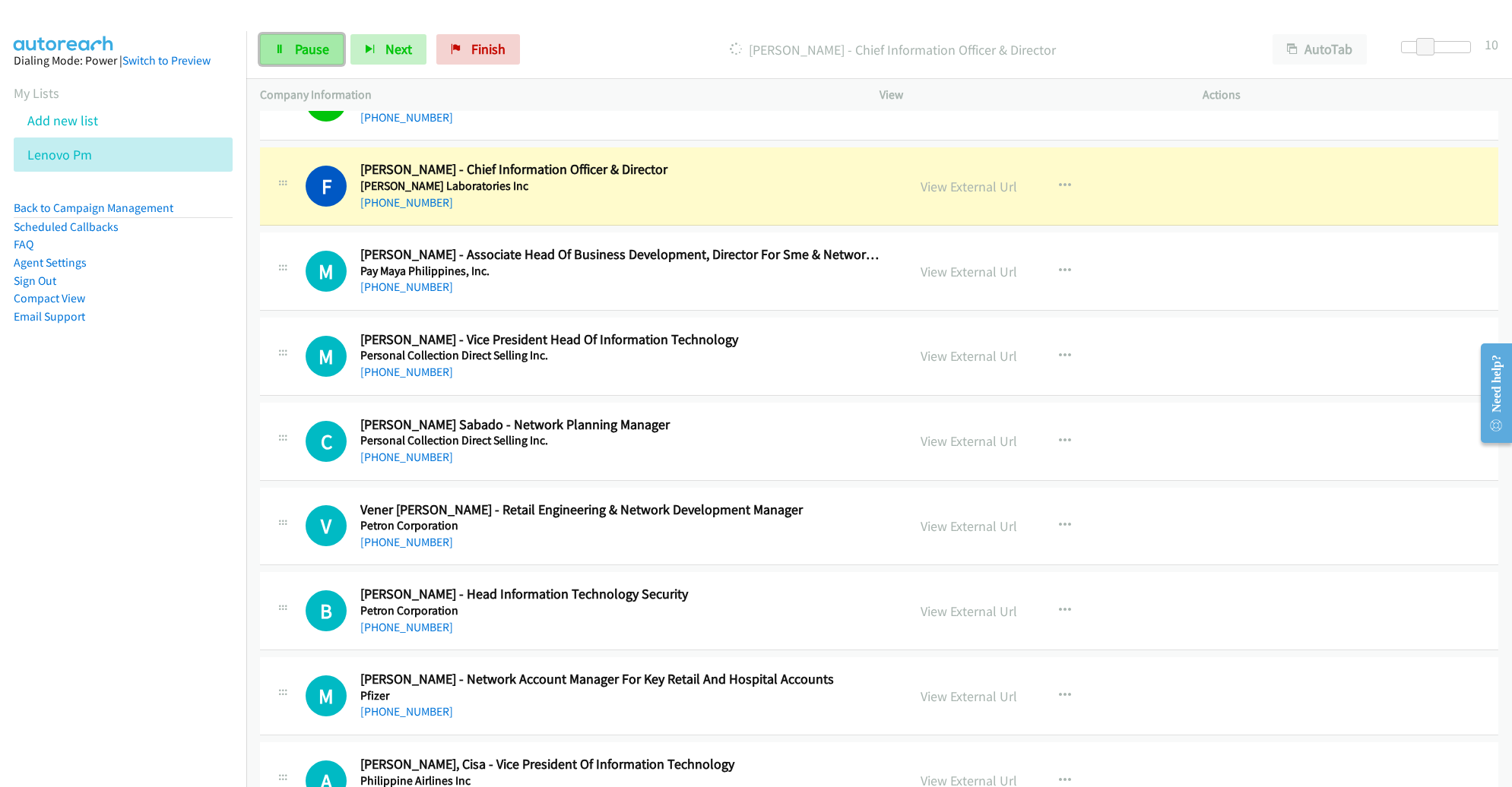
click at [332, 44] on link "Pause" at bounding box center [302, 49] width 84 height 30
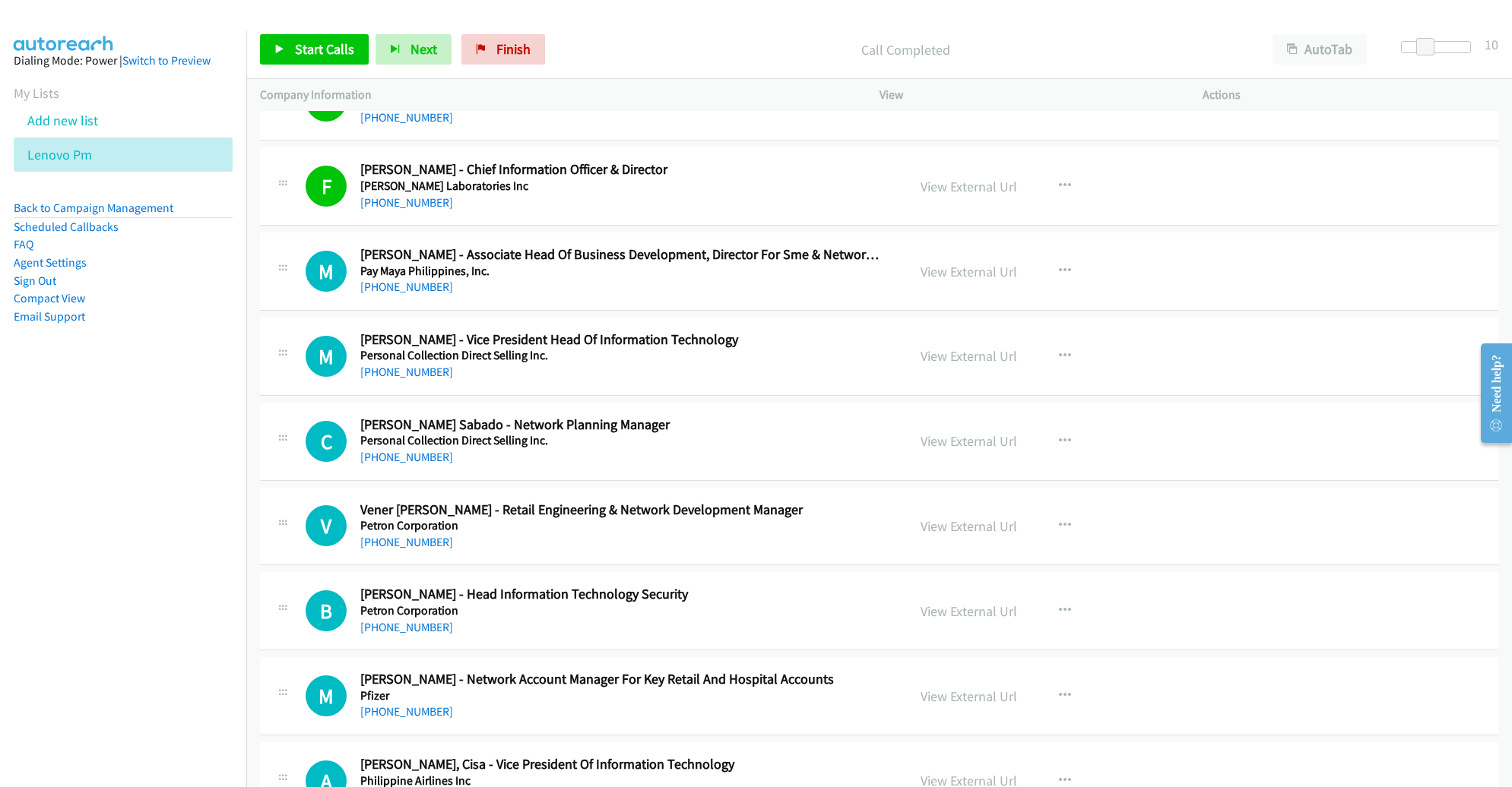
click at [328, 77] on div "Start Calls Pause Next Finish Call Completed AutoTab AutoTab 10" at bounding box center [879, 50] width 1266 height 59
click at [326, 61] on link "Start Calls" at bounding box center [314, 49] width 109 height 30
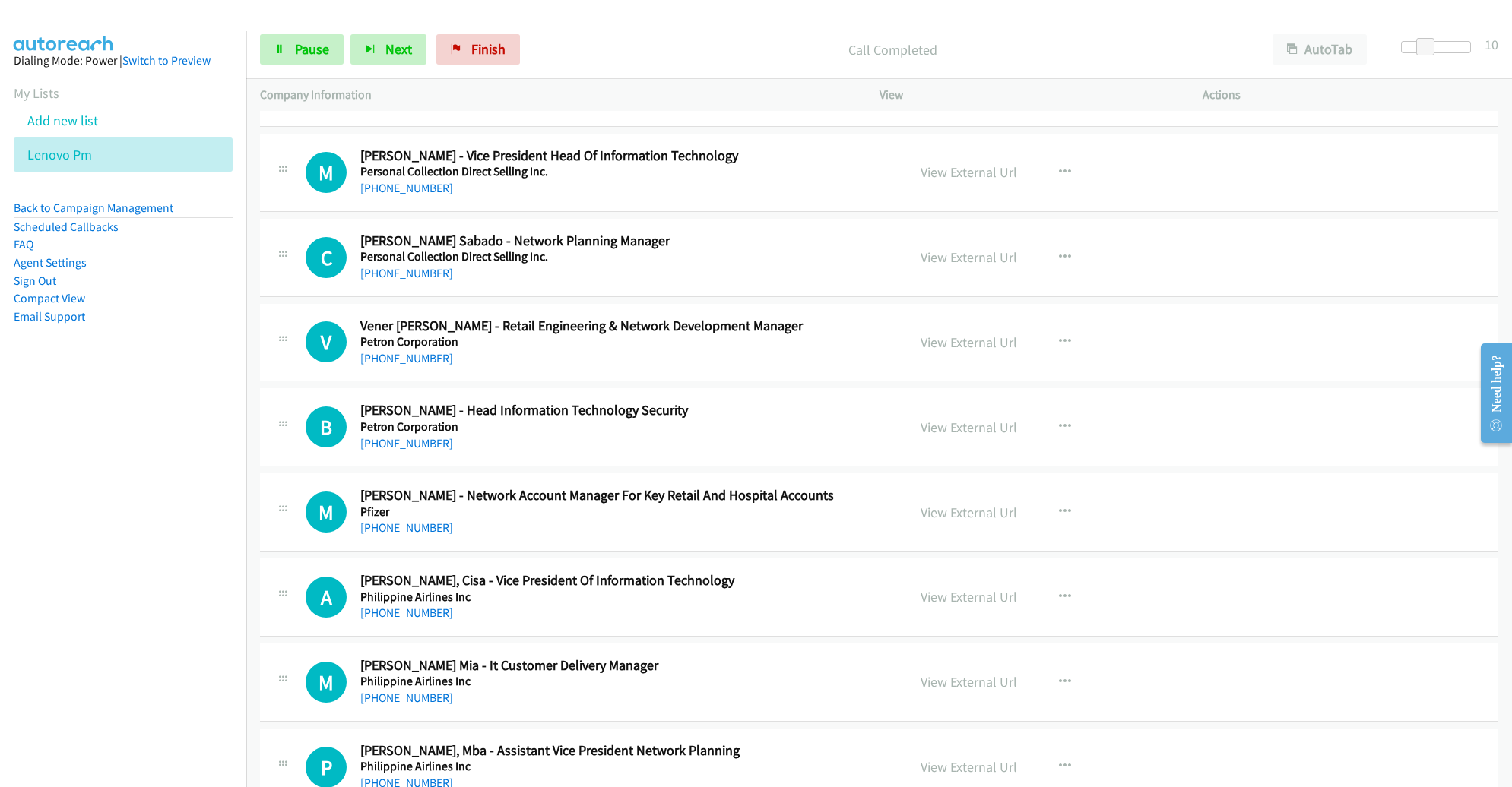
scroll to position [9797, 0]
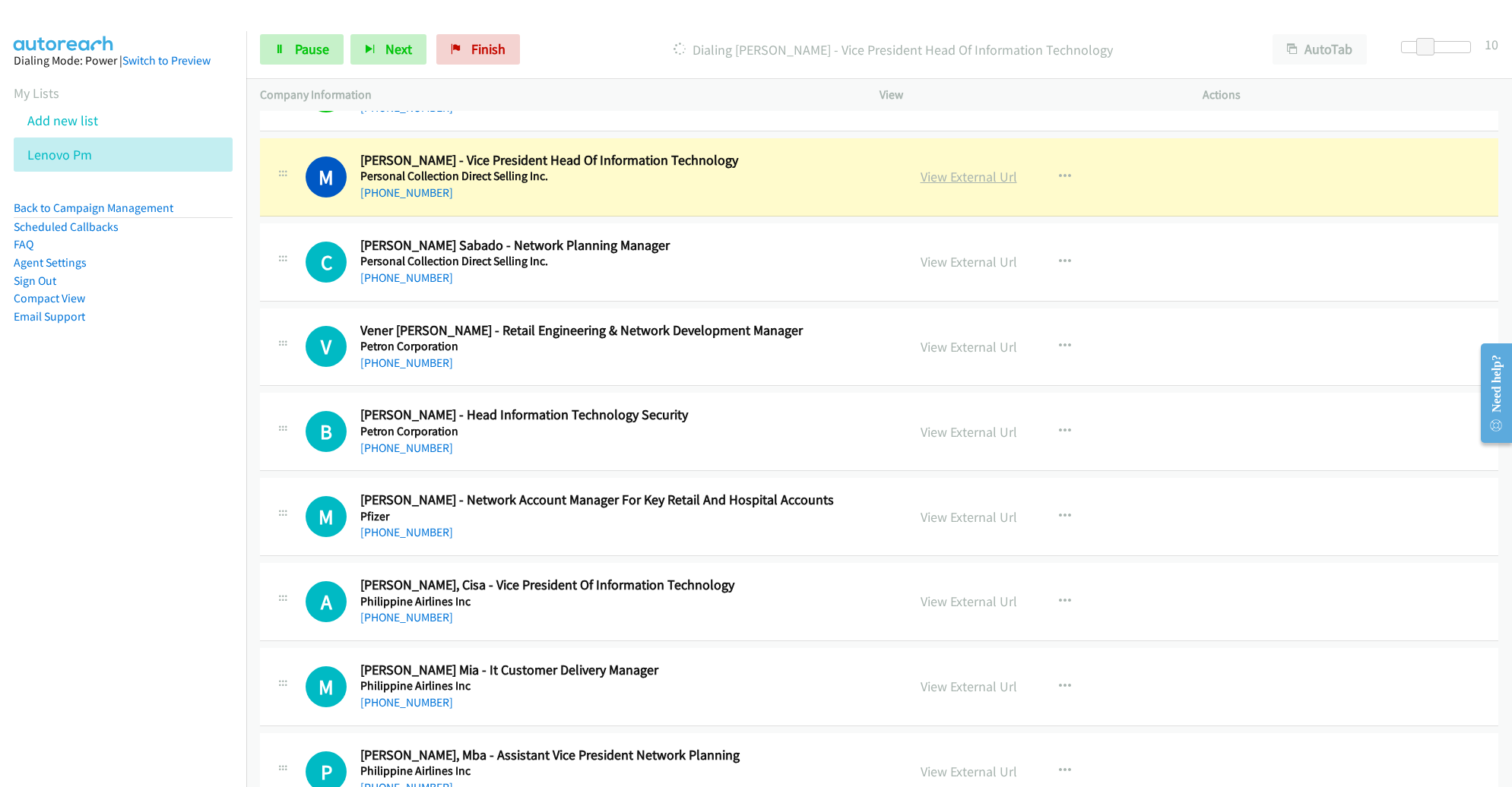
click at [933, 168] on link "View External Url" at bounding box center [969, 177] width 97 height 17
click at [316, 37] on link "Pause" at bounding box center [302, 49] width 84 height 30
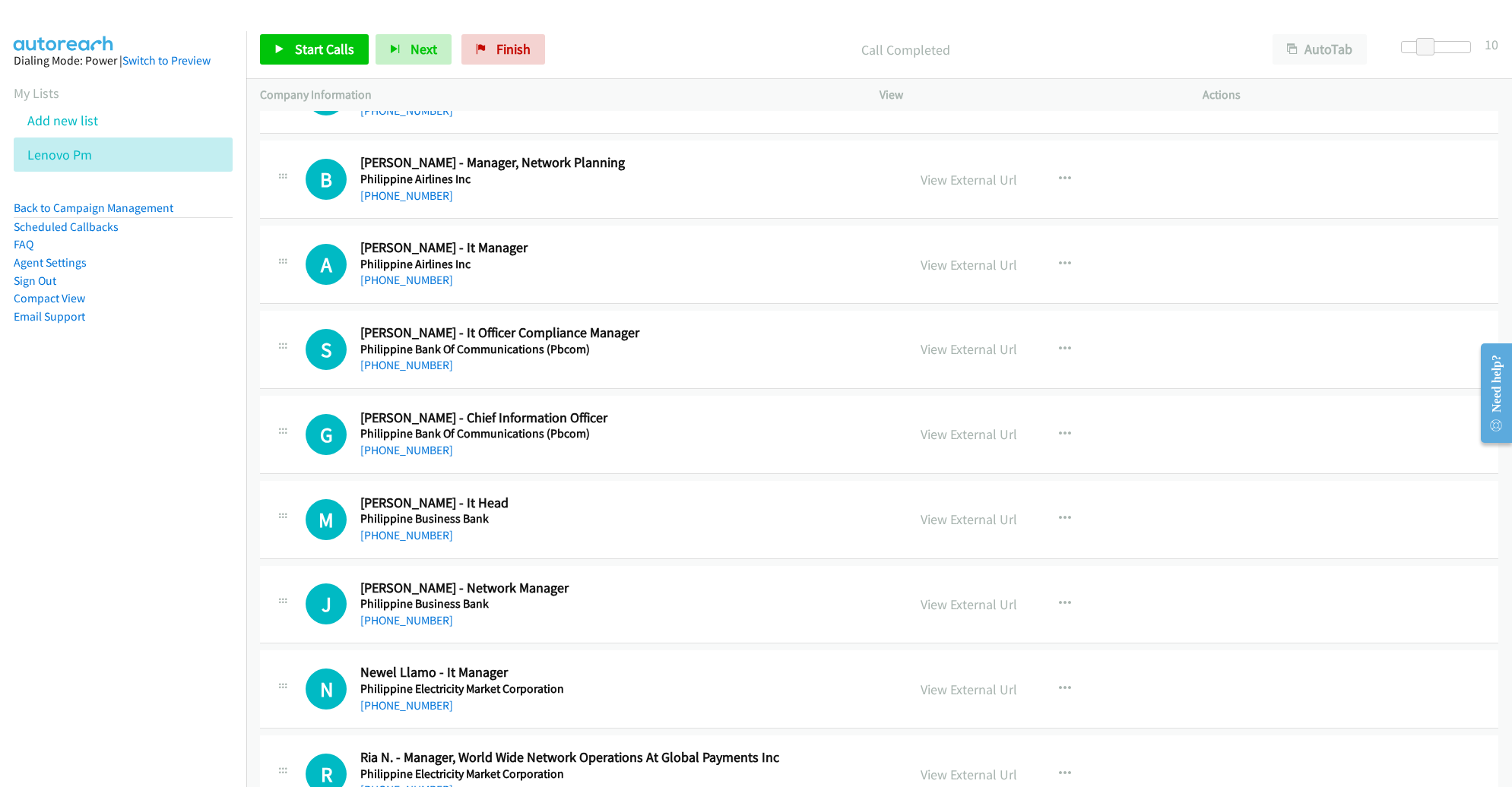
scroll to position [10475, 0]
click at [1059, 257] on icon "button" at bounding box center [1064, 263] width 12 height 12
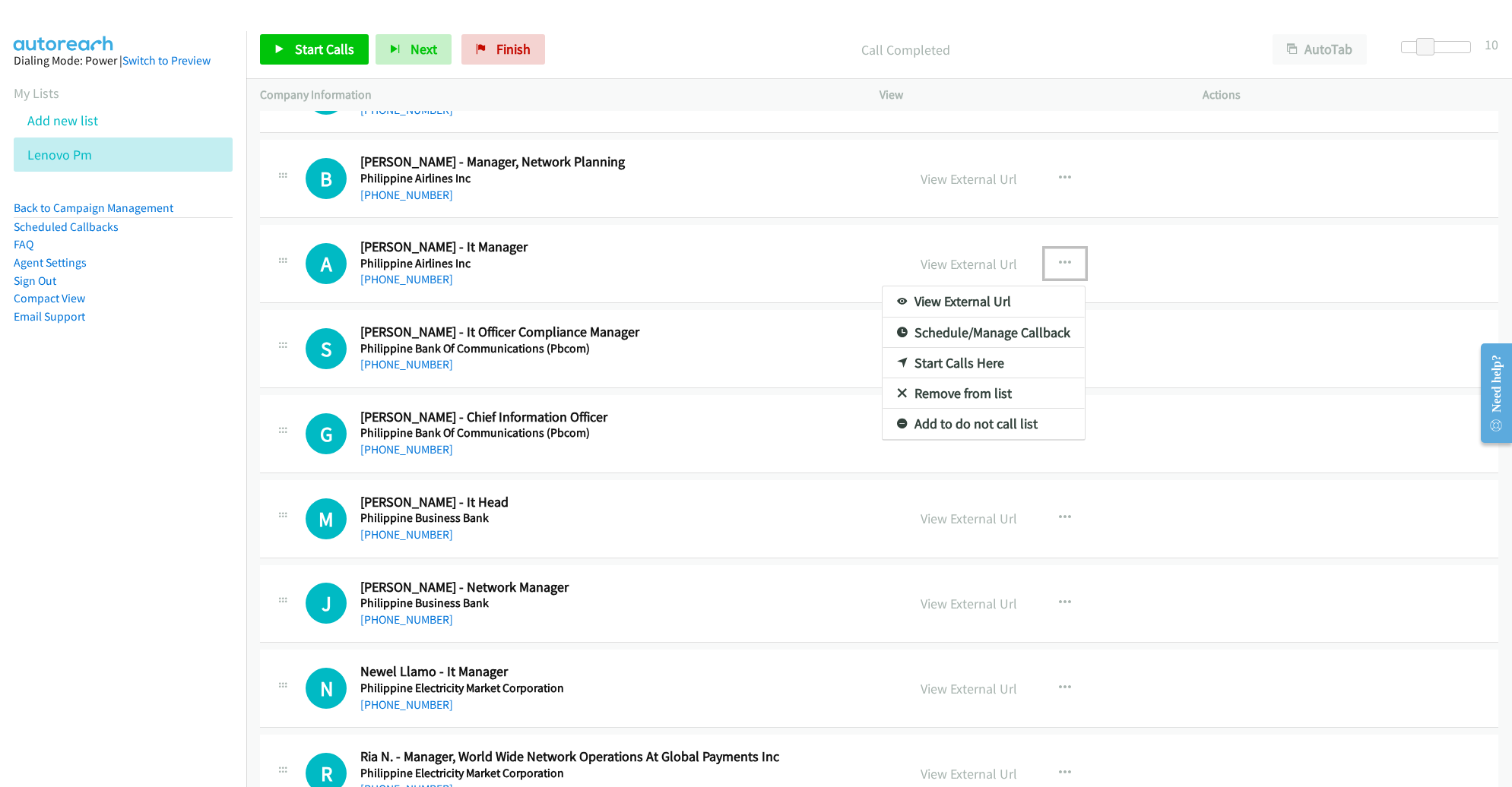
click at [973, 348] on link "Start Calls Here" at bounding box center [983, 363] width 202 height 30
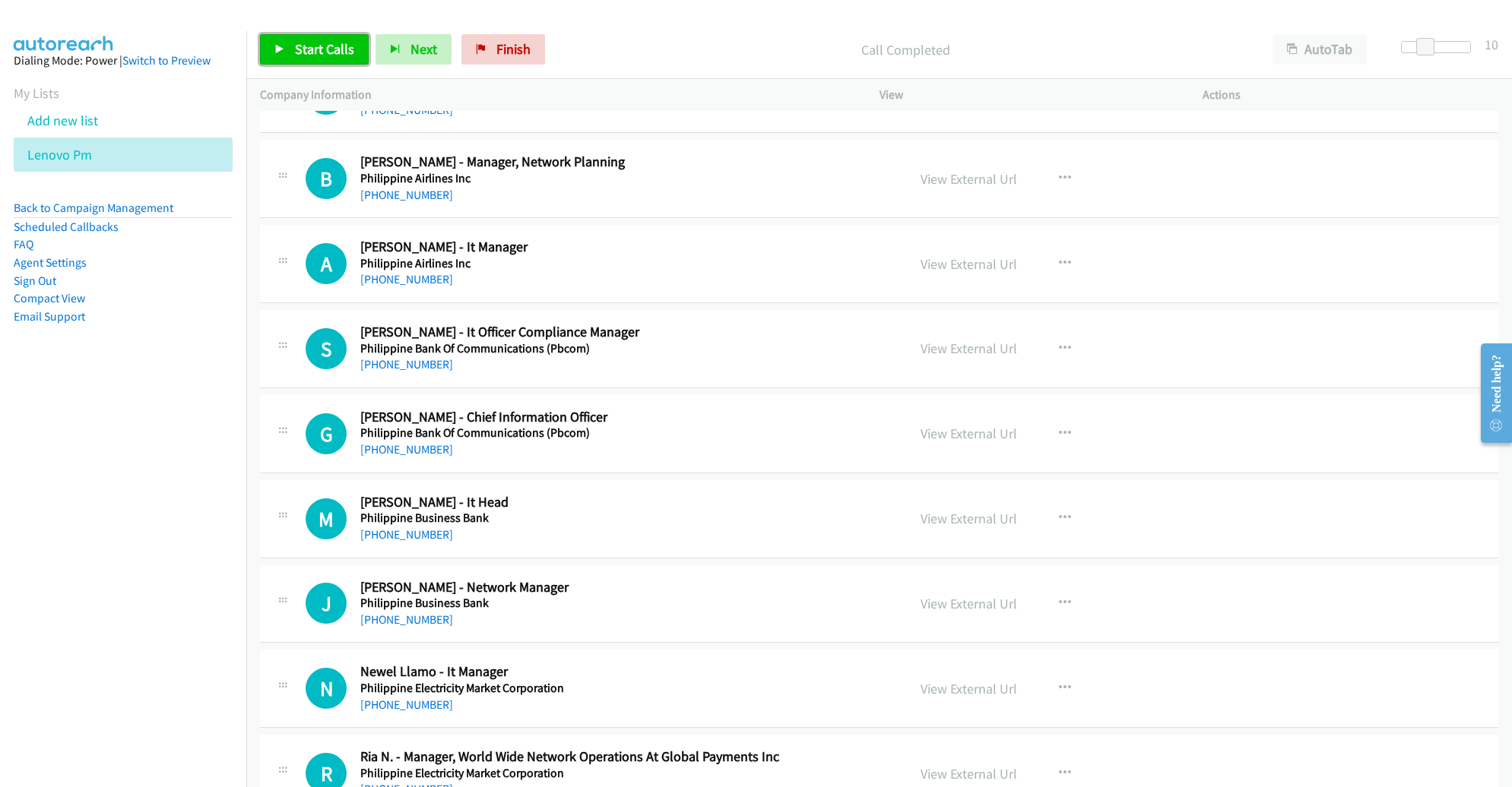
click at [327, 55] on span "Start Calls" at bounding box center [324, 49] width 59 height 17
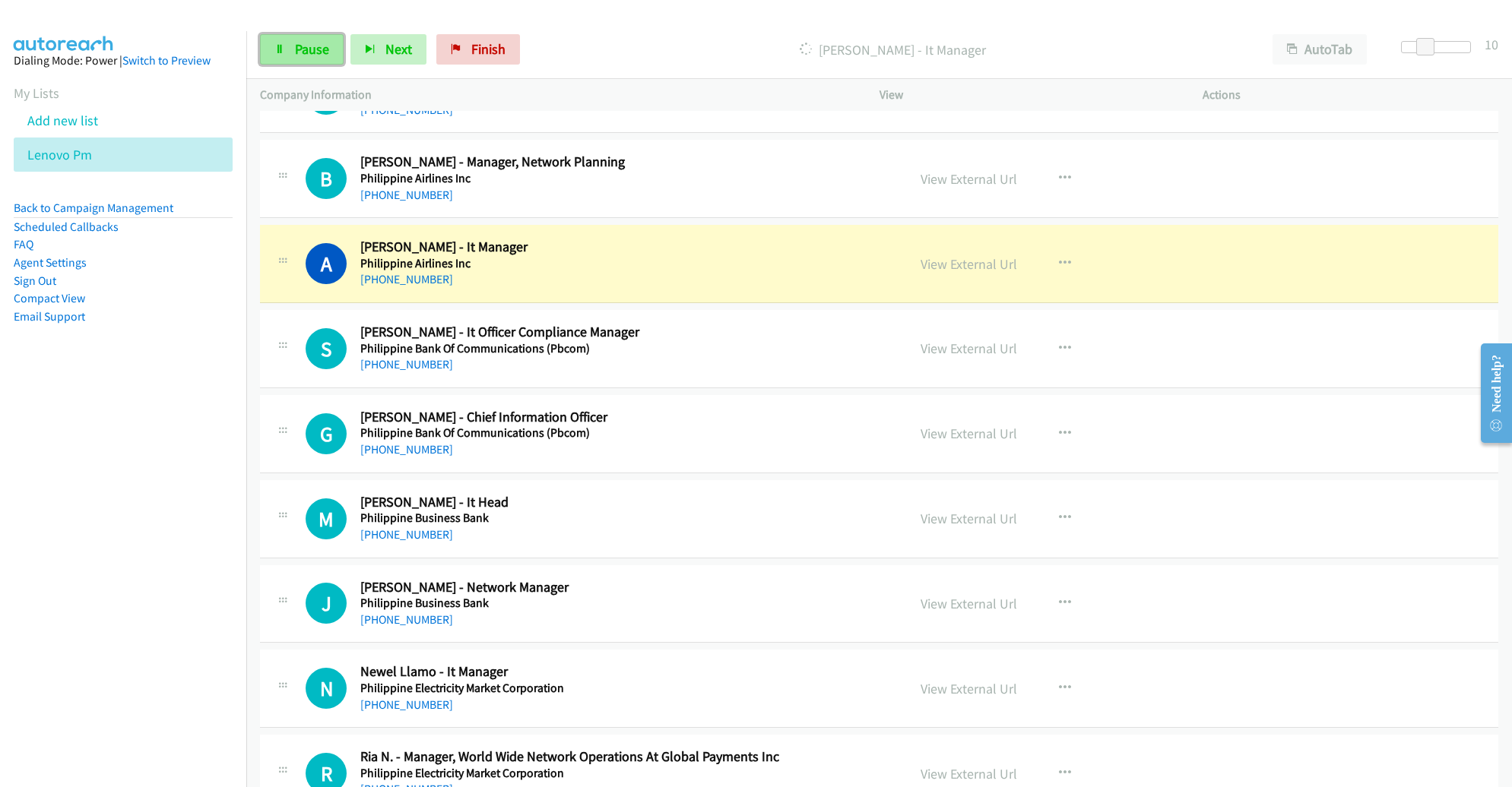
click at [307, 51] on span "Pause" at bounding box center [311, 49] width 34 height 17
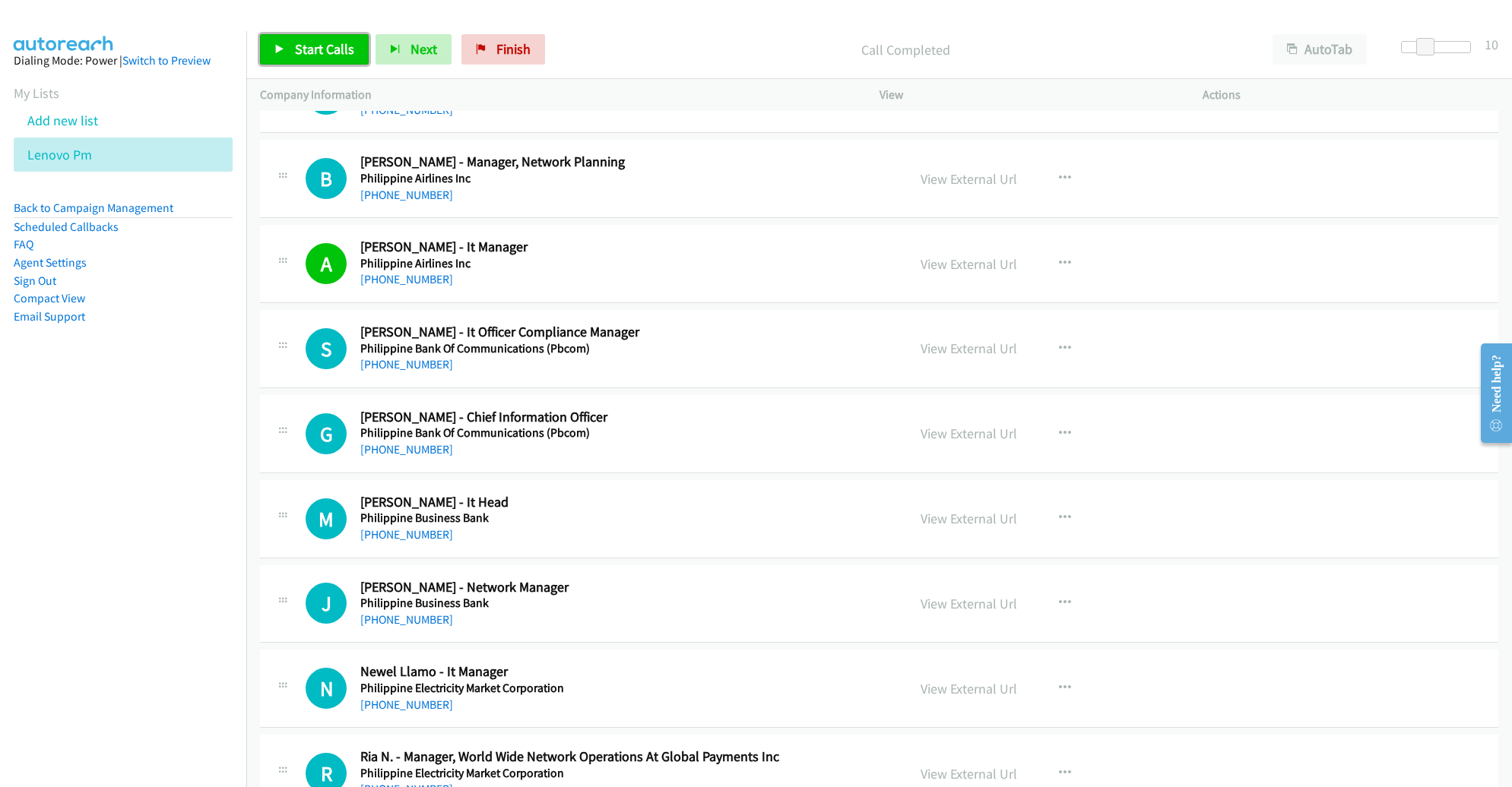
click at [307, 51] on span "Start Calls" at bounding box center [324, 49] width 59 height 17
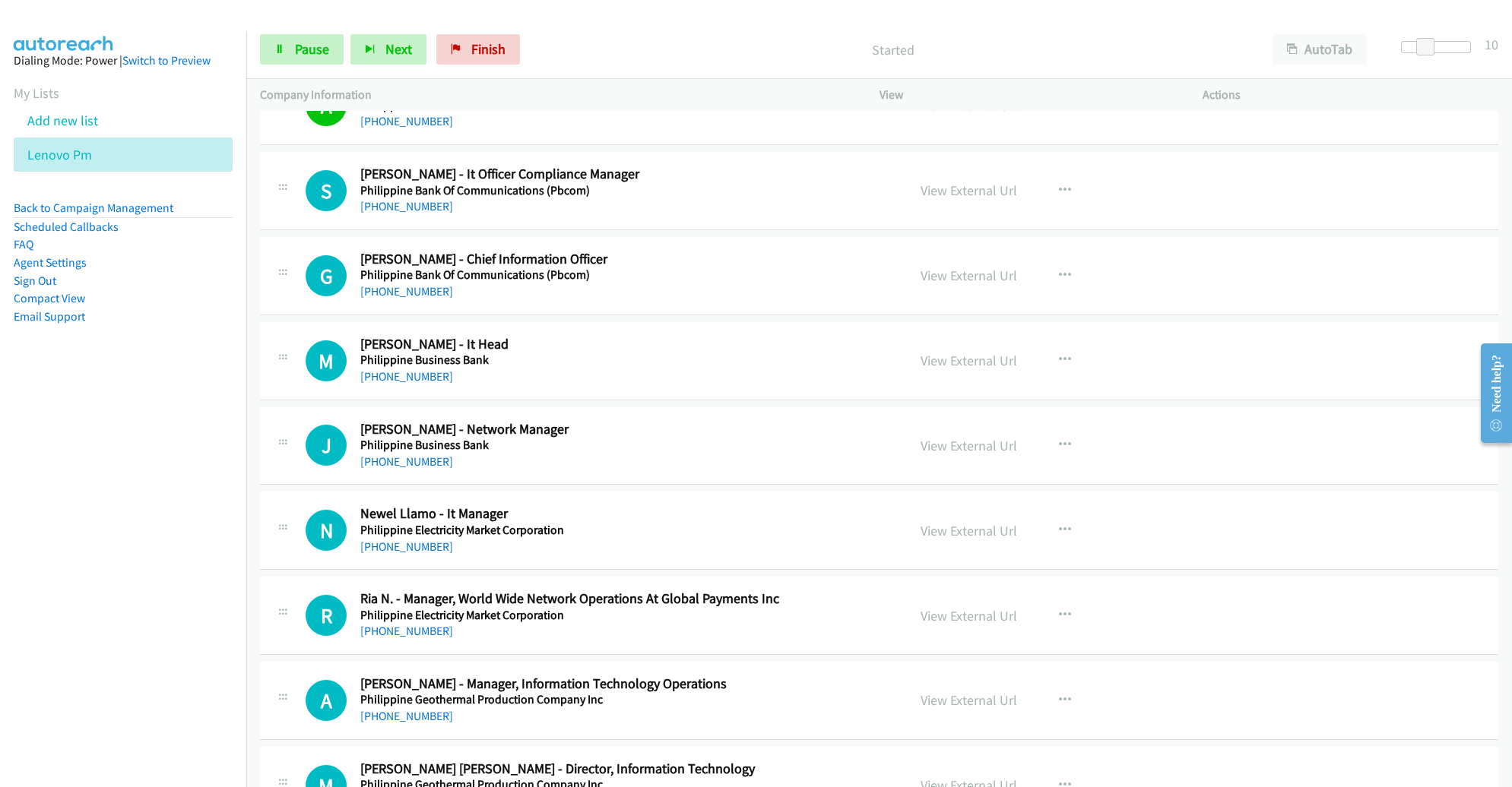
scroll to position [10637, 0]
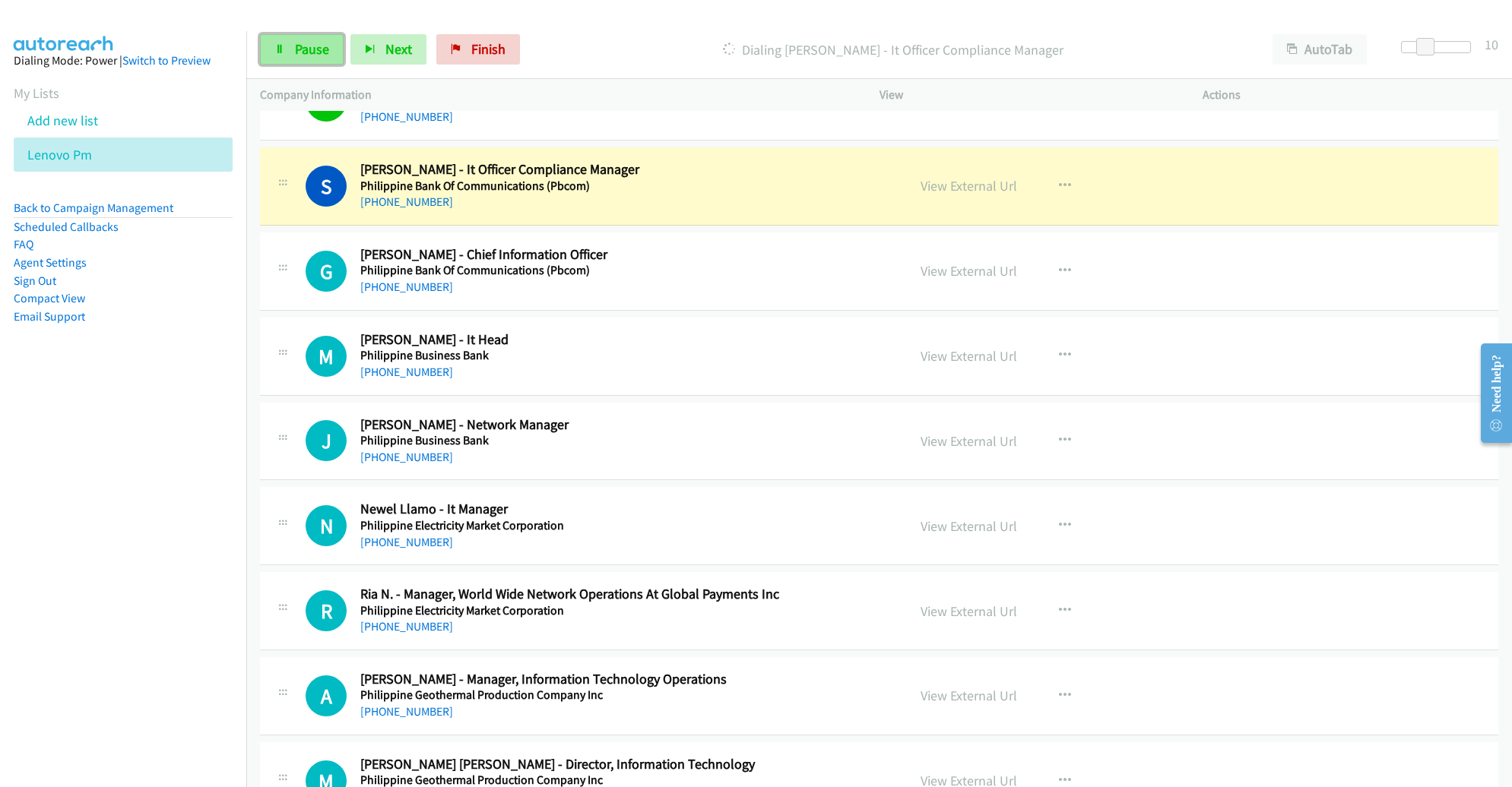
click at [287, 55] on link "Pause" at bounding box center [302, 49] width 84 height 30
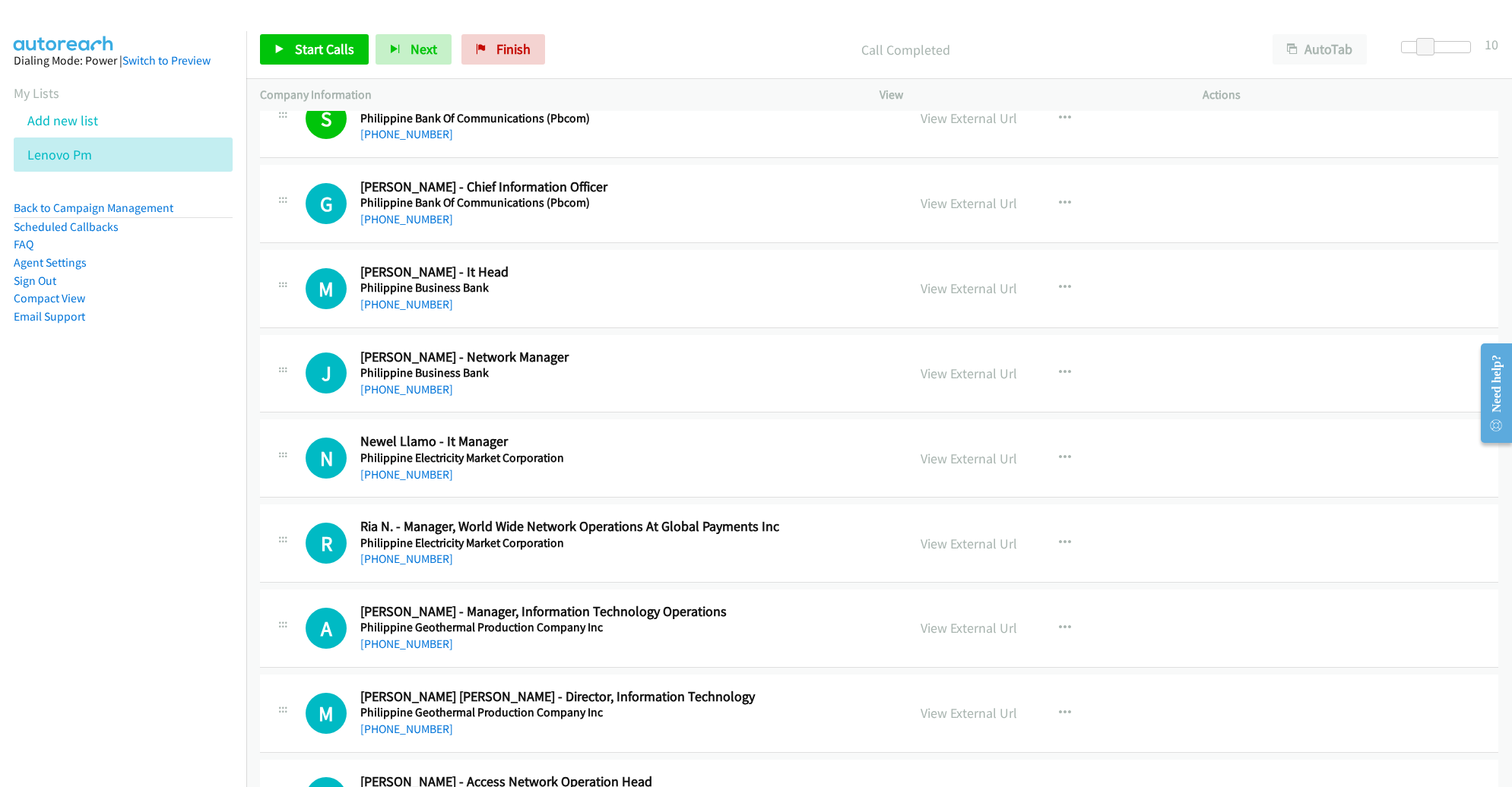
scroll to position [10708, 0]
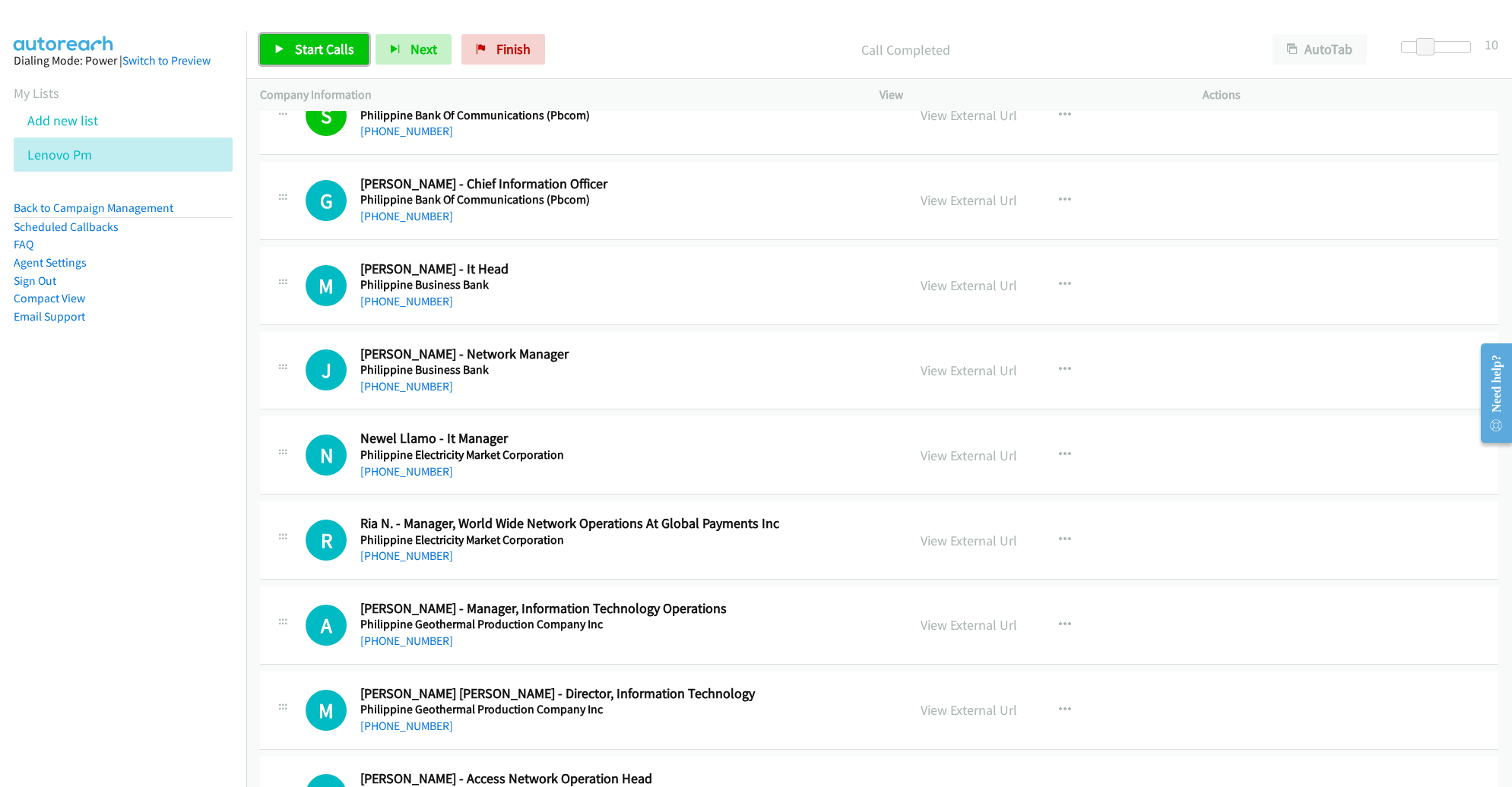
click at [335, 49] on span "Start Calls" at bounding box center [324, 49] width 59 height 17
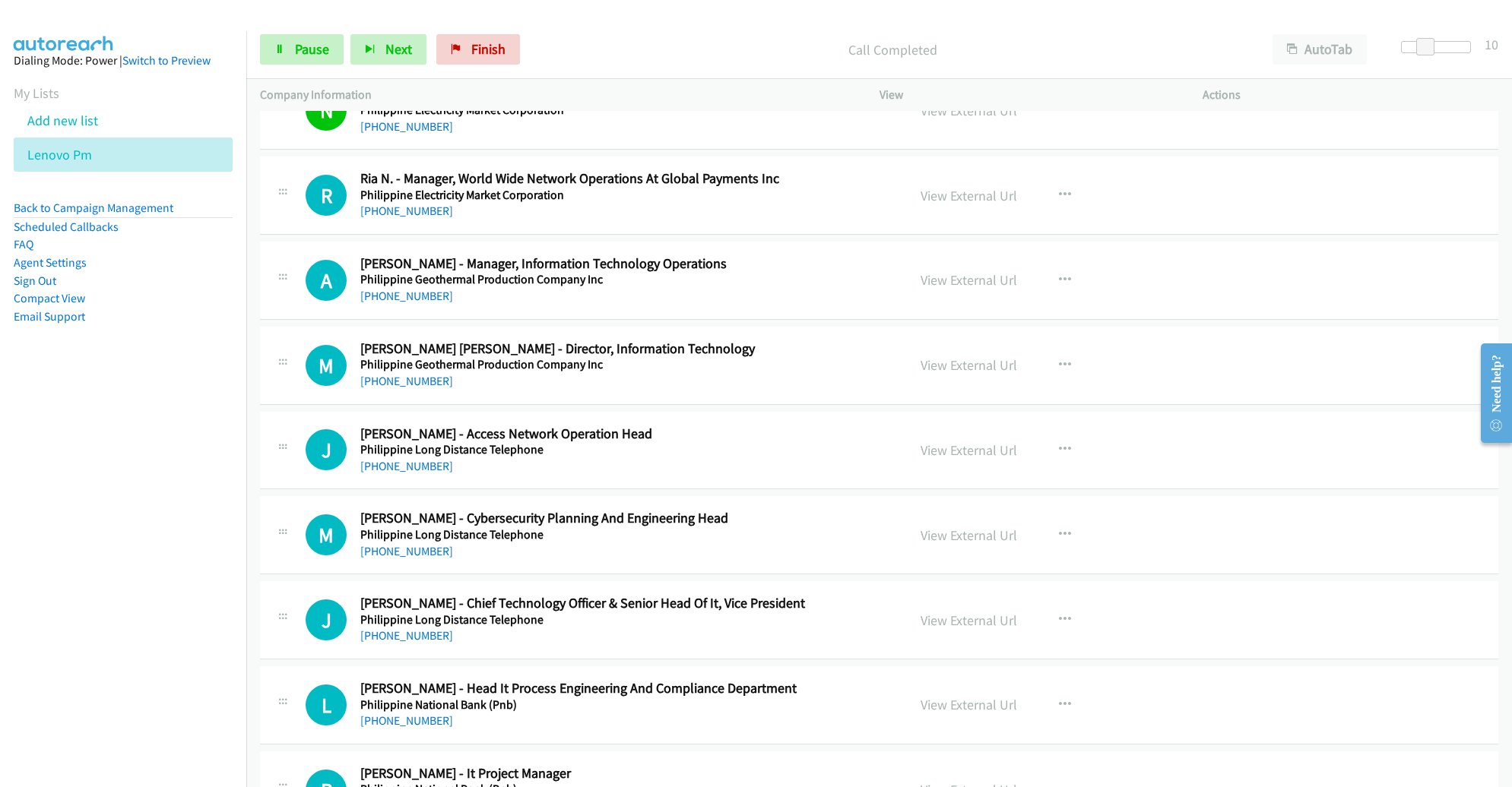
scroll to position [11058, 0]
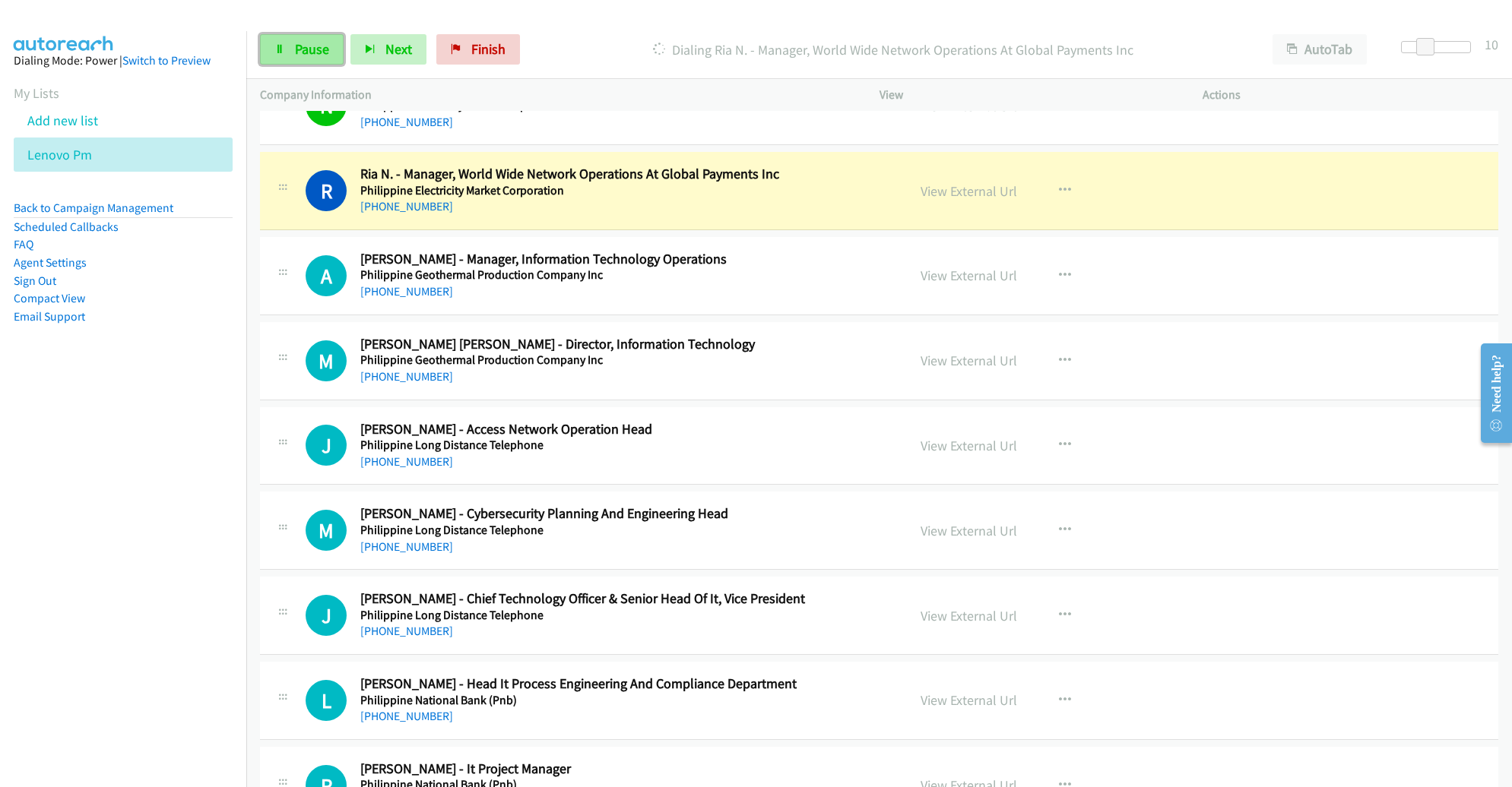
click at [320, 57] on span "Pause" at bounding box center [311, 49] width 34 height 17
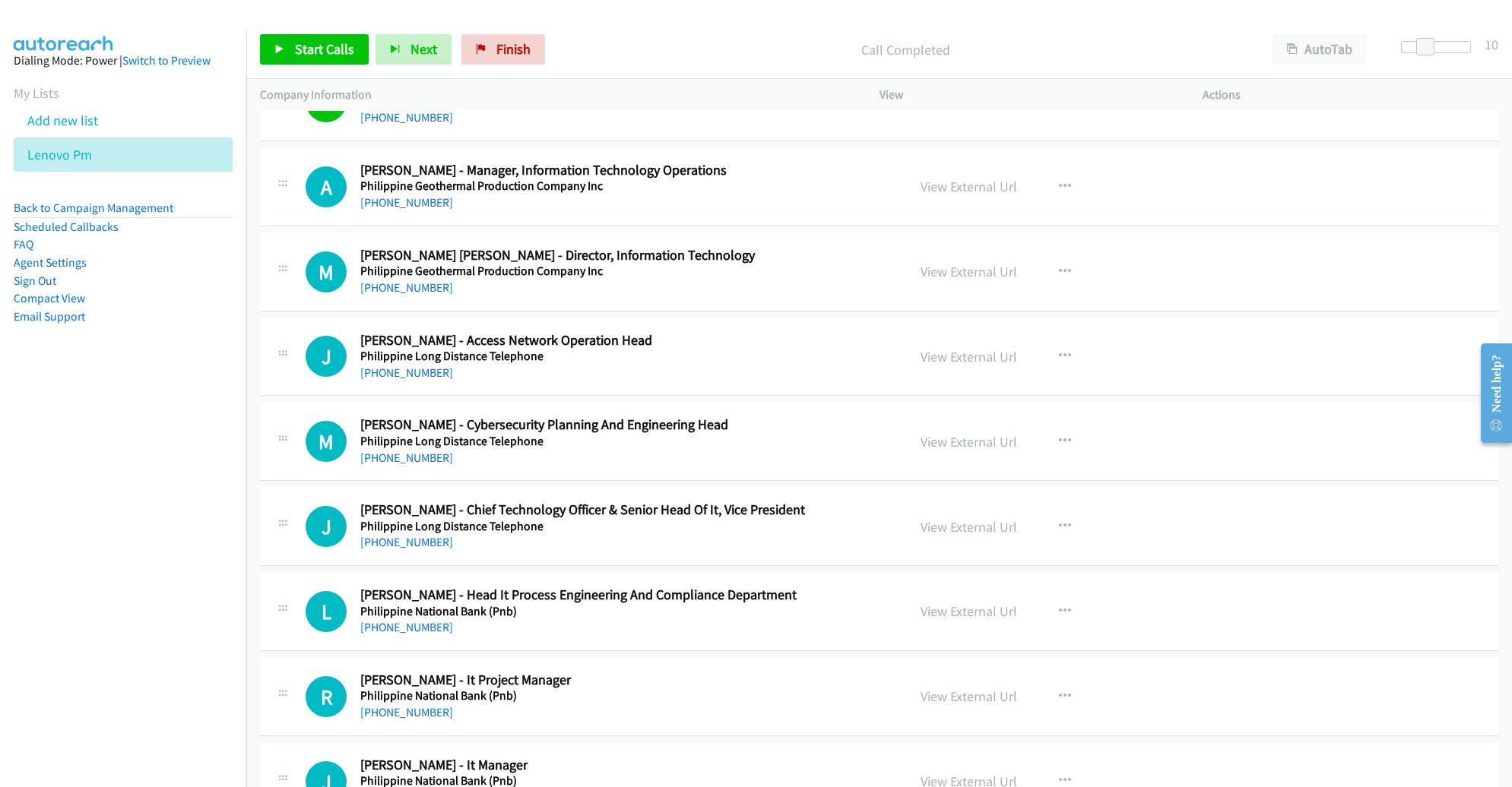
scroll to position [11156, 0]
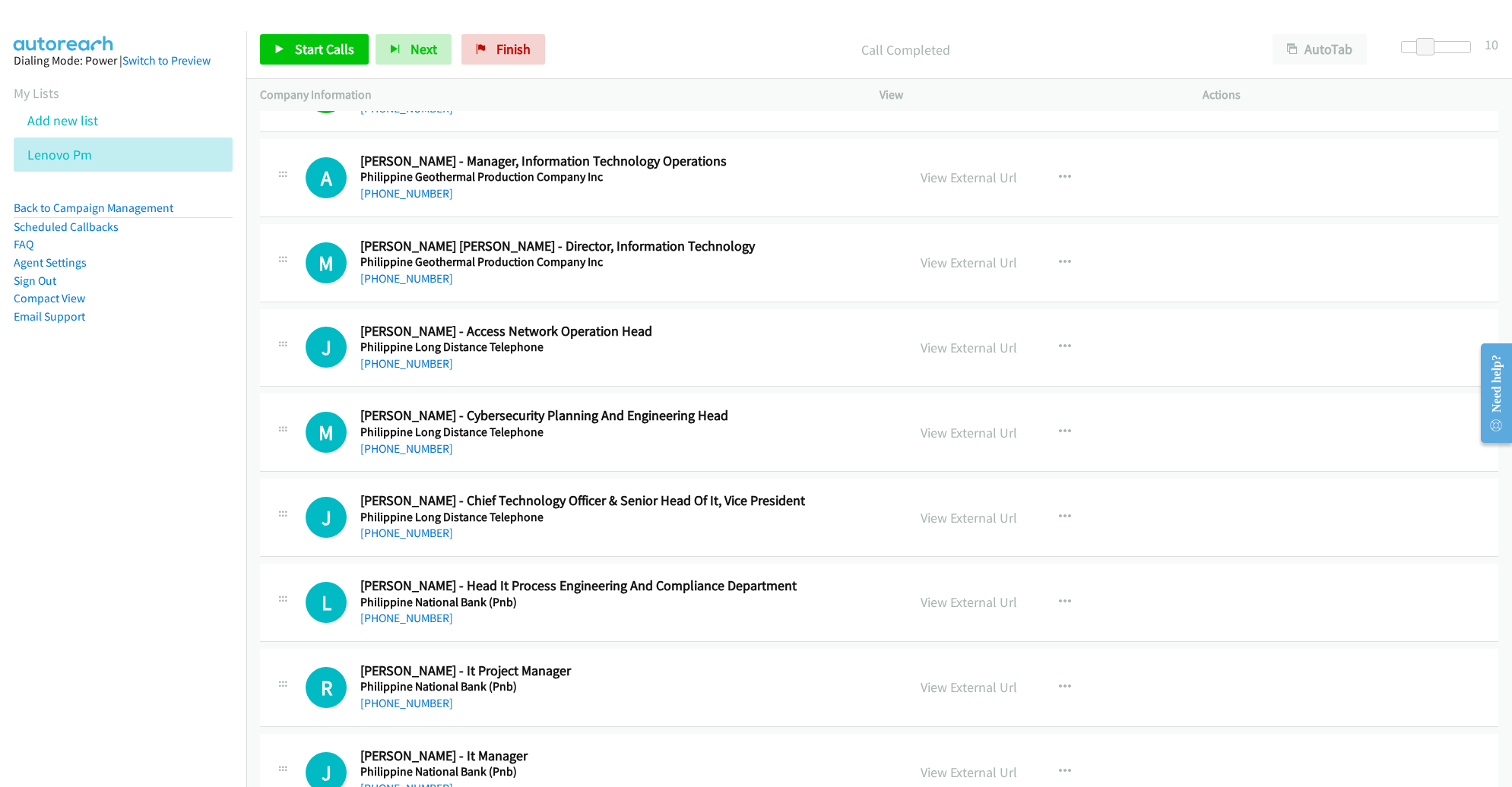
click at [320, 67] on div "Start Calls Pause Next Finish Call Completed AutoTab AutoTab 10" at bounding box center [879, 50] width 1266 height 59
click at [321, 52] on span "Start Calls" at bounding box center [324, 49] width 59 height 17
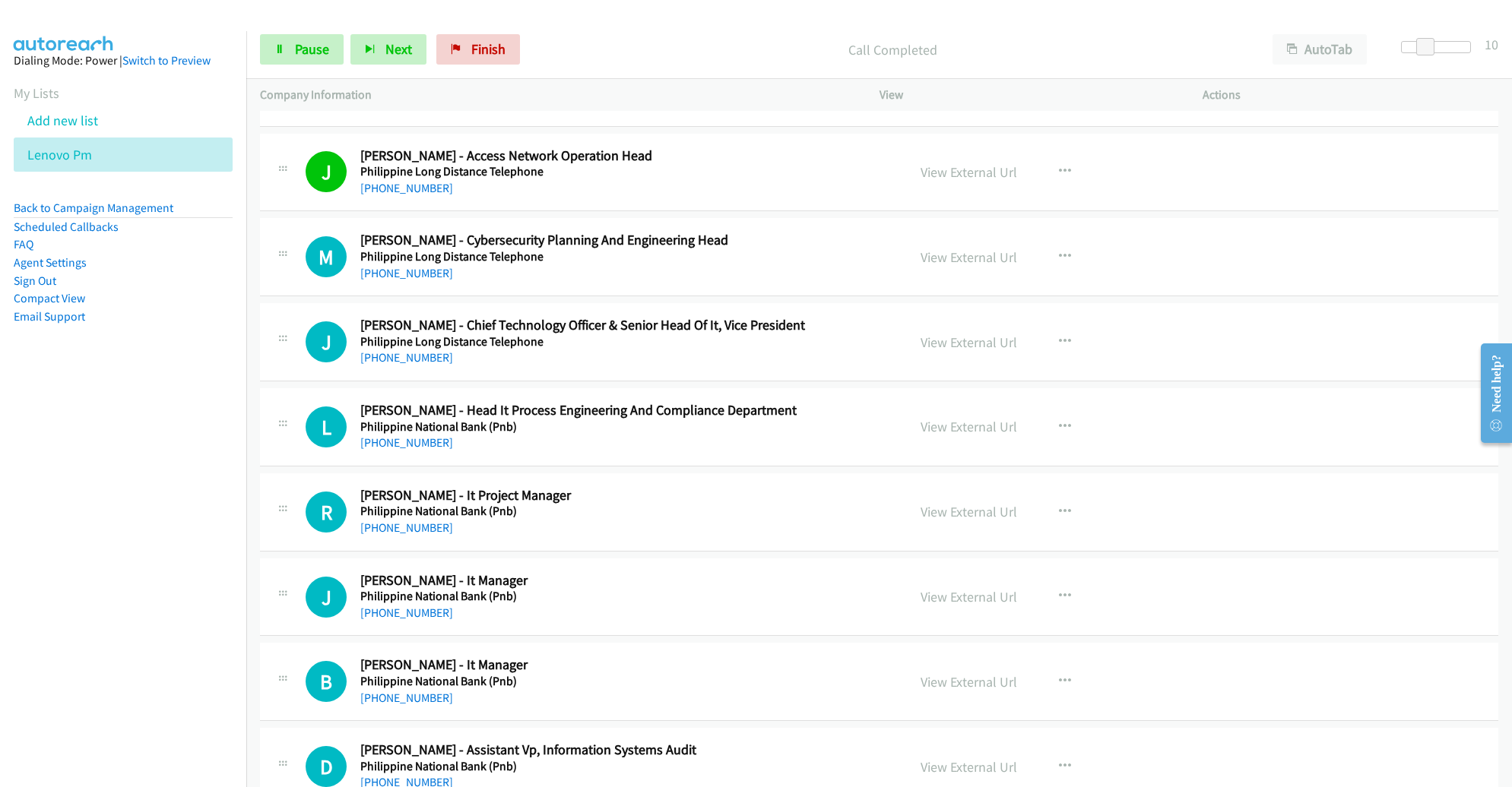
scroll to position [11332, 0]
click at [287, 58] on link "Pause" at bounding box center [302, 49] width 84 height 30
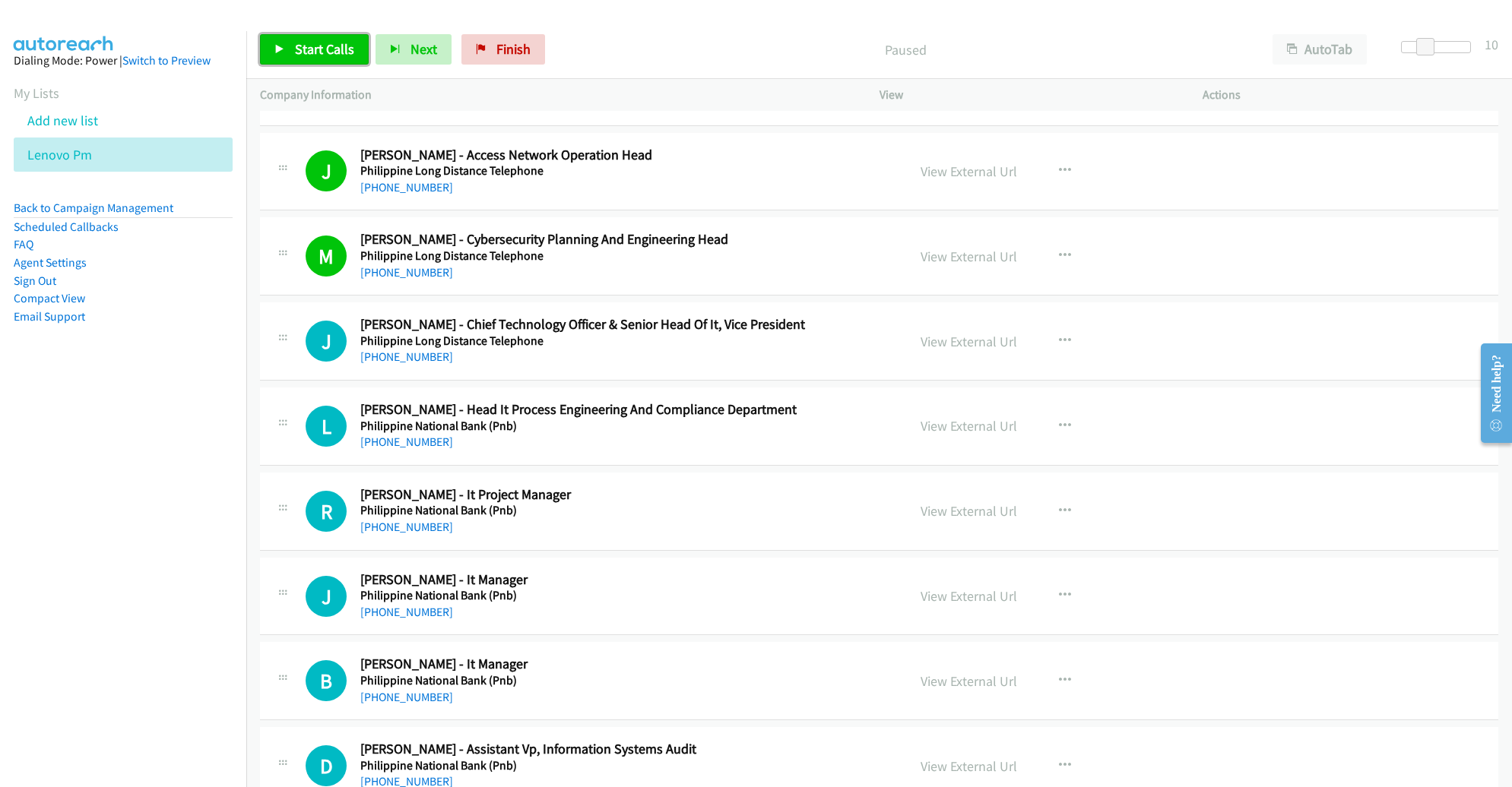
click at [326, 45] on span "Start Calls" at bounding box center [324, 49] width 59 height 17
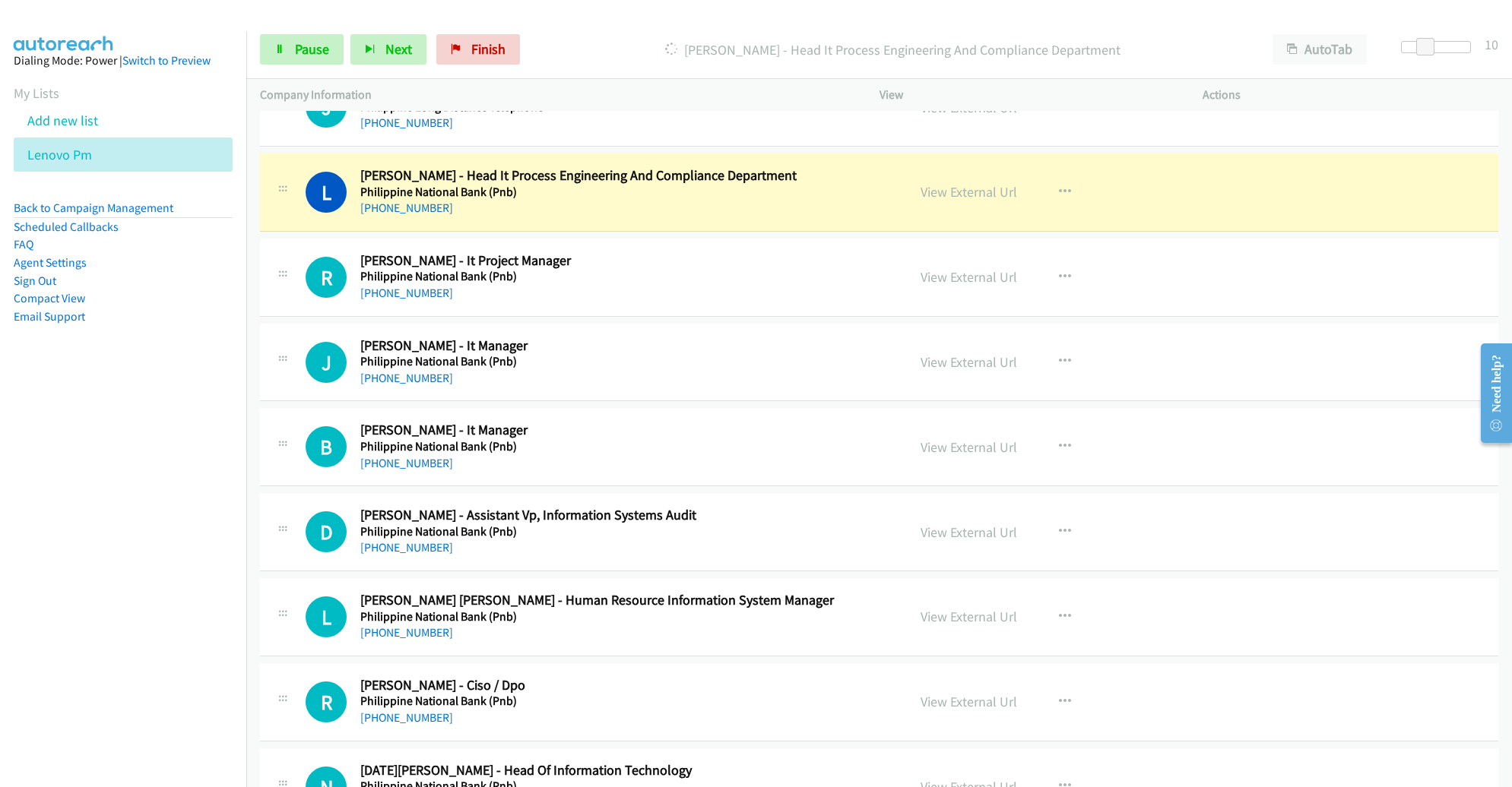
scroll to position [11571, 0]
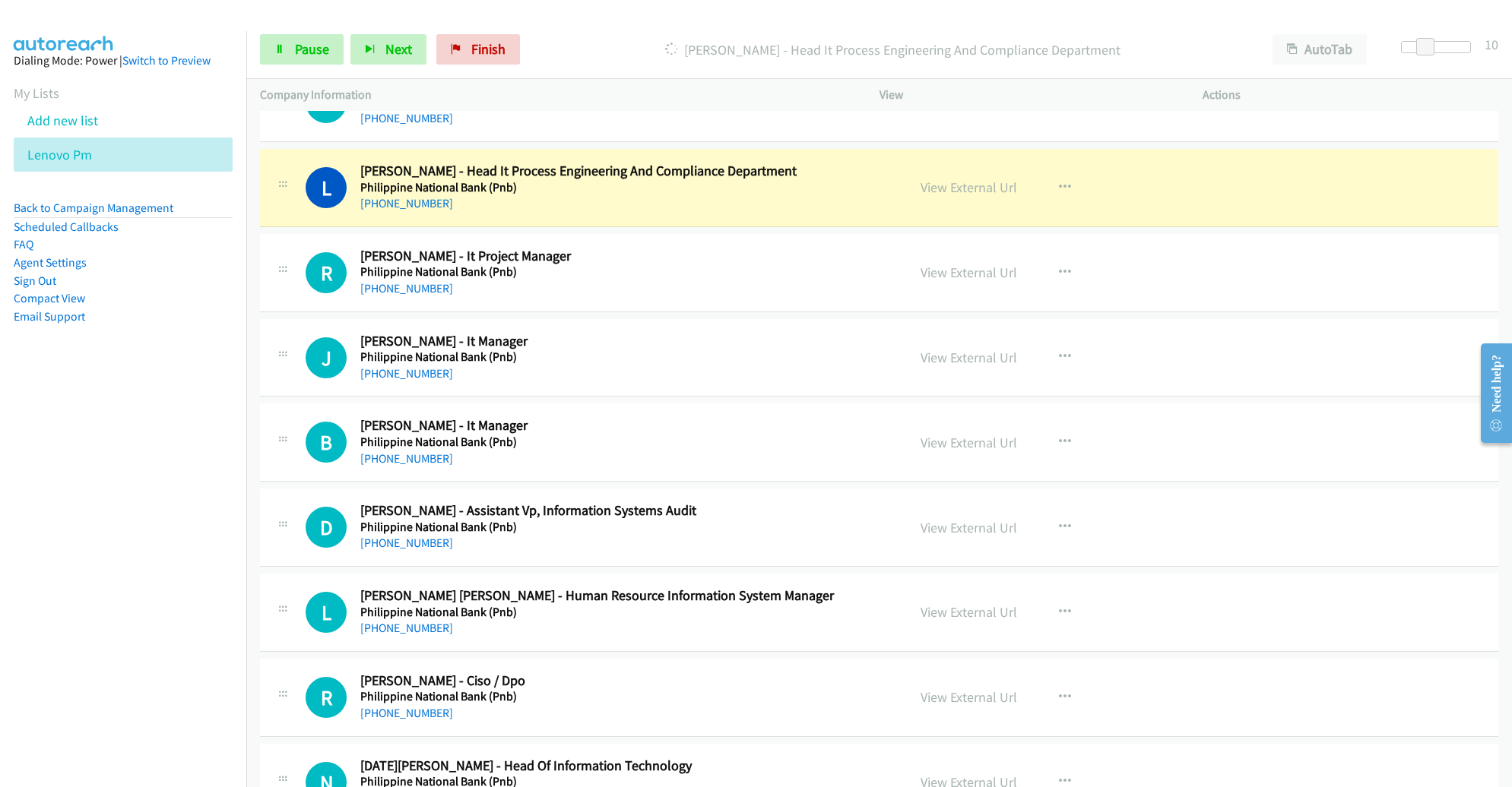
click at [846, 279] on div "[PHONE_NUMBER]" at bounding box center [623, 288] width 524 height 18
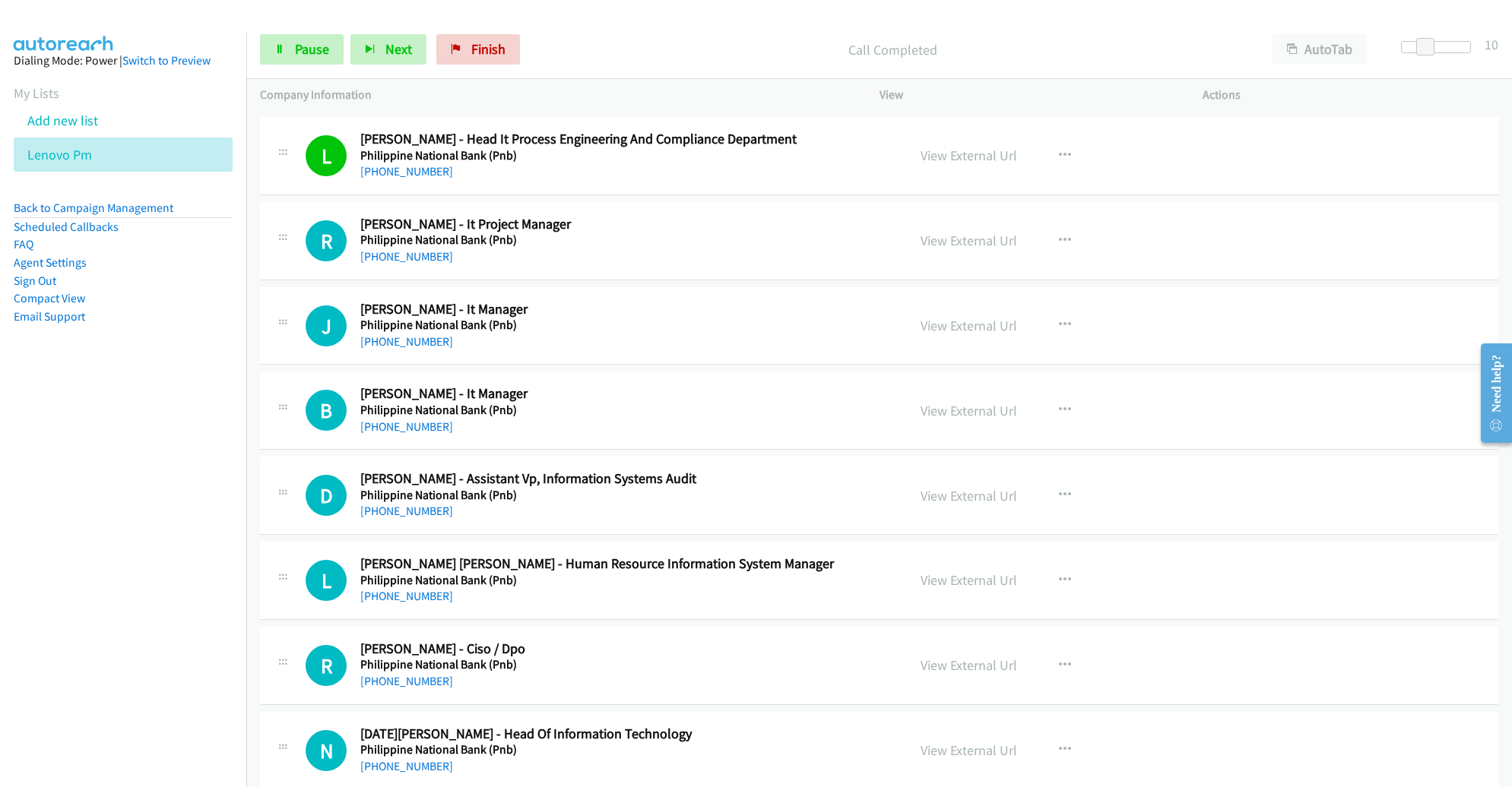
scroll to position [11657, 0]
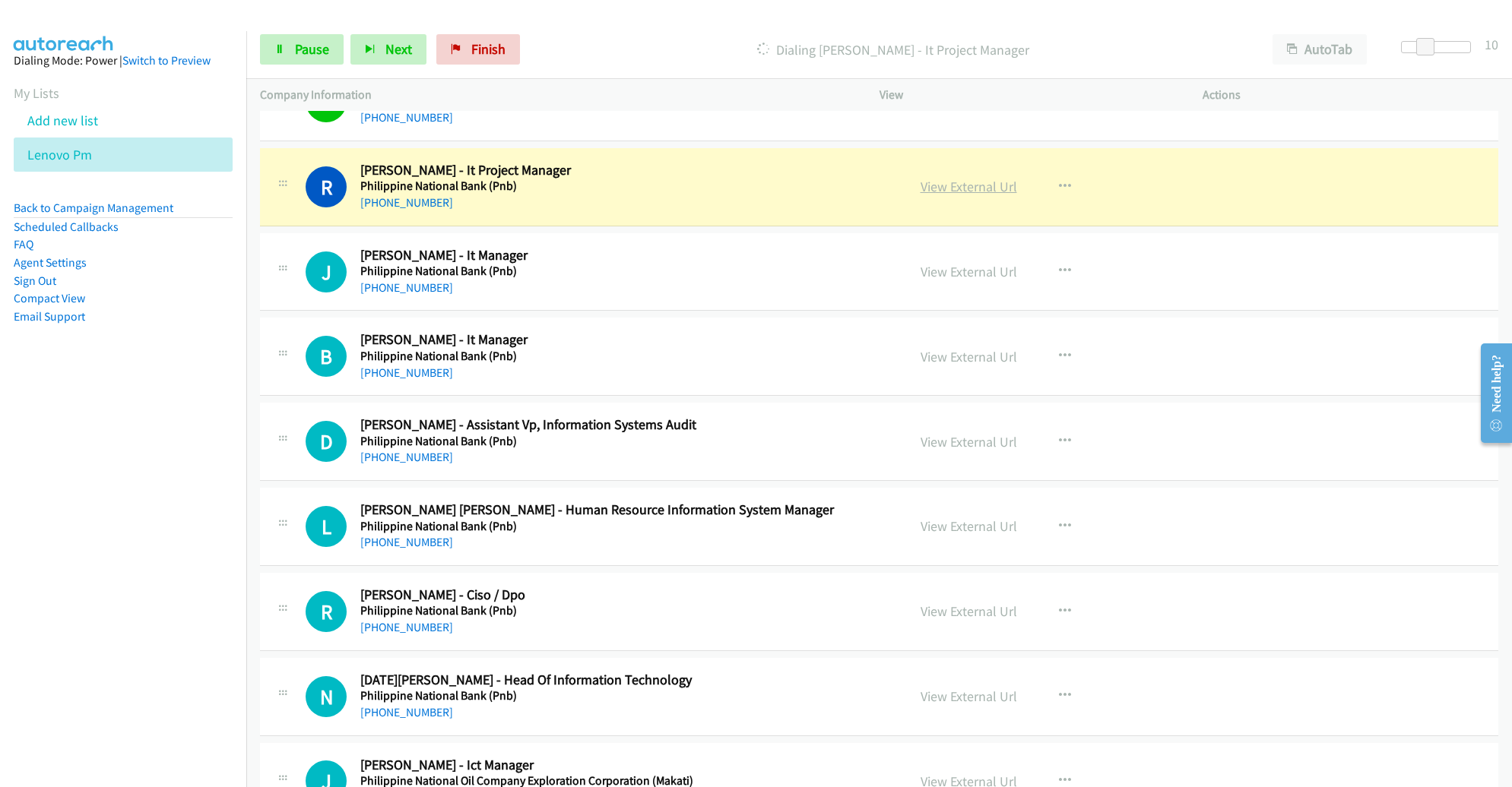
click at [930, 178] on link "View External Url" at bounding box center [969, 187] width 97 height 17
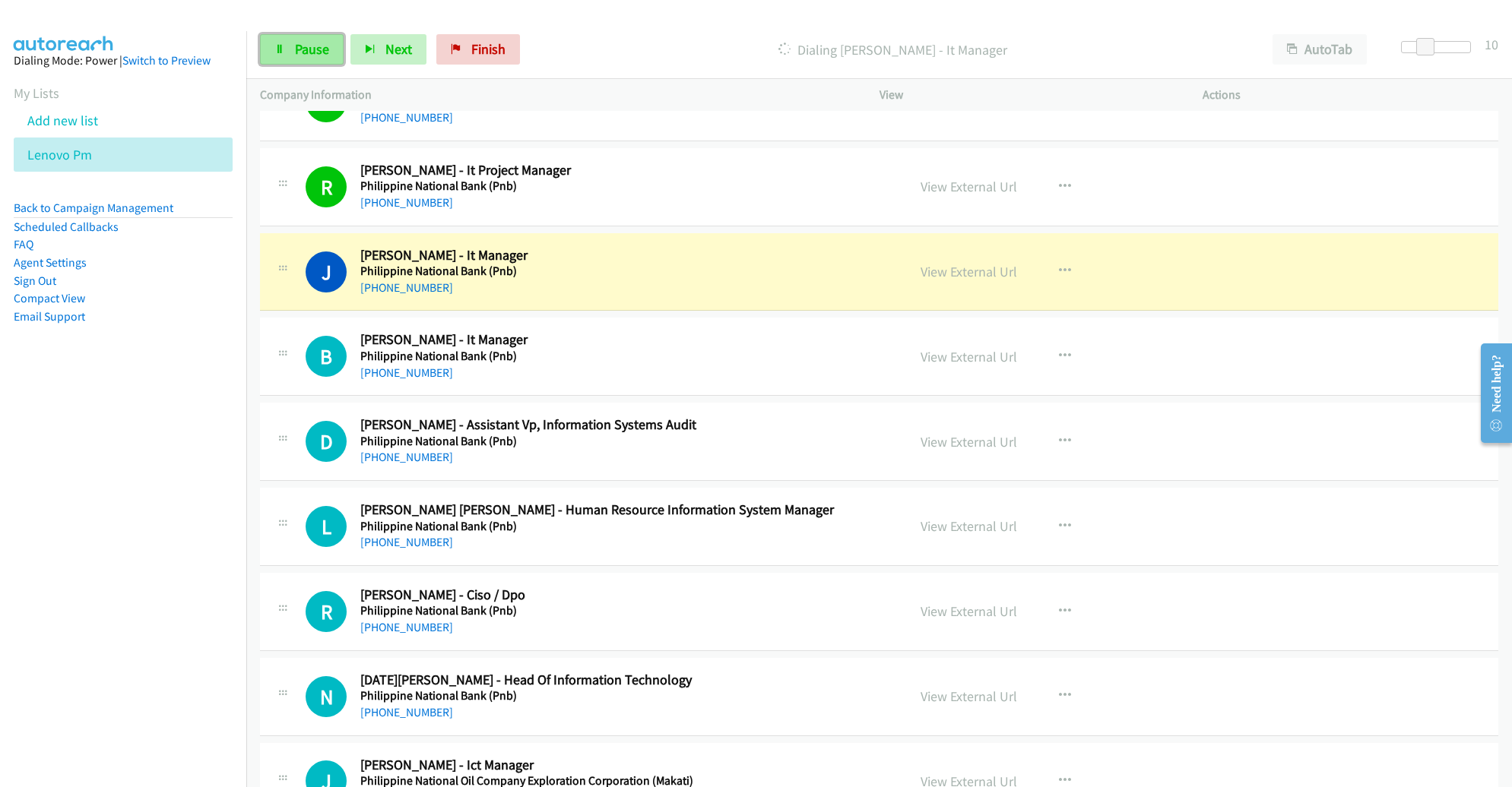
click at [299, 40] on span "Pause" at bounding box center [311, 49] width 34 height 17
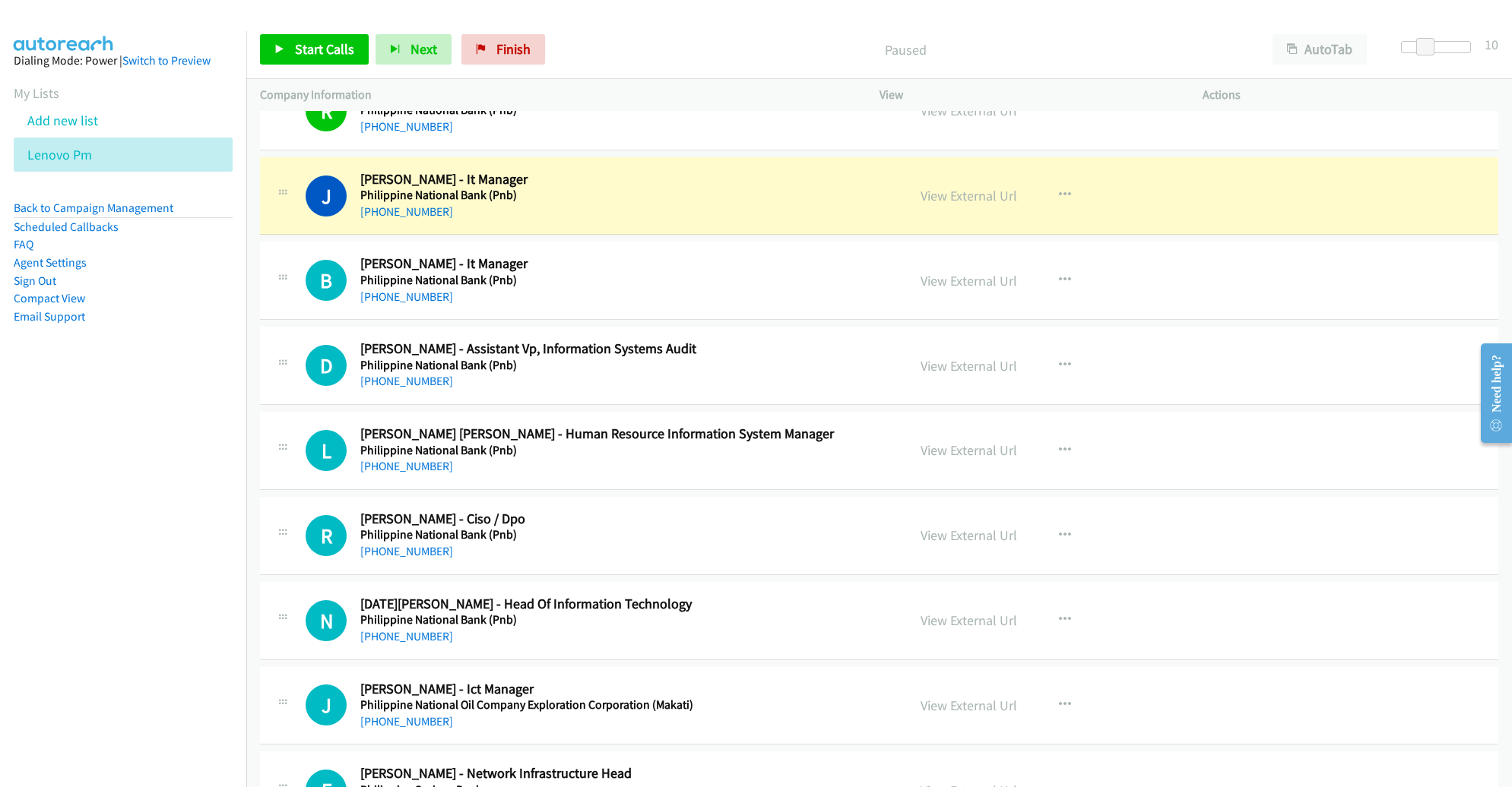
scroll to position [11737, 0]
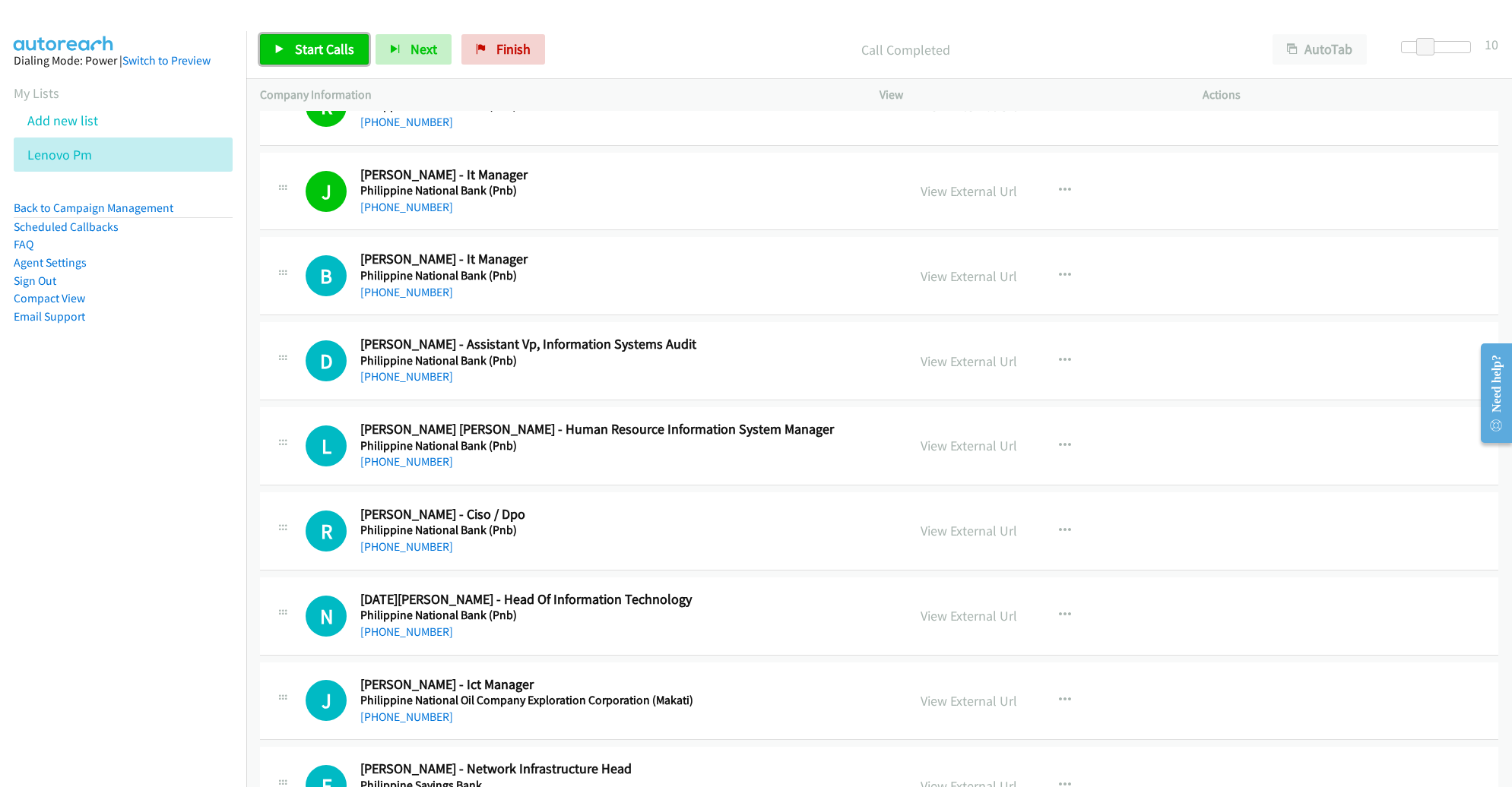
click at [317, 51] on span "Start Calls" at bounding box center [324, 49] width 59 height 17
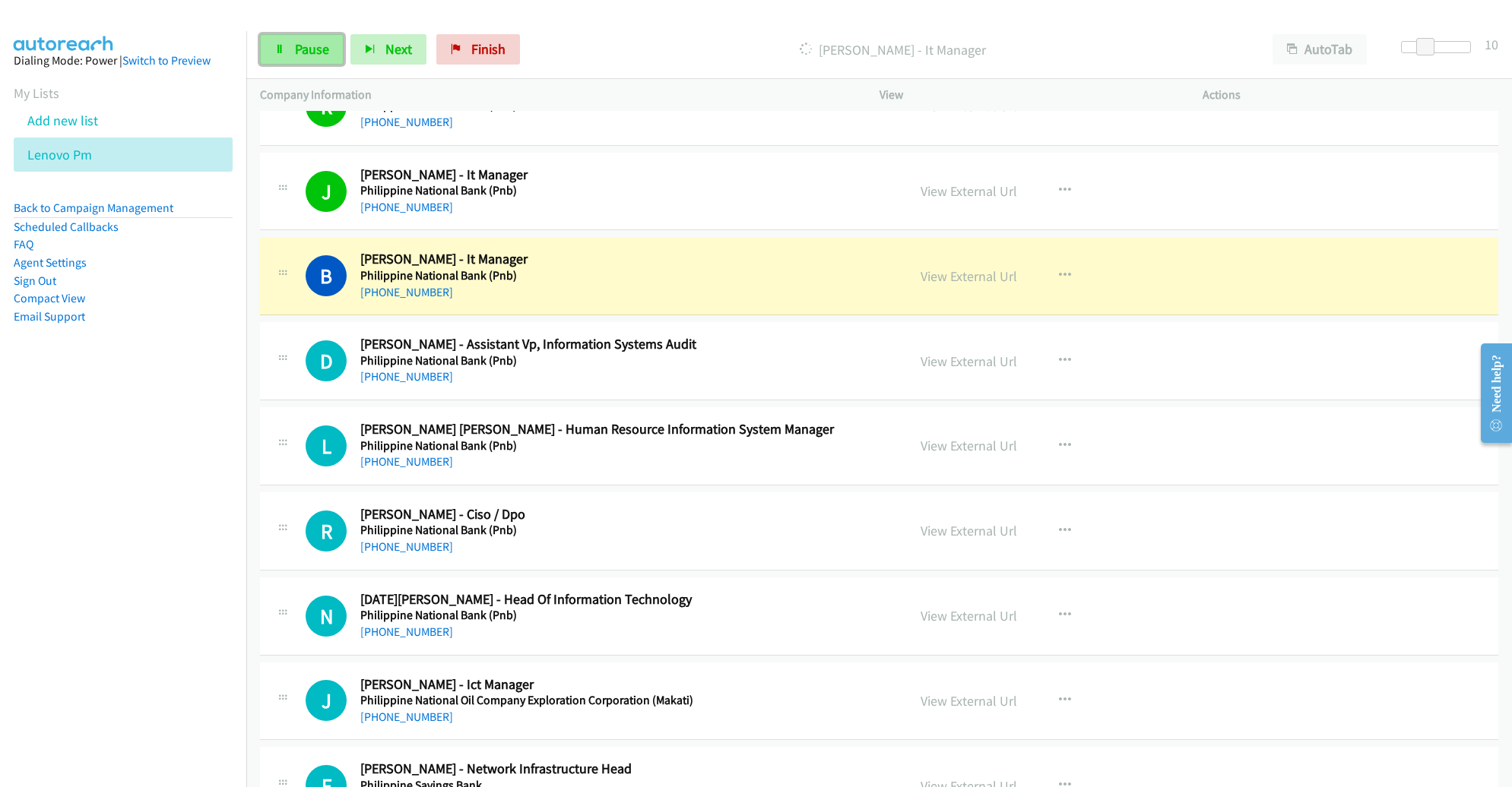
click at [329, 63] on link "Pause" at bounding box center [302, 49] width 84 height 30
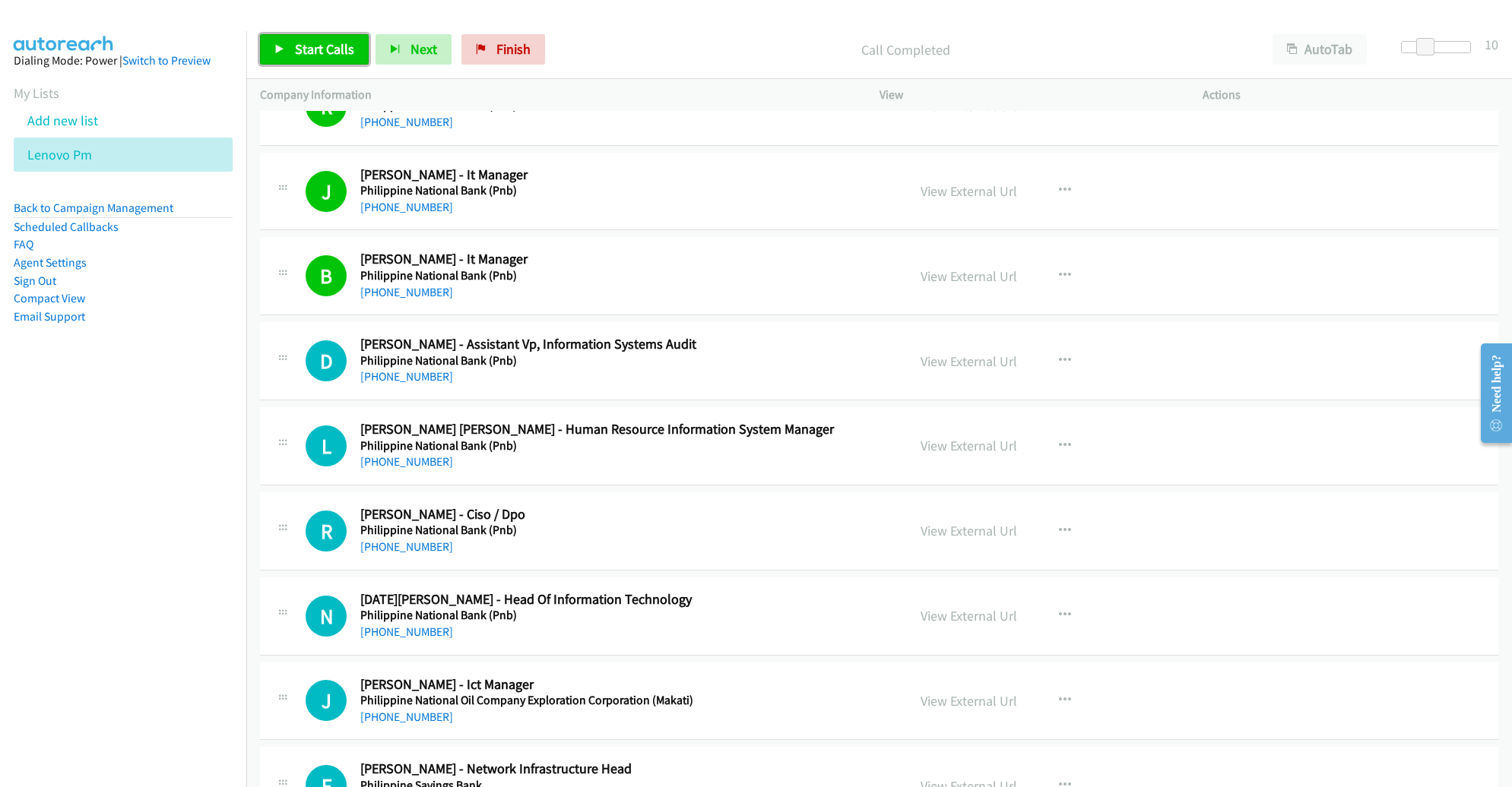
click at [280, 41] on link "Start Calls" at bounding box center [314, 49] width 109 height 30
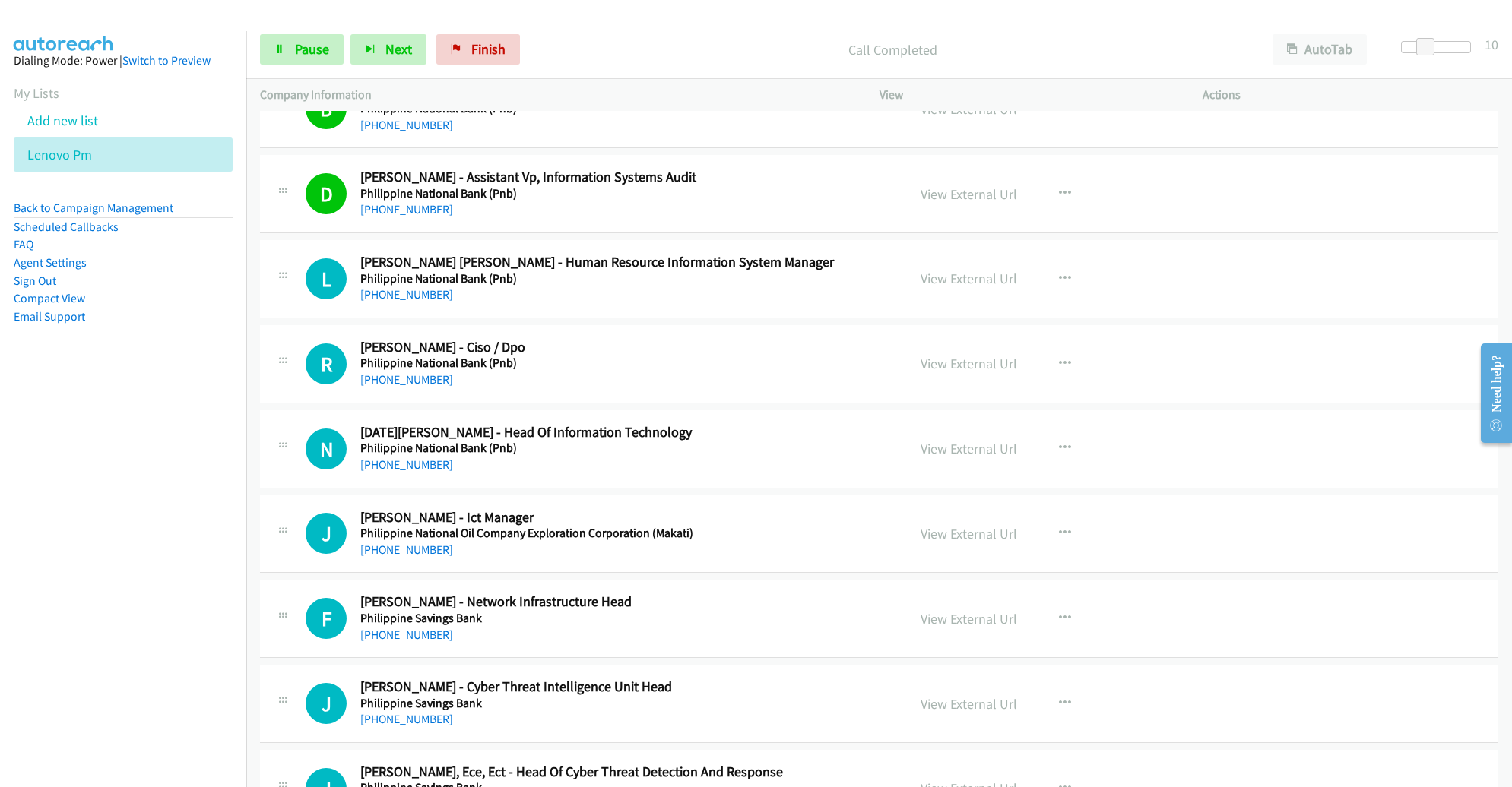
scroll to position [11909, 0]
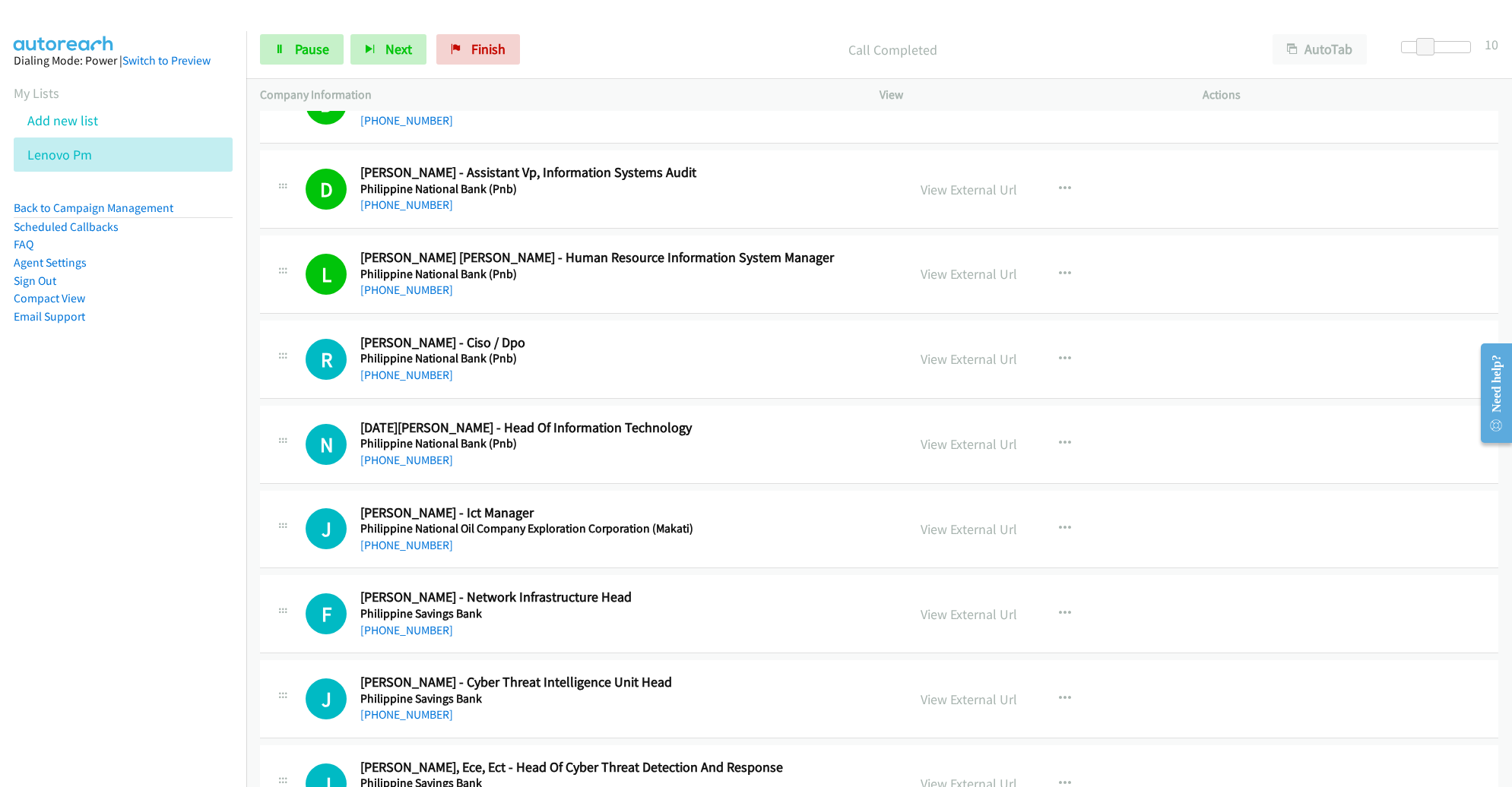
click at [1307, 508] on div "J Callback Scheduled [PERSON_NAME] - Ict Manager Philippine National Oil Compan…" at bounding box center [879, 530] width 1239 height 78
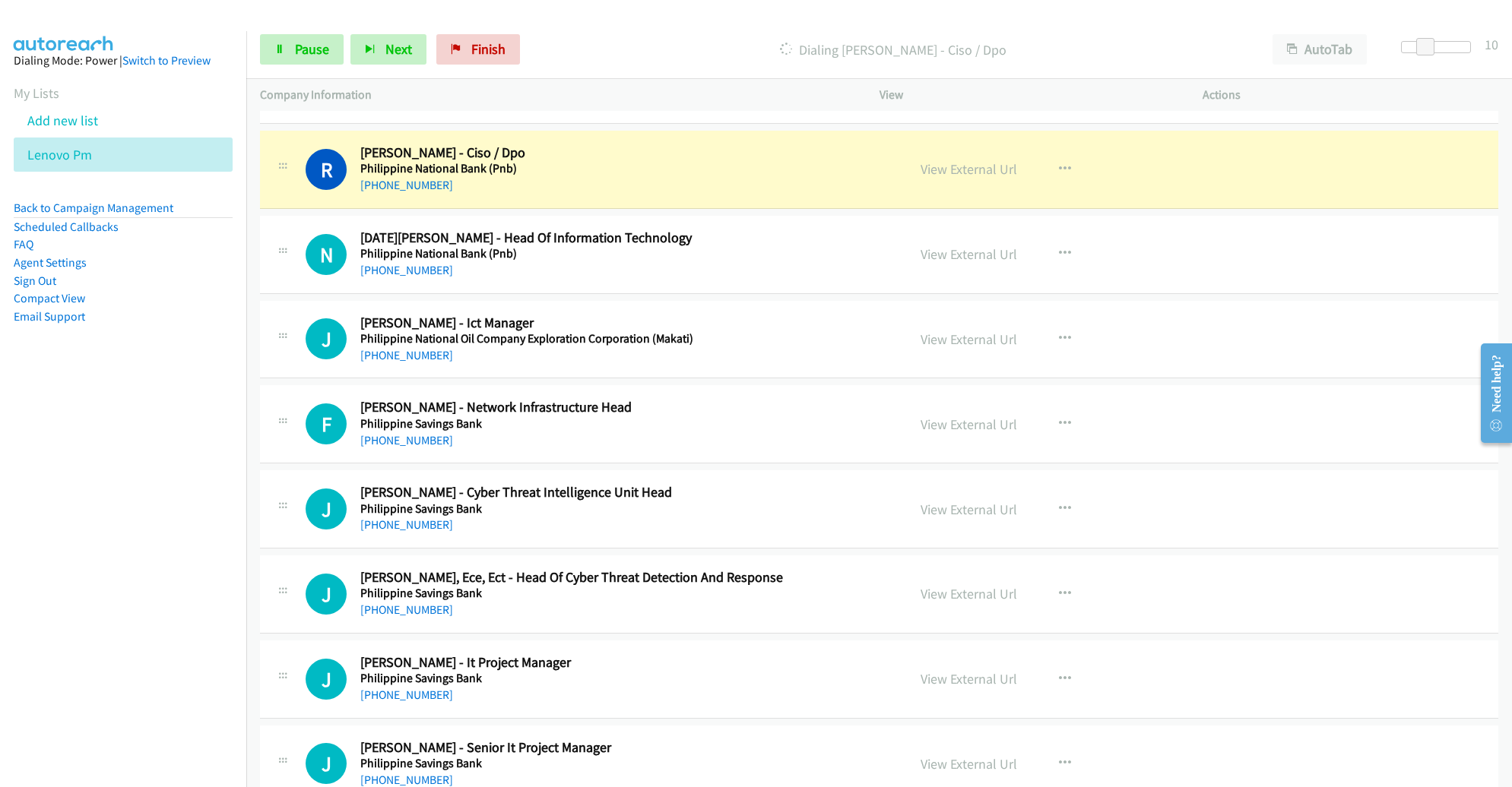
scroll to position [12094, 0]
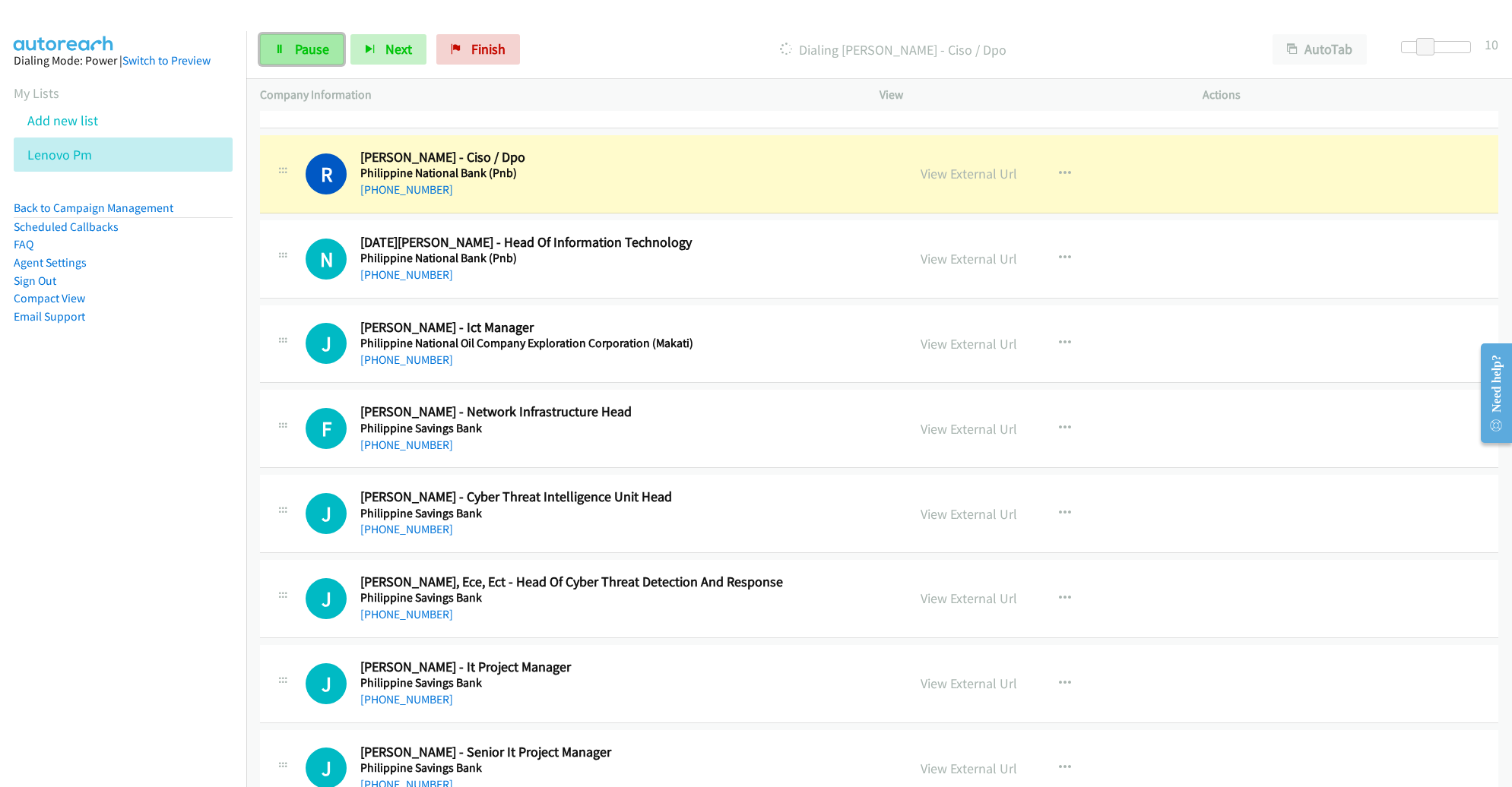
click at [298, 41] on span "Pause" at bounding box center [311, 49] width 34 height 17
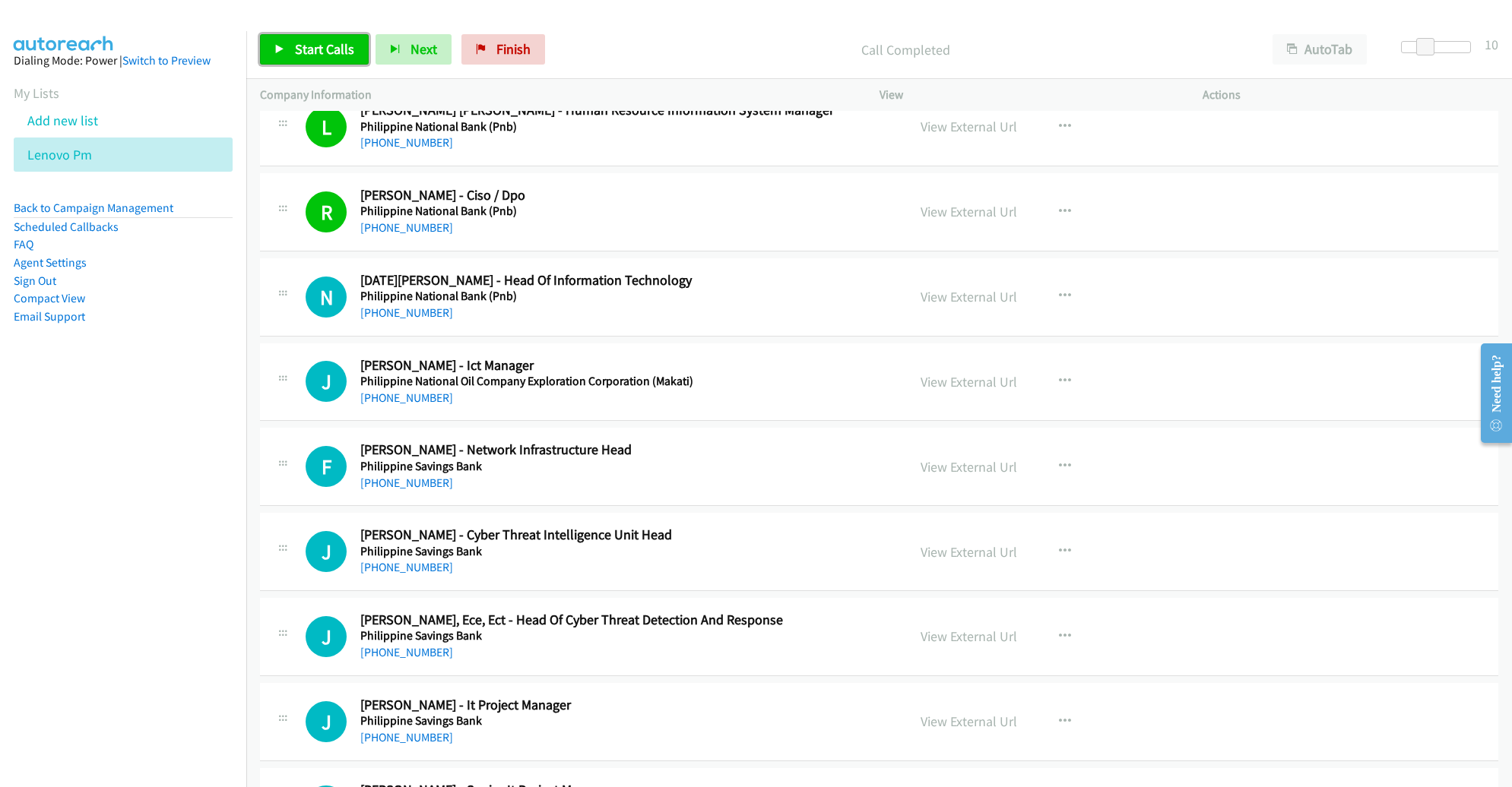
click at [297, 43] on span "Start Calls" at bounding box center [324, 49] width 59 height 17
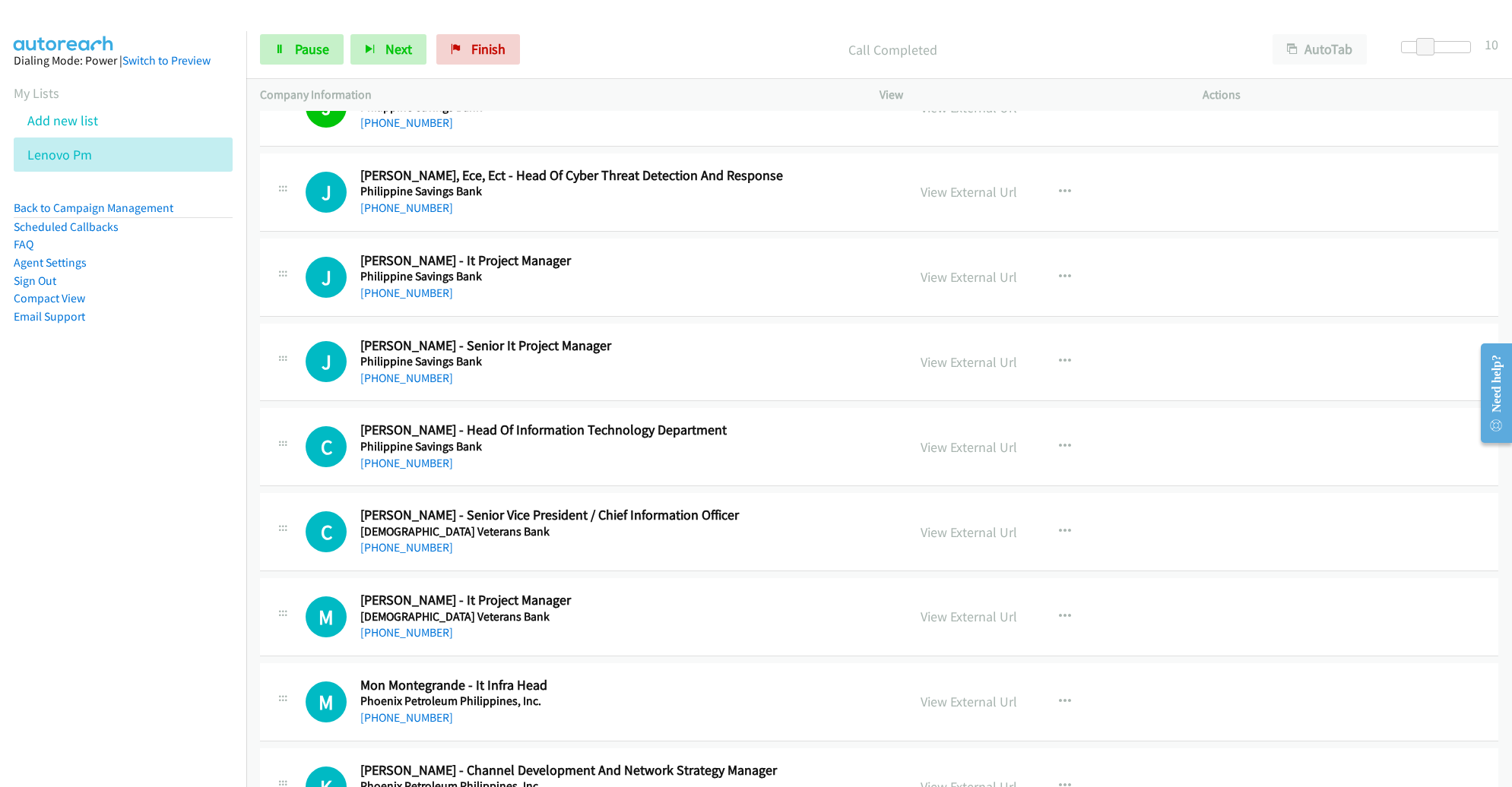
scroll to position [12506, 0]
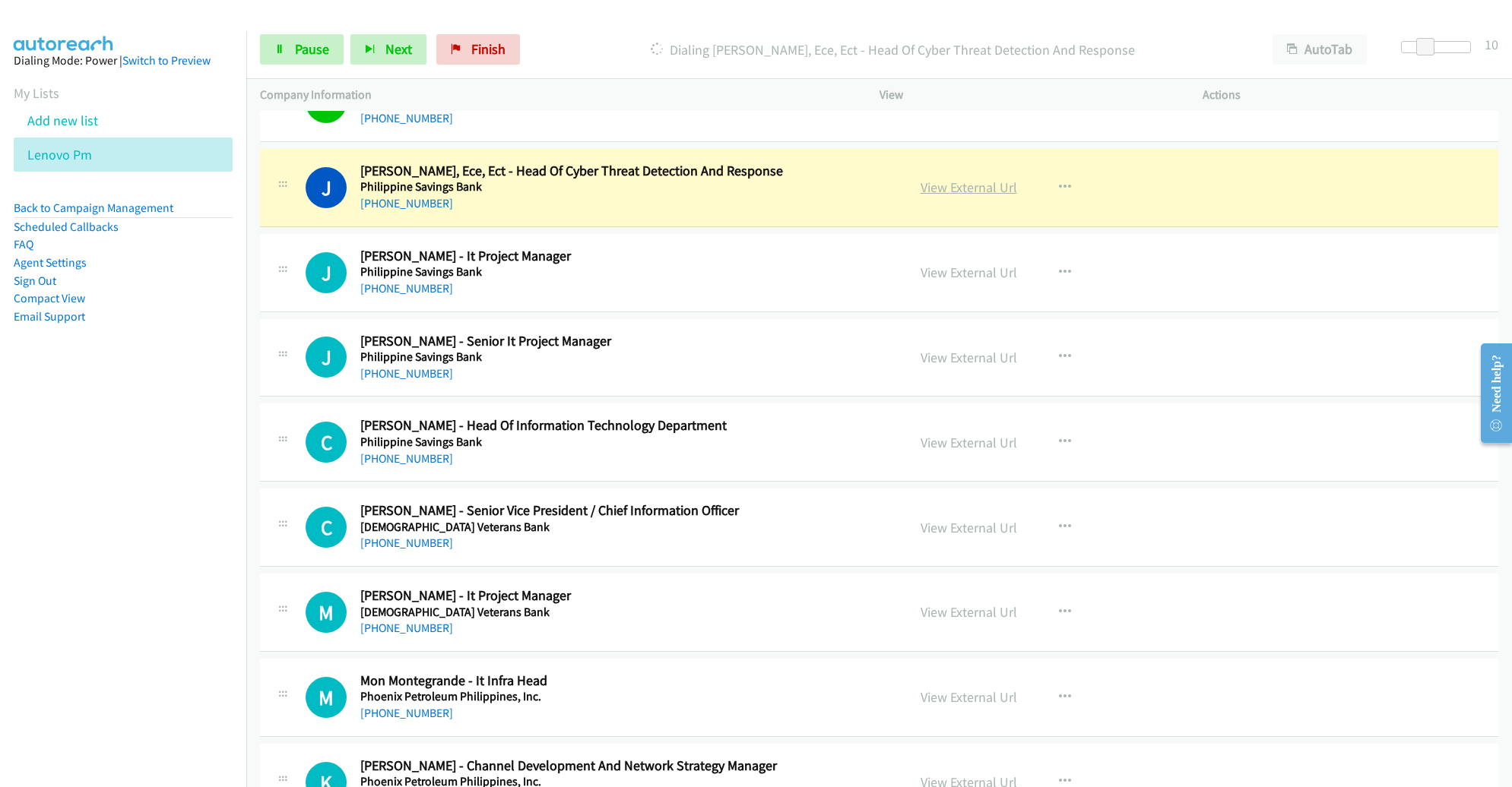
click at [977, 179] on link "View External Url" at bounding box center [969, 188] width 97 height 17
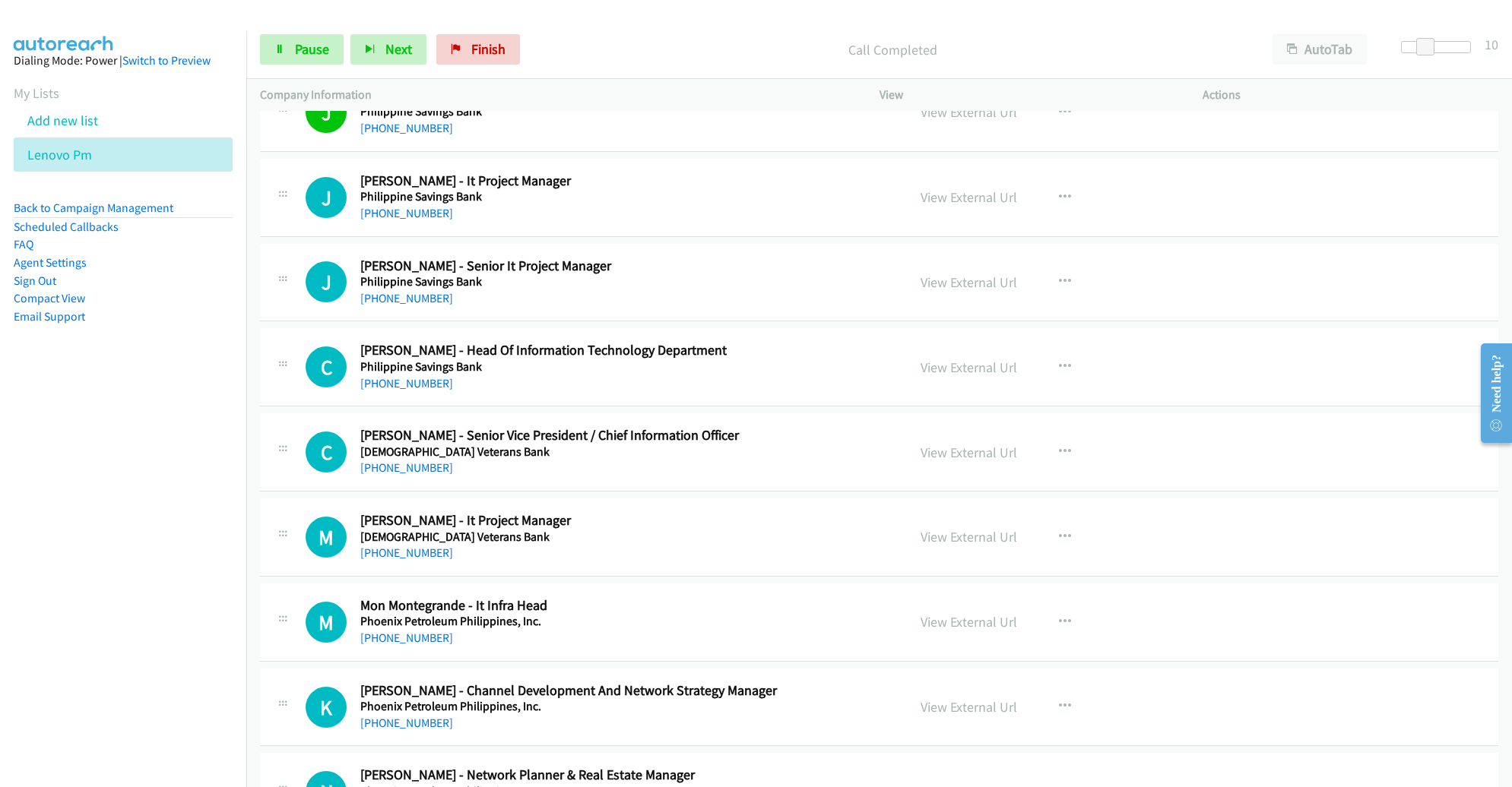
scroll to position [12586, 0]
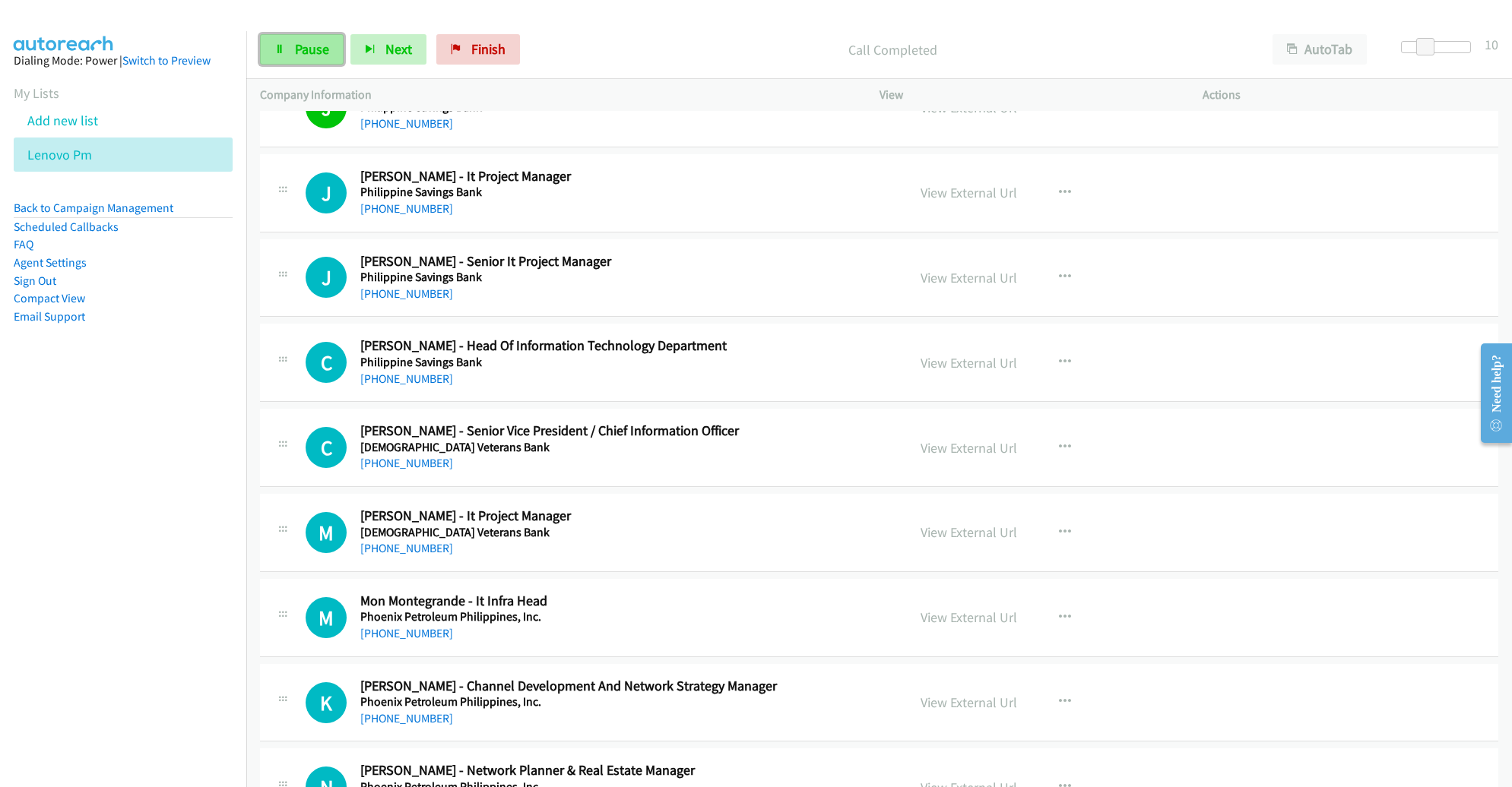
click at [322, 57] on span "Pause" at bounding box center [311, 49] width 34 height 17
click at [322, 57] on span "Start Calls" at bounding box center [324, 49] width 59 height 17
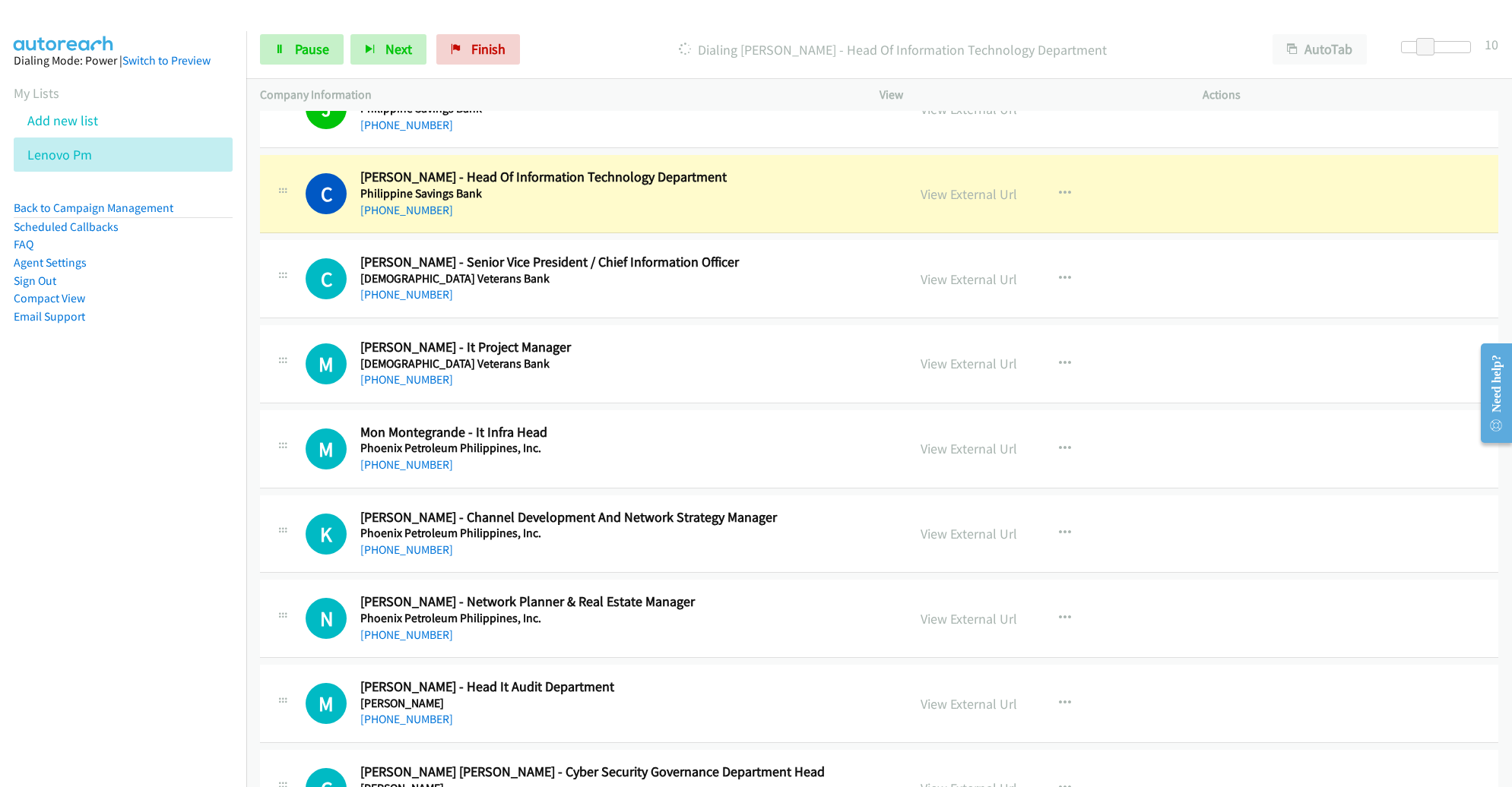
scroll to position [12757, 0]
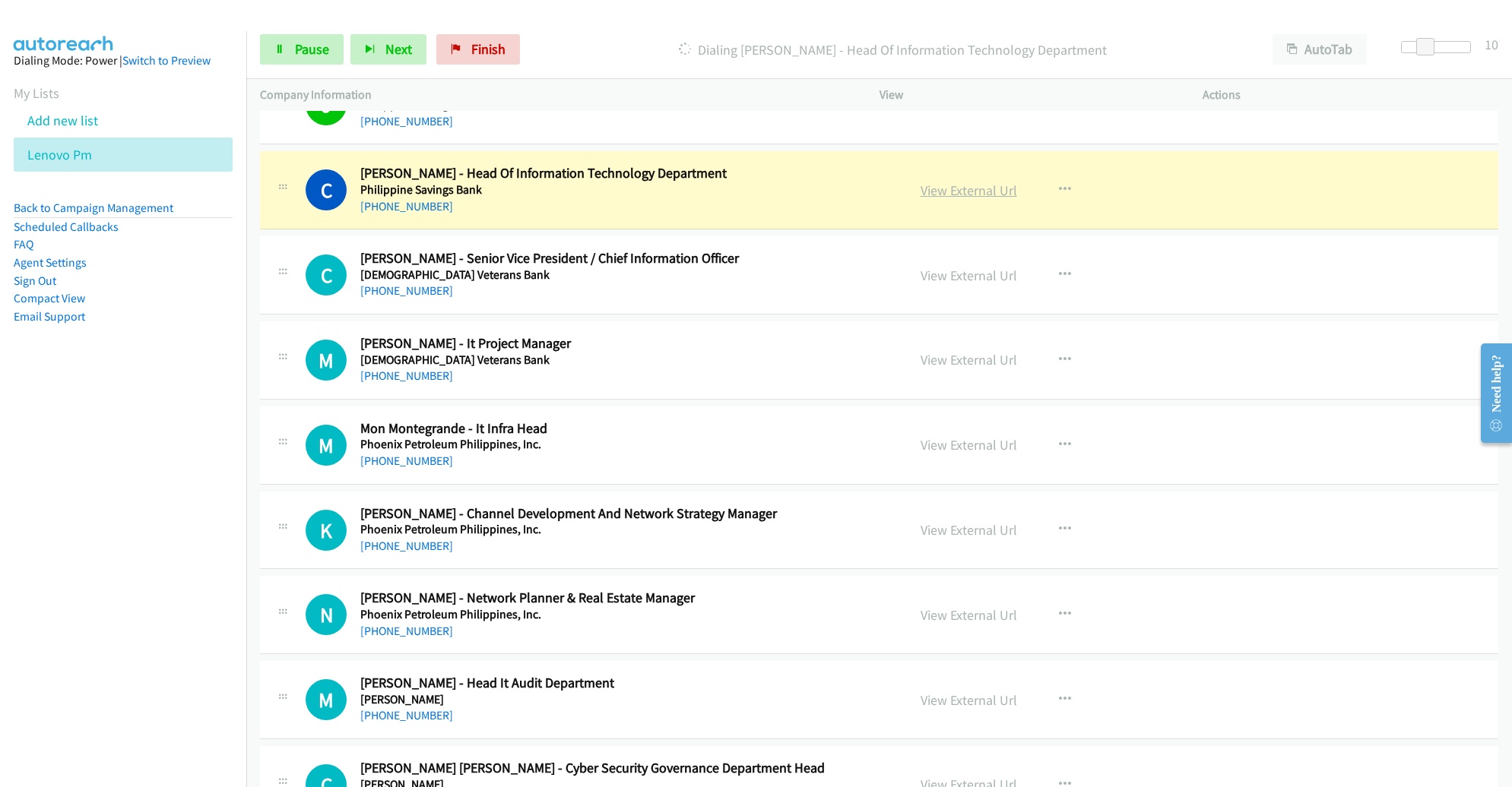
click at [970, 181] on link "View External Url" at bounding box center [969, 190] width 97 height 17
click at [298, 40] on span "Pause" at bounding box center [311, 49] width 34 height 17
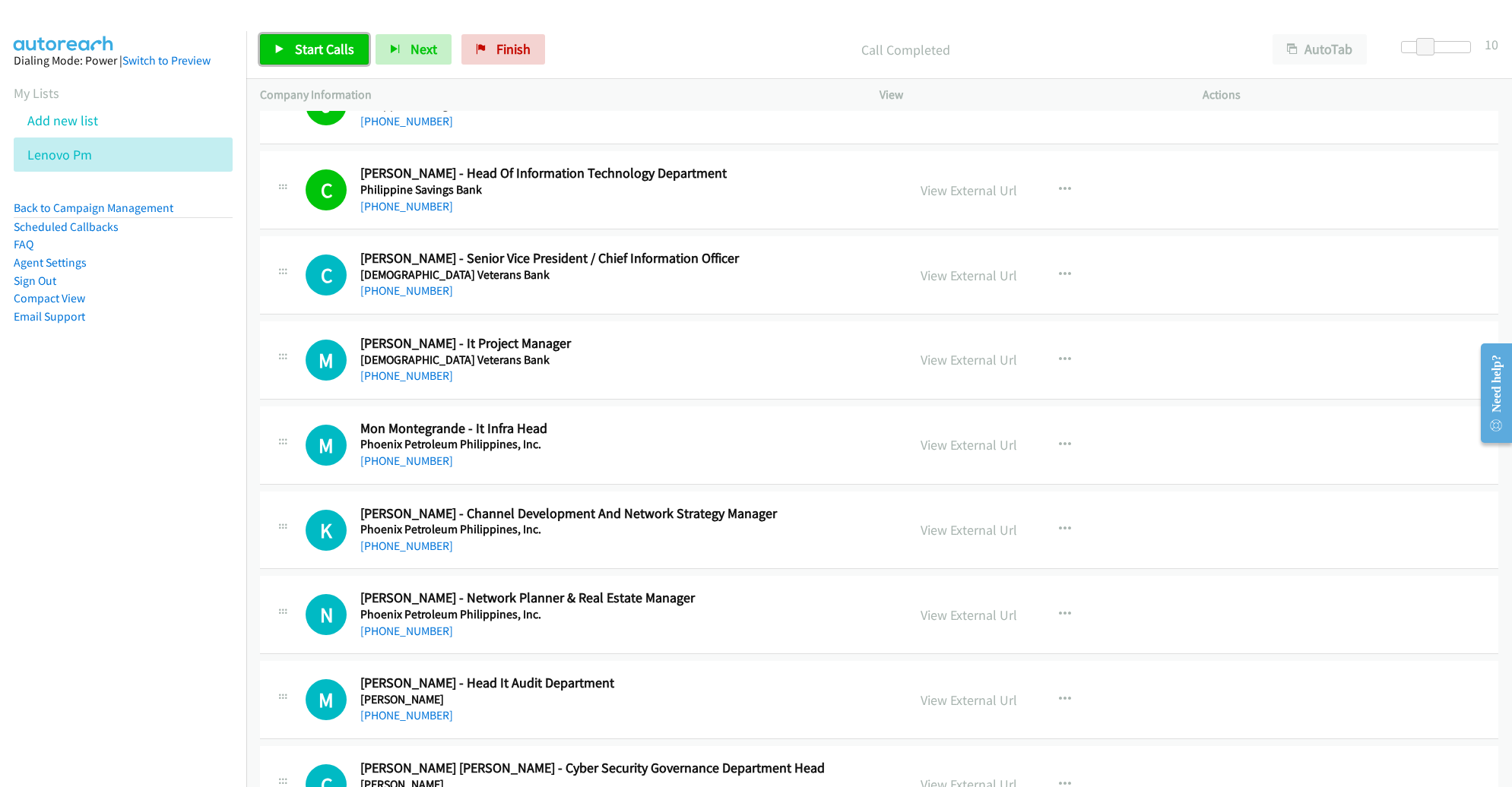
click at [324, 45] on span "Start Calls" at bounding box center [324, 49] width 59 height 17
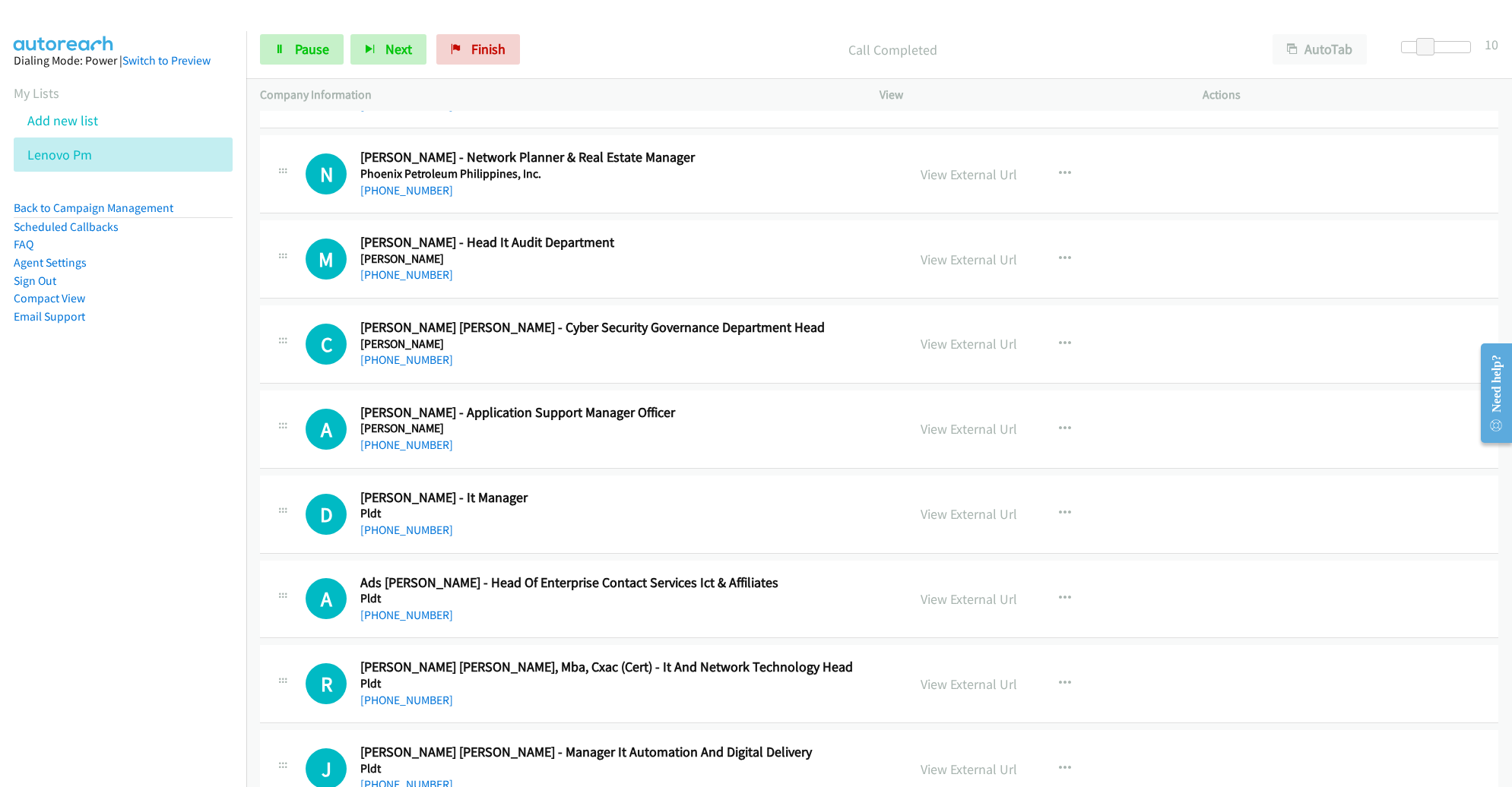
scroll to position [13194, 0]
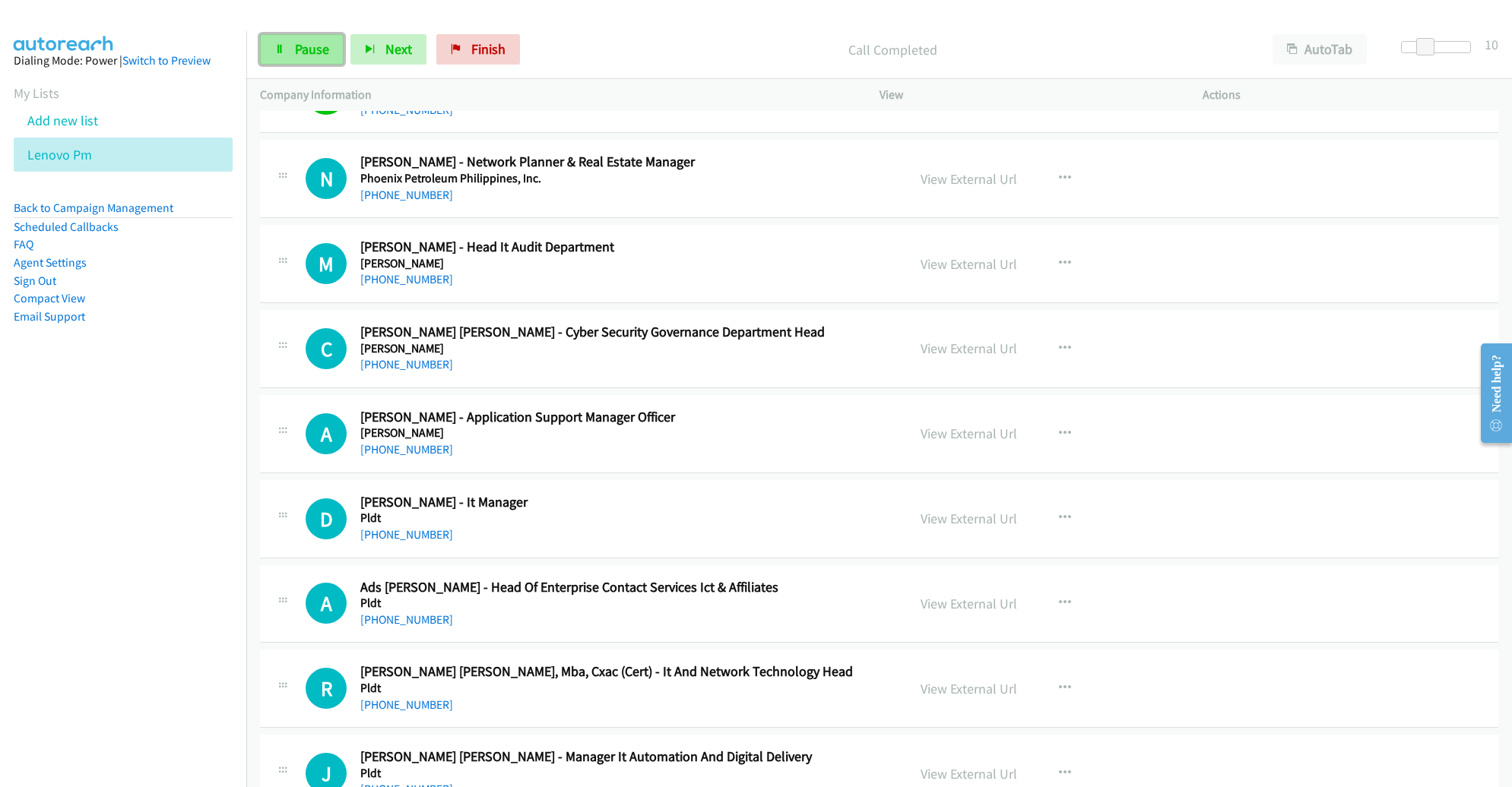
click at [307, 53] on span "Pause" at bounding box center [311, 49] width 34 height 17
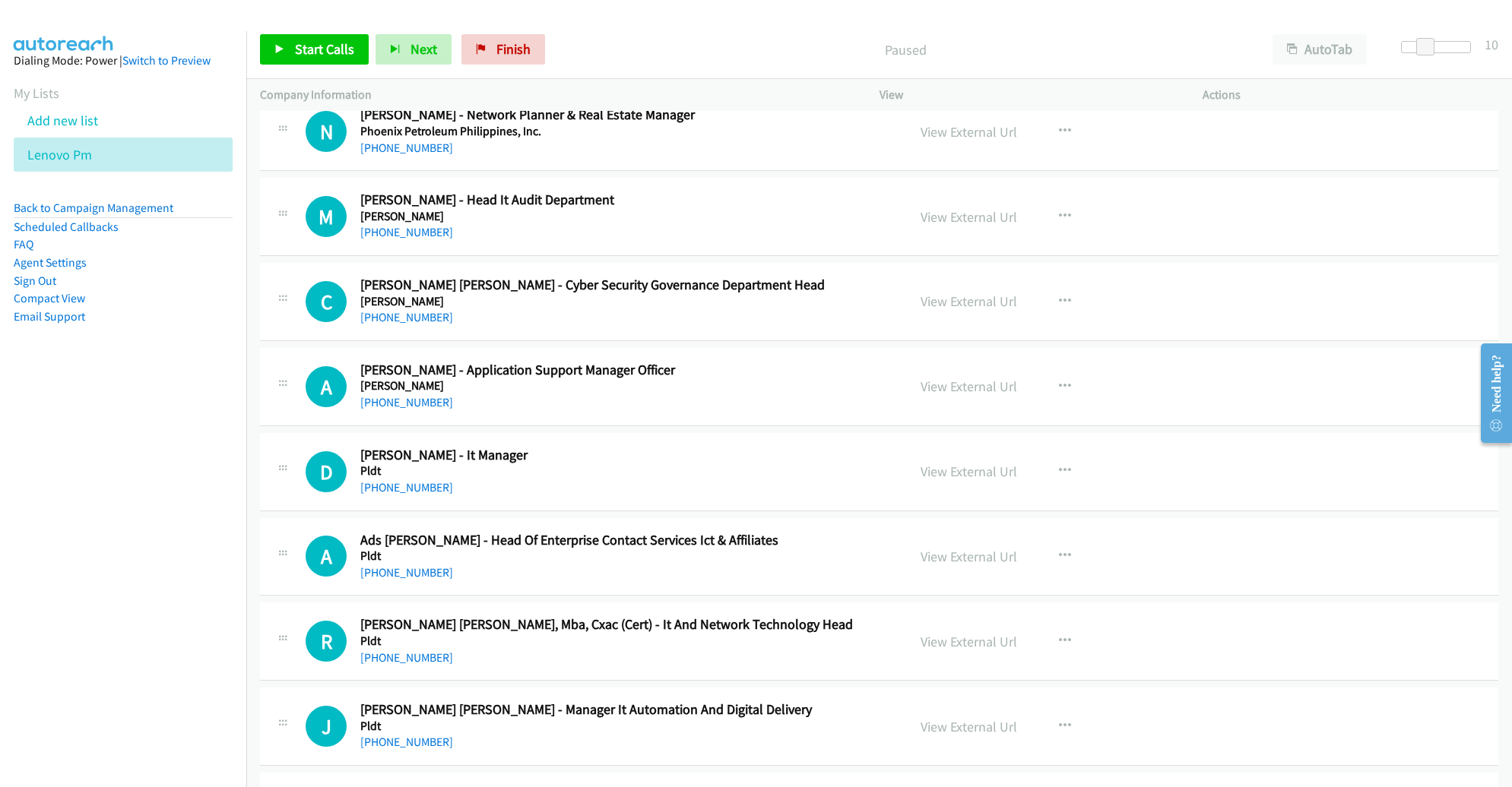
scroll to position [13274, 0]
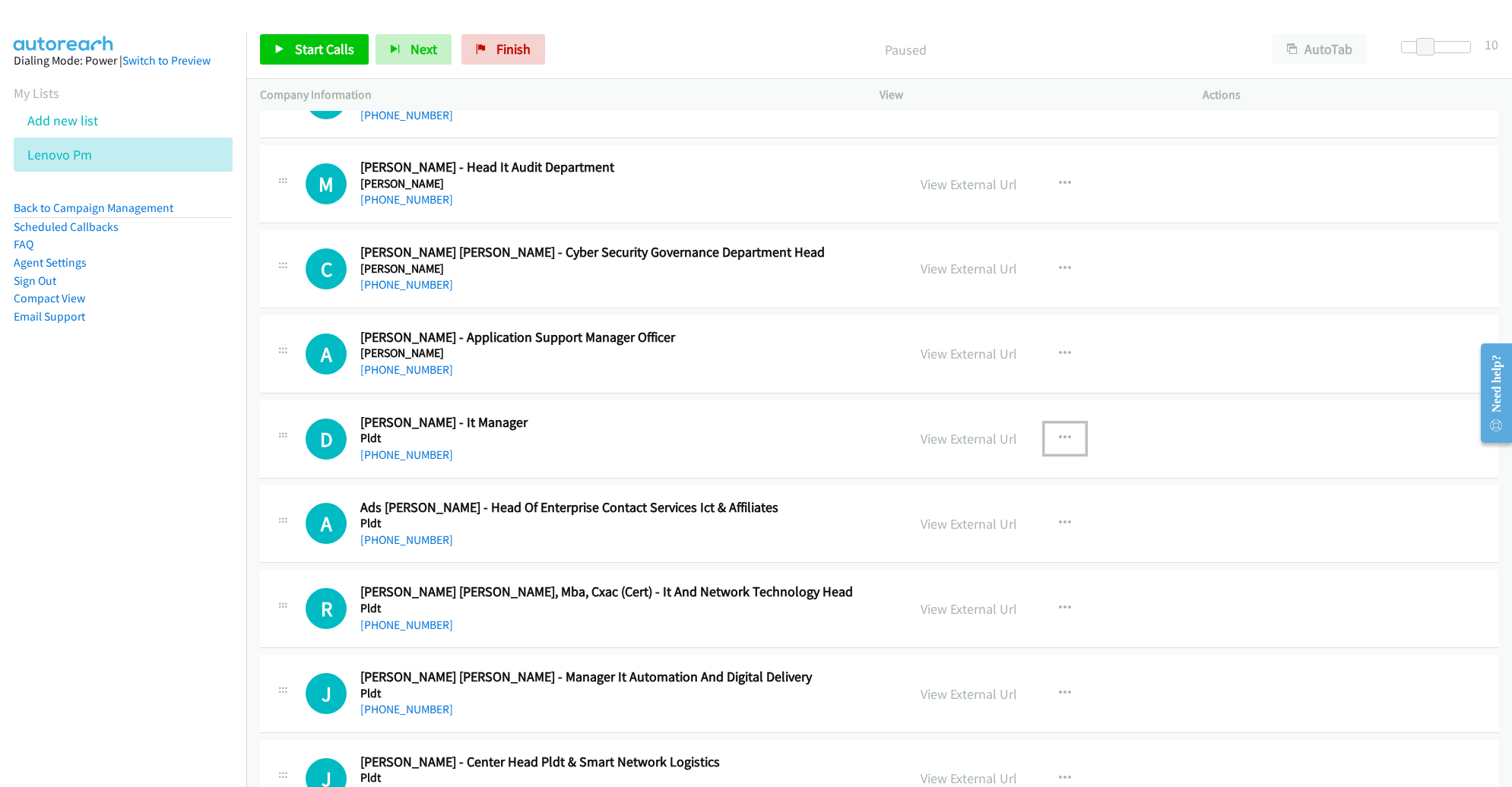
click at [1049, 424] on button "button" at bounding box center [1065, 439] width 41 height 30
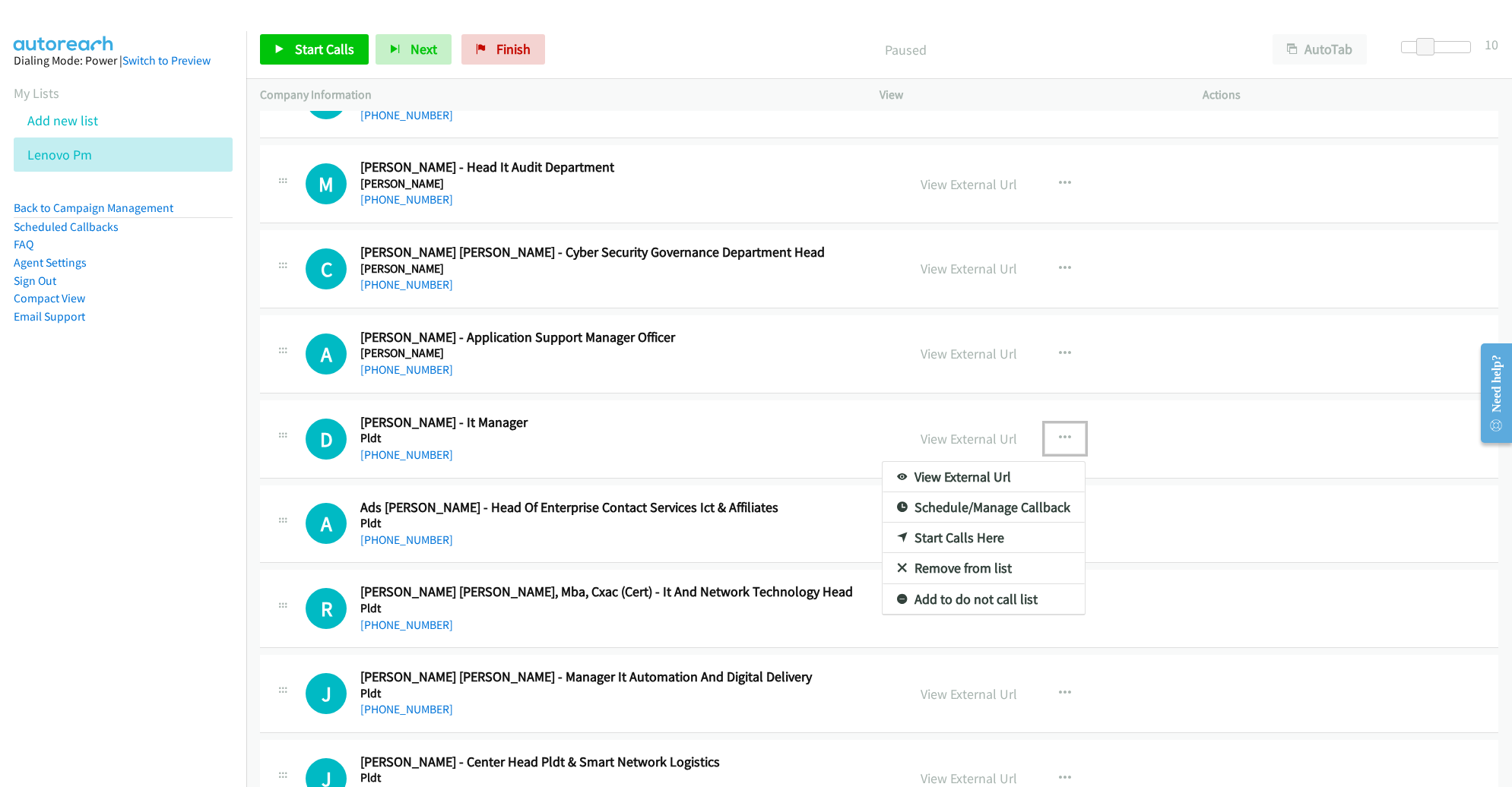
click at [964, 523] on link "Start Calls Here" at bounding box center [983, 538] width 202 height 30
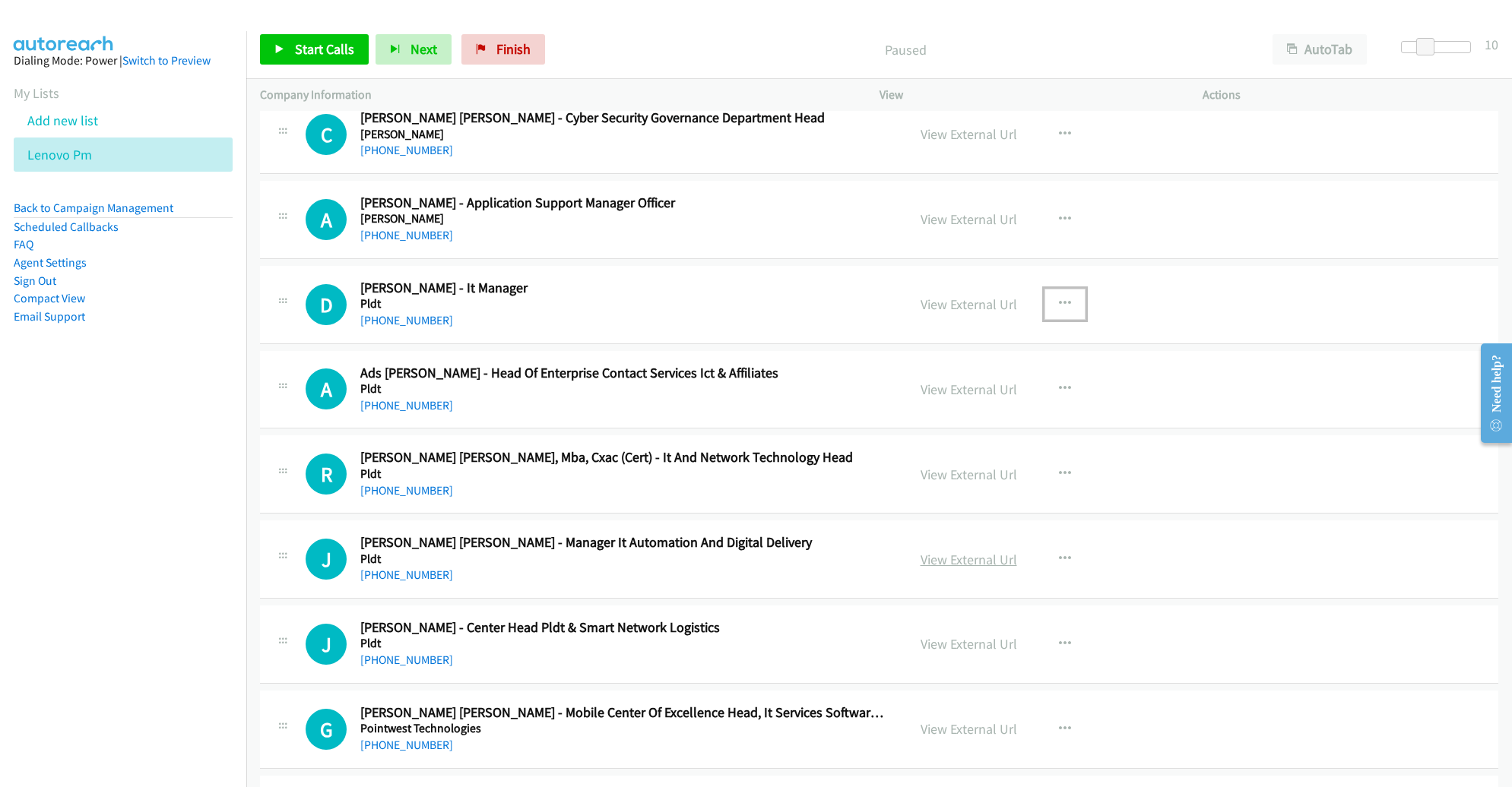
scroll to position [13520, 0]
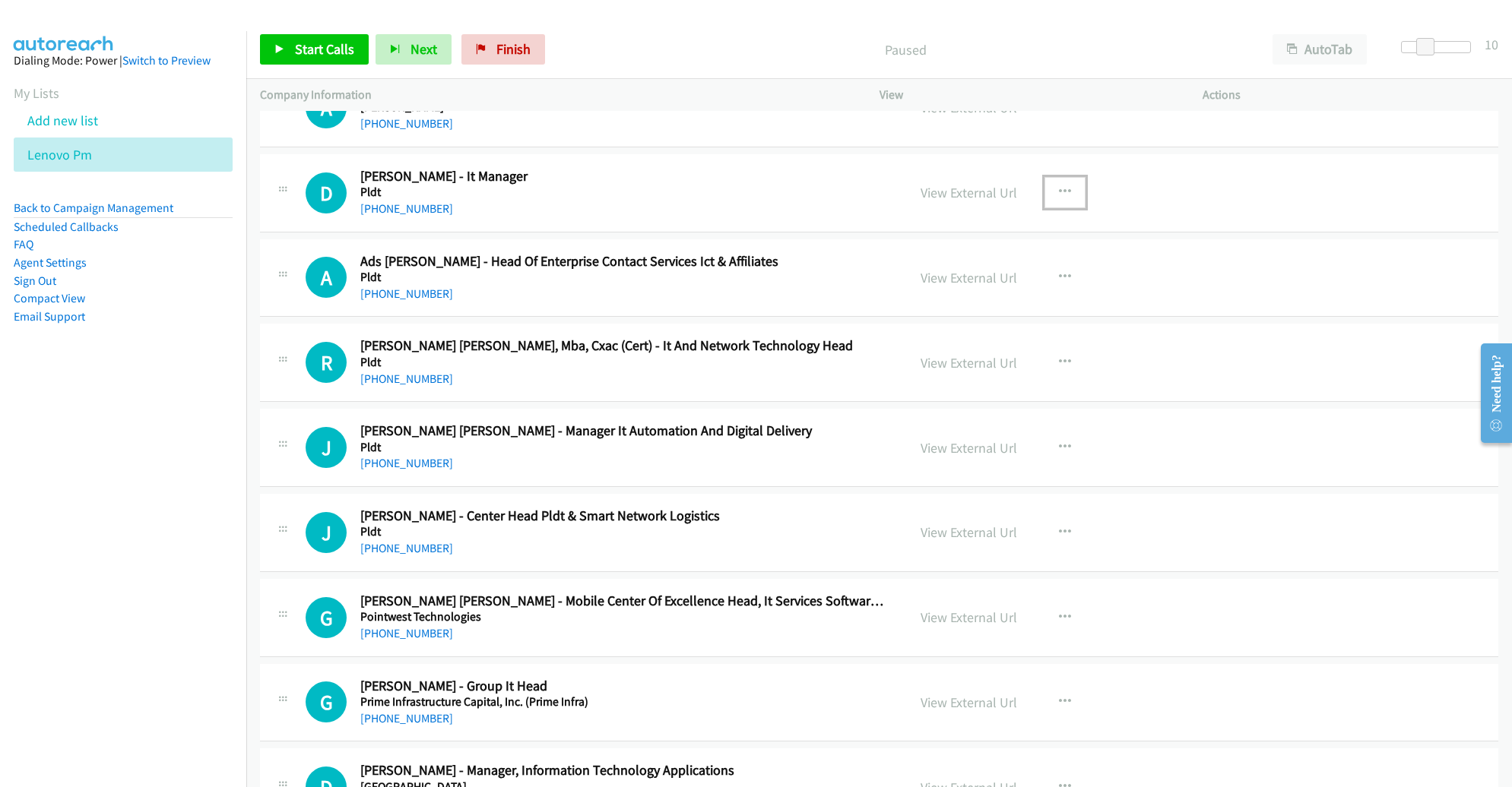
click at [1054, 177] on button "button" at bounding box center [1065, 192] width 41 height 30
click at [310, 51] on div at bounding box center [756, 394] width 1512 height 787
click at [310, 51] on span "Start Calls" at bounding box center [324, 49] width 59 height 17
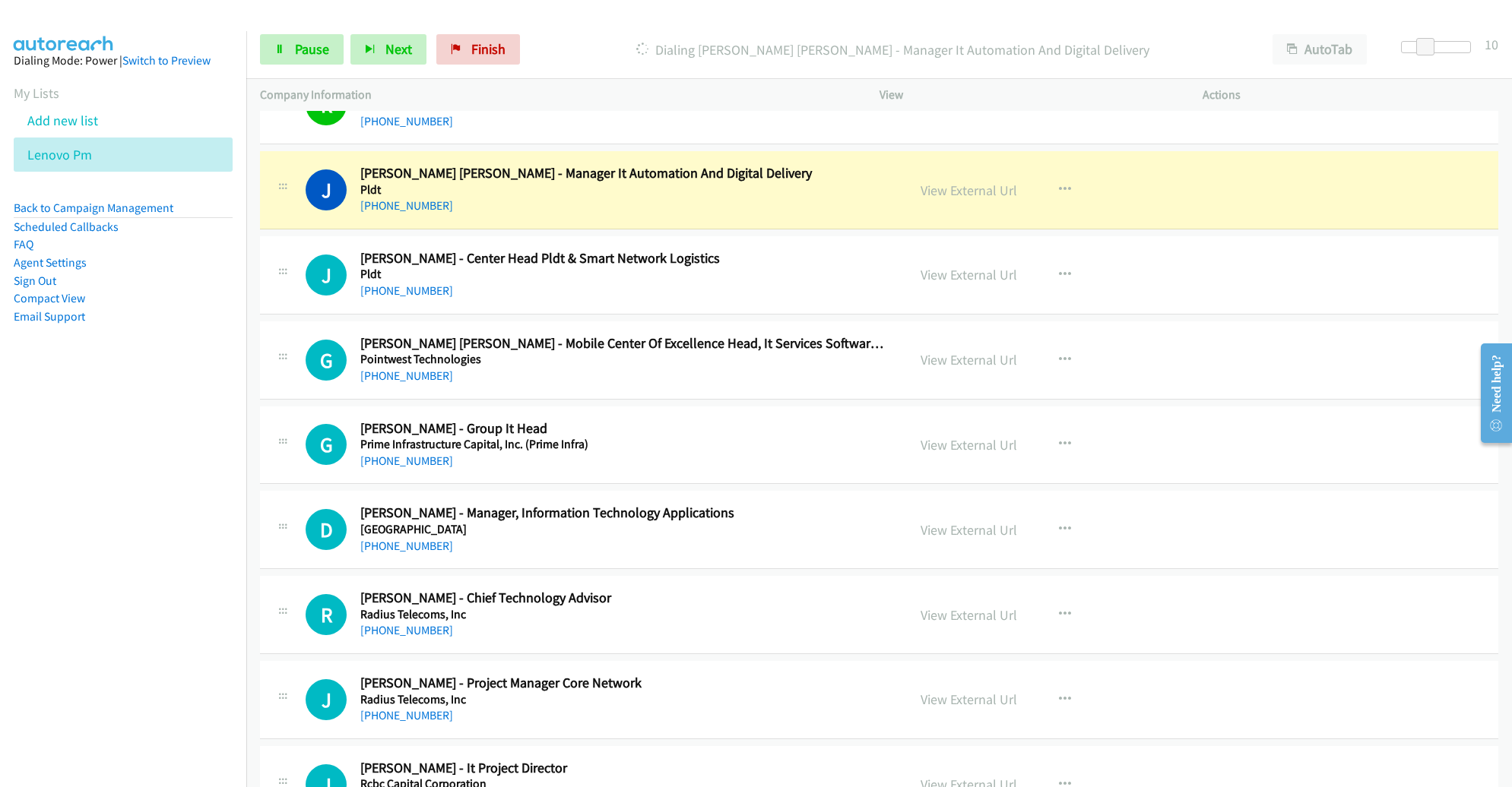
scroll to position [13773, 0]
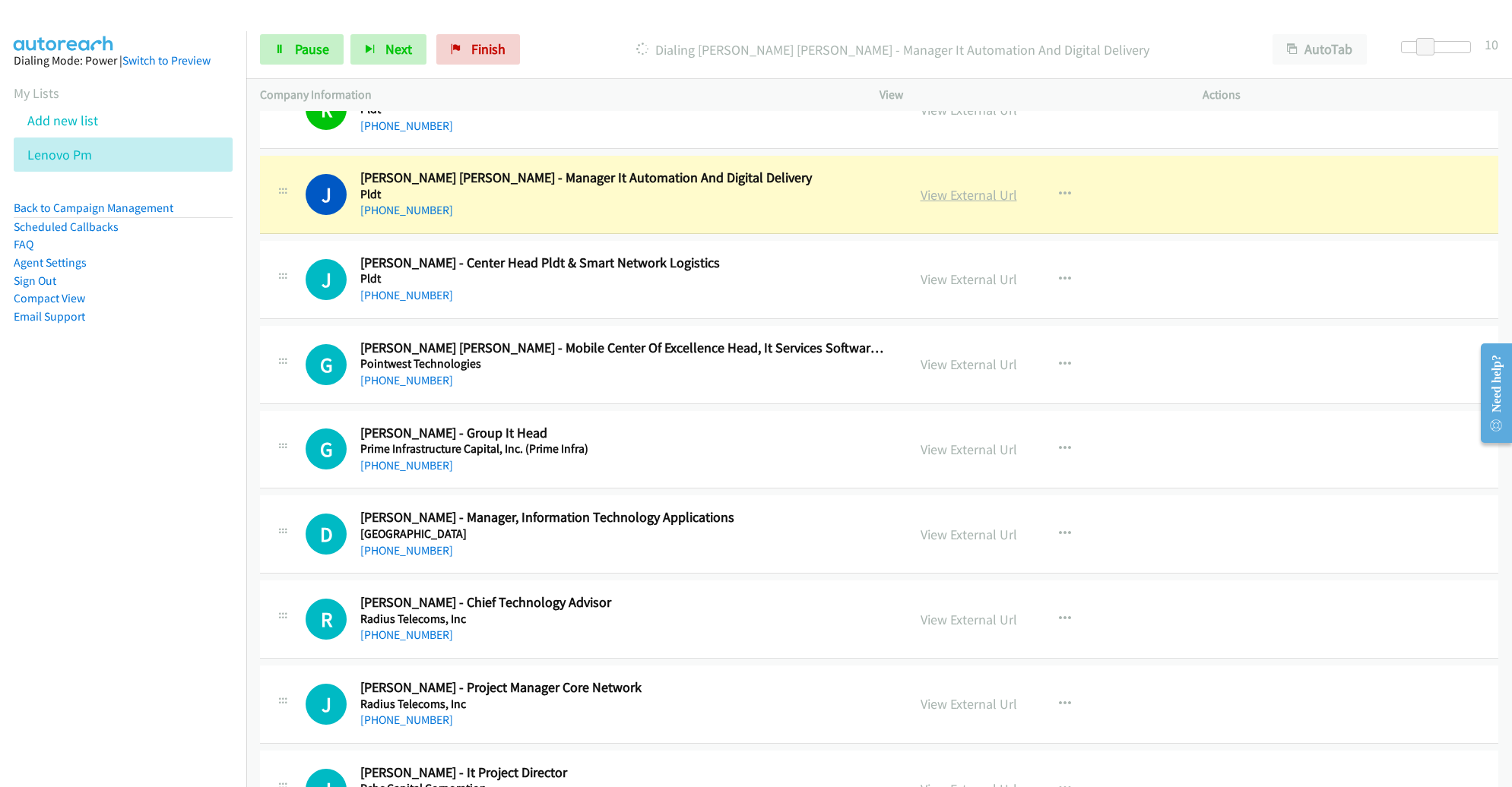
click at [920, 186] on link "View External Url" at bounding box center [969, 195] width 97 height 17
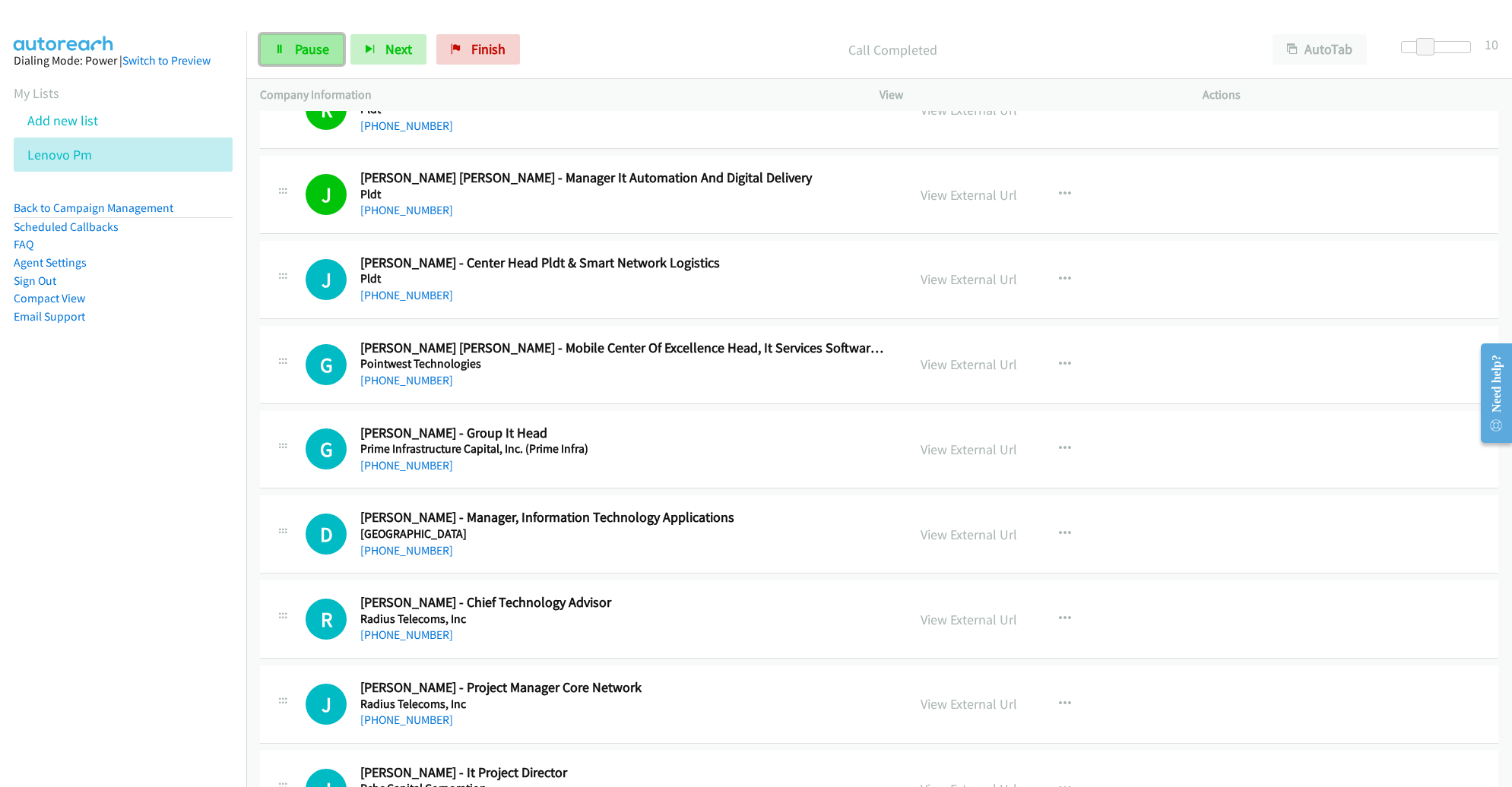
click at [317, 44] on span "Pause" at bounding box center [311, 49] width 34 height 17
click at [318, 45] on span "Start Calls" at bounding box center [324, 49] width 59 height 17
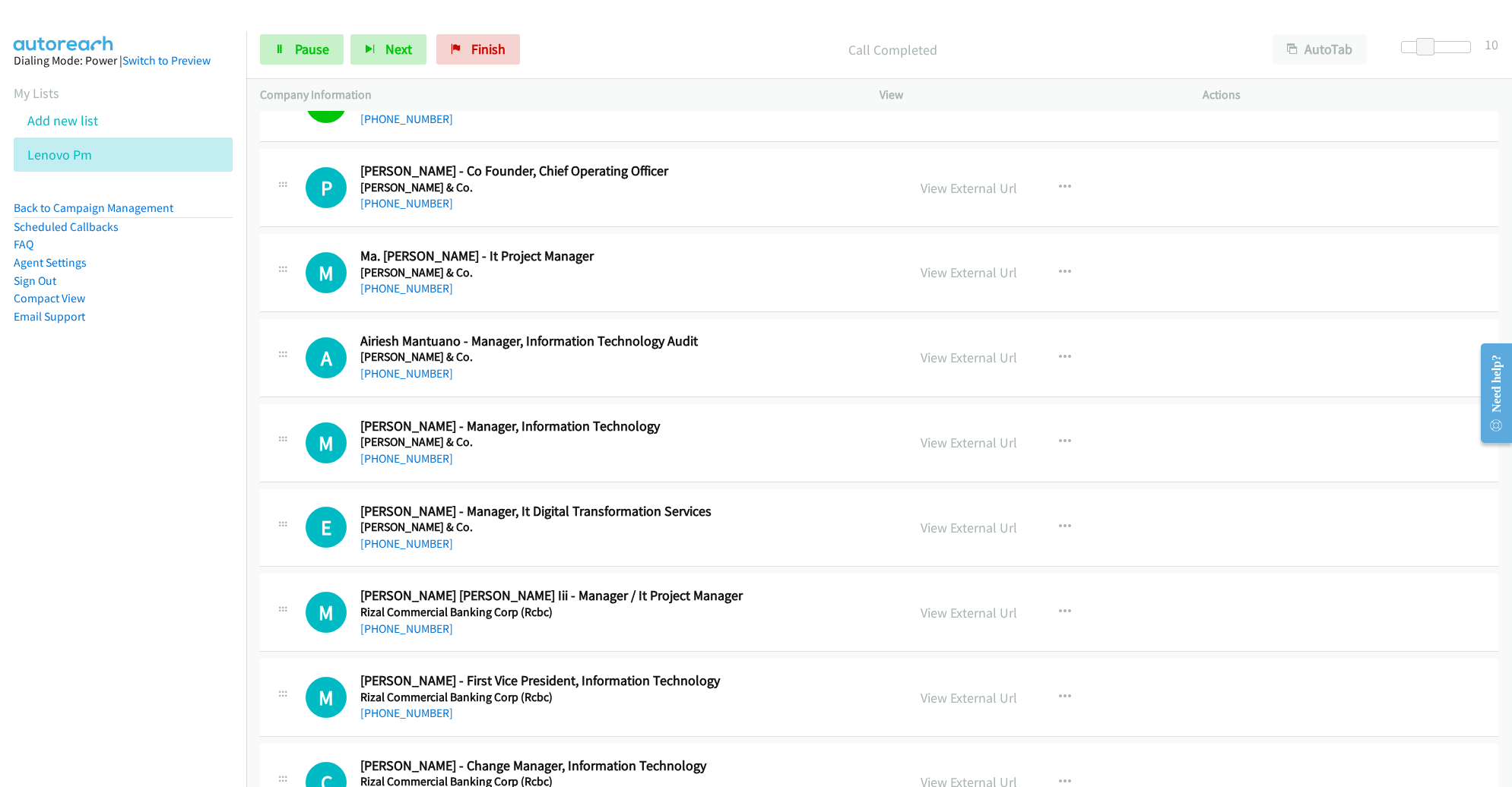
scroll to position [14631, 0]
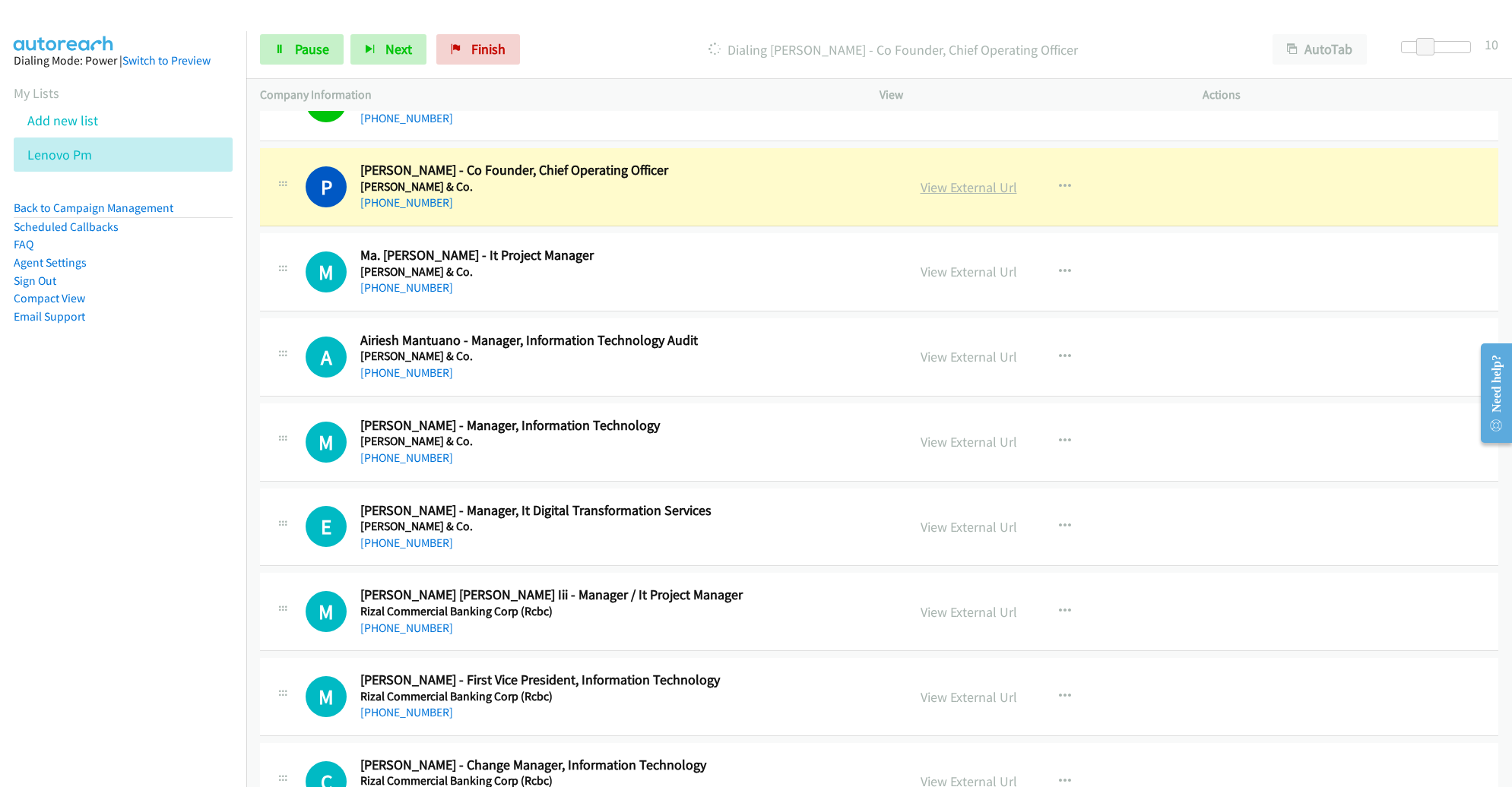
click at [976, 179] on link "View External Url" at bounding box center [969, 188] width 97 height 17
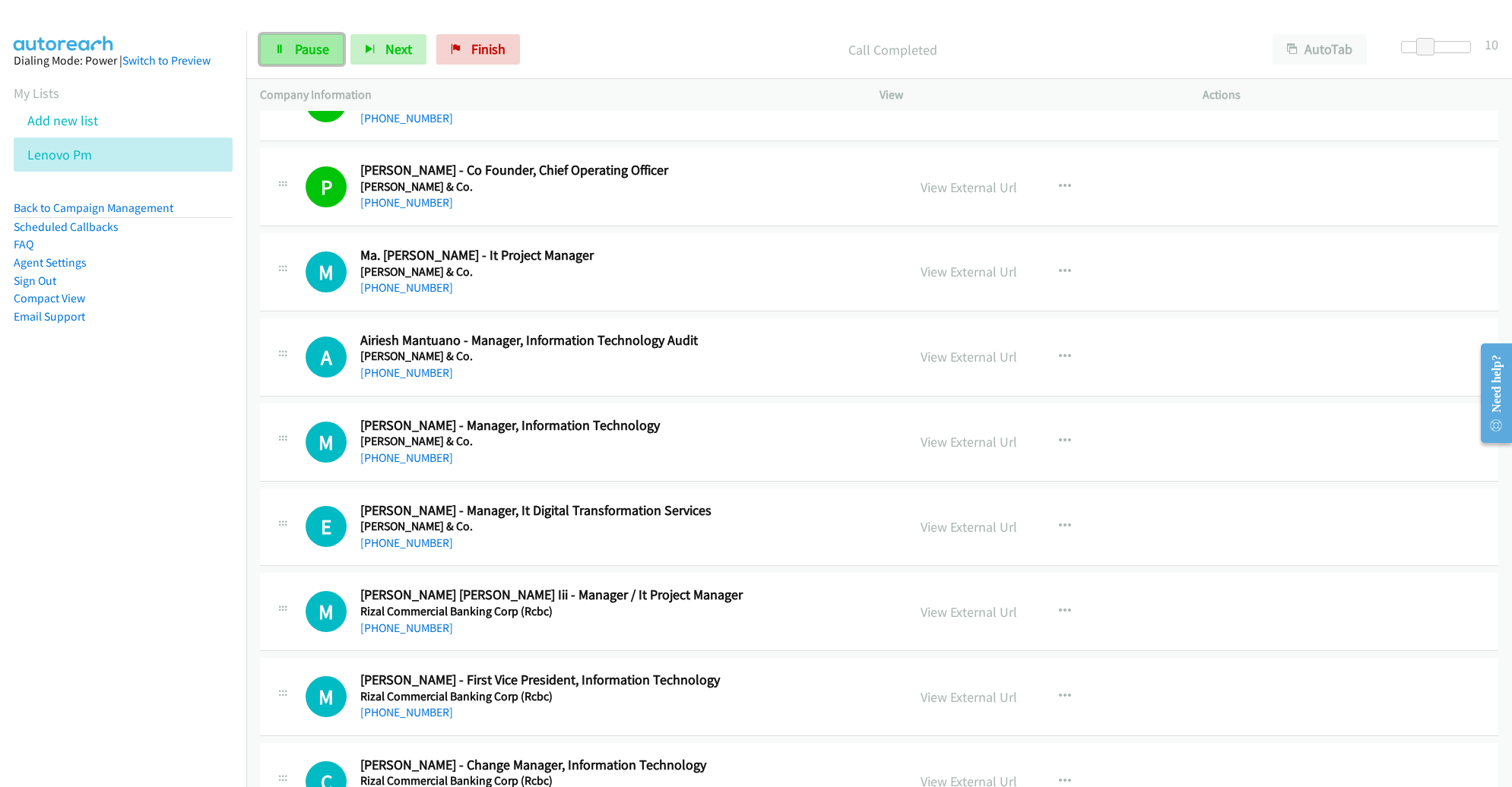
click at [316, 35] on link "Pause" at bounding box center [302, 49] width 84 height 30
click at [323, 44] on span "Start Calls" at bounding box center [324, 49] width 59 height 17
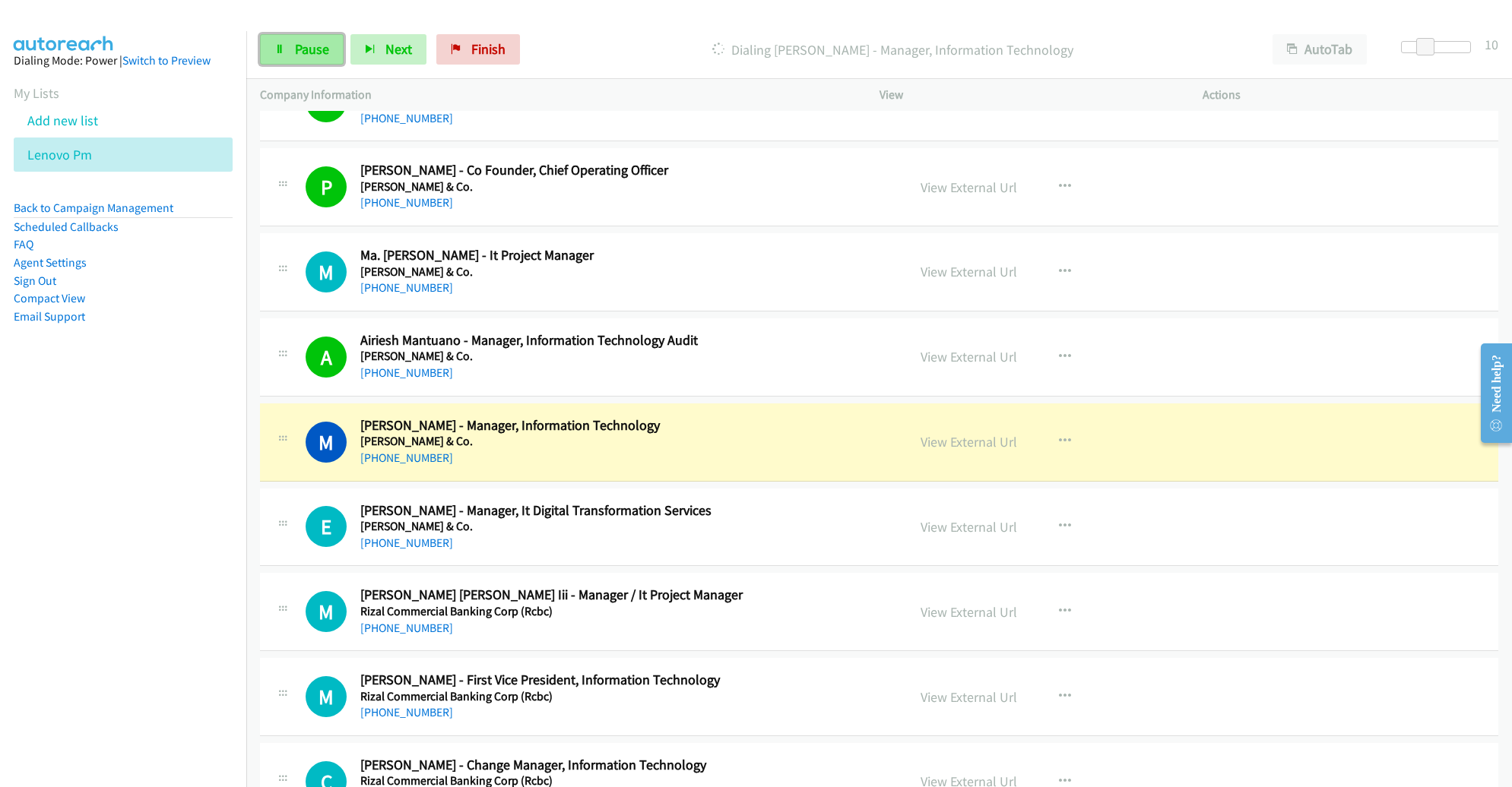
click at [305, 40] on span "Pause" at bounding box center [311, 49] width 34 height 17
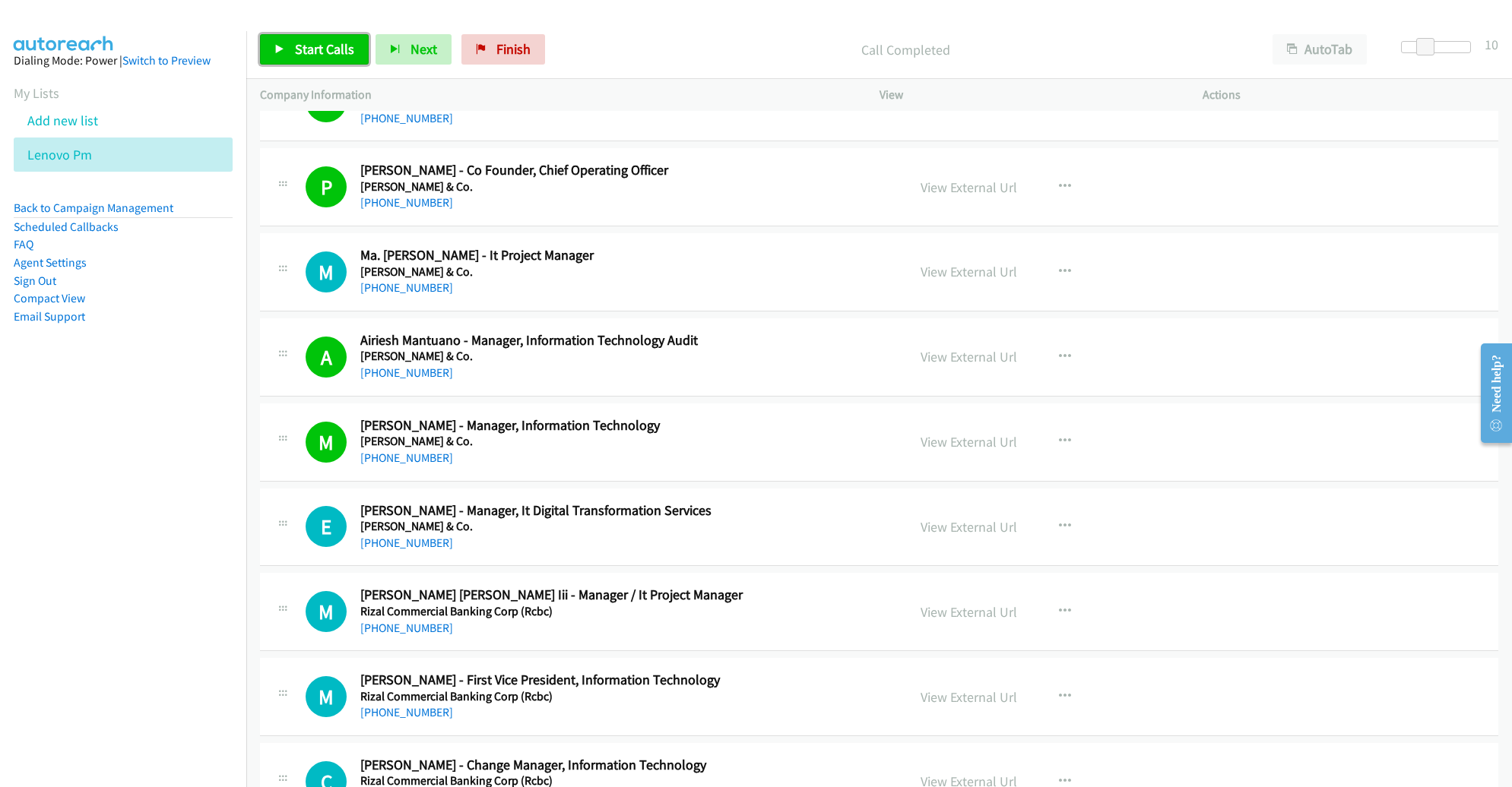
click at [310, 41] on span "Start Calls" at bounding box center [324, 49] width 59 height 17
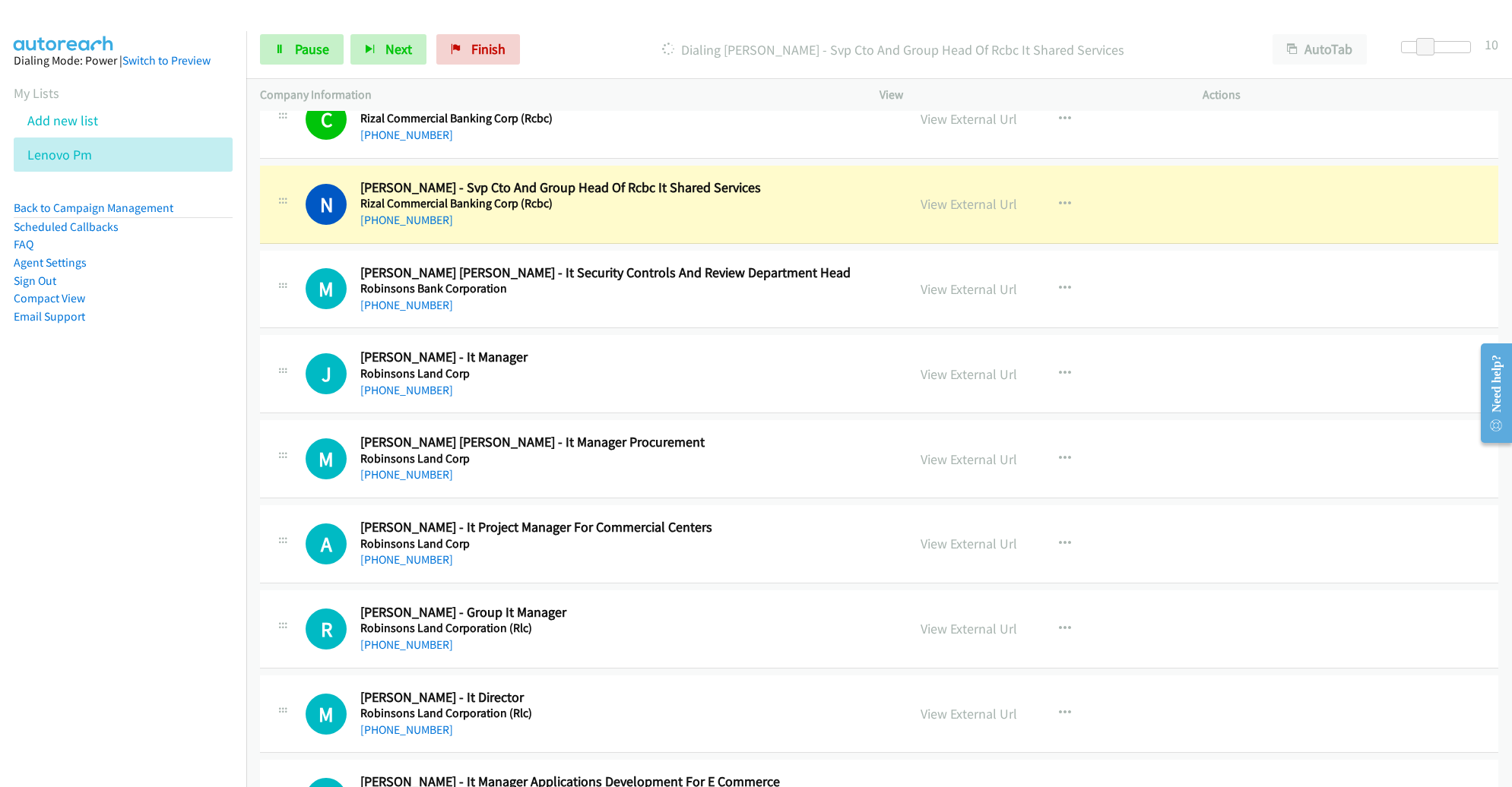
scroll to position [15294, 0]
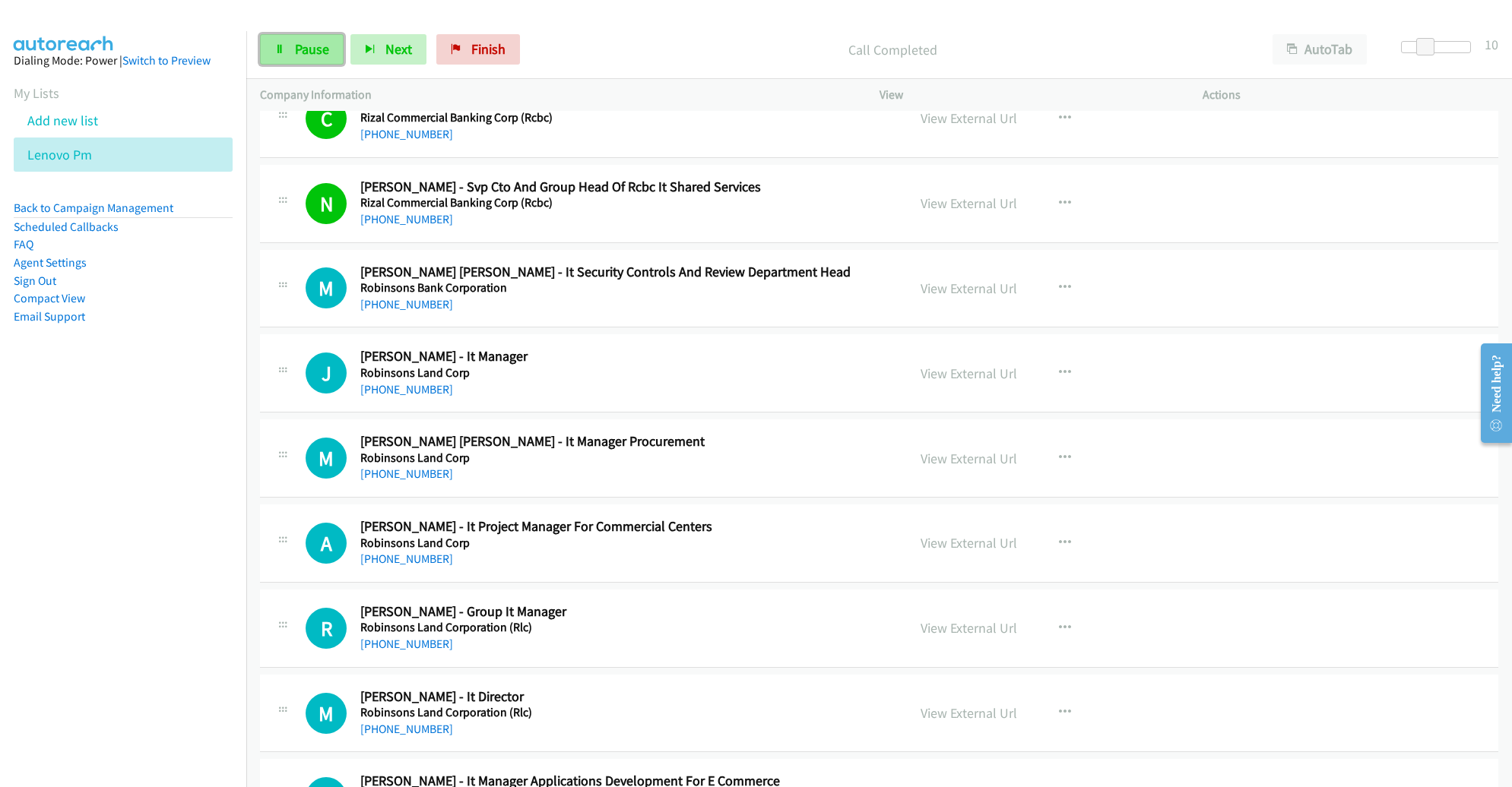
click at [314, 59] on link "Pause" at bounding box center [302, 49] width 84 height 30
click at [312, 55] on span "Start Calls" at bounding box center [324, 49] width 59 height 17
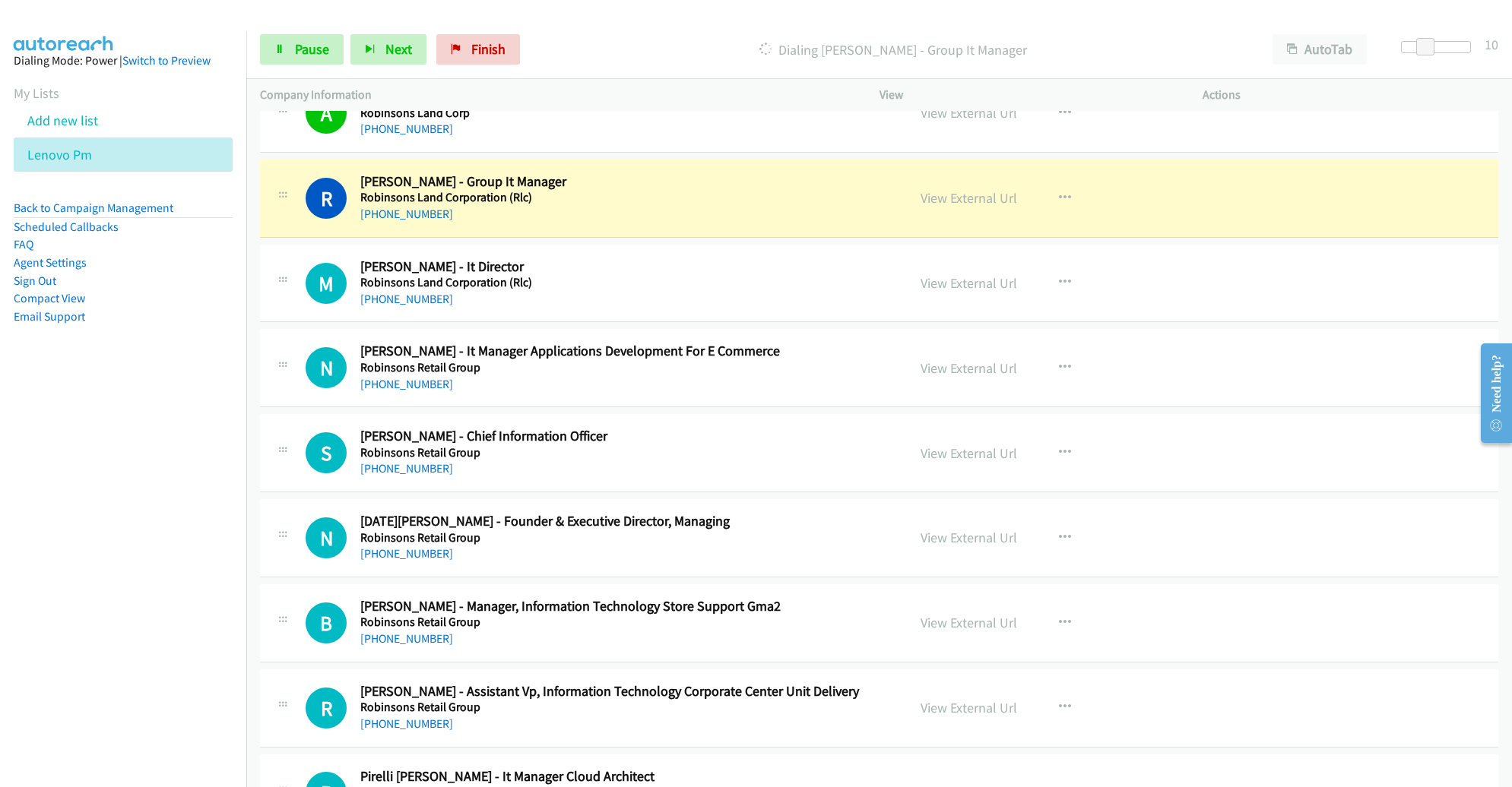
scroll to position [15729, 0]
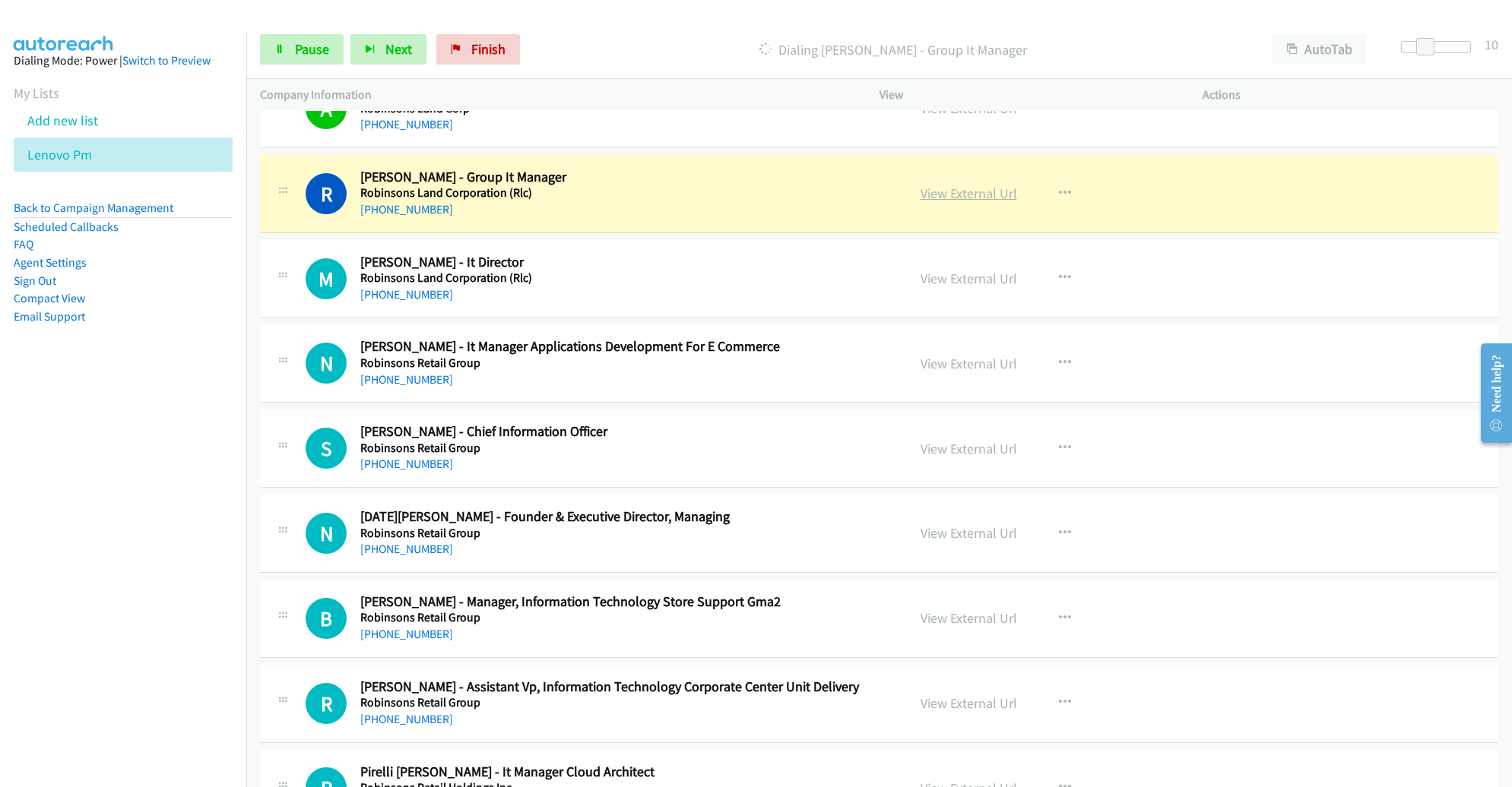
click at [954, 184] on link "View External Url" at bounding box center [969, 193] width 97 height 17
click at [314, 52] on span "Pause" at bounding box center [311, 49] width 34 height 17
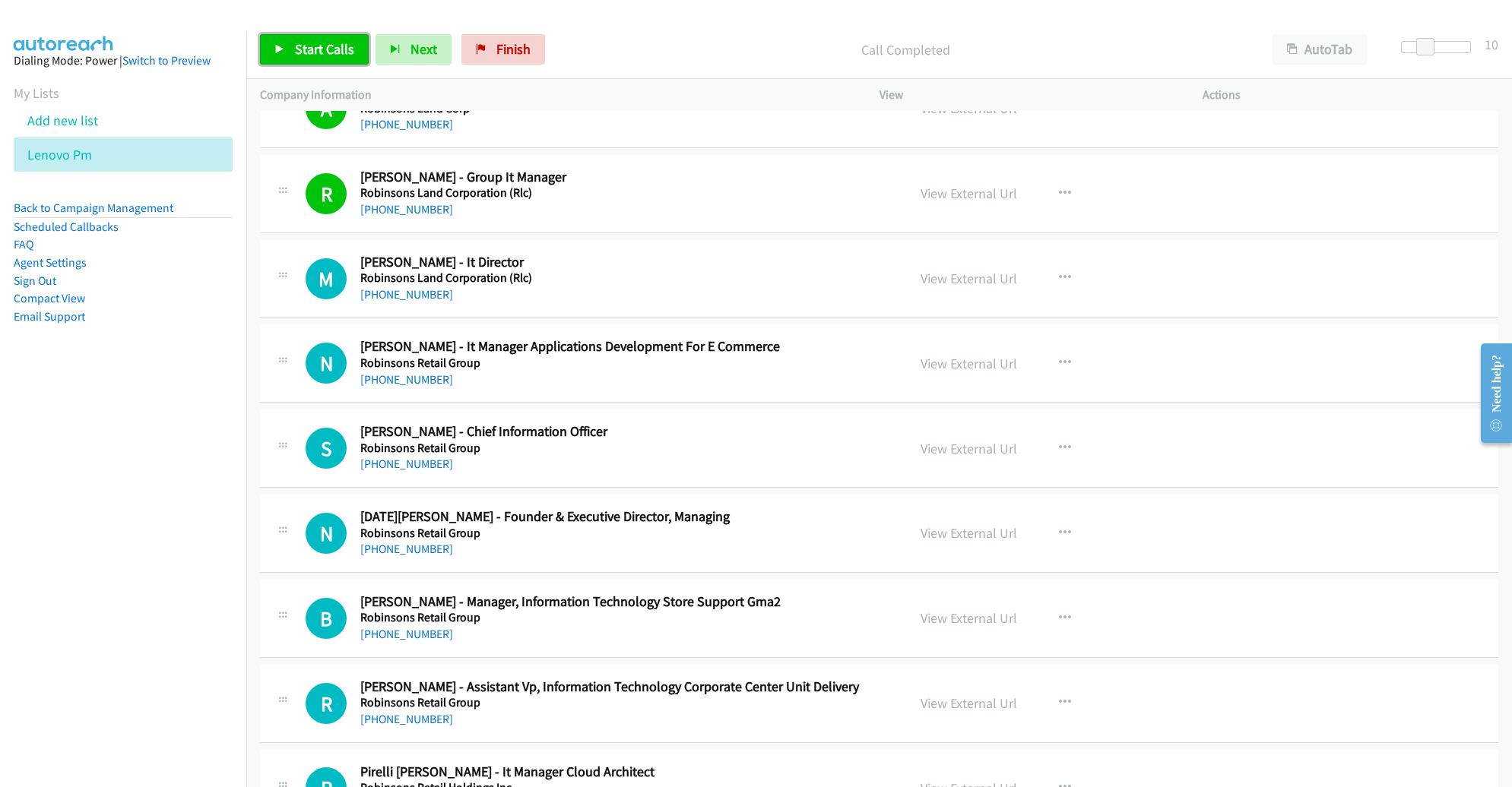
click at [332, 48] on span "Start Calls" at bounding box center [324, 49] width 59 height 17
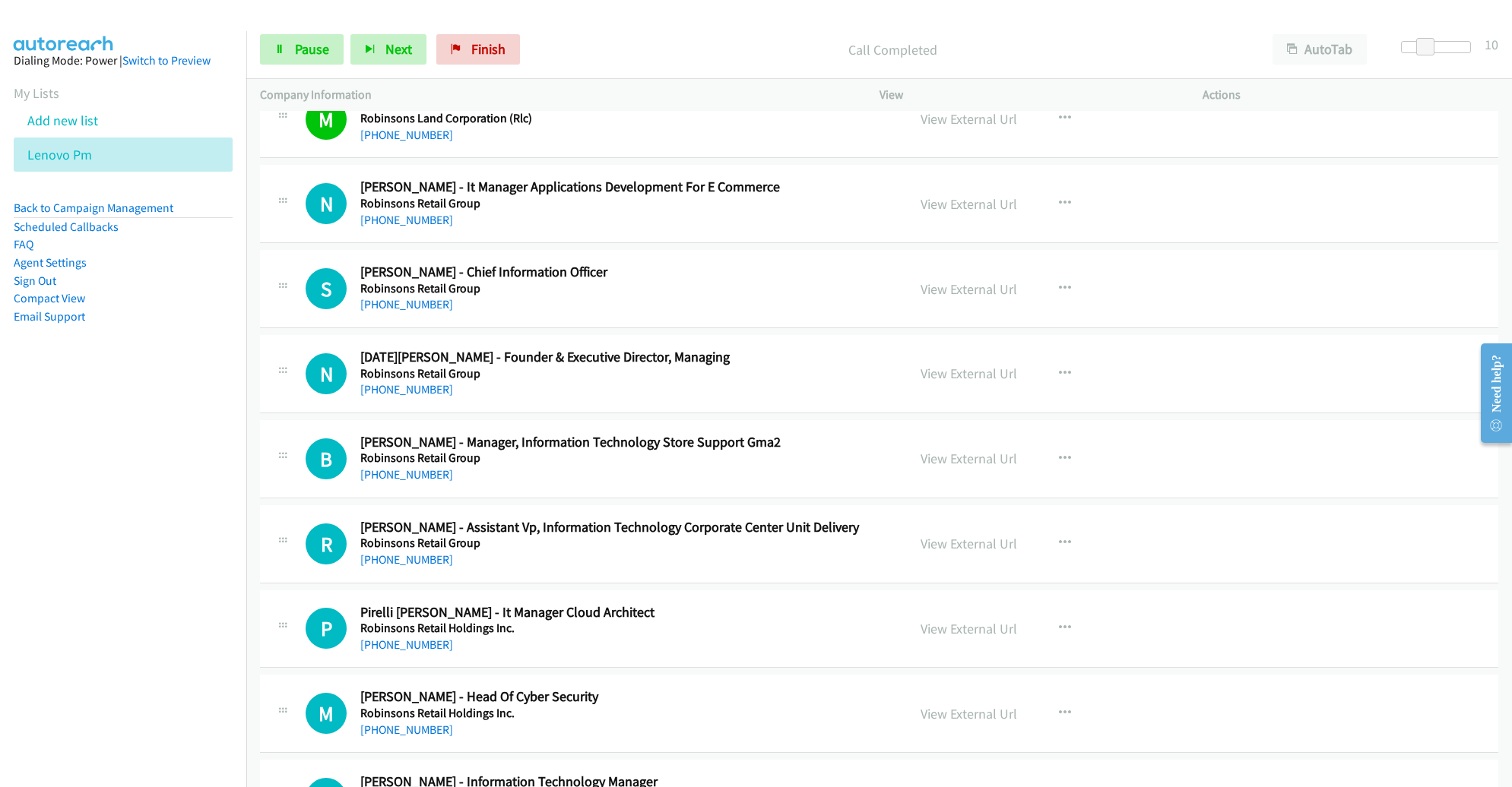
scroll to position [15891, 0]
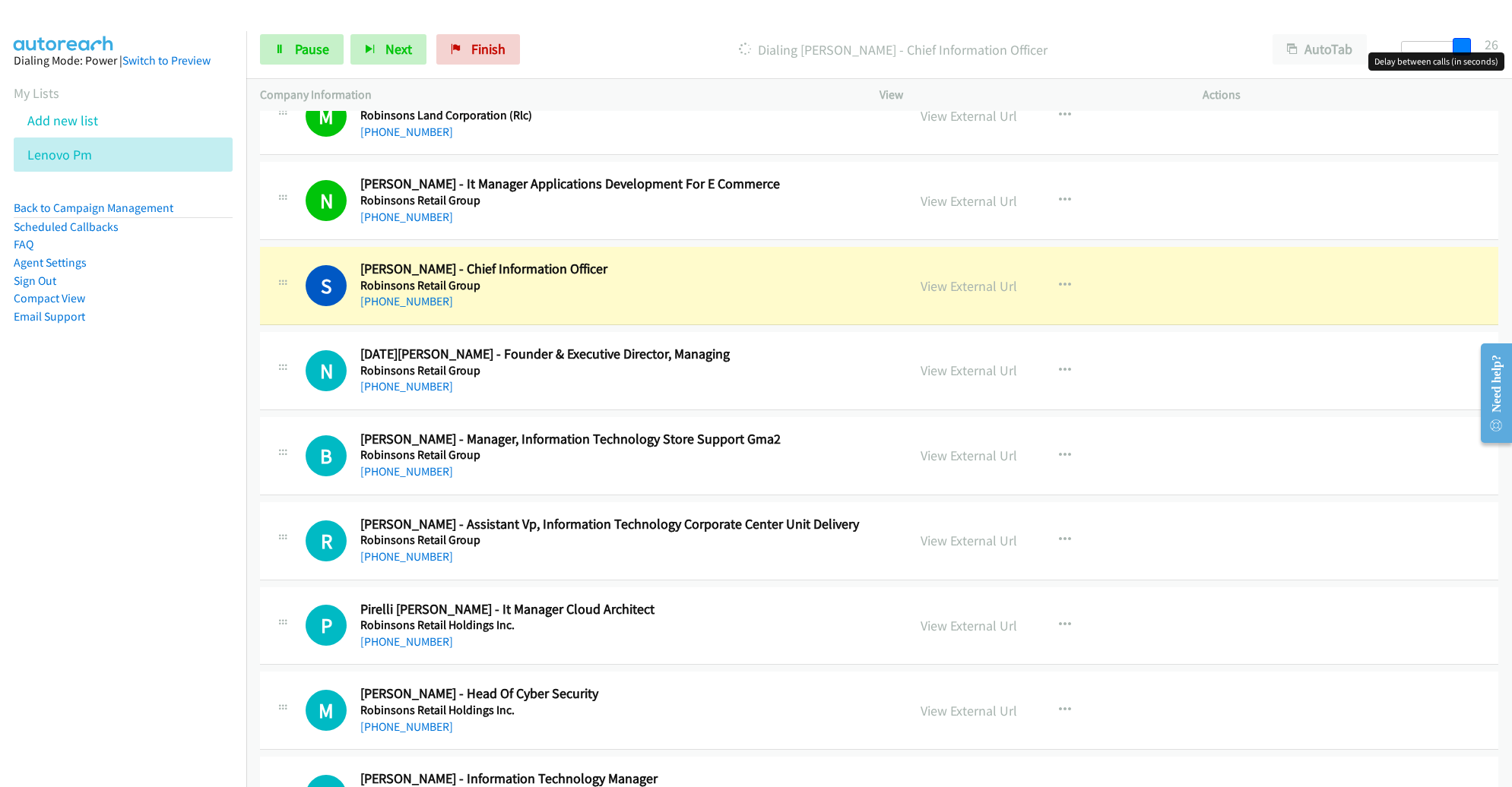
drag, startPoint x: 1421, startPoint y: 46, endPoint x: 1458, endPoint y: 46, distance: 37.0
click at [1458, 46] on span at bounding box center [1461, 47] width 18 height 18
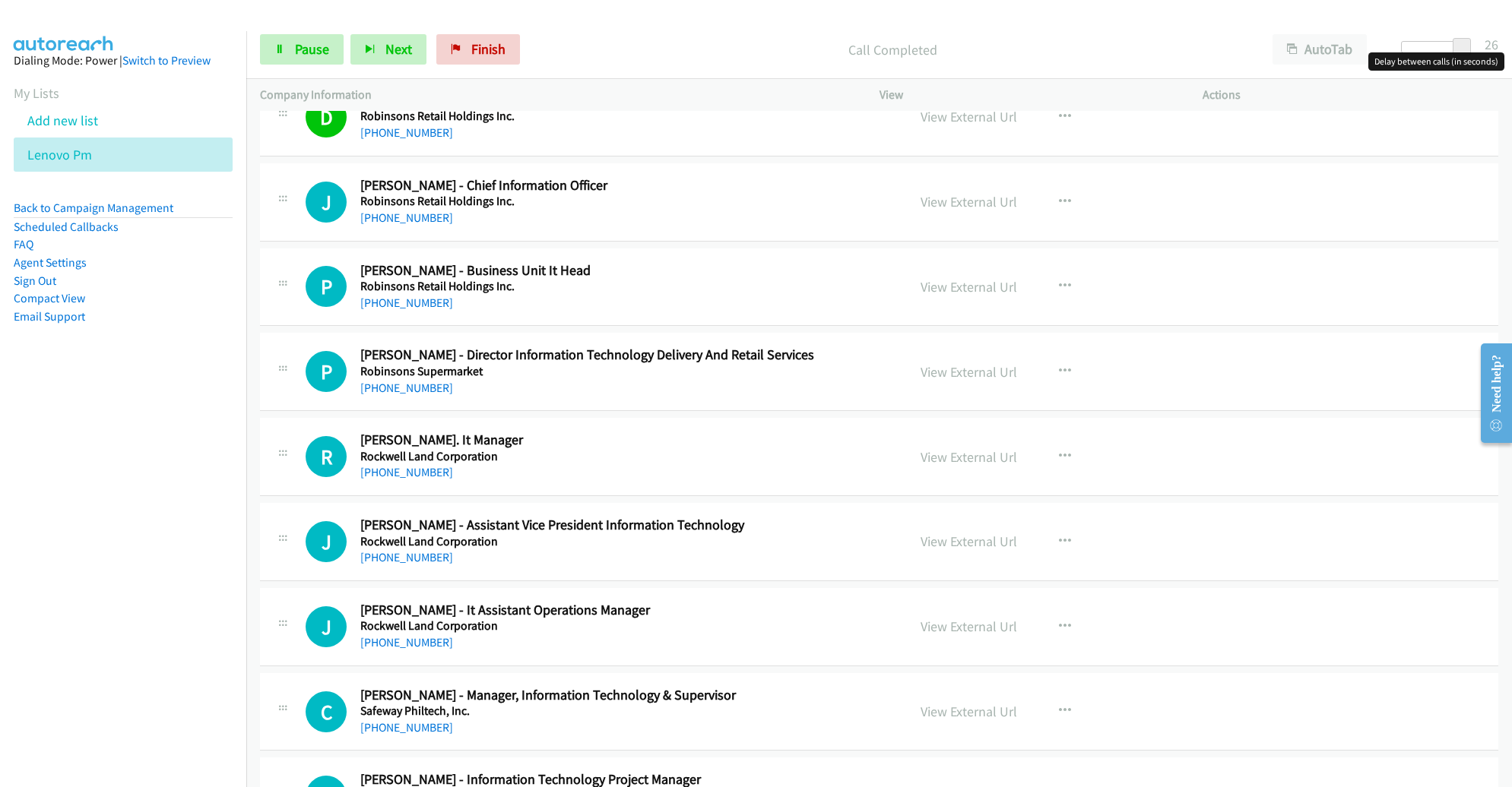
scroll to position [16659, 0]
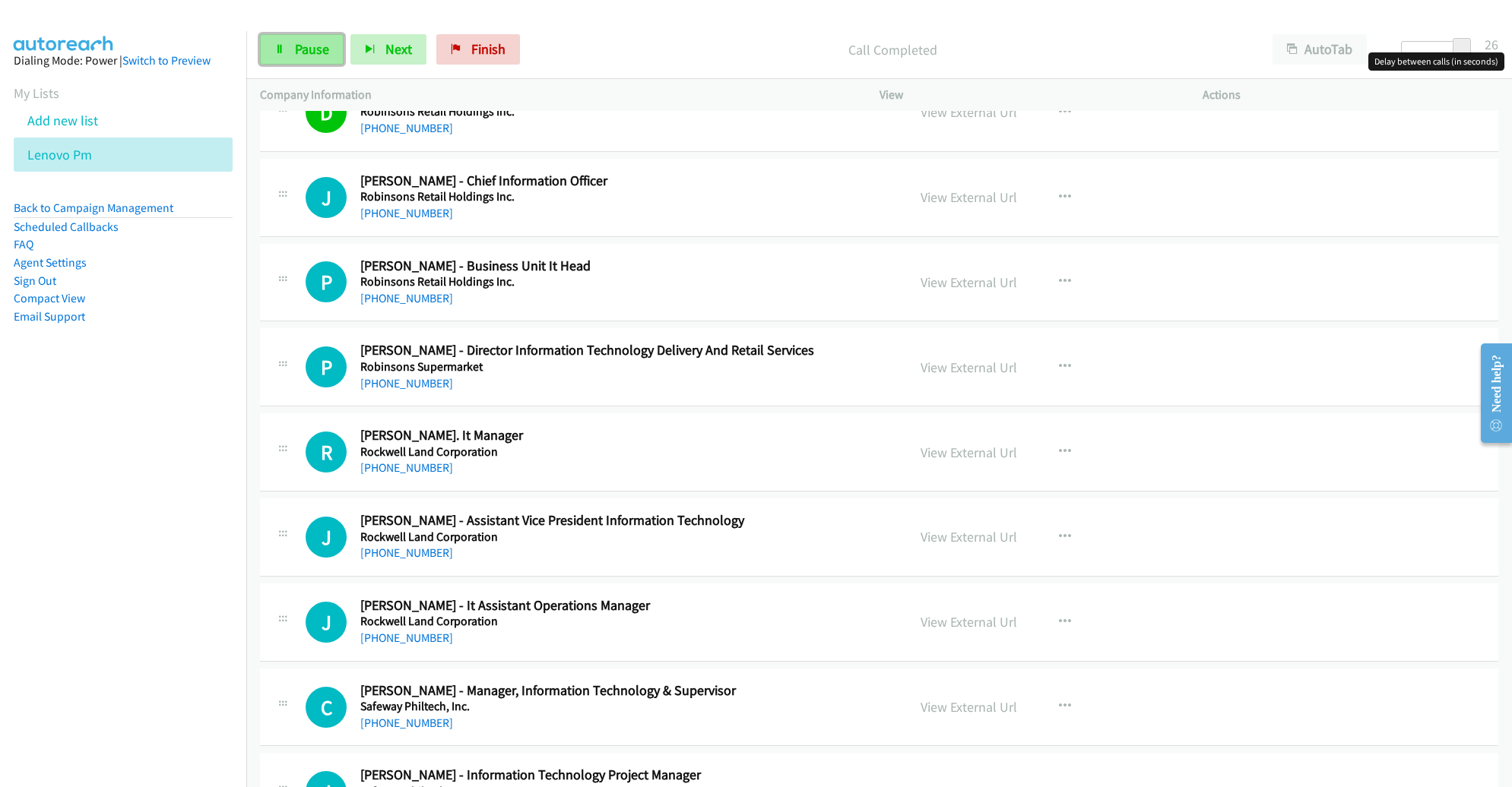
click at [293, 55] on link "Pause" at bounding box center [302, 49] width 84 height 30
click at [295, 55] on span "Start Calls" at bounding box center [324, 49] width 59 height 17
click at [291, 54] on link "Pause" at bounding box center [302, 49] width 84 height 30
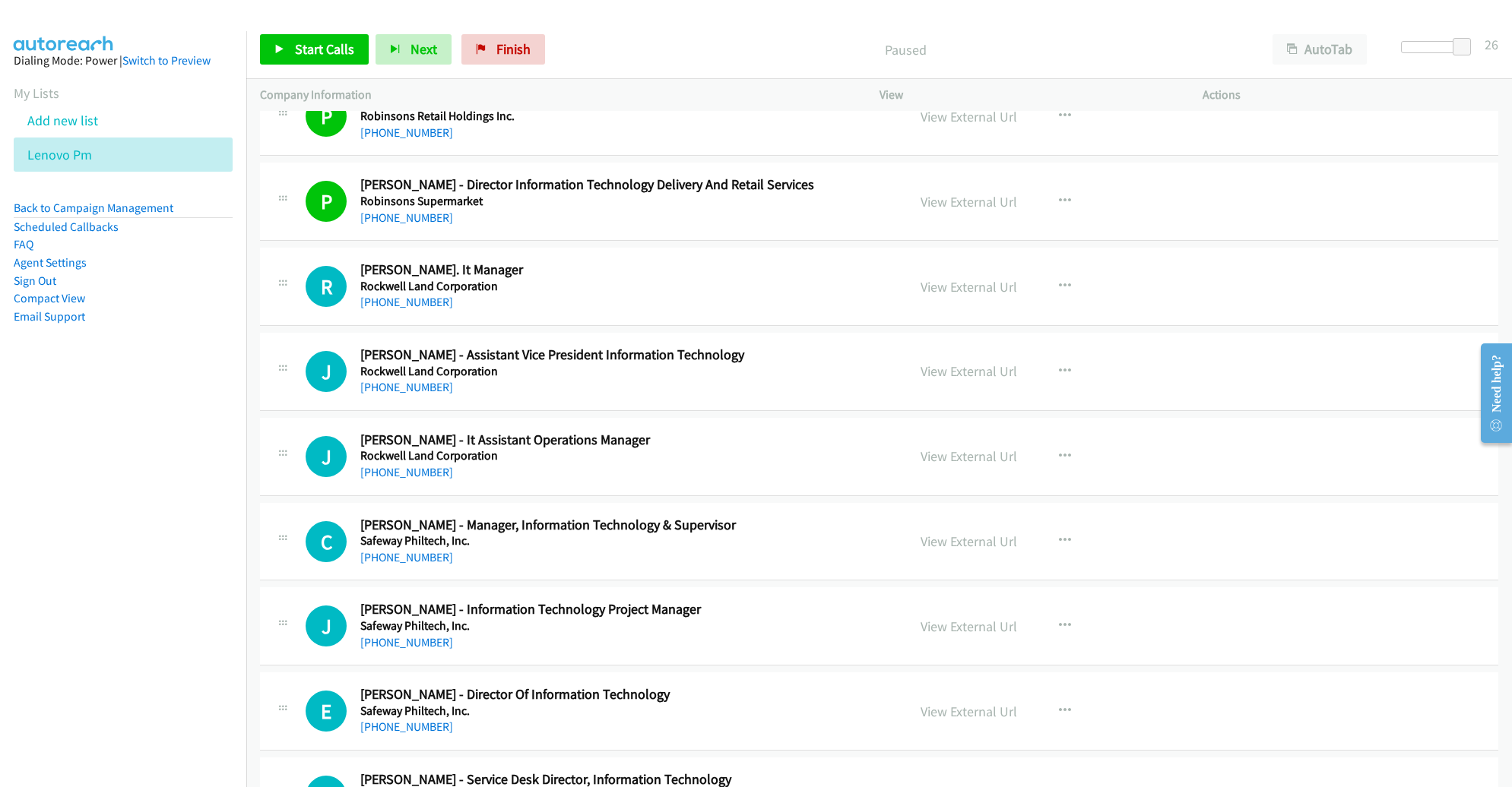
scroll to position [16829, 0]
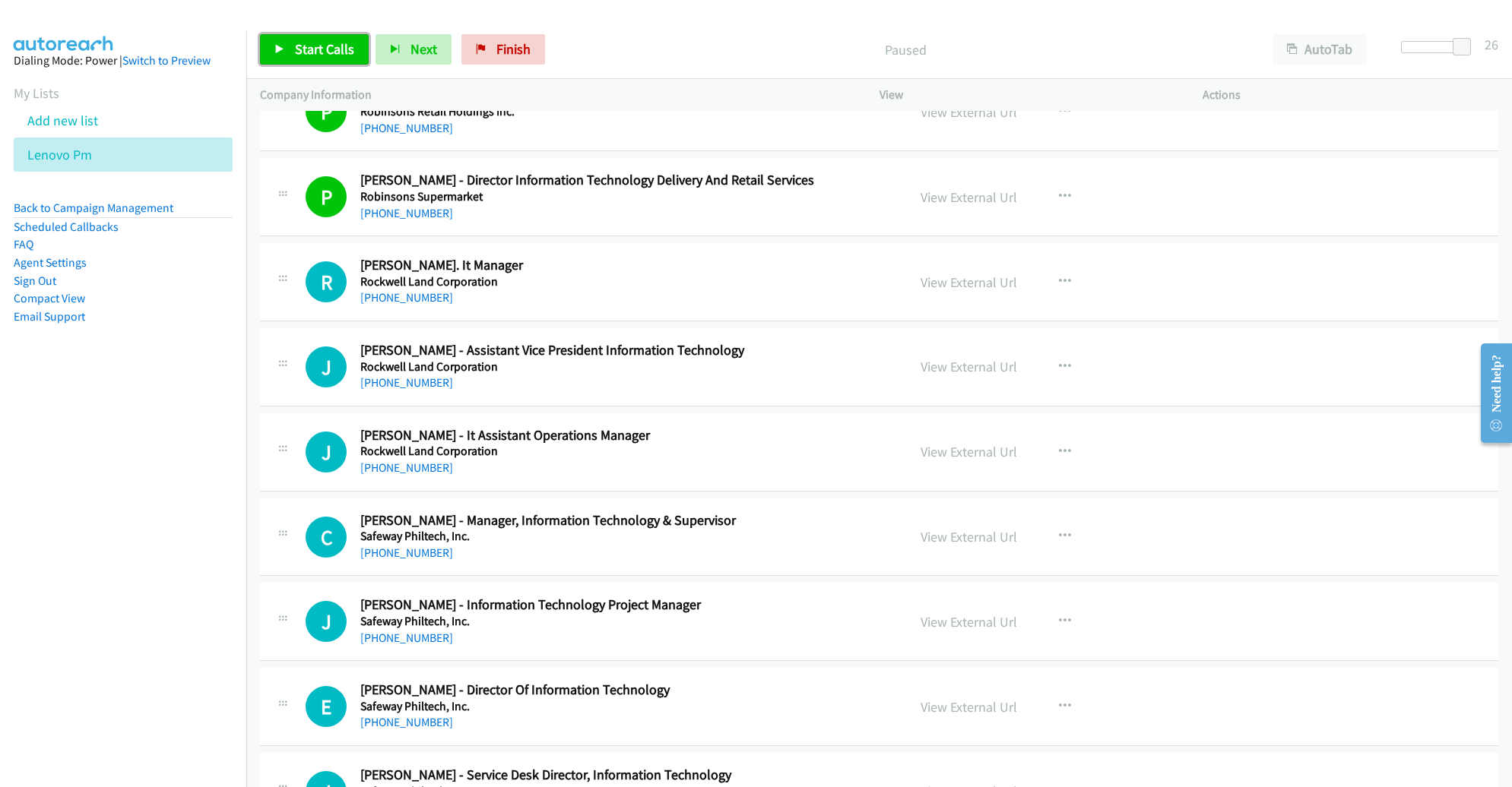
click at [329, 48] on span "Start Calls" at bounding box center [324, 49] width 59 height 17
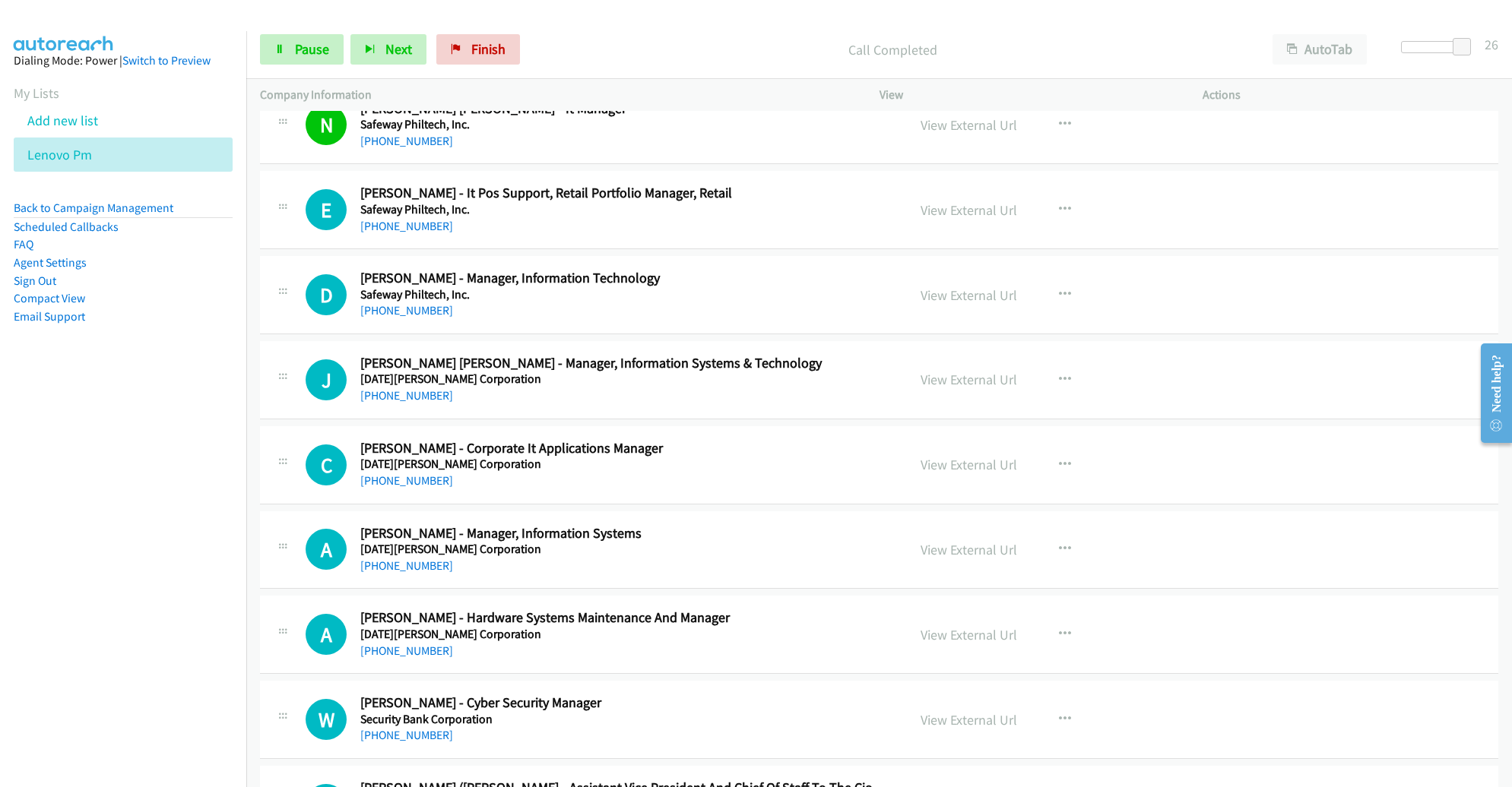
scroll to position [17757, 0]
